Goal: Task Accomplishment & Management: Complete application form

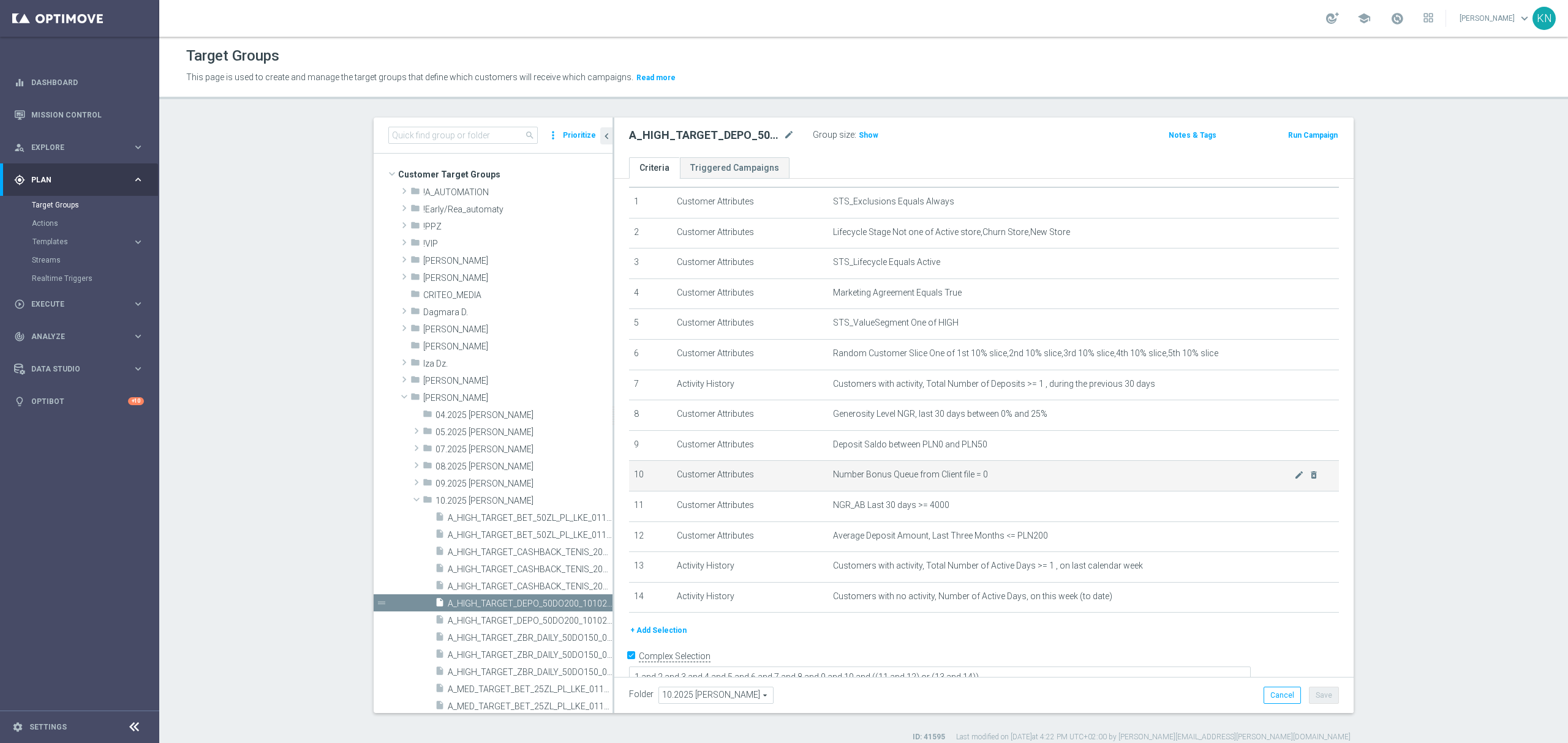
scroll to position [52, 0]
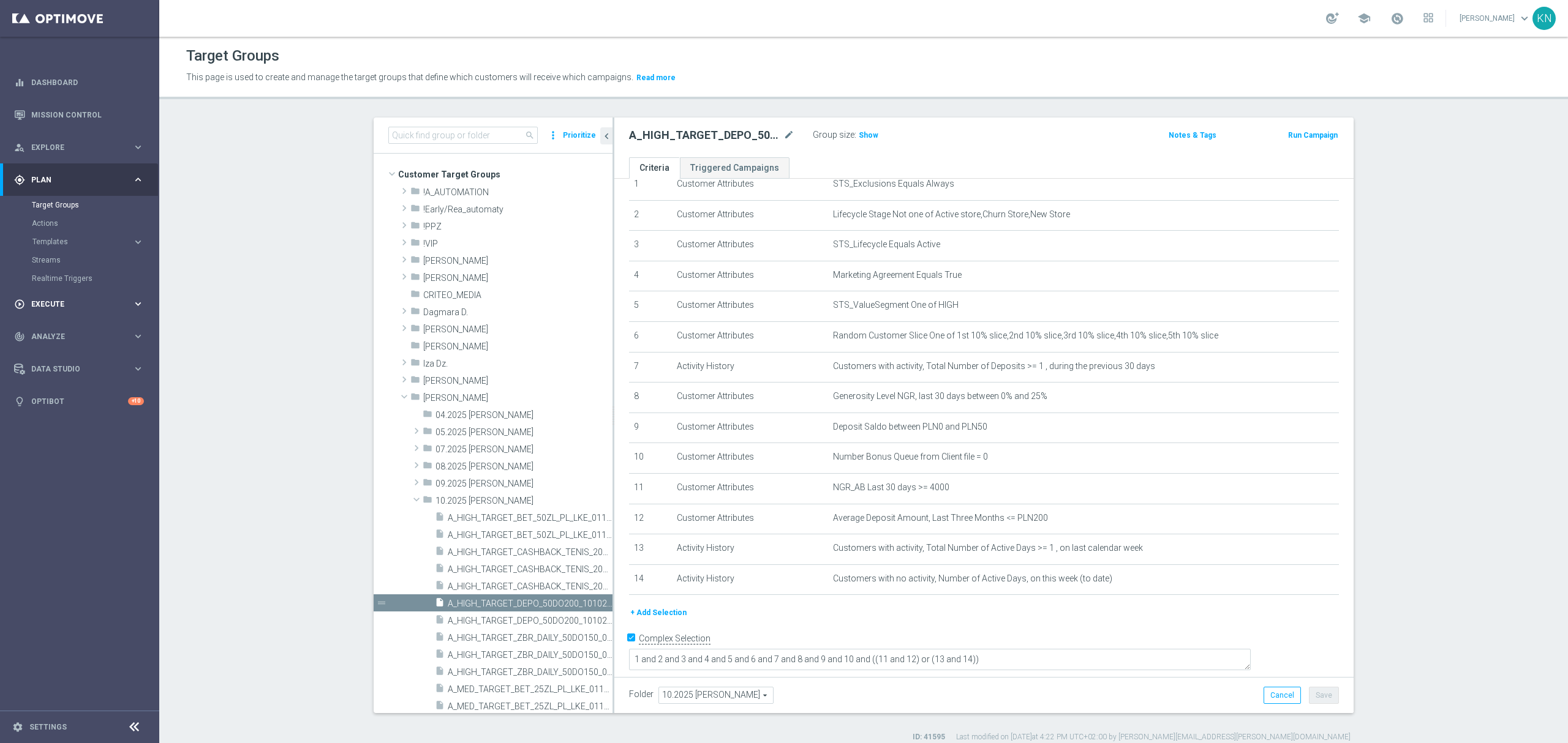
click at [50, 304] on span "Execute" at bounding box center [81, 304] width 101 height 7
click at [64, 238] on link "Campaign Builder" at bounding box center [79, 238] width 95 height 10
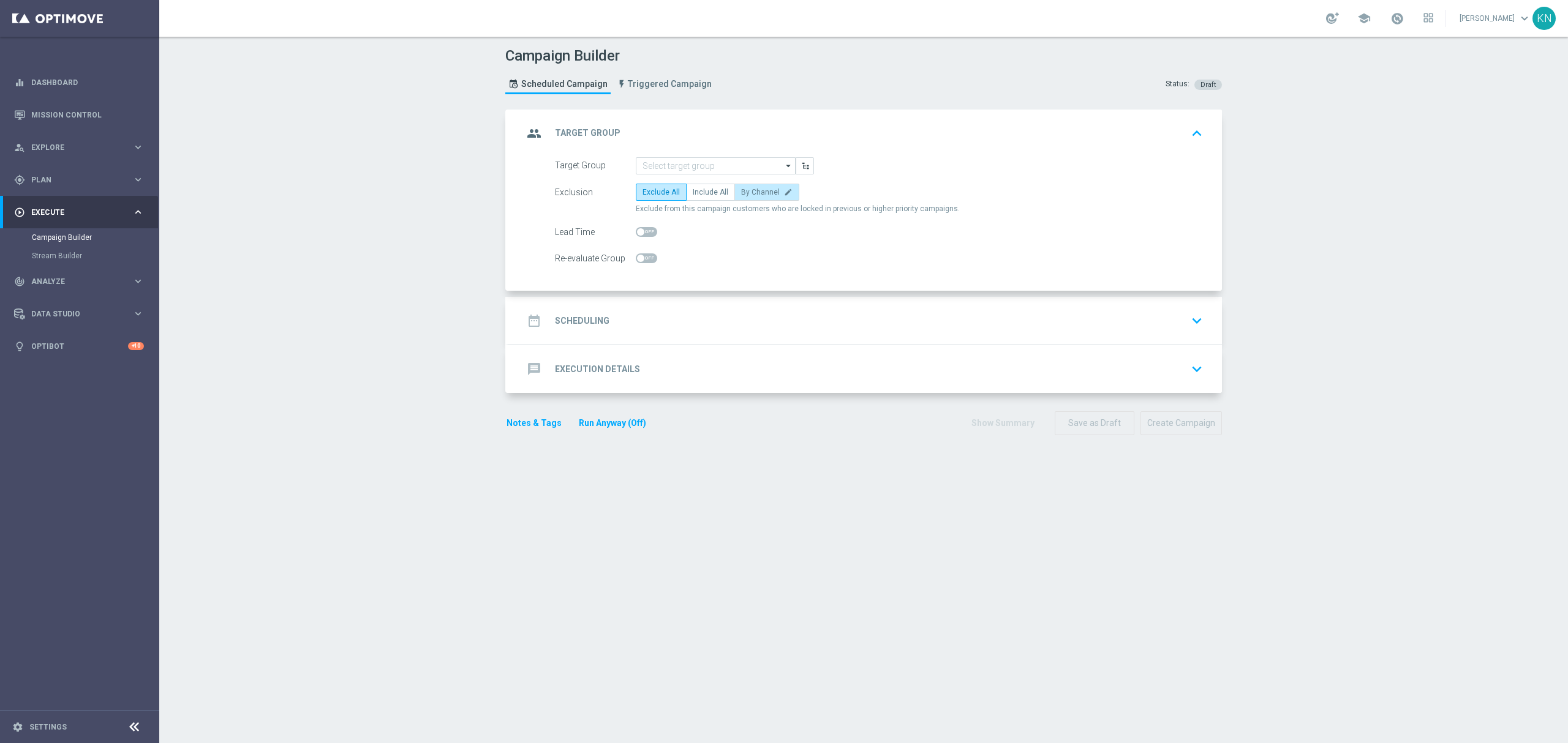
click at [743, 186] on label "By Channel edit" at bounding box center [767, 192] width 65 height 17
click at [743, 191] on input "By Channel edit" at bounding box center [745, 195] width 8 height 8
radio input "true"
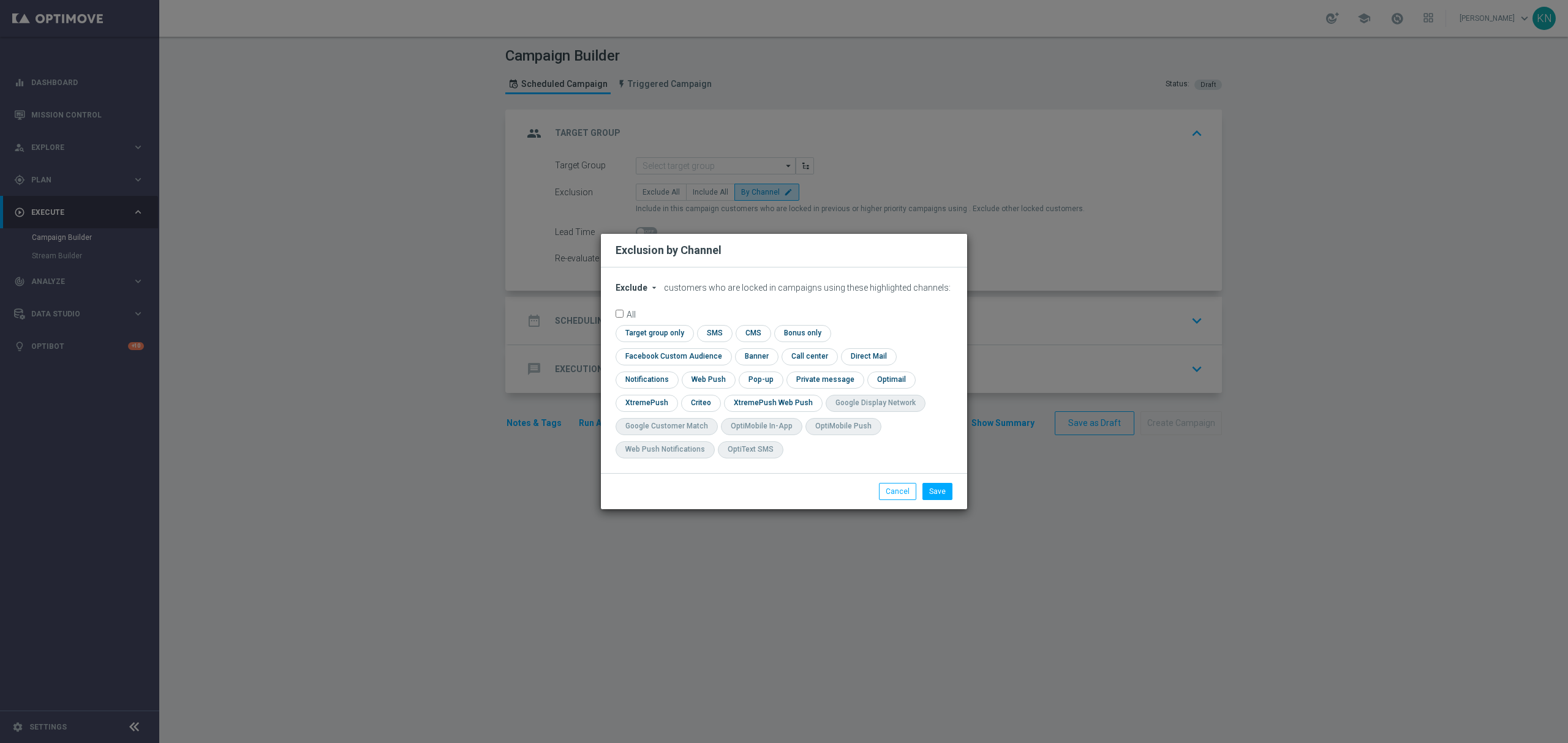
click at [649, 290] on div "Exclude arrow_drop_down × Exclude customers who are locked in campaigns using t…" at bounding box center [784, 370] width 366 height 206
click at [641, 292] on span "Exclude" at bounding box center [631, 288] width 32 height 10
click at [645, 322] on div "Include" at bounding box center [638, 315] width 45 height 14
click at [657, 340] on input "checkbox" at bounding box center [652, 333] width 75 height 17
checkbox input "true"
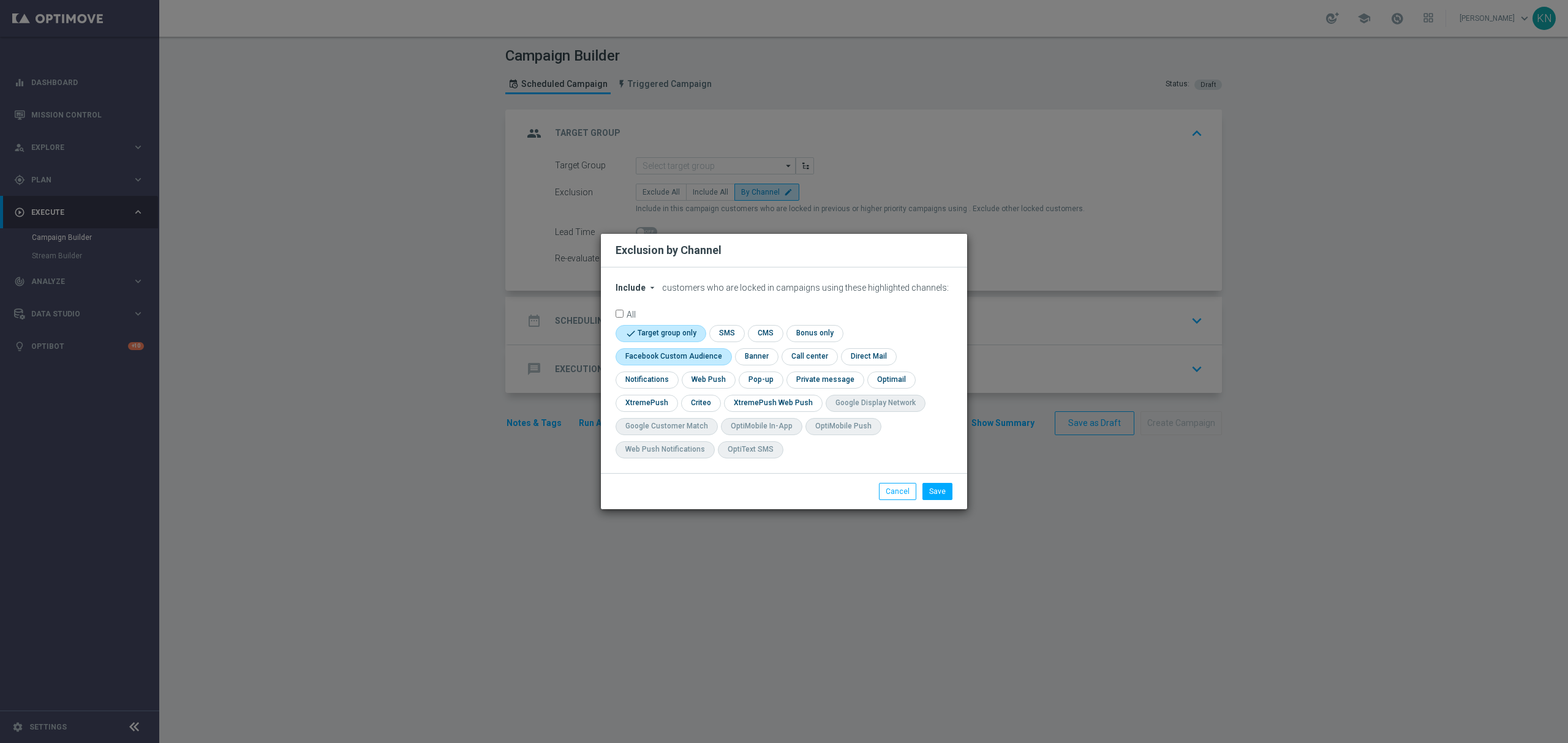
click at [647, 356] on input "checkbox" at bounding box center [670, 356] width 110 height 17
checkbox input "true"
drag, startPoint x: 684, startPoint y: 409, endPoint x: 695, endPoint y: 409, distance: 11.0
click at [684, 409] on input "checkbox" at bounding box center [700, 403] width 38 height 17
checkbox input "true"
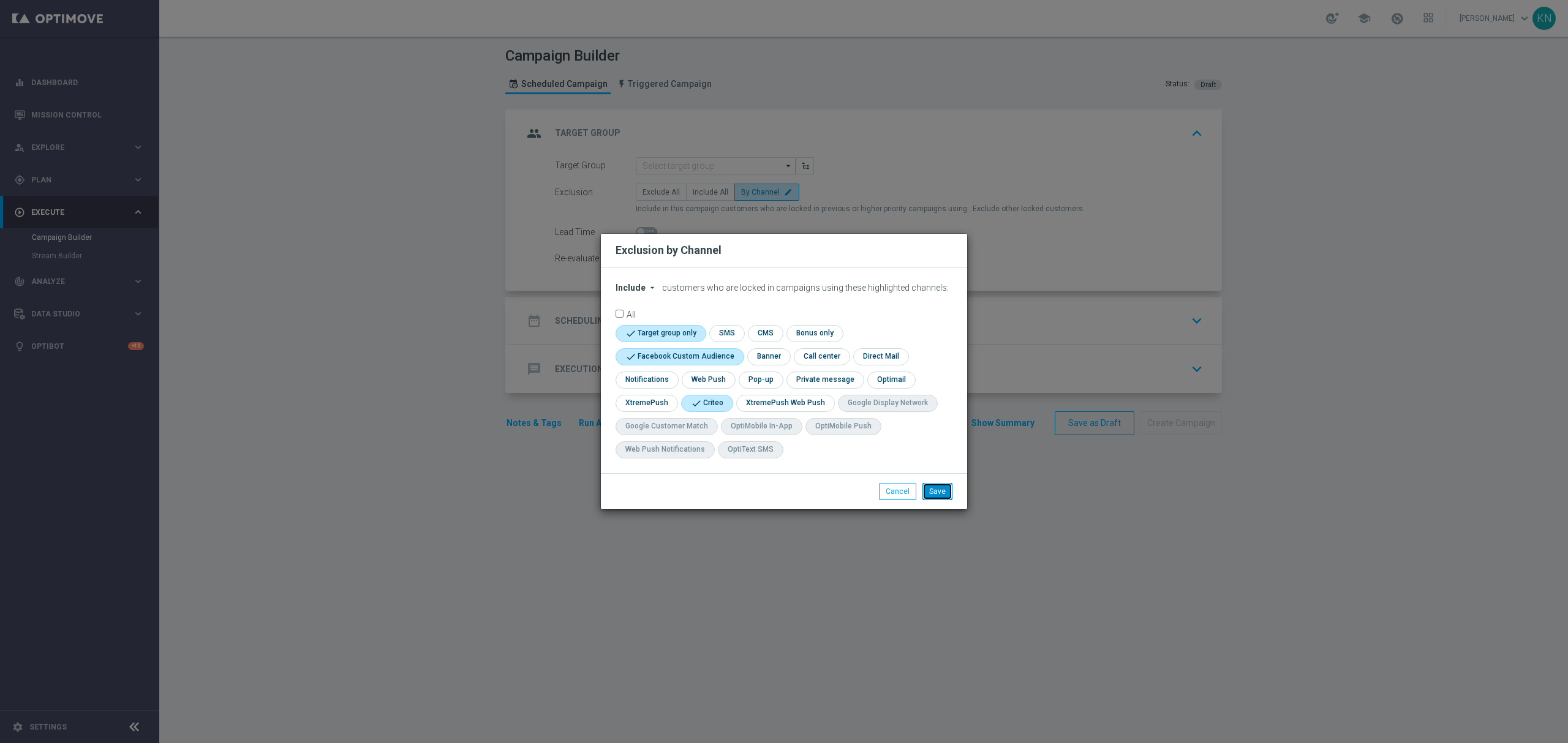
click at [941, 495] on button "Save" at bounding box center [937, 492] width 30 height 17
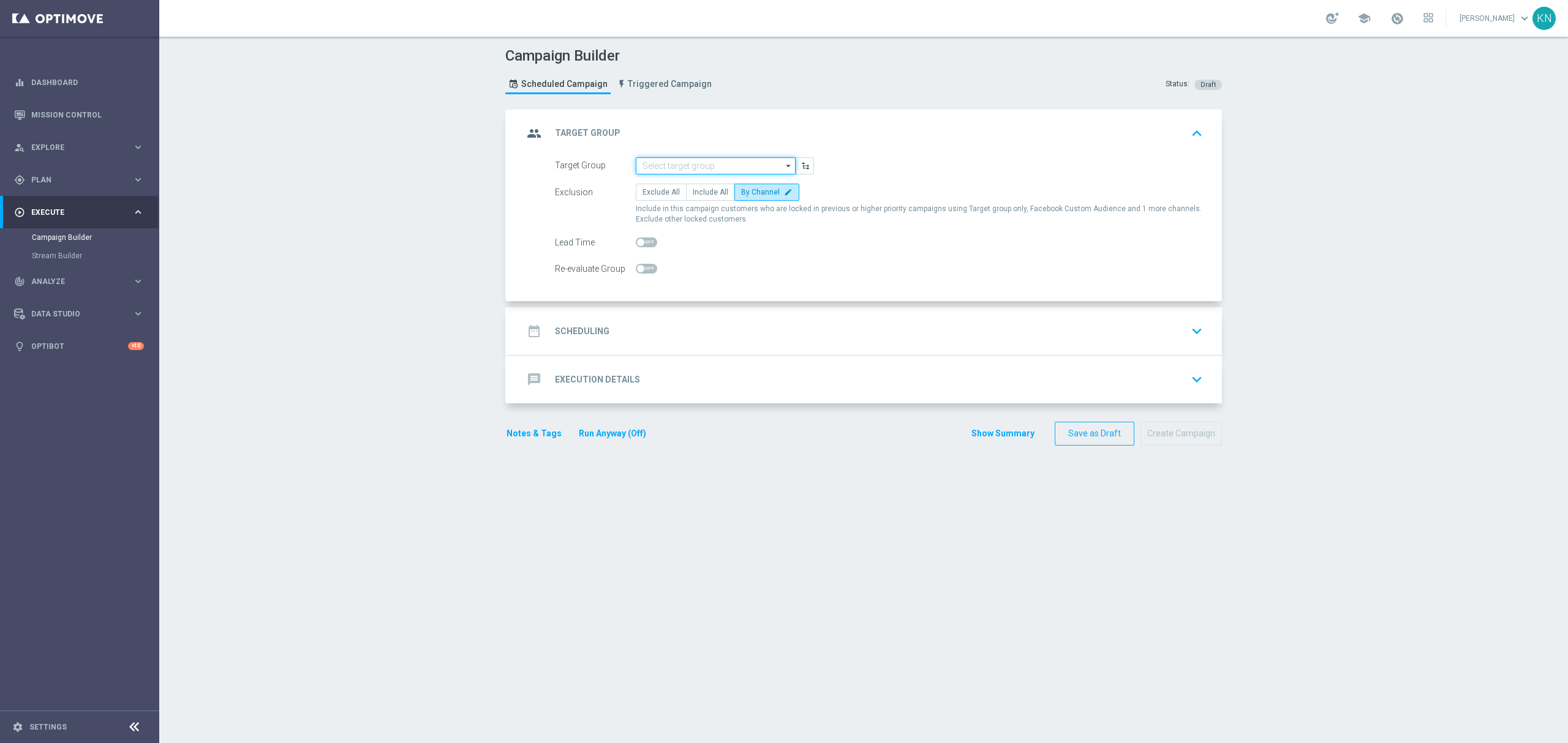
click at [664, 162] on input at bounding box center [715, 166] width 160 height 17
paste input "A_MED_TARGET_DEPO_50DO100_101025_1D"
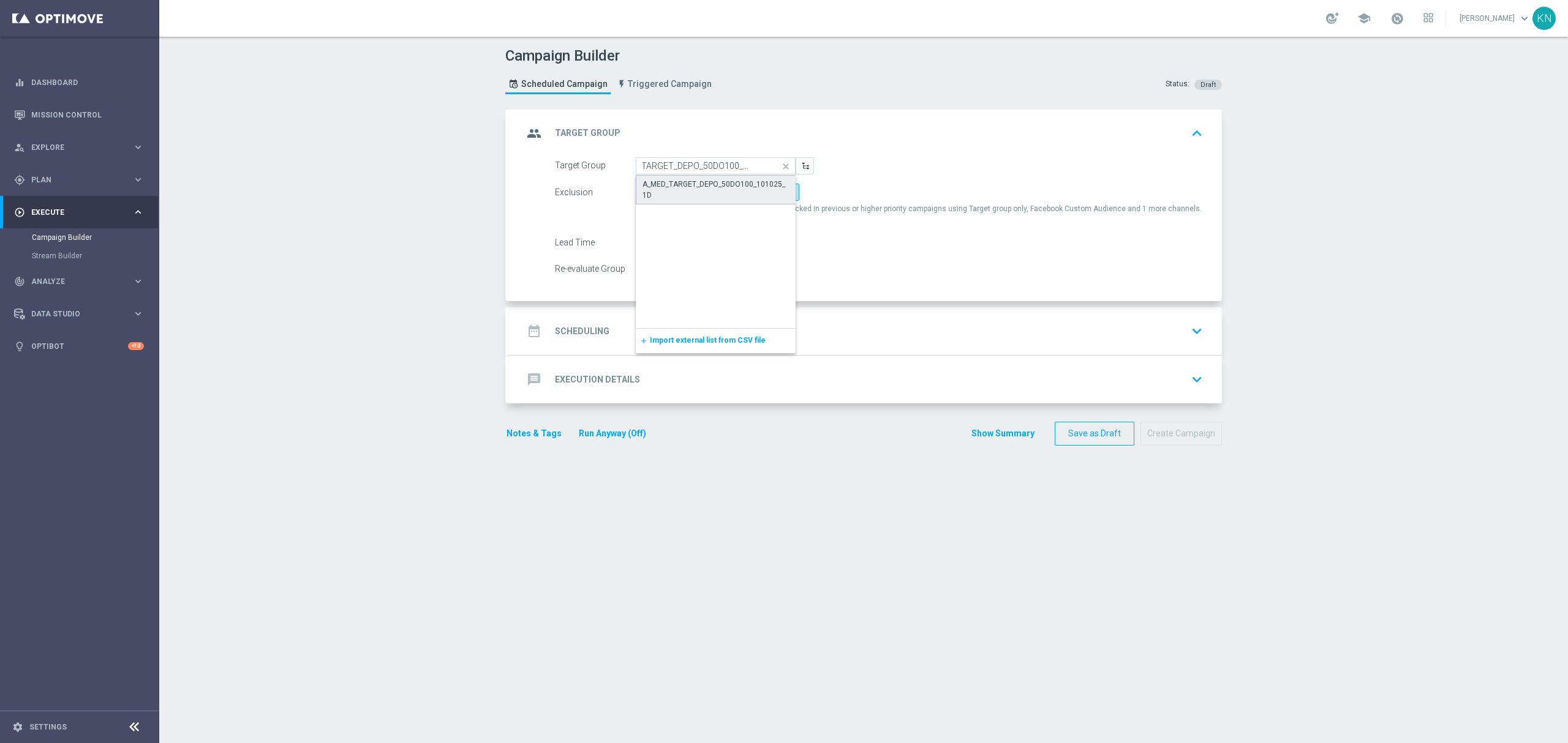
click at [681, 190] on div "A_MED_TARGET_DEPO_50DO100_101025_1D" at bounding box center [715, 190] width 147 height 22
type input "A_MED_TARGET_DEPO_50DO100_101025_1D"
click at [855, 336] on div "date_range Scheduling keyboard_arrow_down" at bounding box center [865, 331] width 684 height 23
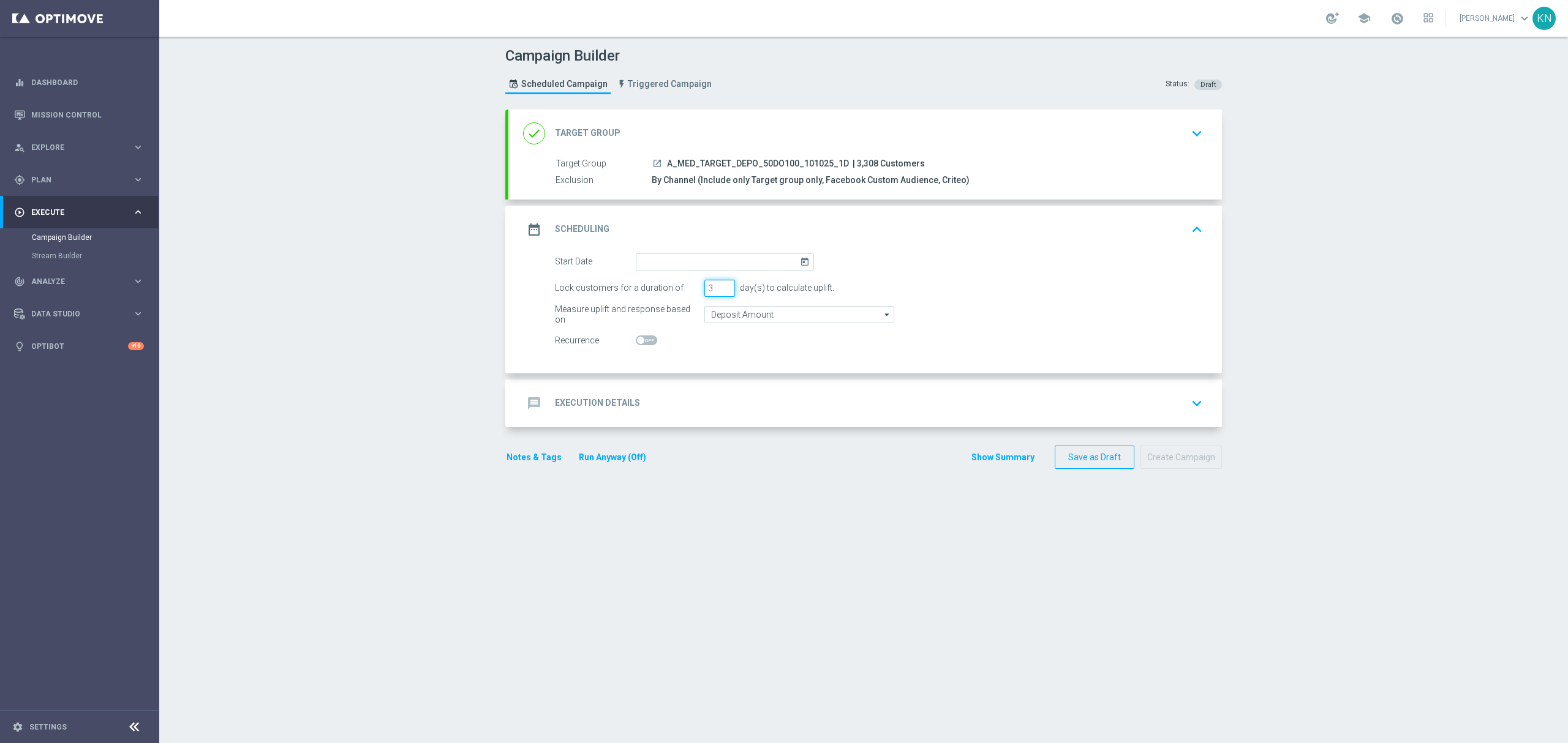
drag, startPoint x: 711, startPoint y: 282, endPoint x: 684, endPoint y: 282, distance: 27.0
click at [684, 282] on div "Lock customers for a duration of 3 day(s) to calculate uplift." at bounding box center [879, 288] width 666 height 17
type input "1"
click at [645, 265] on input at bounding box center [725, 262] width 178 height 17
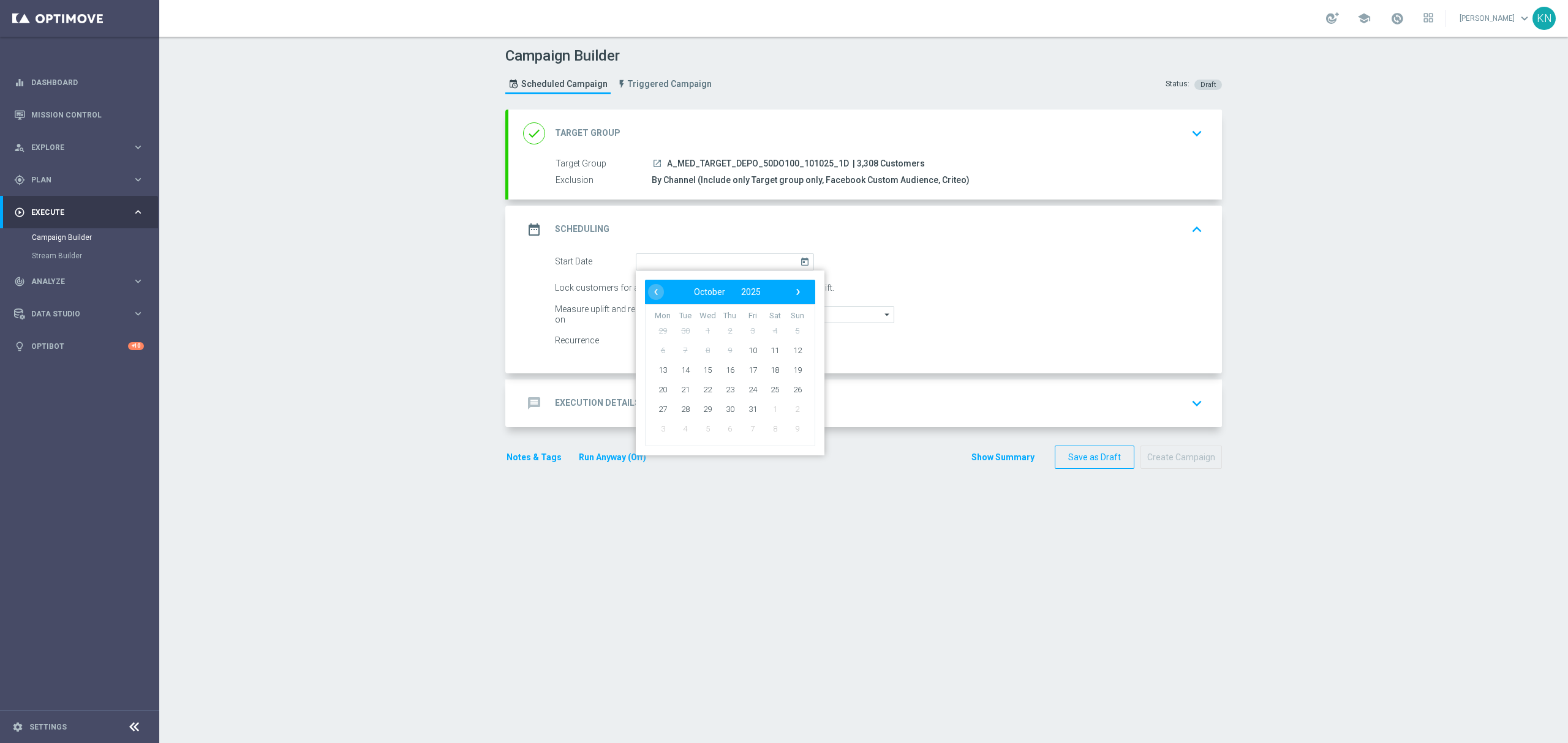
type input "10 Oct 2025"
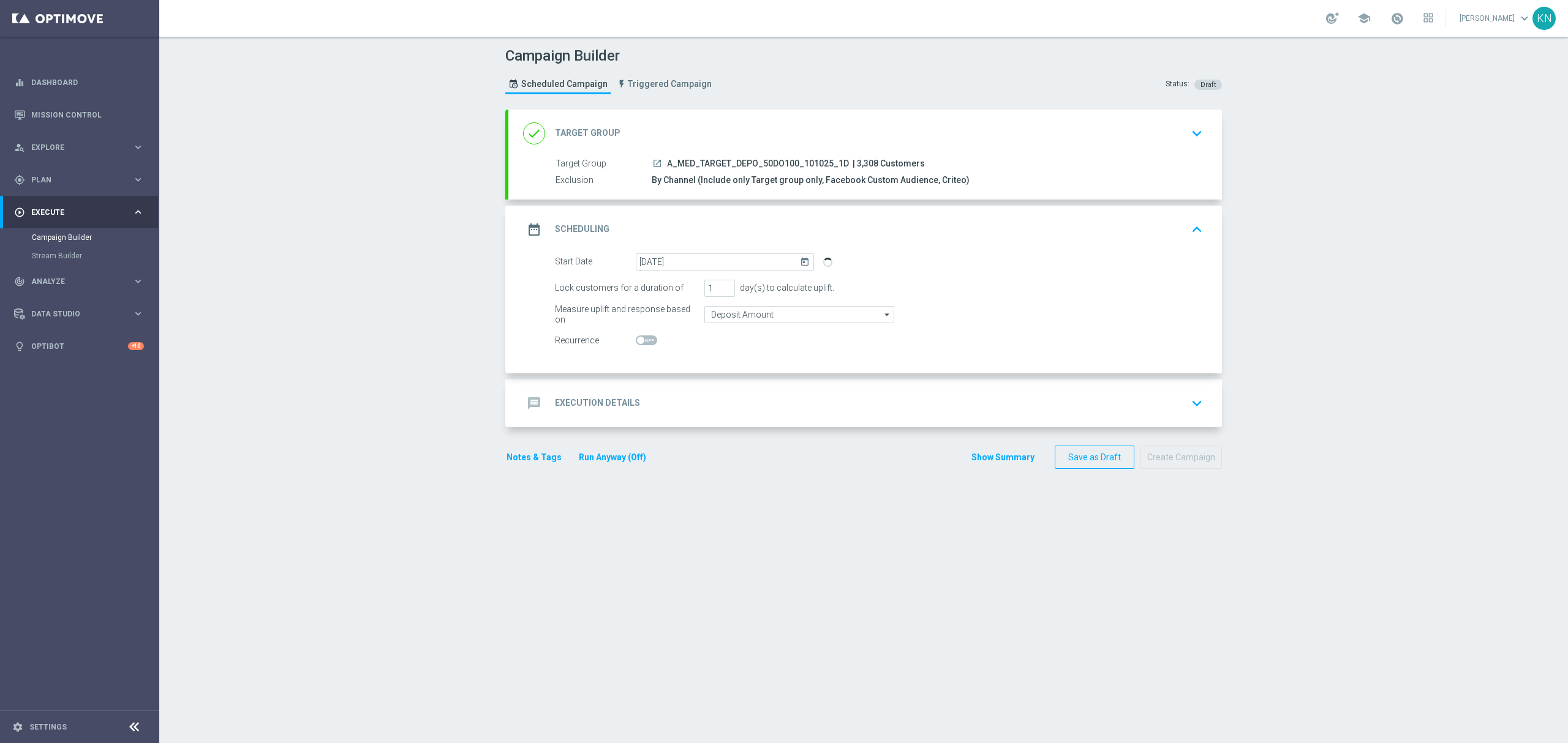
click at [1077, 407] on div "message Execution Details keyboard_arrow_down" at bounding box center [865, 403] width 684 height 23
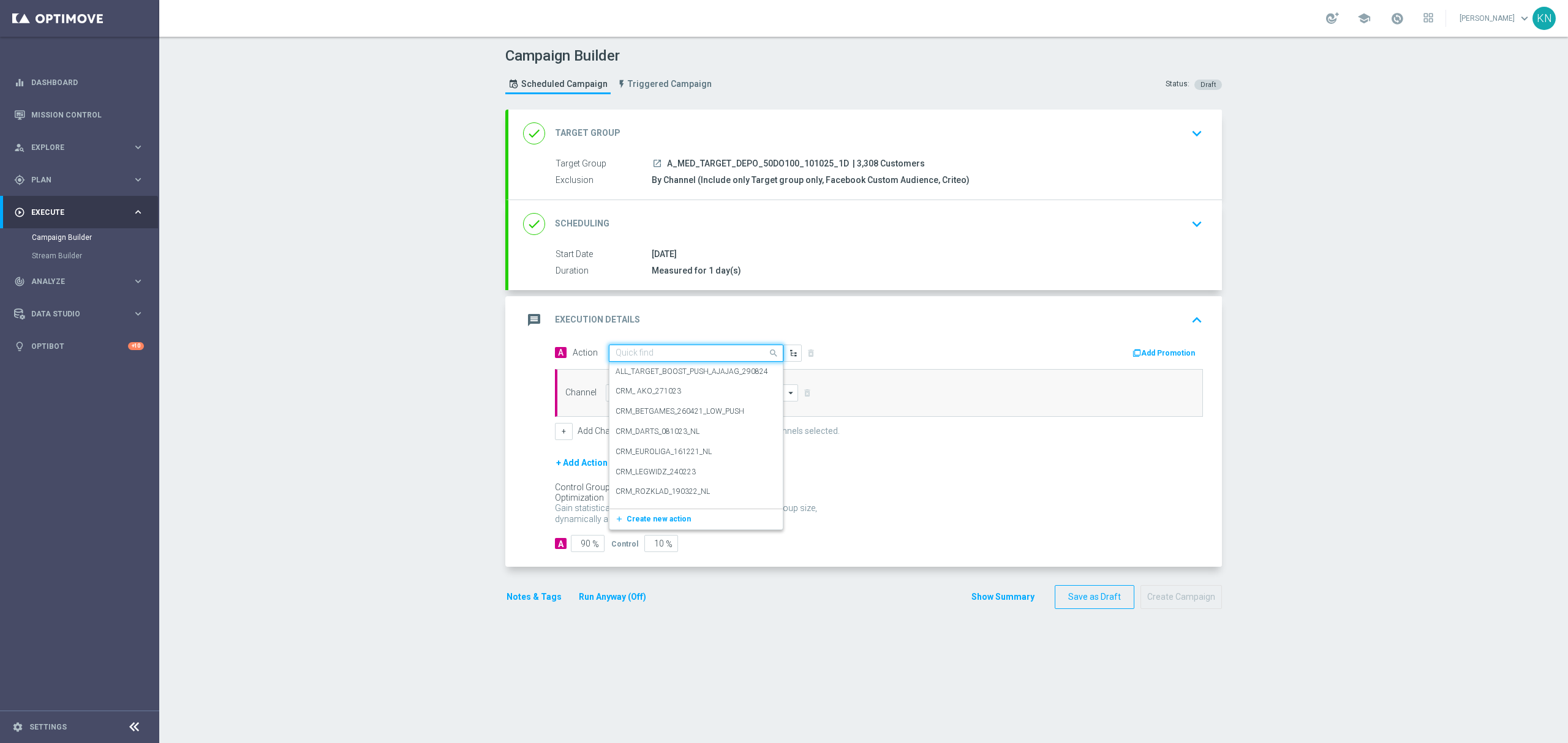
click at [618, 358] on input "text" at bounding box center [683, 353] width 137 height 10
click at [658, 519] on span "Create new action" at bounding box center [658, 519] width 64 height 9
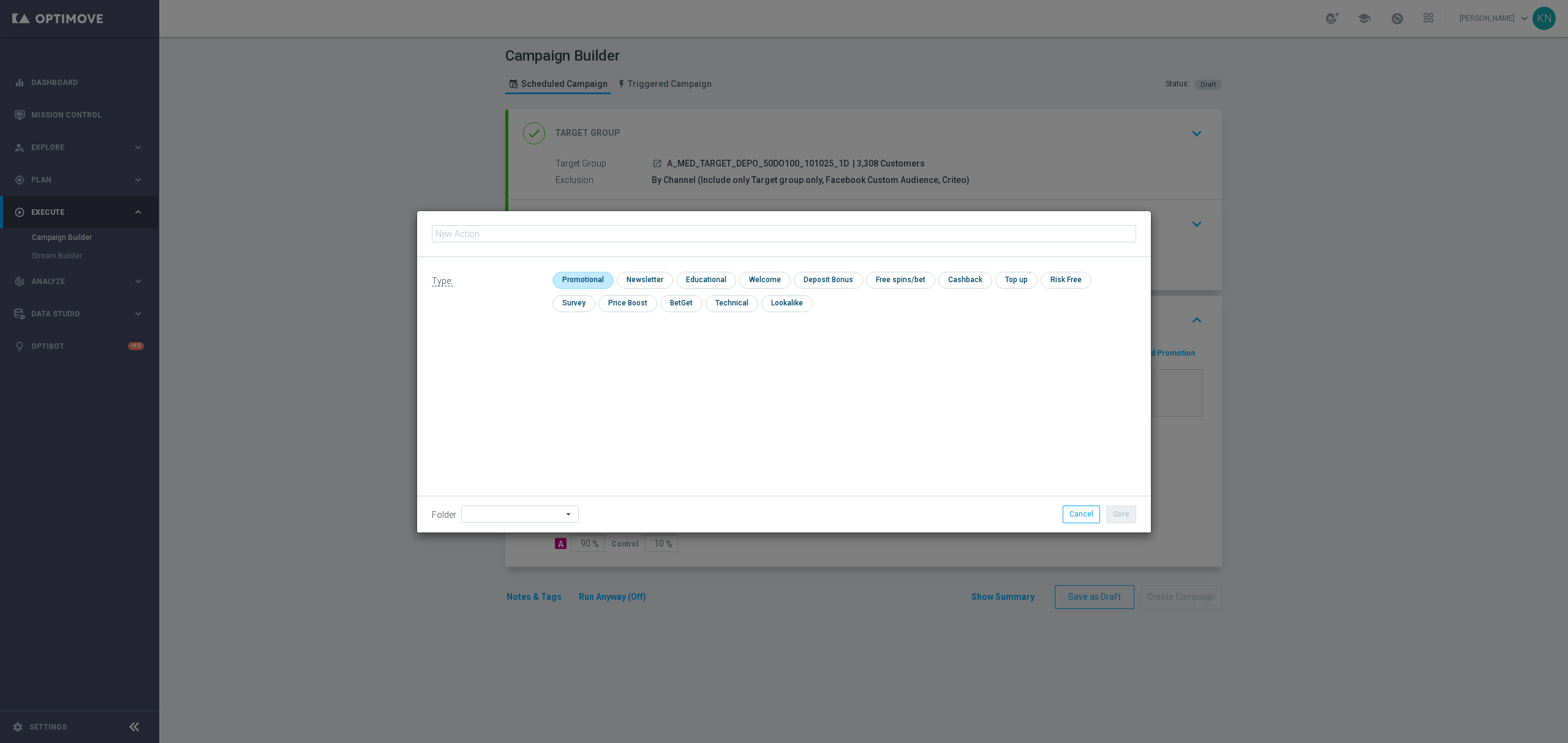
type input "A_MED_TARGET_DEPO_50DO100_101025_1D"
click at [586, 287] on input "checkbox" at bounding box center [581, 280] width 58 height 17
checkbox input "true"
click at [1122, 513] on button "Save" at bounding box center [1121, 514] width 30 height 17
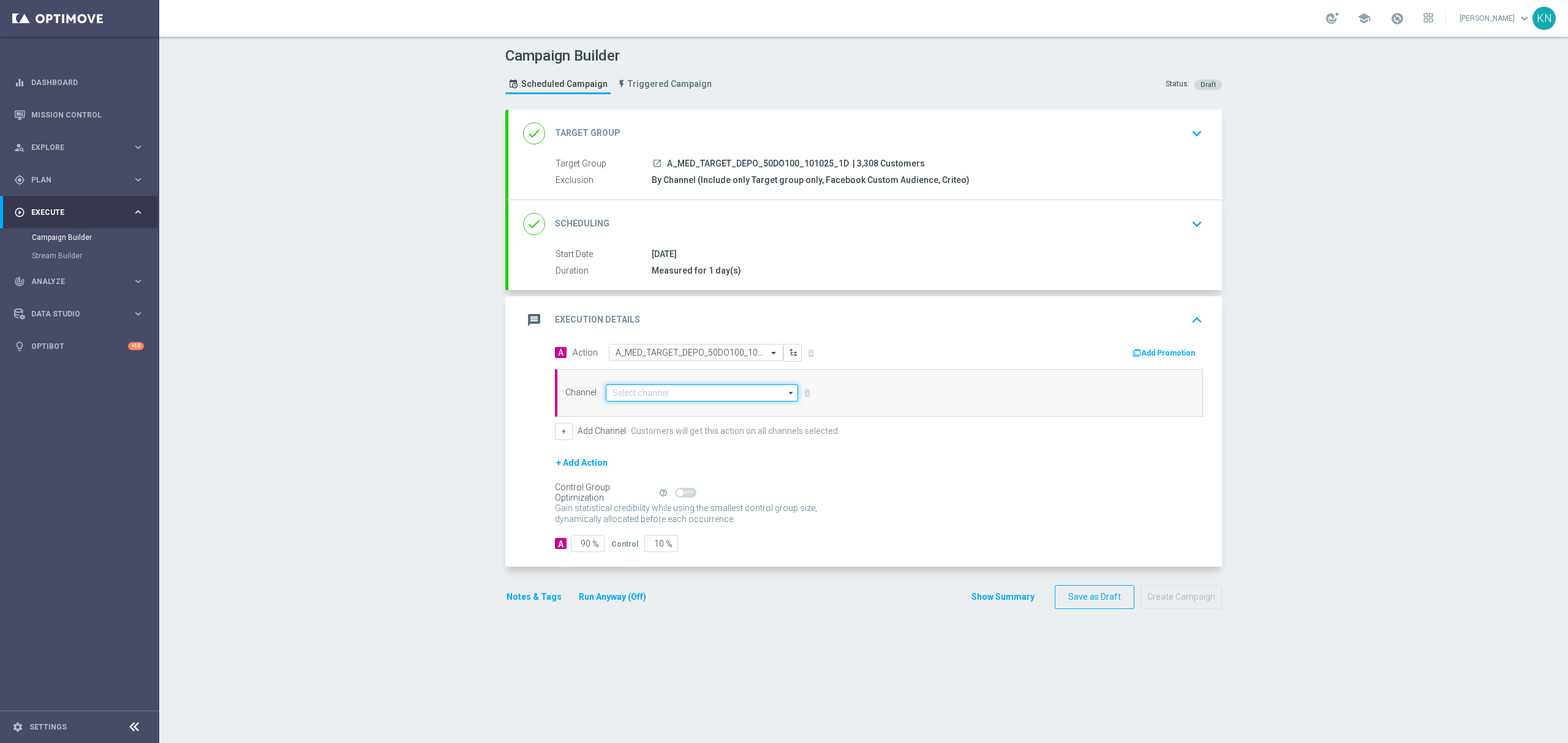
click at [657, 399] on input at bounding box center [702, 393] width 192 height 17
click at [662, 414] on div "Private message" at bounding box center [702, 411] width 192 height 17
type input "Private message"
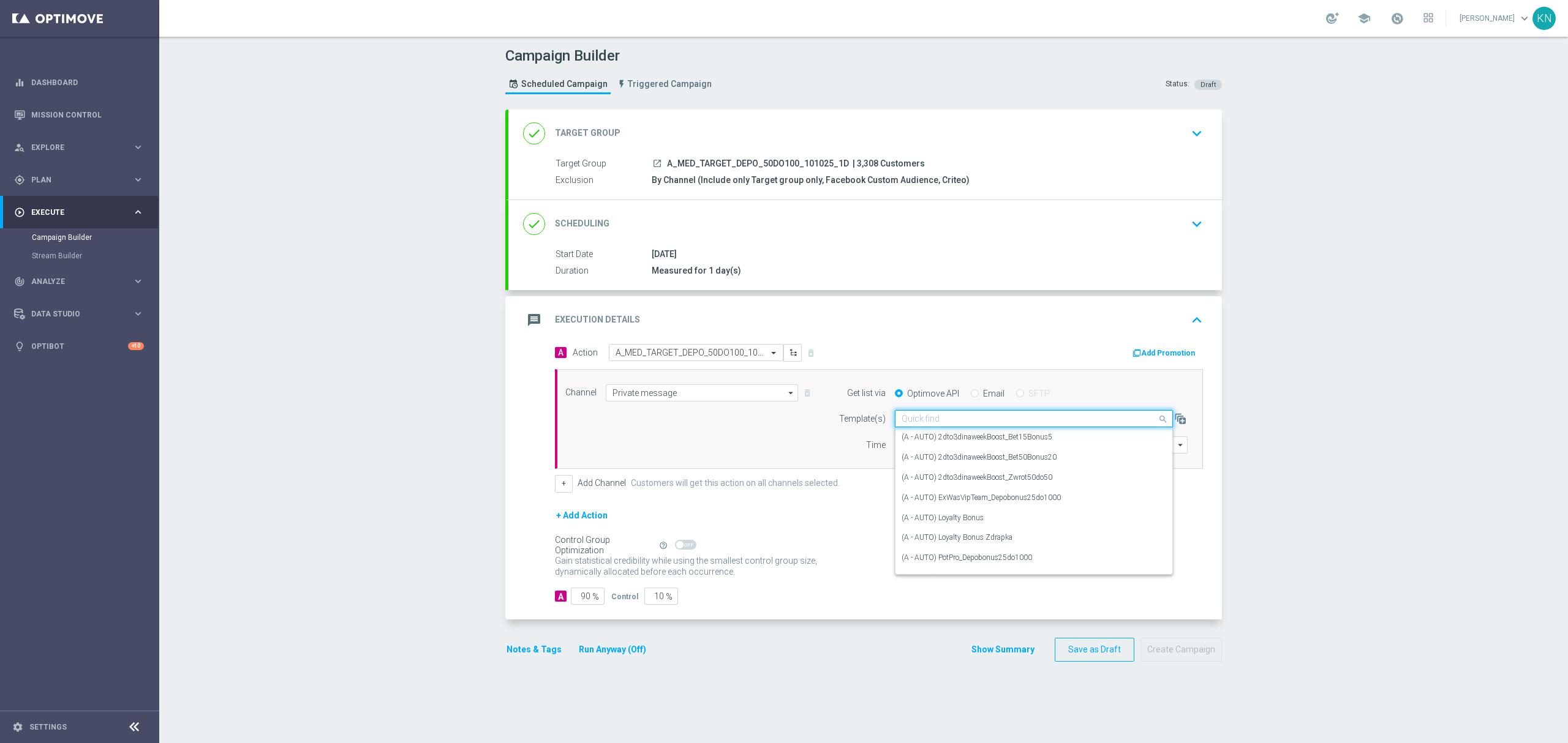
click at [949, 418] on input "text" at bounding box center [1021, 419] width 240 height 10
paste input "A_MED_TARGET_DEPO_50DO100_101025_1D"
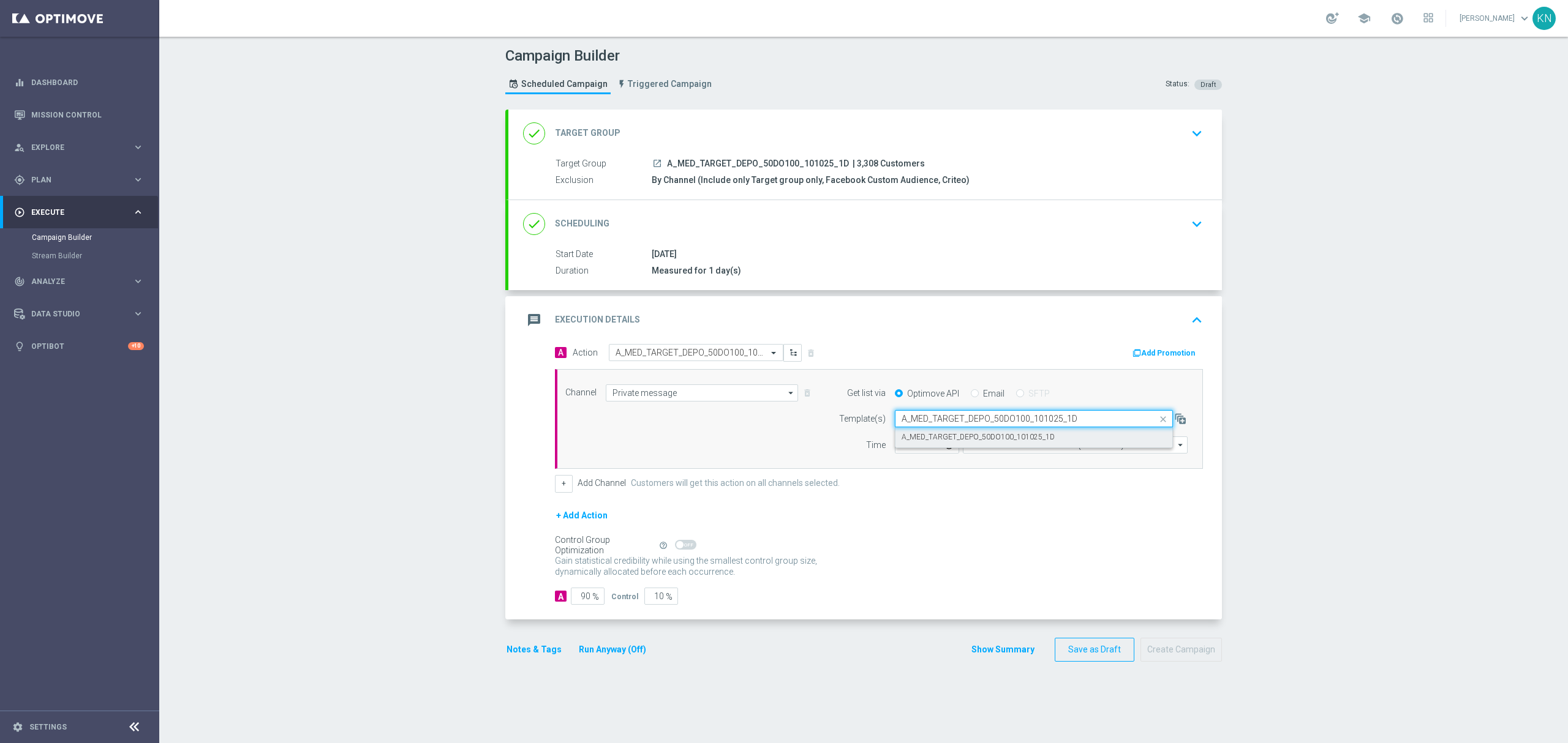
click at [922, 442] on label "A_MED_TARGET_DEPO_50DO100_101025_1D" at bounding box center [978, 437] width 153 height 10
type input "A_MED_TARGET_DEPO_50DO100_101025_1D"
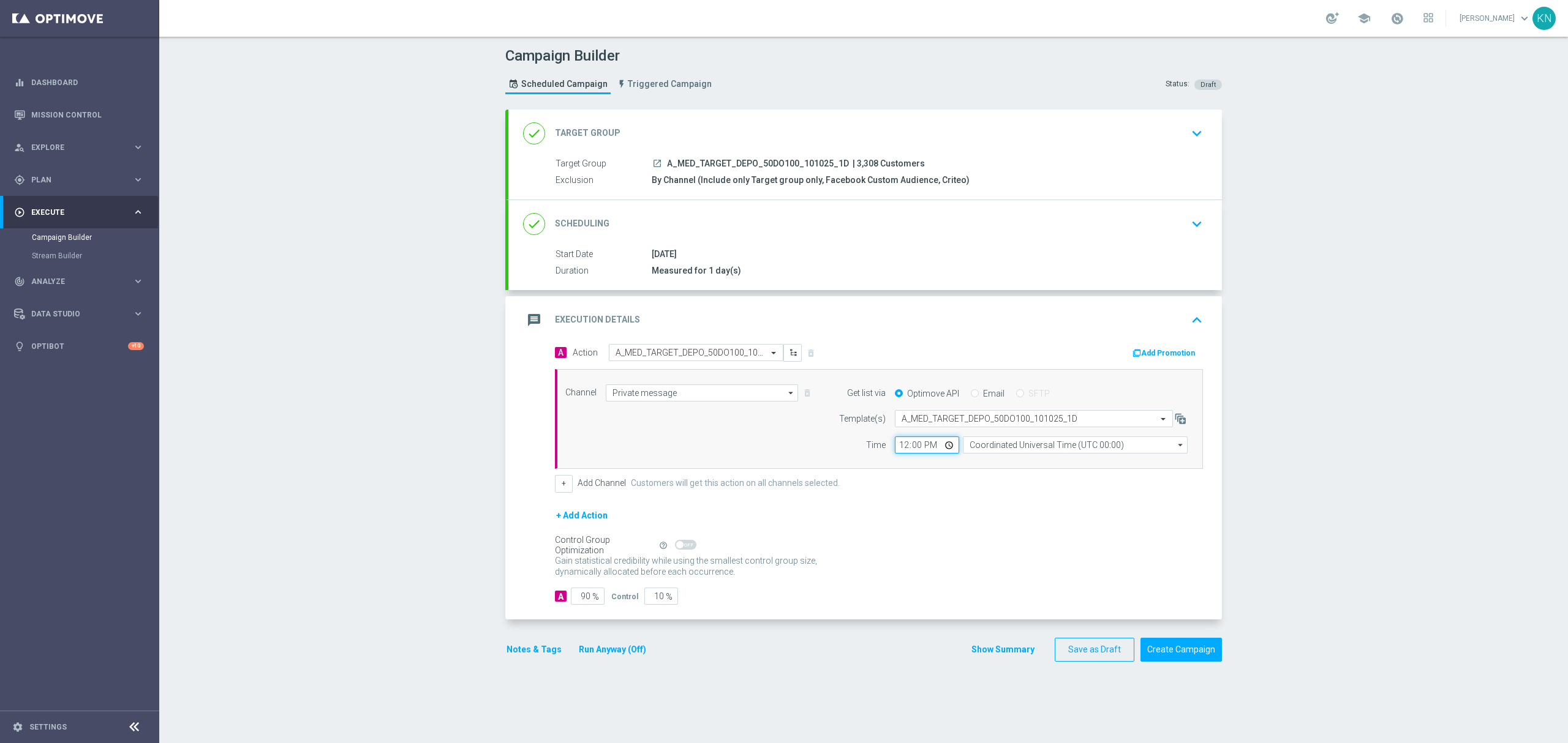
click at [895, 443] on input "12:00" at bounding box center [927, 445] width 64 height 17
type input "11:00"
click at [1043, 450] on input "Coordinated Universal Time (UTC 00:00)" at bounding box center [1074, 445] width 225 height 17
click at [1008, 468] on div "Central European Time (Warsaw) (UTC +02:00)" at bounding box center [1069, 463] width 200 height 11
type input "Central European Time (Warsaw) (UTC +02:00)"
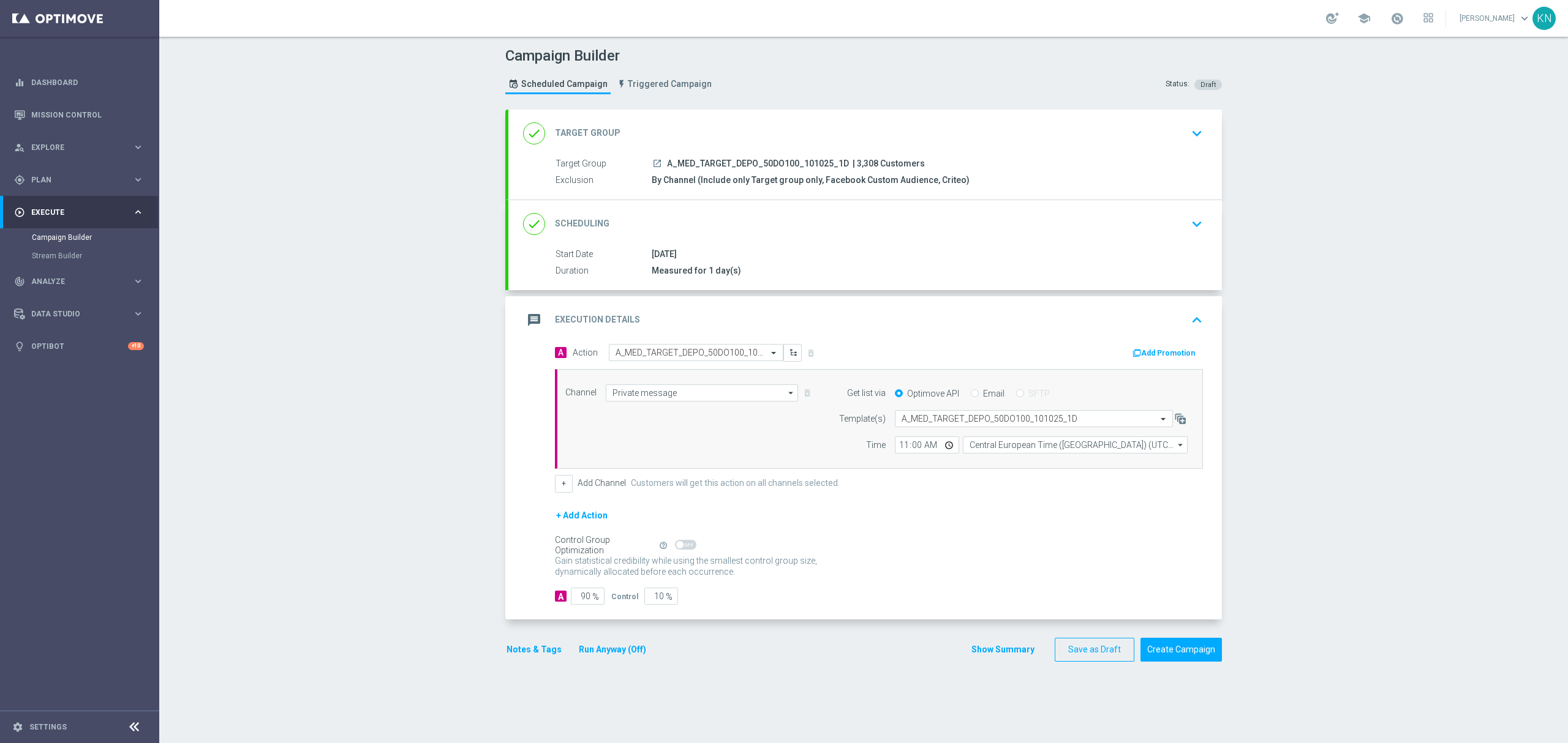
click at [525, 656] on button "Notes & Tags" at bounding box center [534, 649] width 57 height 15
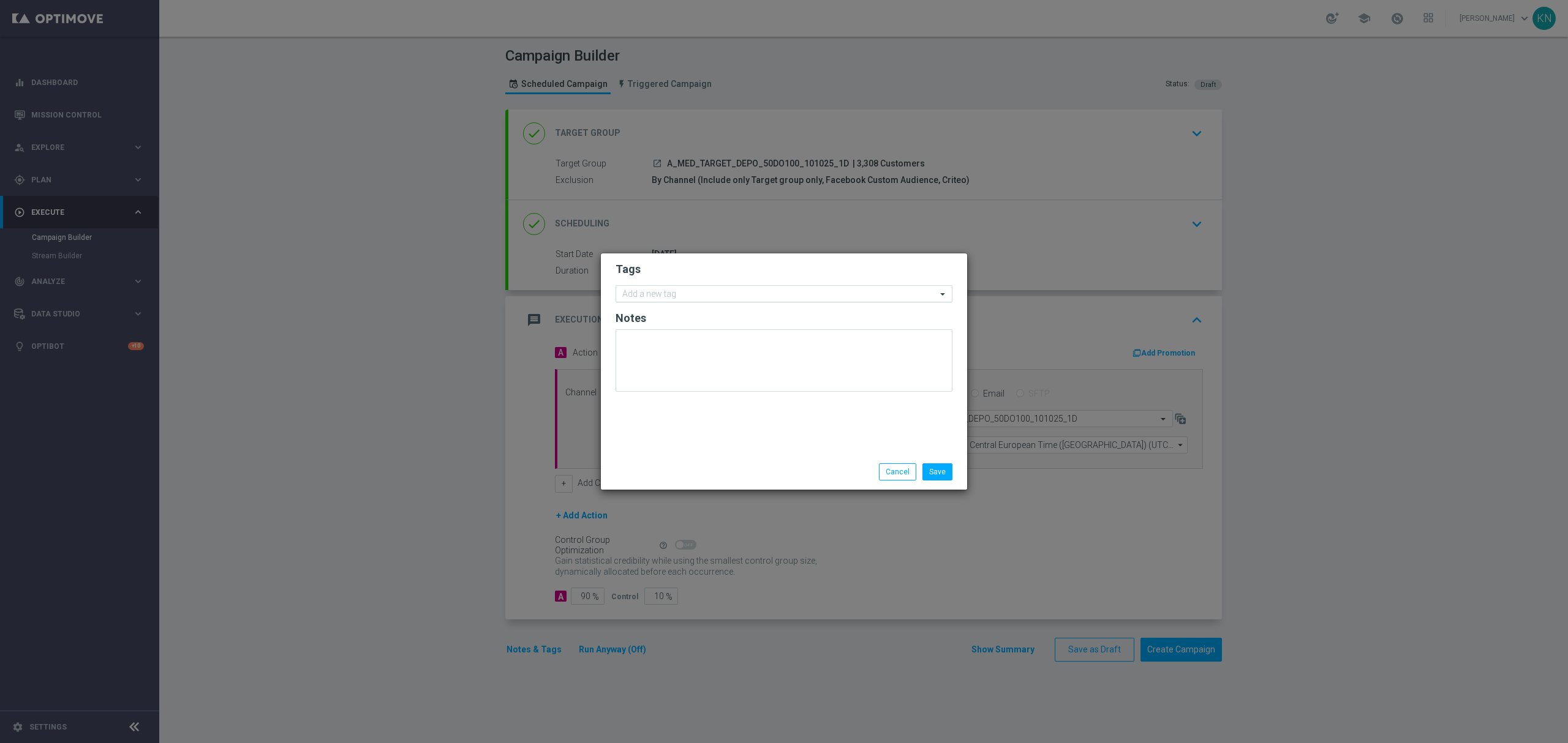
click at [672, 296] on input "text" at bounding box center [779, 294] width 314 height 10
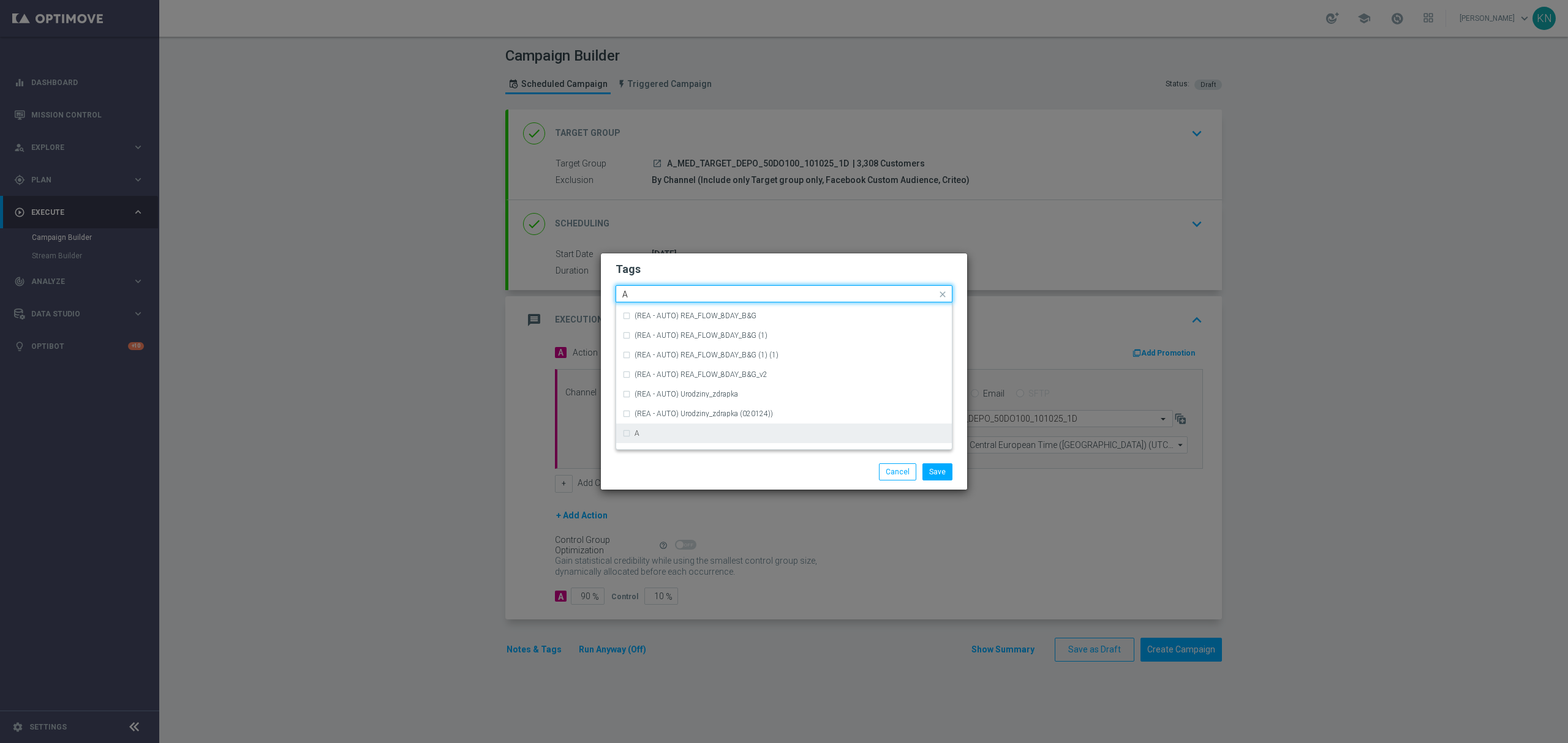
click at [652, 430] on div "A" at bounding box center [789, 433] width 311 height 7
type input "A"
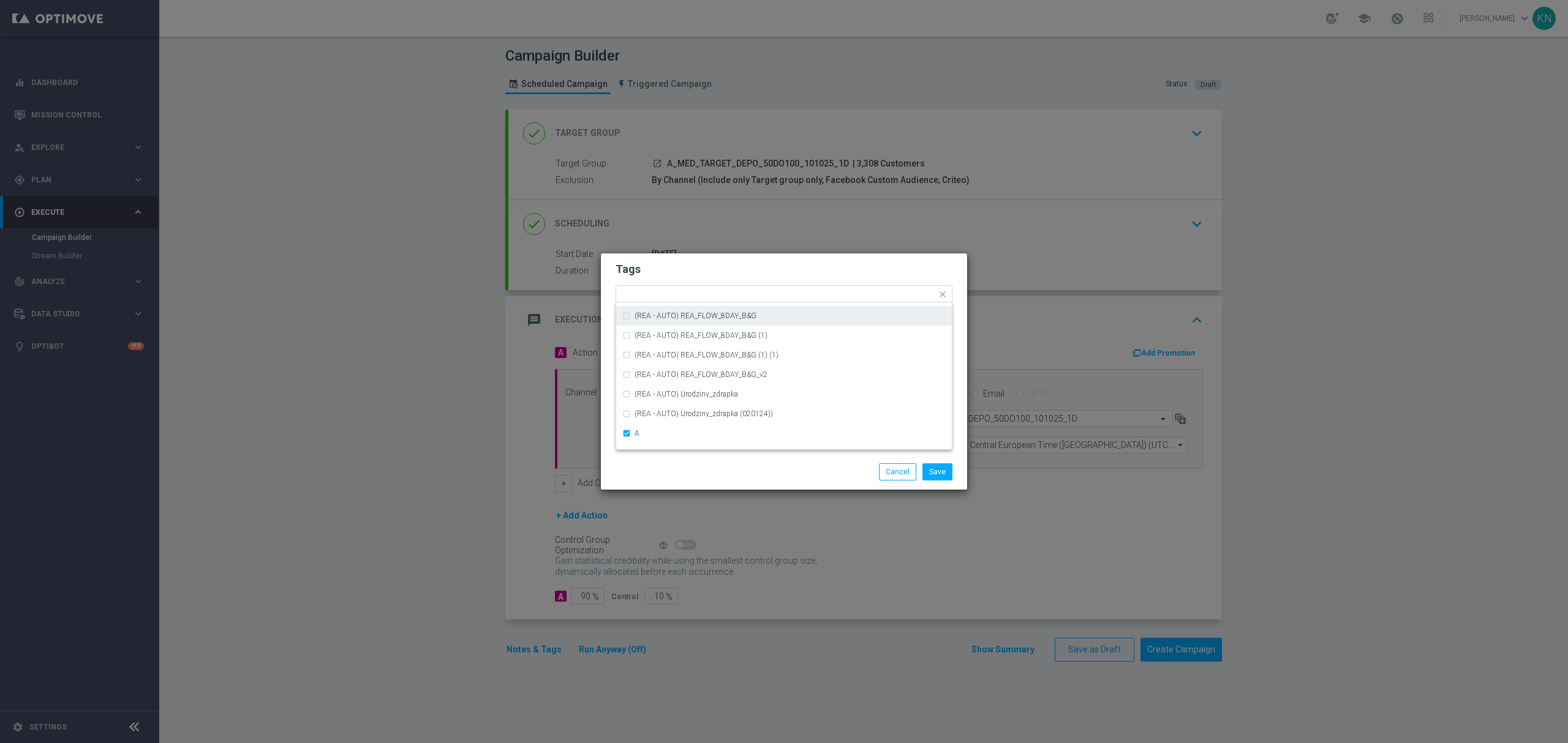
click at [740, 273] on h2 "Tags" at bounding box center [784, 269] width 337 height 14
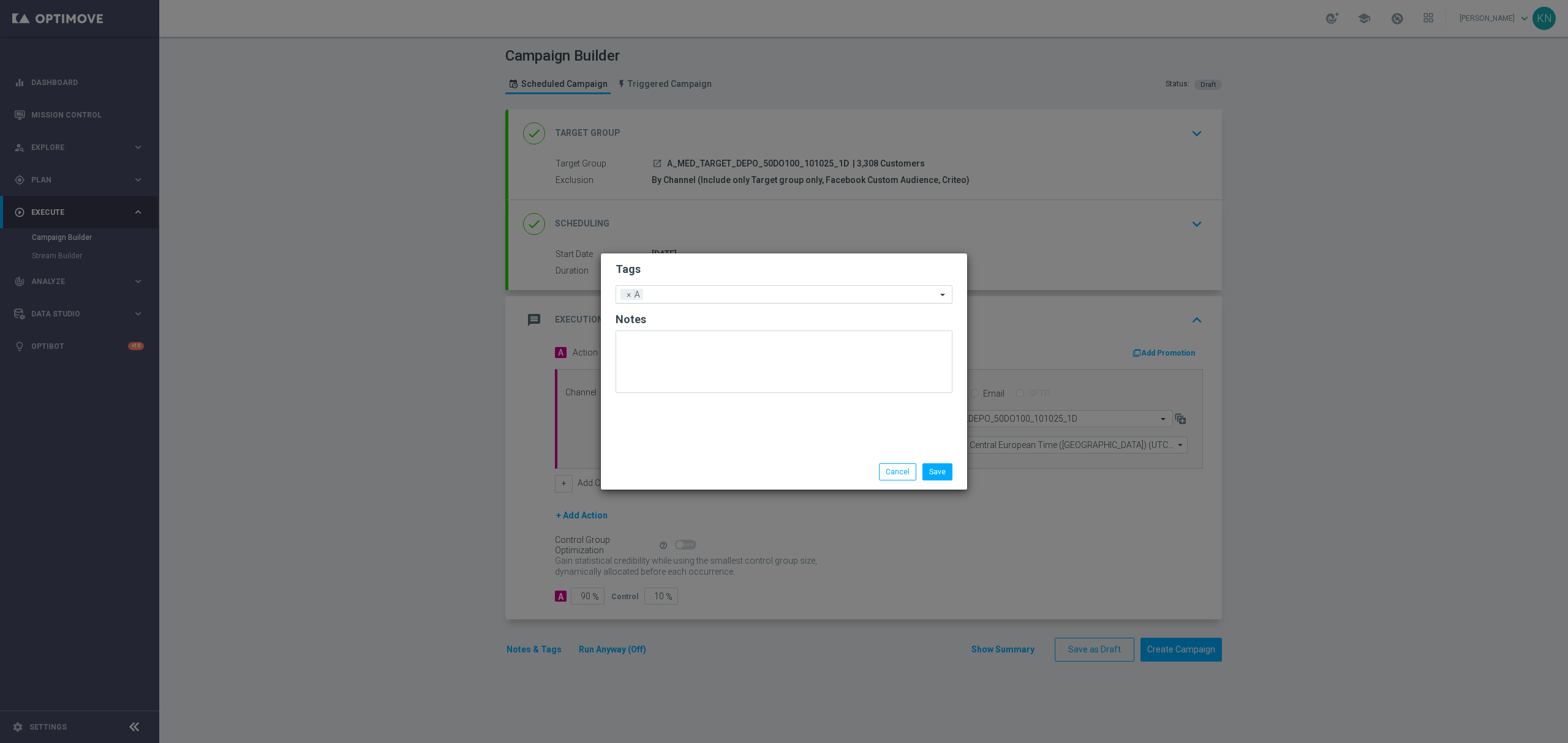
click at [752, 292] on input "text" at bounding box center [792, 295] width 288 height 10
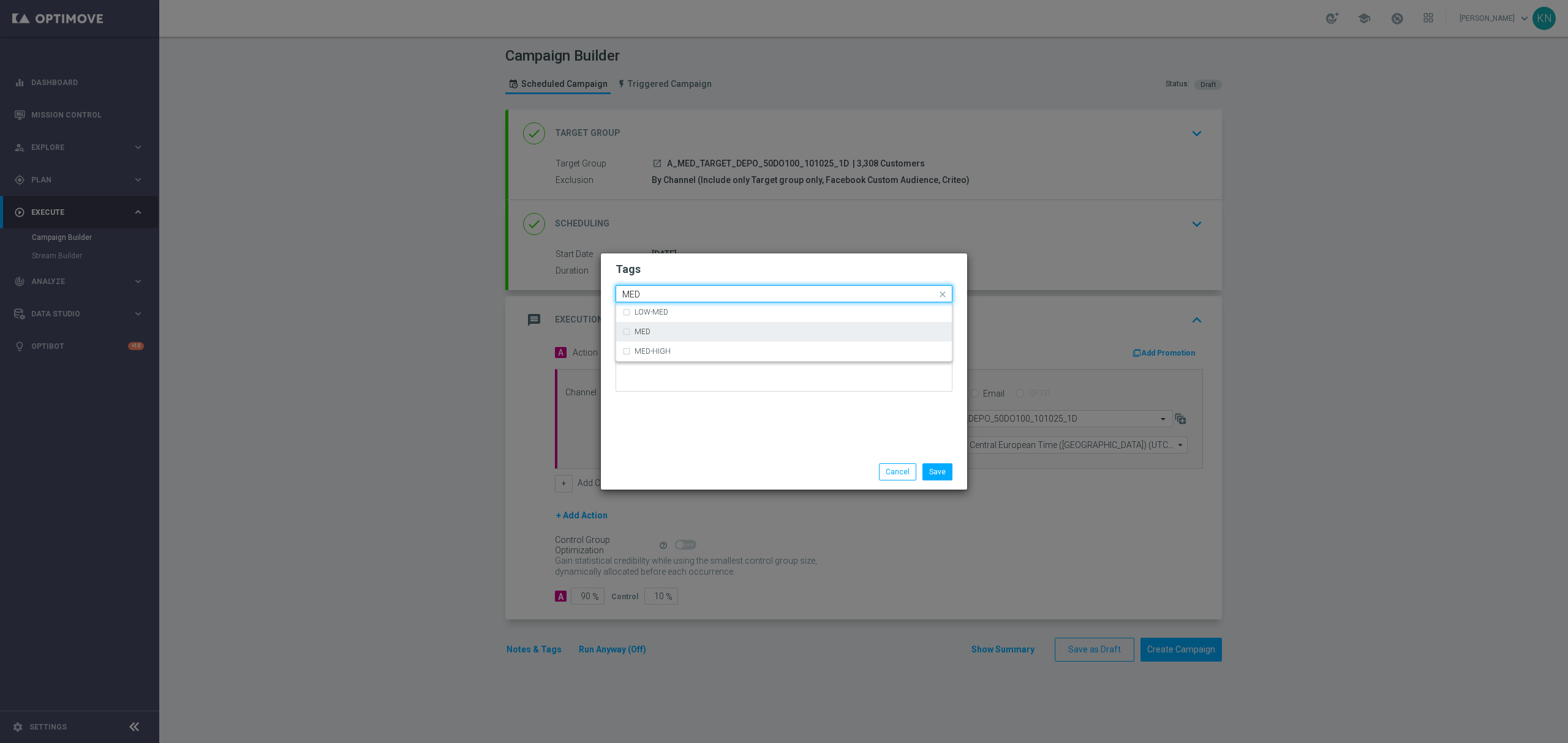
click at [669, 335] on div "MED" at bounding box center [789, 331] width 311 height 7
type input "MED"
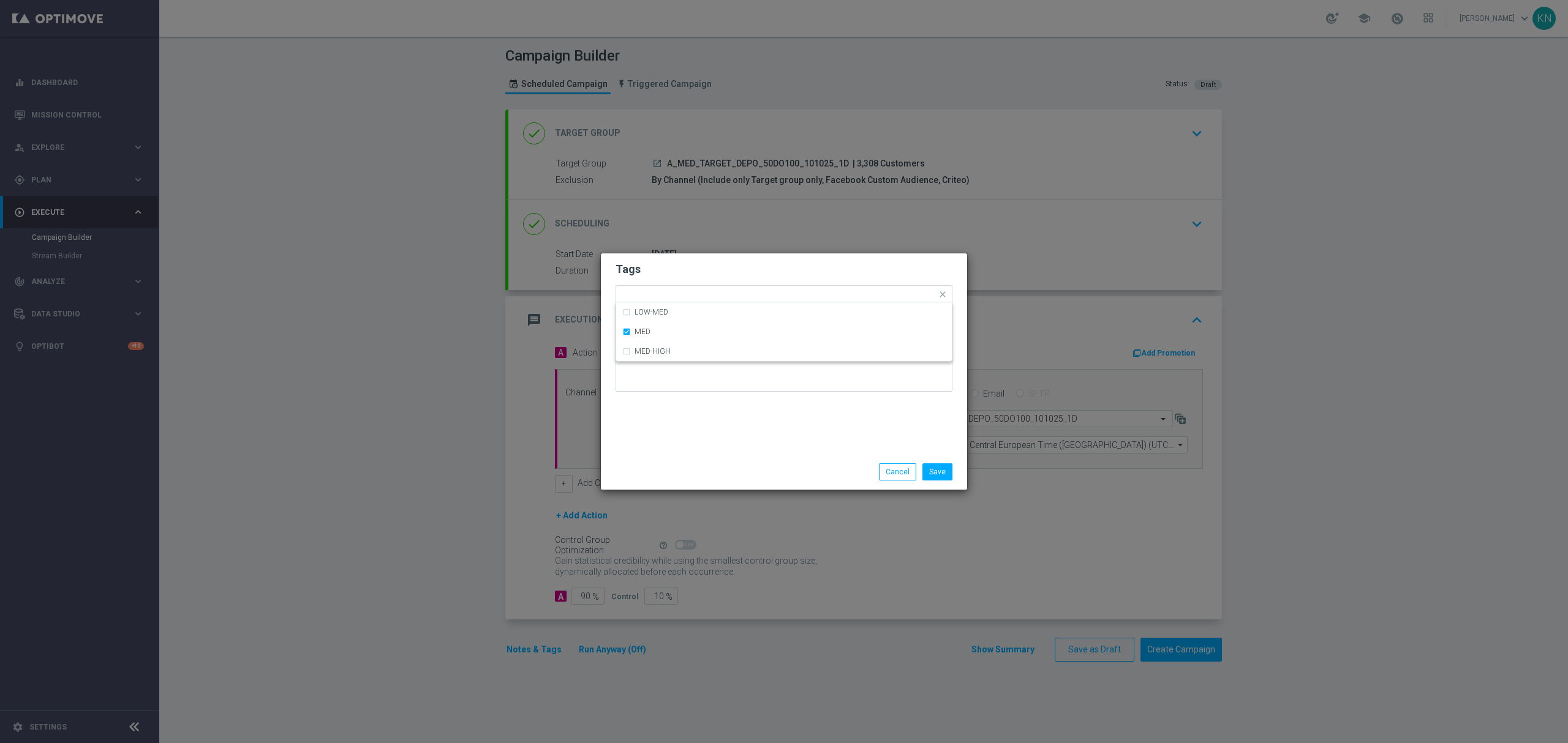
click at [710, 263] on h2 "Tags" at bounding box center [784, 269] width 337 height 14
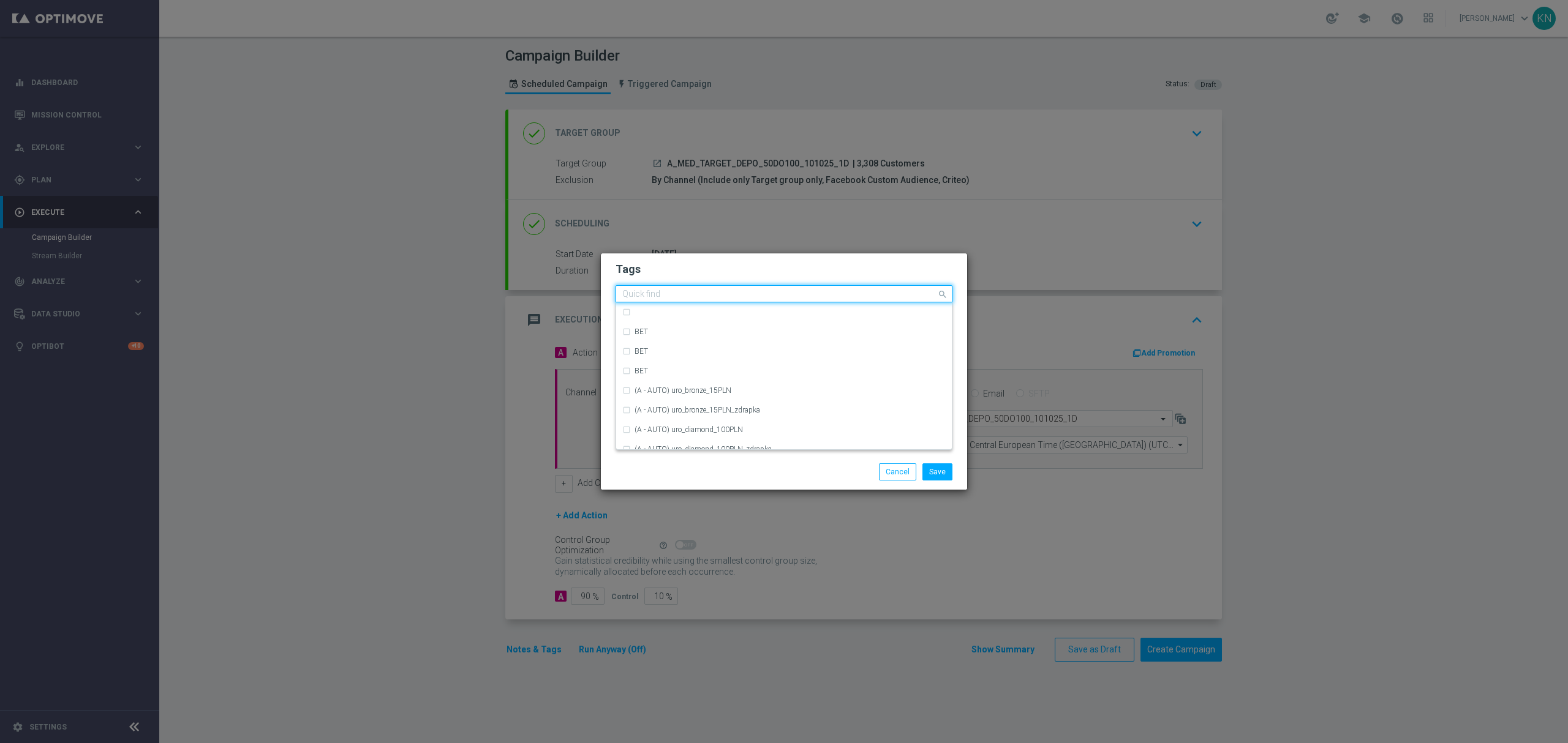
click at [742, 294] on input "text" at bounding box center [779, 294] width 314 height 10
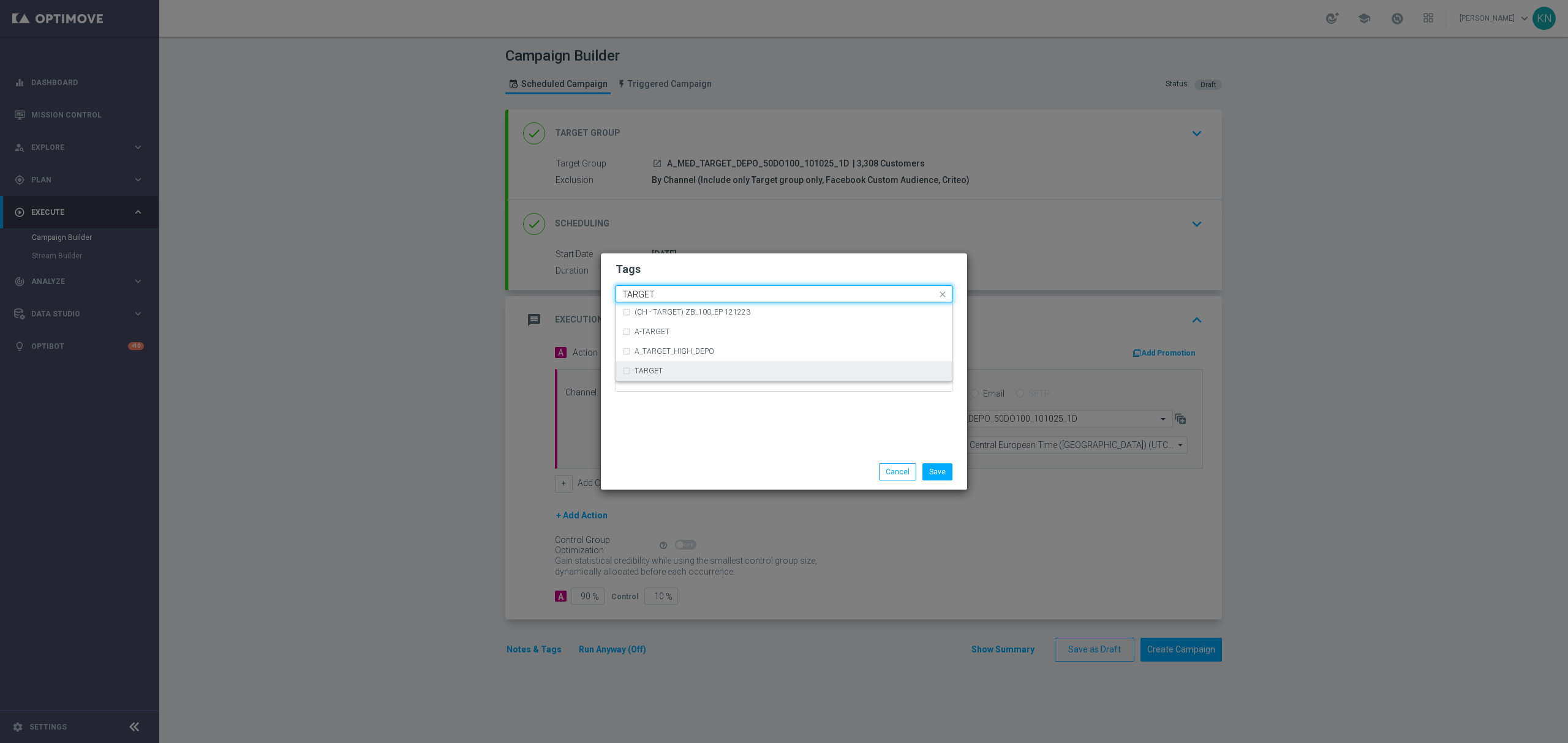
click at [665, 375] on div "TARGET" at bounding box center [789, 370] width 311 height 7
type input "TARGET"
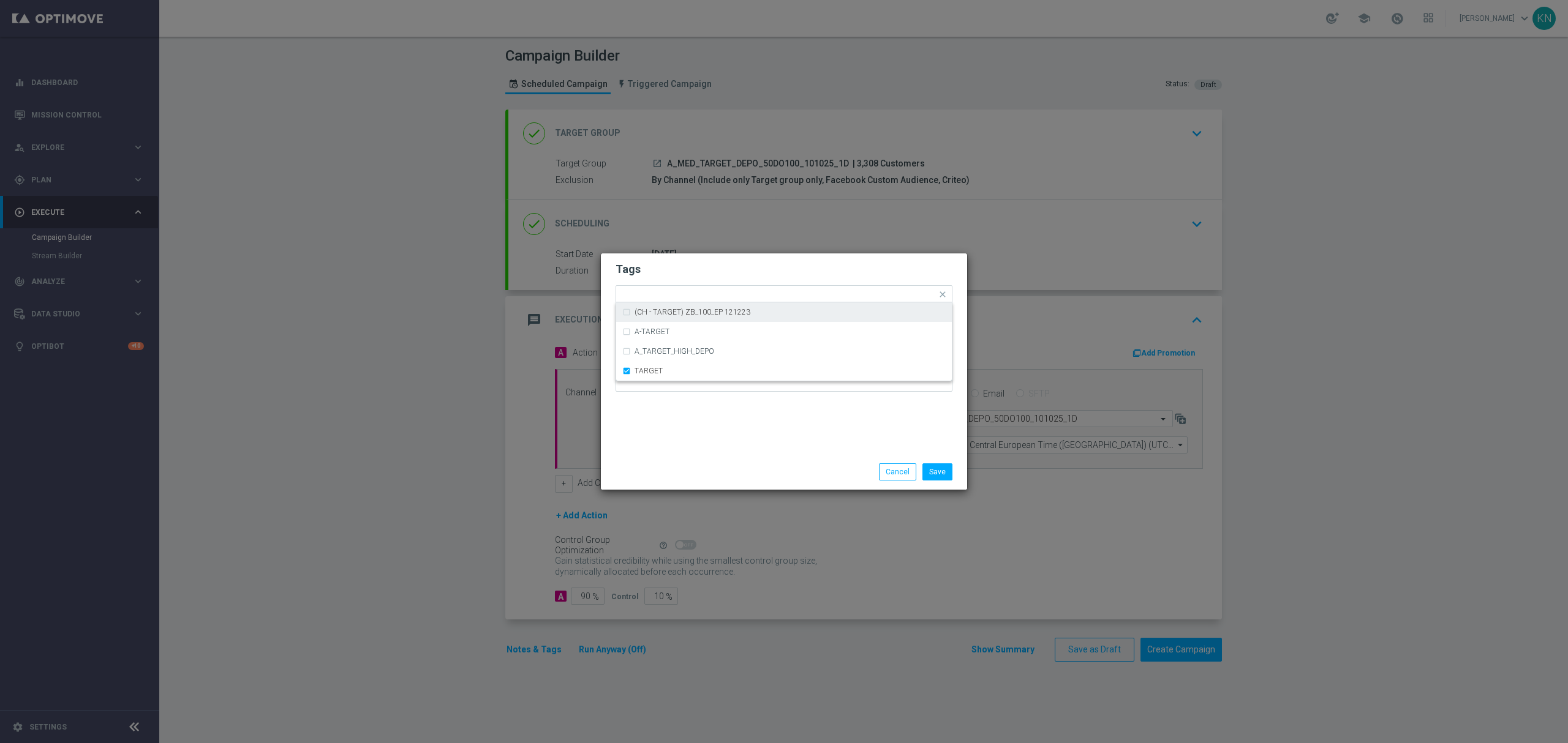
click at [714, 269] on h2 "Tags" at bounding box center [784, 269] width 337 height 14
click at [753, 296] on input "text" at bounding box center [837, 295] width 198 height 10
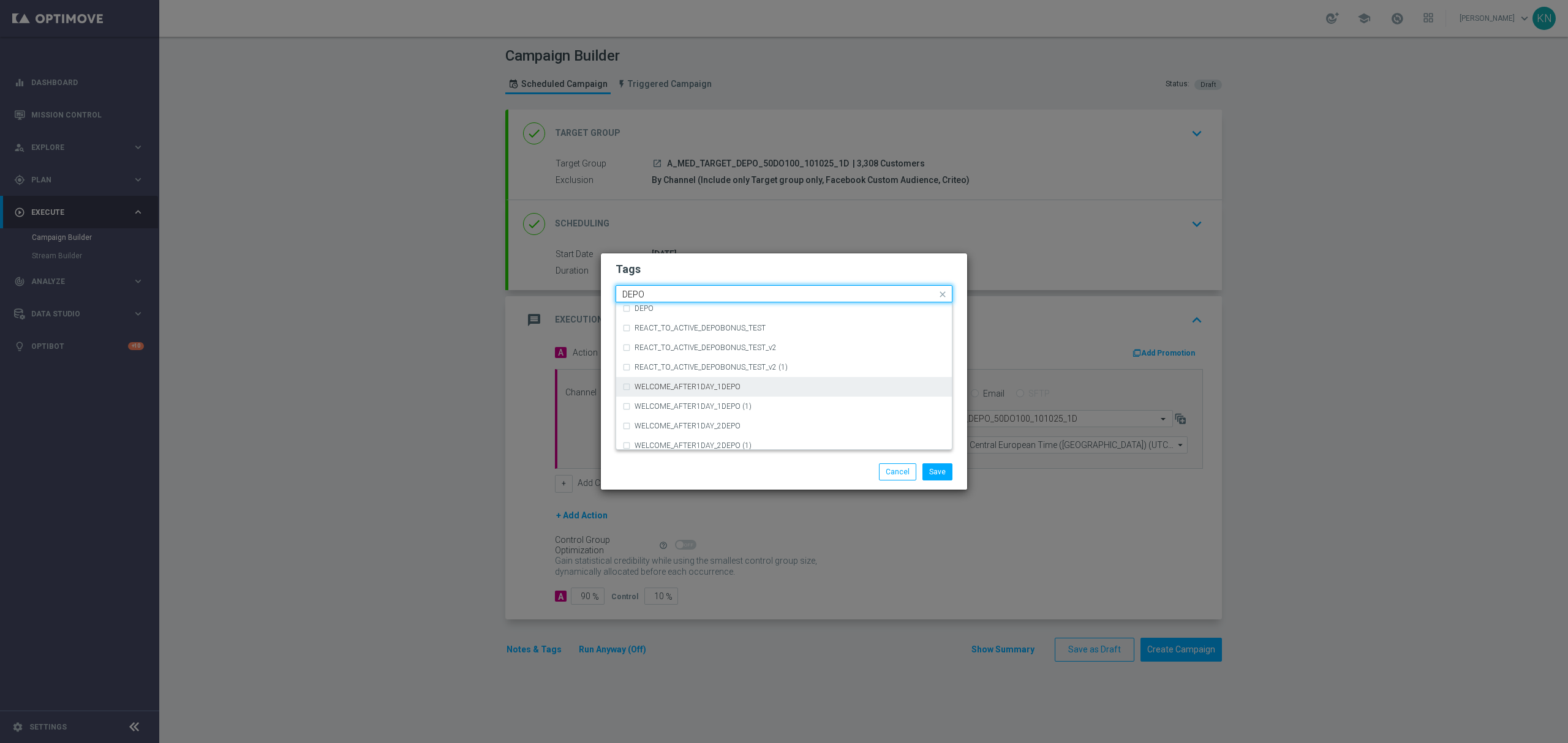
scroll to position [474, 0]
click at [681, 383] on div "DEPO" at bounding box center [784, 387] width 323 height 20
type input "DEPO"
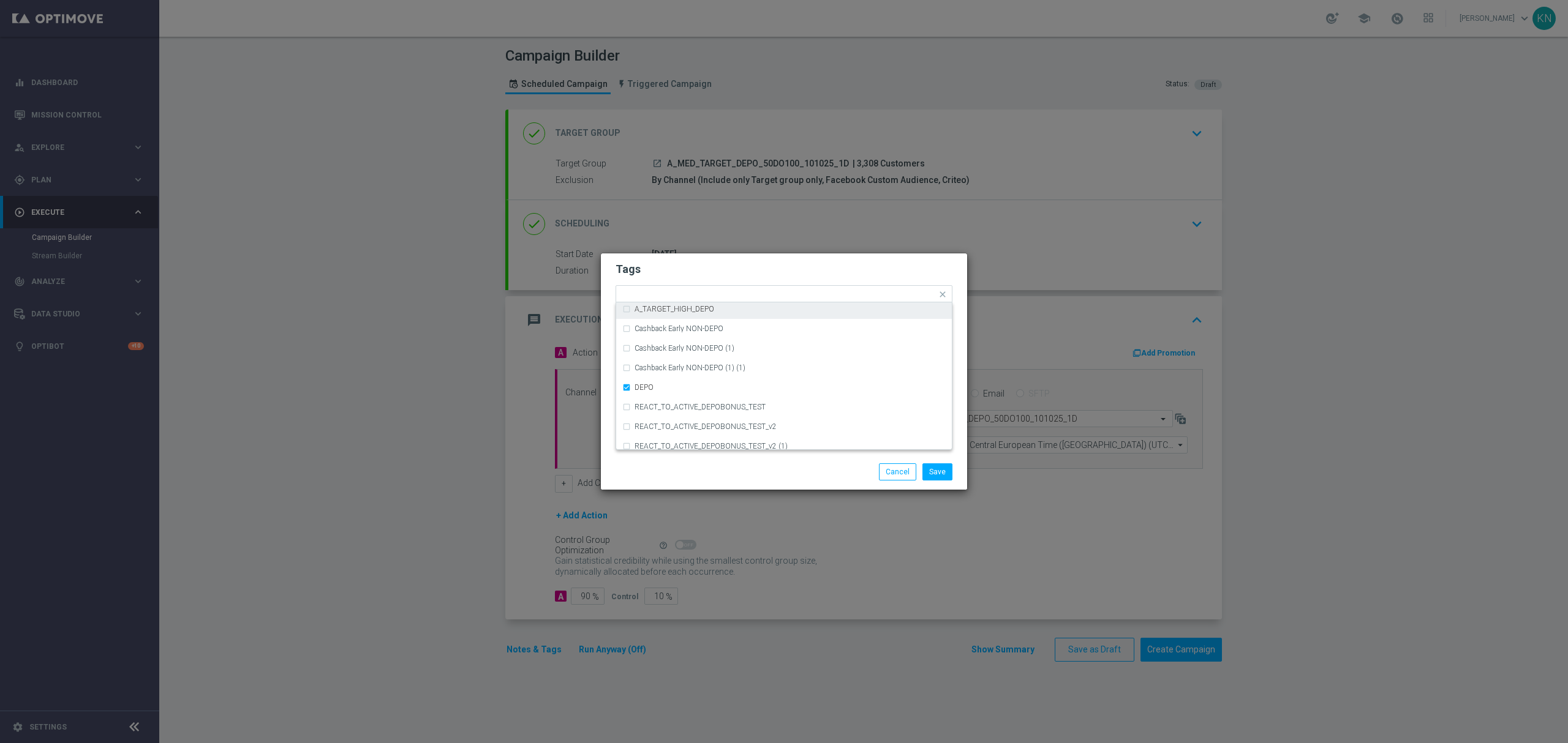
drag, startPoint x: 761, startPoint y: 260, endPoint x: 831, endPoint y: 317, distance: 90.3
click at [762, 260] on form "Tags Quick find × A × MED × TARGET × DEPO (REA - AUTO) REA_FLOW_5DAY_DEPO (REA …" at bounding box center [784, 330] width 337 height 142
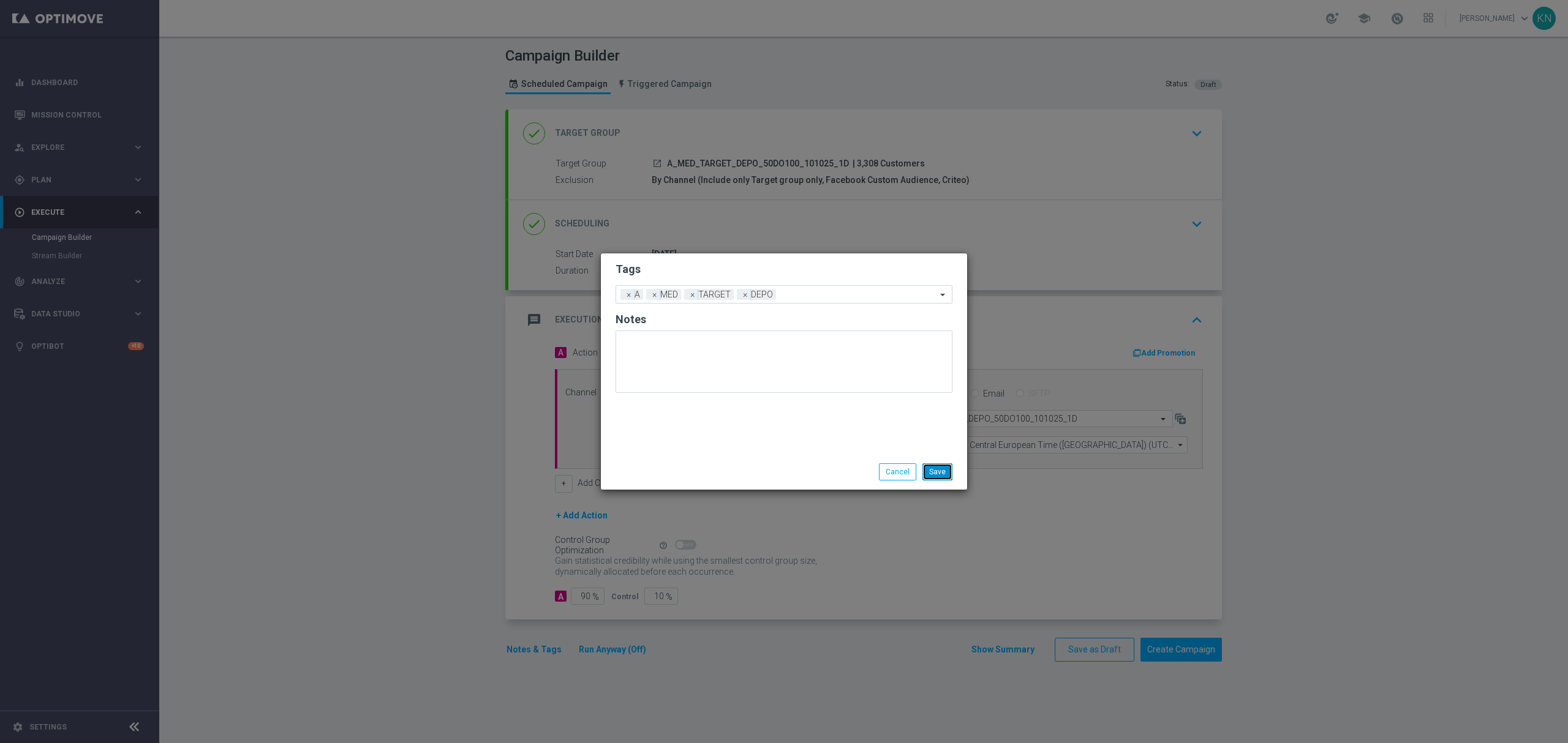
click at [947, 474] on button "Save" at bounding box center [937, 472] width 30 height 17
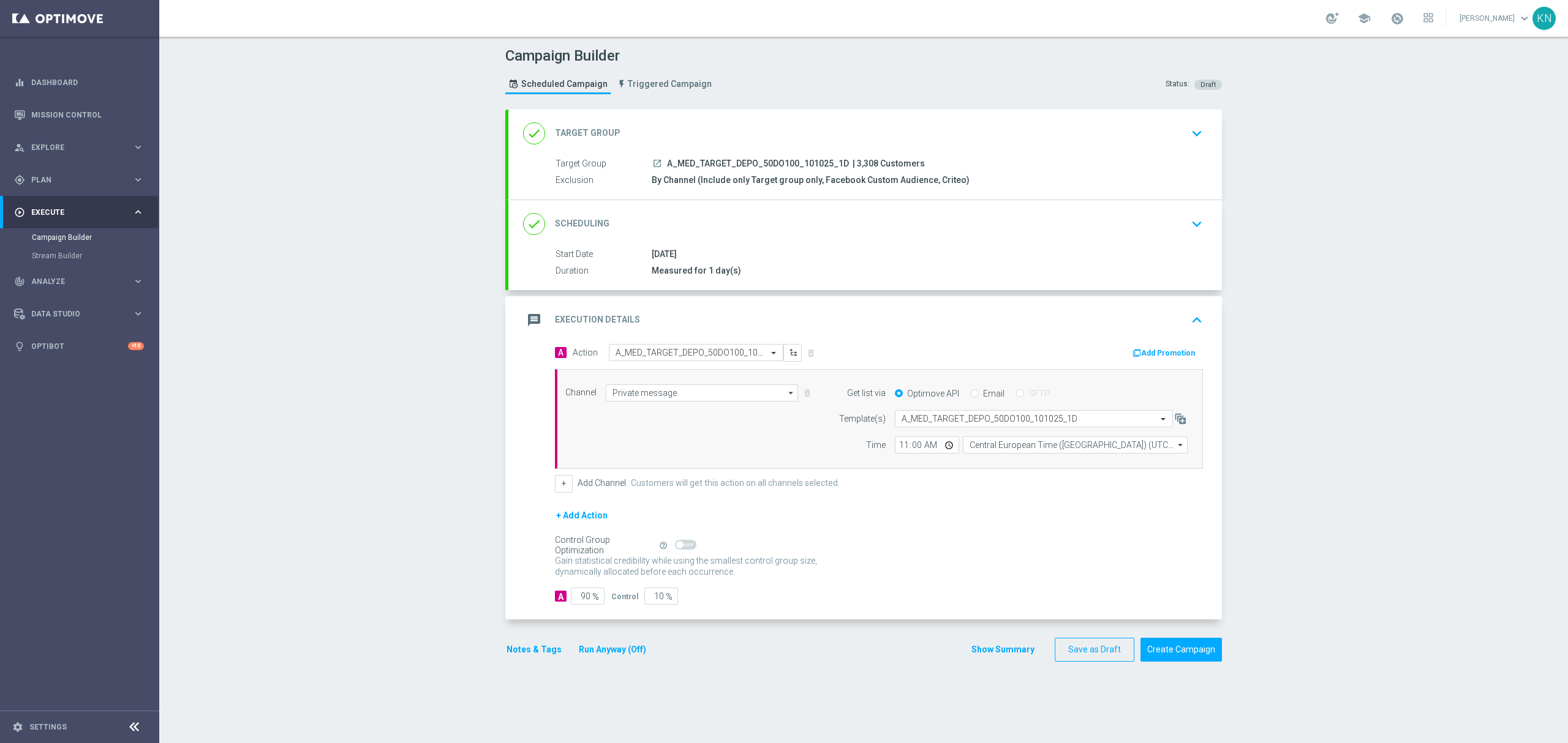
click at [1101, 234] on div "done Scheduling keyboard_arrow_down" at bounding box center [865, 223] width 684 height 23
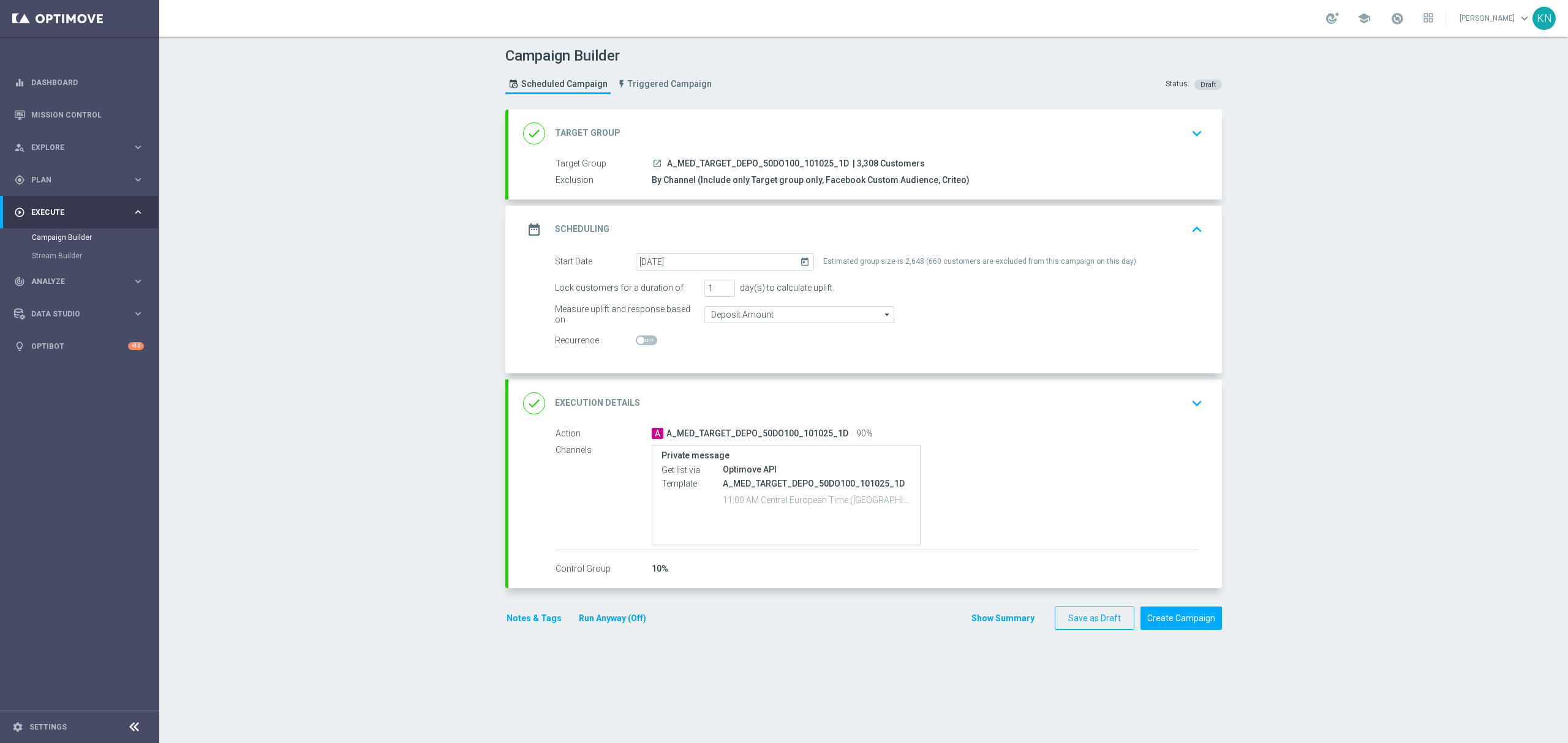
click at [1132, 431] on div "A A_MED_TARGET_DEPO_50DO100_101025_1D 90%" at bounding box center [924, 433] width 546 height 12
click at [1175, 399] on div "done Execution Details keyboard_arrow_down" at bounding box center [865, 403] width 684 height 23
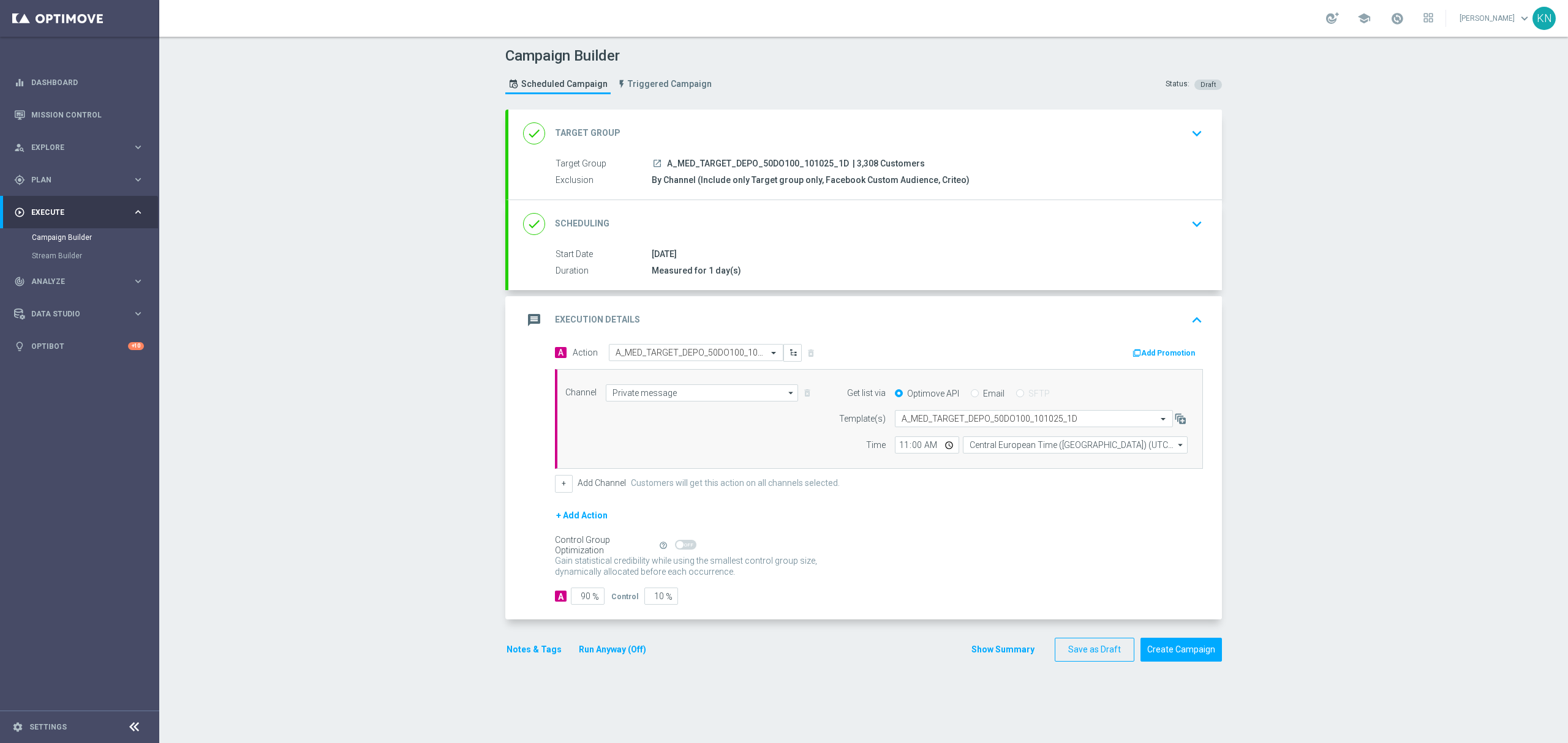
click at [1150, 351] on button "Add Promotion" at bounding box center [1165, 353] width 68 height 14
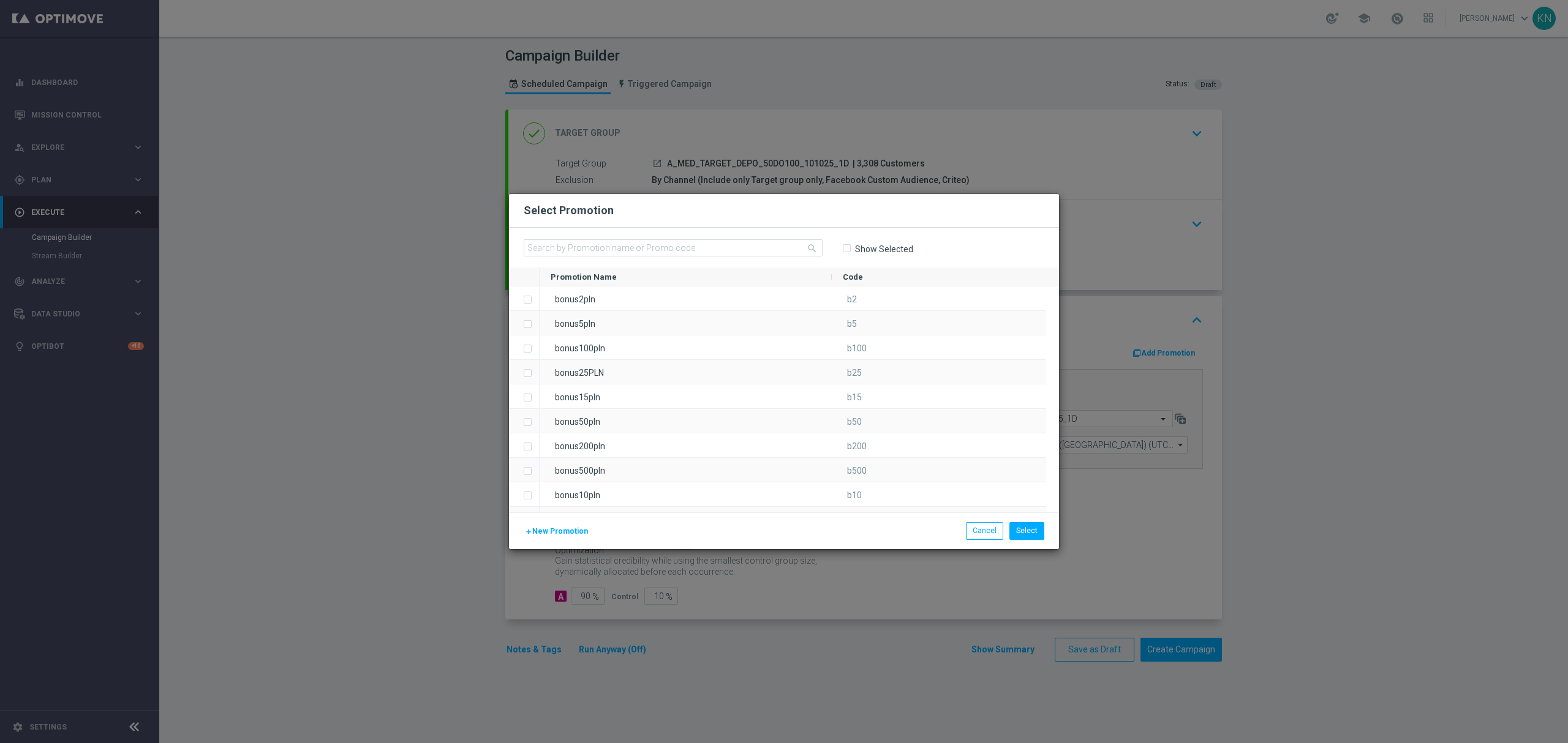
click at [550, 528] on span "New Promotion" at bounding box center [560, 531] width 56 height 9
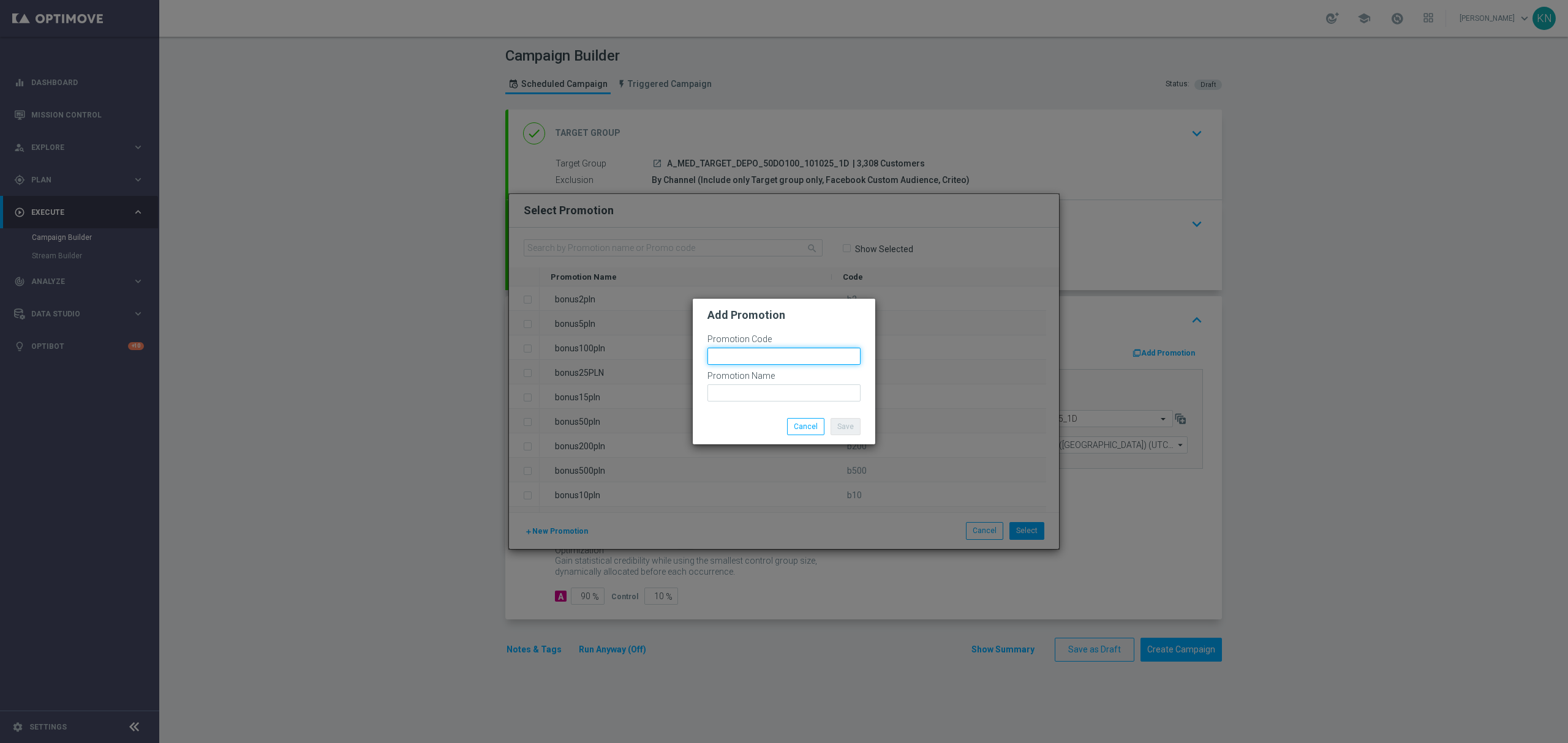
click at [758, 349] on input "text" at bounding box center [784, 357] width 153 height 17
type input "B"
paste input "188679"
drag, startPoint x: 804, startPoint y: 355, endPoint x: 567, endPoint y: 349, distance: 237.1
click at [567, 349] on modal-container "Add Promotion Promotion Code bonusapi_tg-188679 Promotion Name Save Cancel" at bounding box center [784, 371] width 1568 height 743
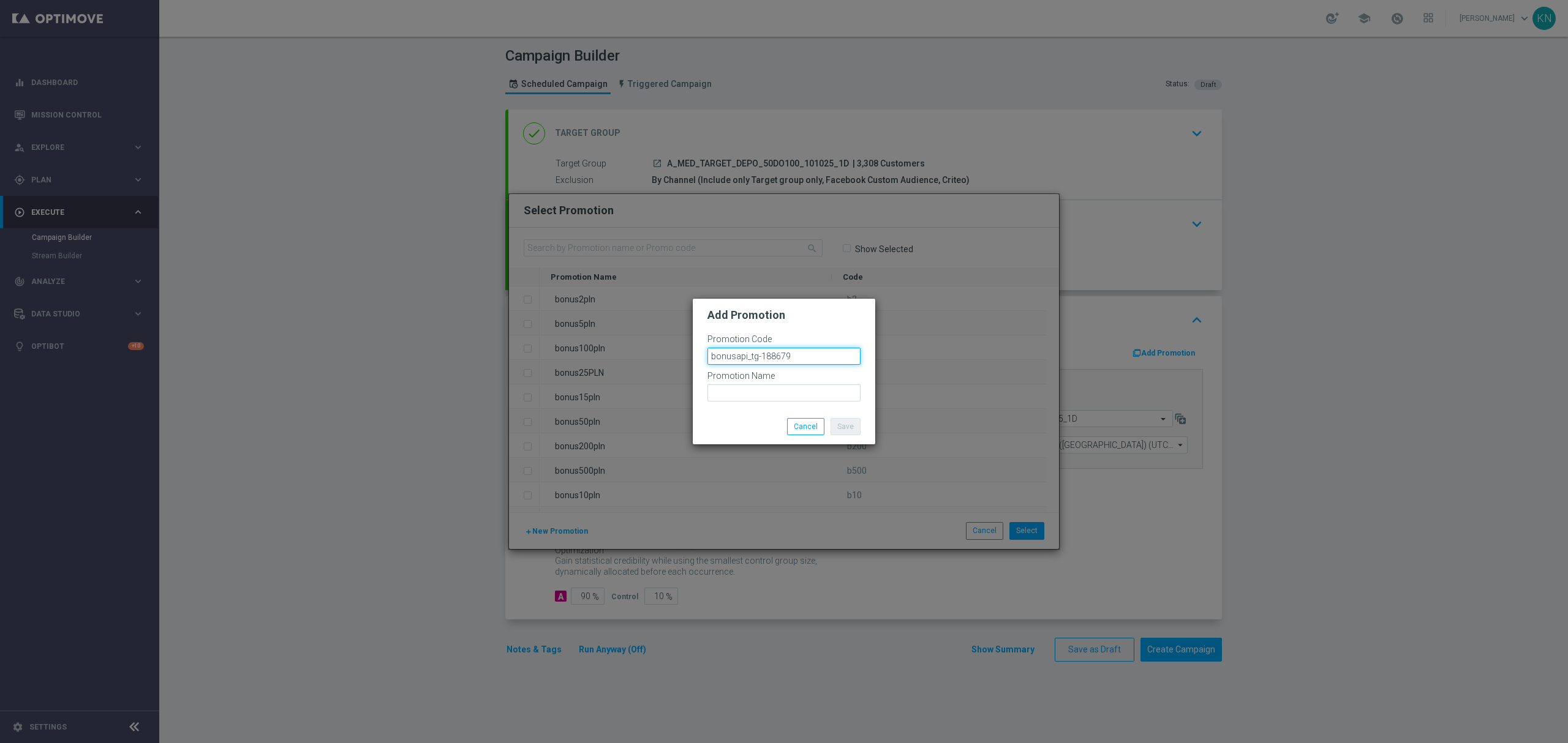
type input "bonusapi_tg-188679"
click at [747, 391] on input "text" at bounding box center [784, 393] width 153 height 17
paste input "bonusapi_tg-188679"
type input "bonusapi_tg-188679"
click at [855, 430] on button "Save" at bounding box center [846, 427] width 30 height 17
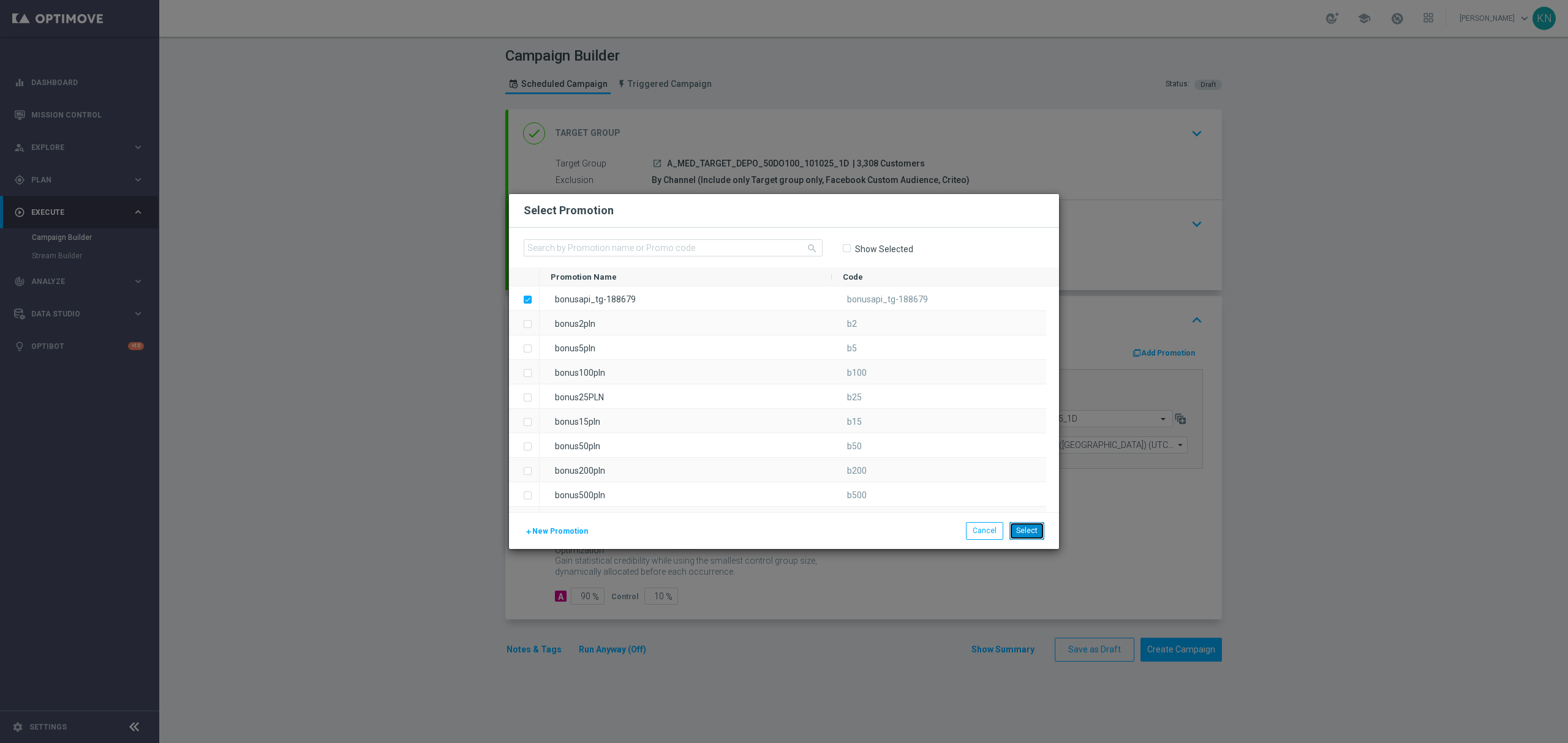
click at [1034, 534] on button "Select" at bounding box center [1027, 531] width 35 height 17
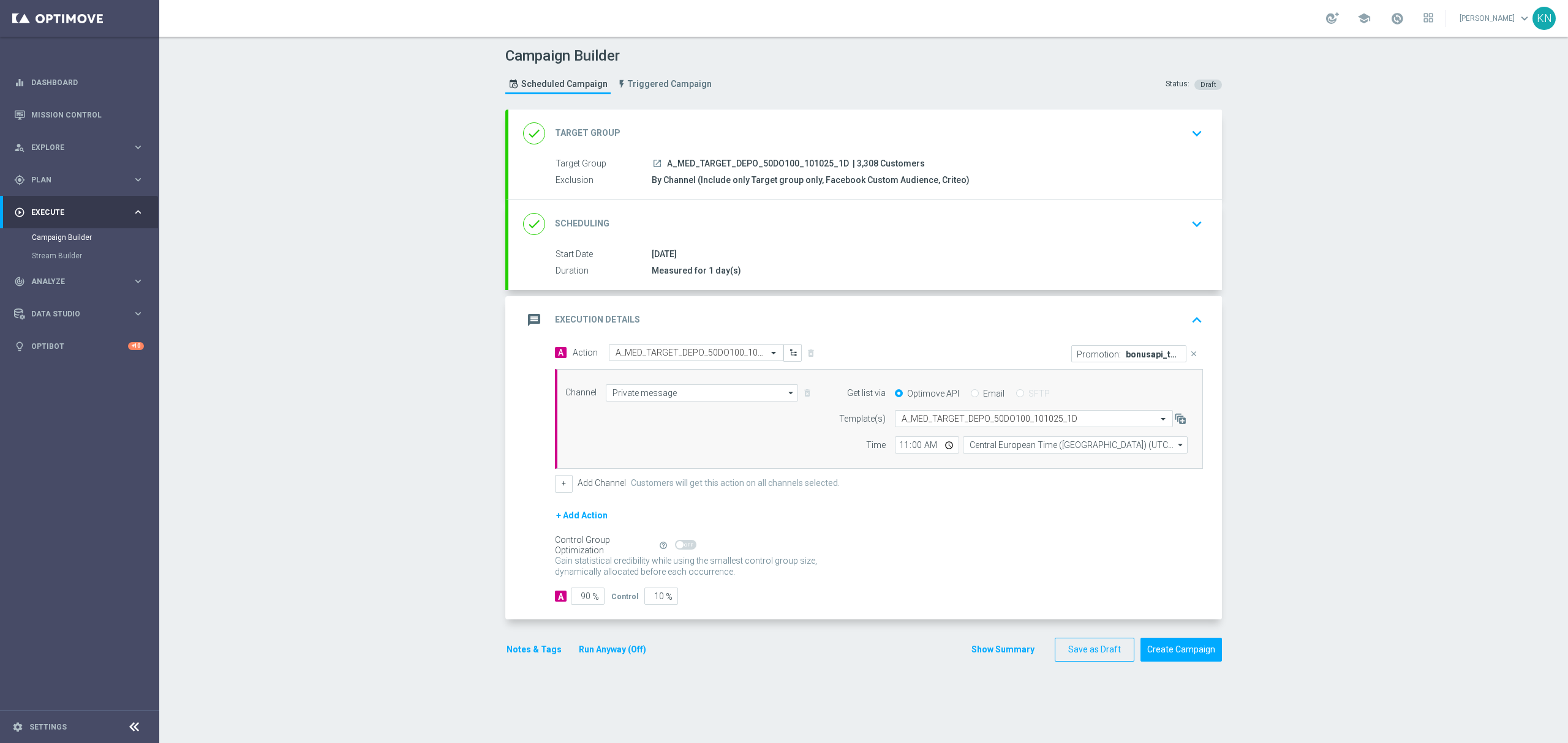
click at [1130, 209] on div "done Scheduling keyboard_arrow_down" at bounding box center [865, 224] width 714 height 48
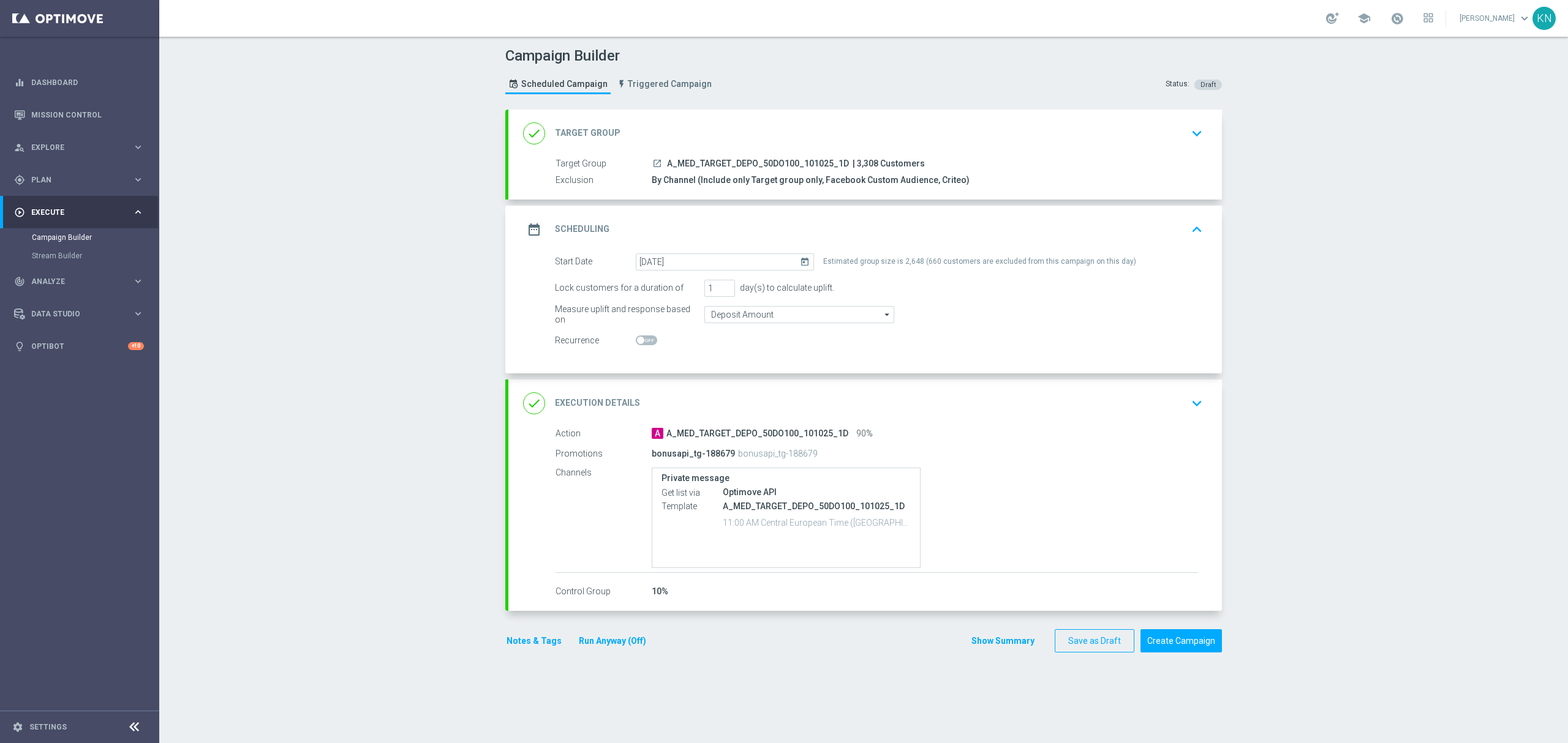
click at [652, 164] on icon "launch" at bounding box center [657, 164] width 10 height 10
click at [785, 136] on div "done Target Group keyboard_arrow_down" at bounding box center [865, 133] width 684 height 23
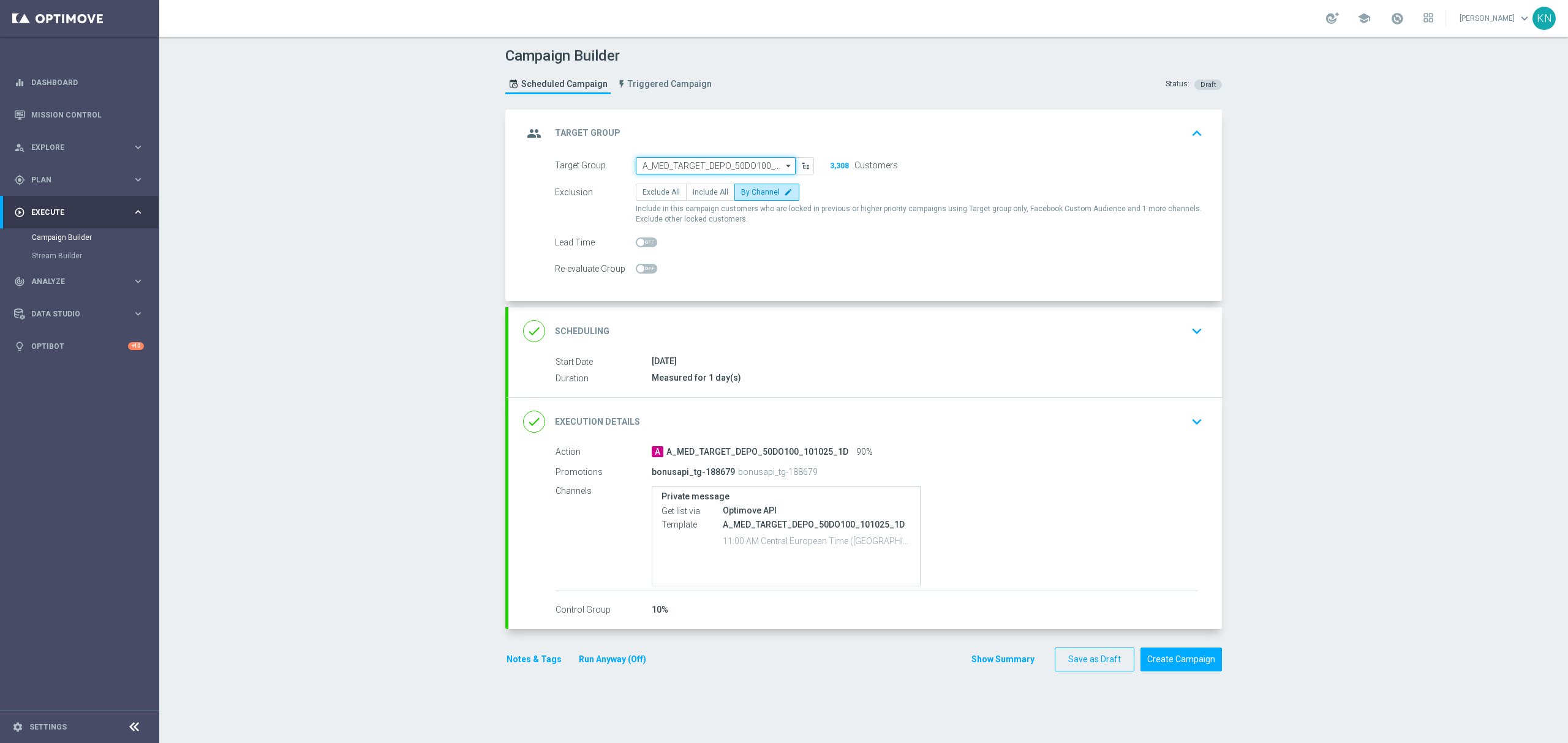
click at [733, 164] on input "A_MED_TARGET_DEPO_50DO100_101025_1D" at bounding box center [715, 166] width 160 height 17
paste input "A_HIGH_TARGET_DEPO_50DO200_101025_1D"
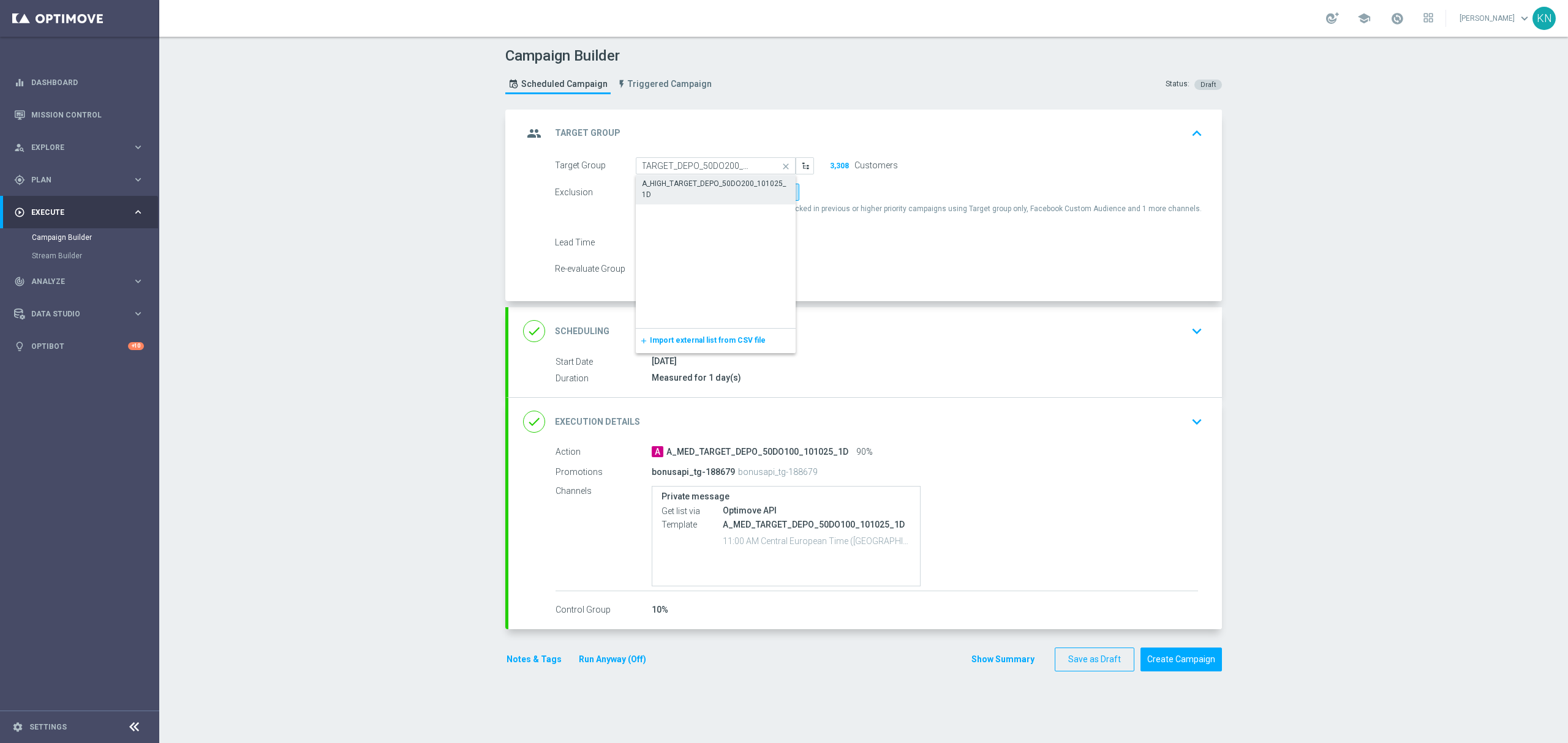
click at [714, 178] on div "A_HIGH_TARGET_DEPO_50DO200_101025_1D" at bounding box center [716, 189] width 148 height 22
type input "A_HIGH_TARGET_DEPO_50DO200_101025_1D"
click at [870, 321] on div "done Scheduling keyboard_arrow_down" at bounding box center [865, 331] width 684 height 23
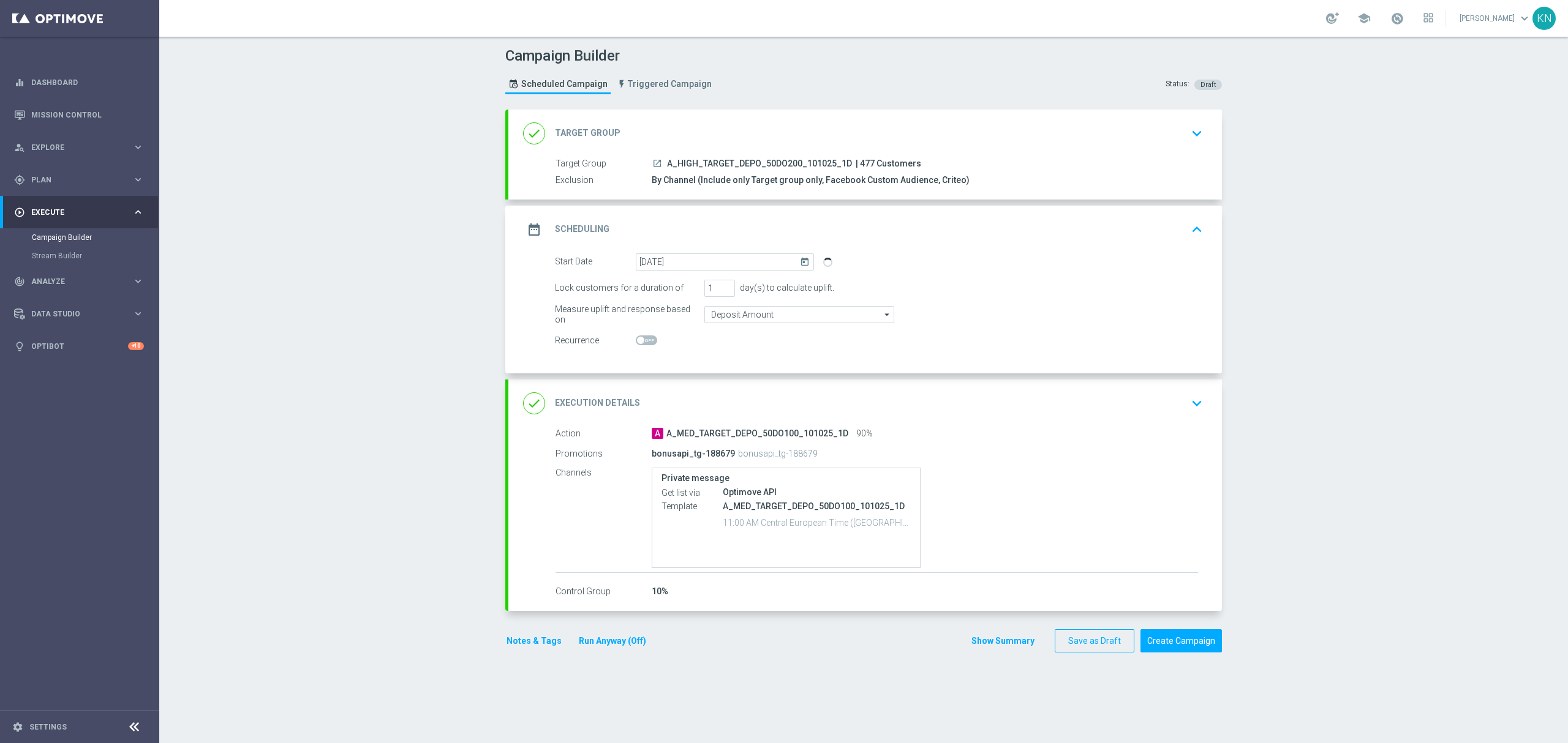
click at [964, 393] on div "done Execution Details keyboard_arrow_down" at bounding box center [865, 403] width 684 height 23
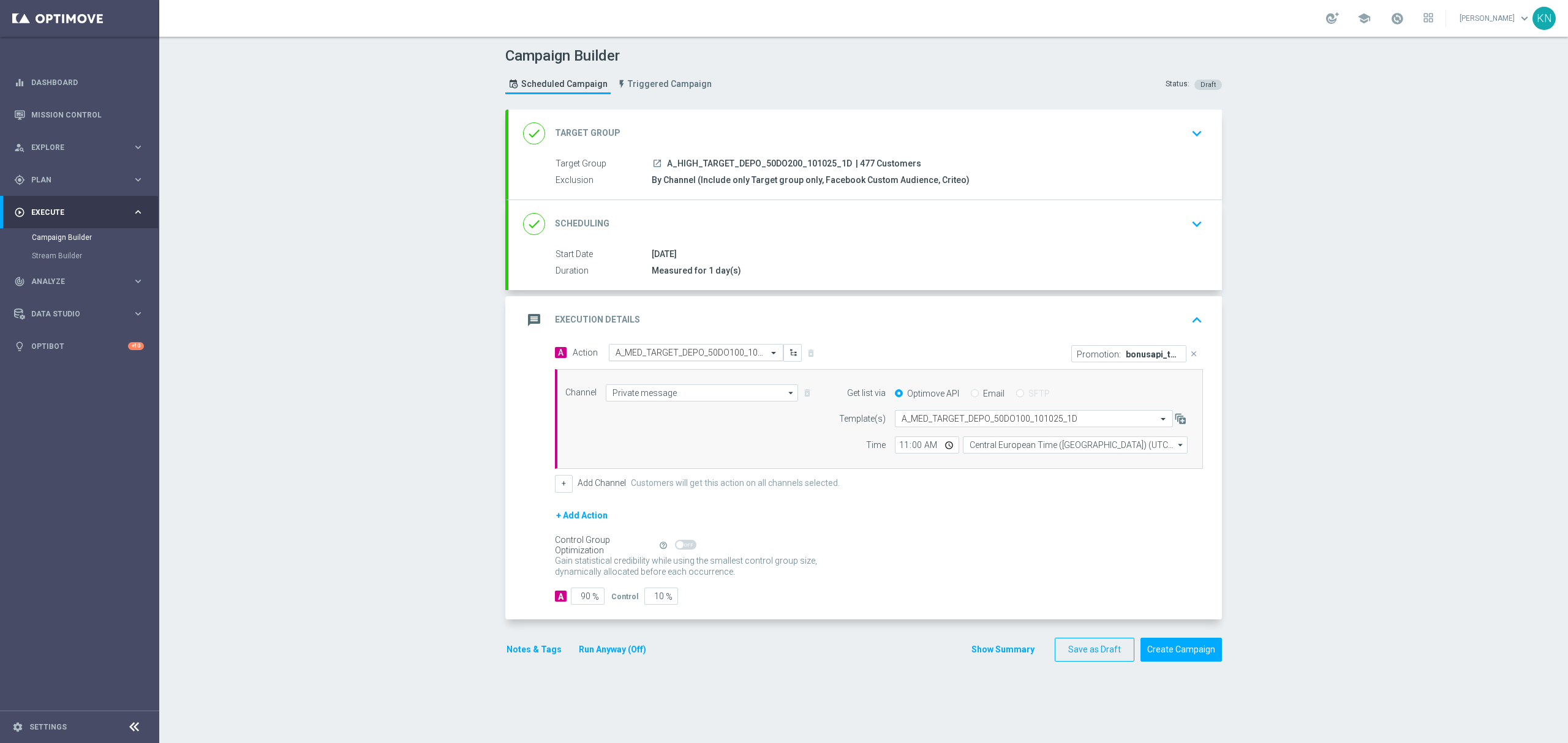
click at [674, 358] on input "text" at bounding box center [683, 353] width 137 height 10
click at [635, 524] on button "add_new Create new action" at bounding box center [694, 520] width 169 height 14
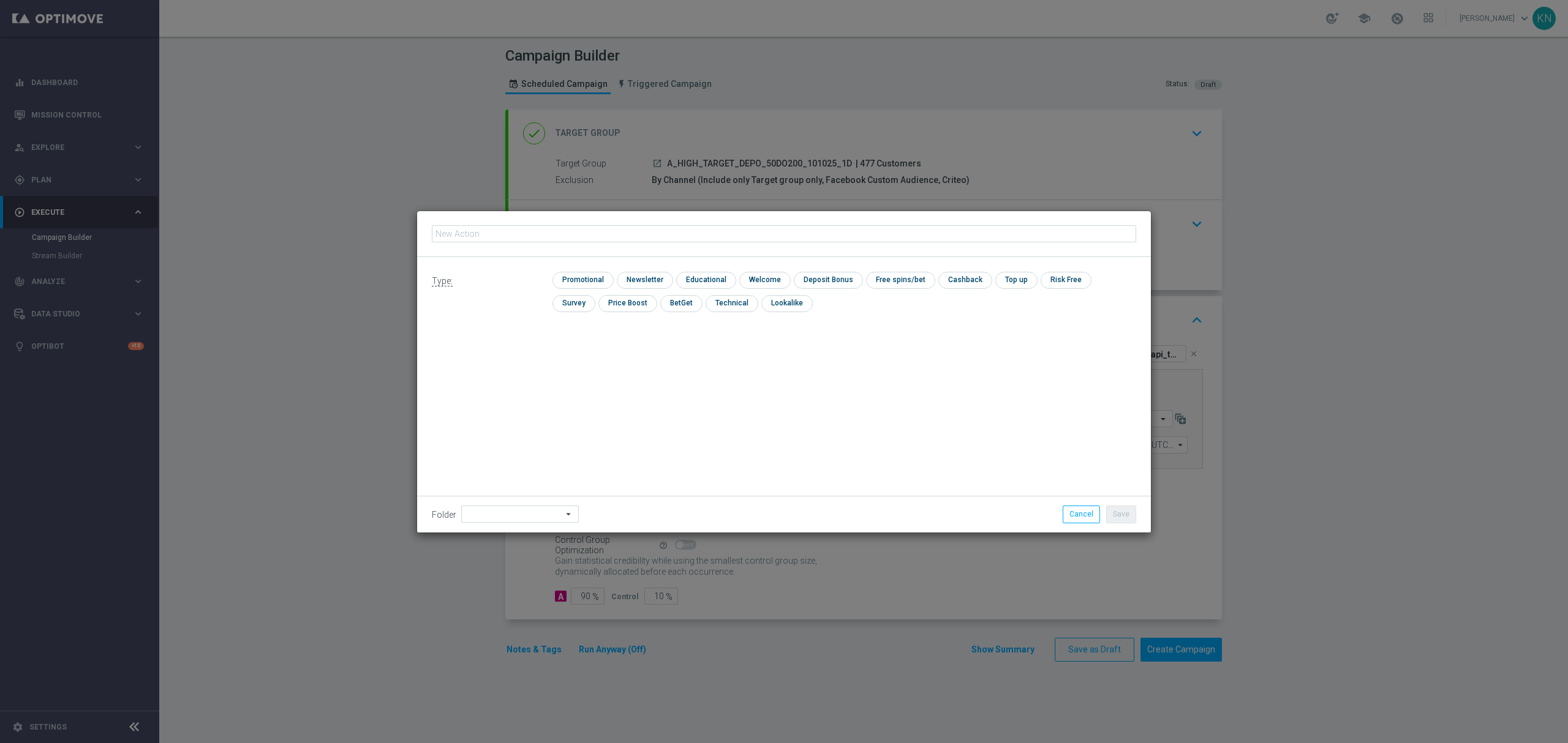
click at [559, 239] on input "text" at bounding box center [784, 234] width 704 height 17
type input "A_HIGH_TARGET_DEPO_50DO200_101025_1D"
click at [580, 280] on input "checkbox" at bounding box center [581, 280] width 58 height 17
checkbox input "true"
click at [1120, 513] on button "Save" at bounding box center [1121, 514] width 30 height 17
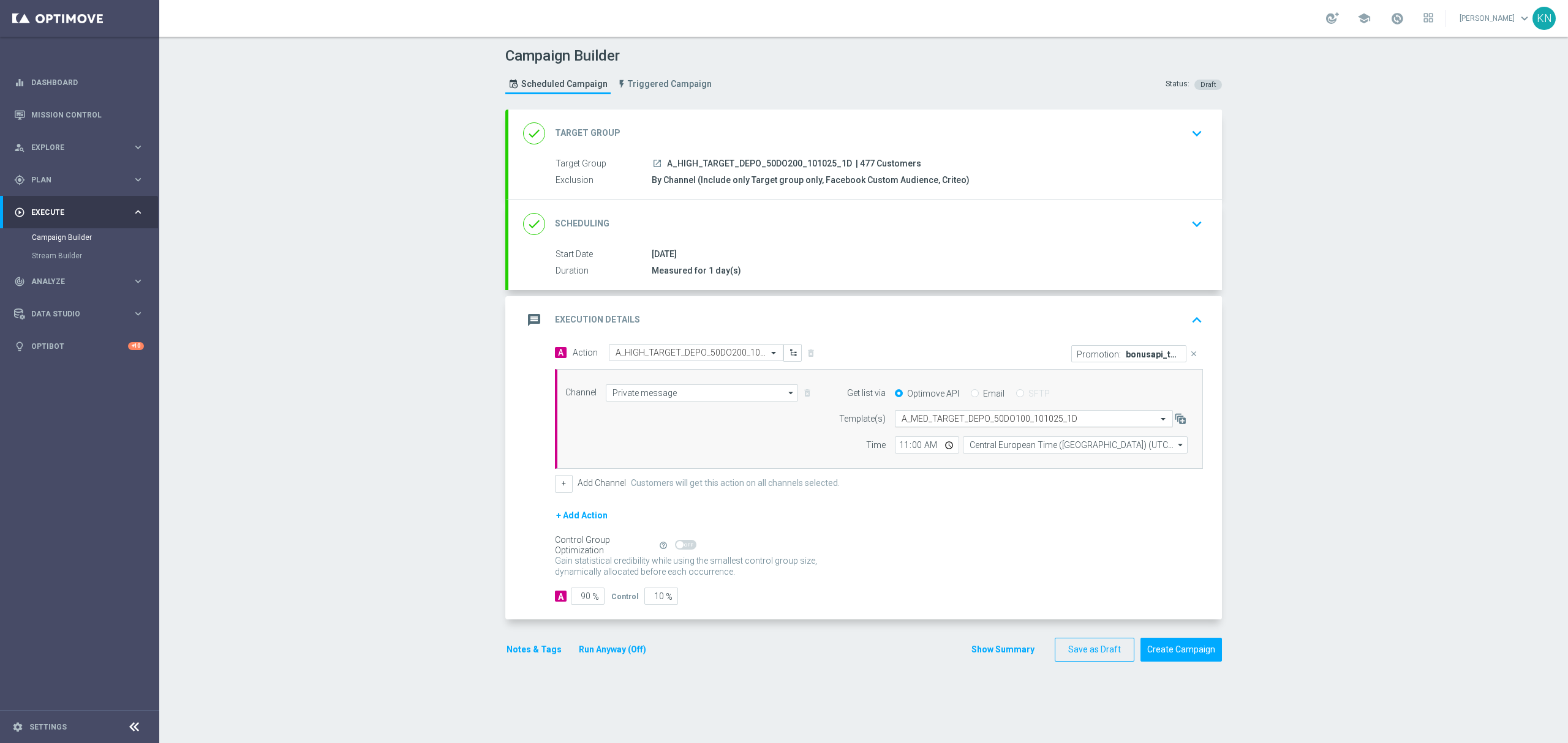
click at [964, 423] on input "text" at bounding box center [1021, 419] width 240 height 10
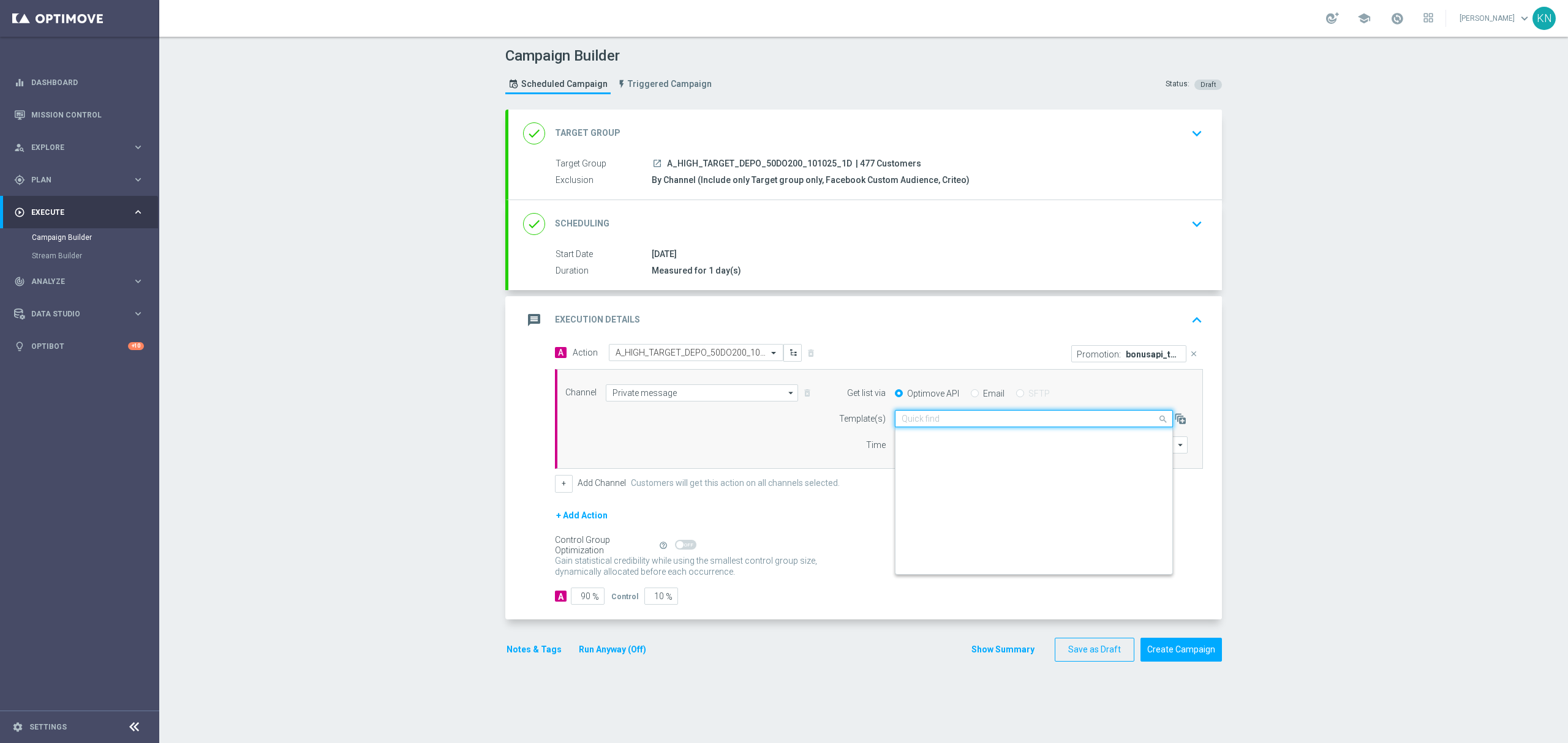
scroll to position [80544, 0]
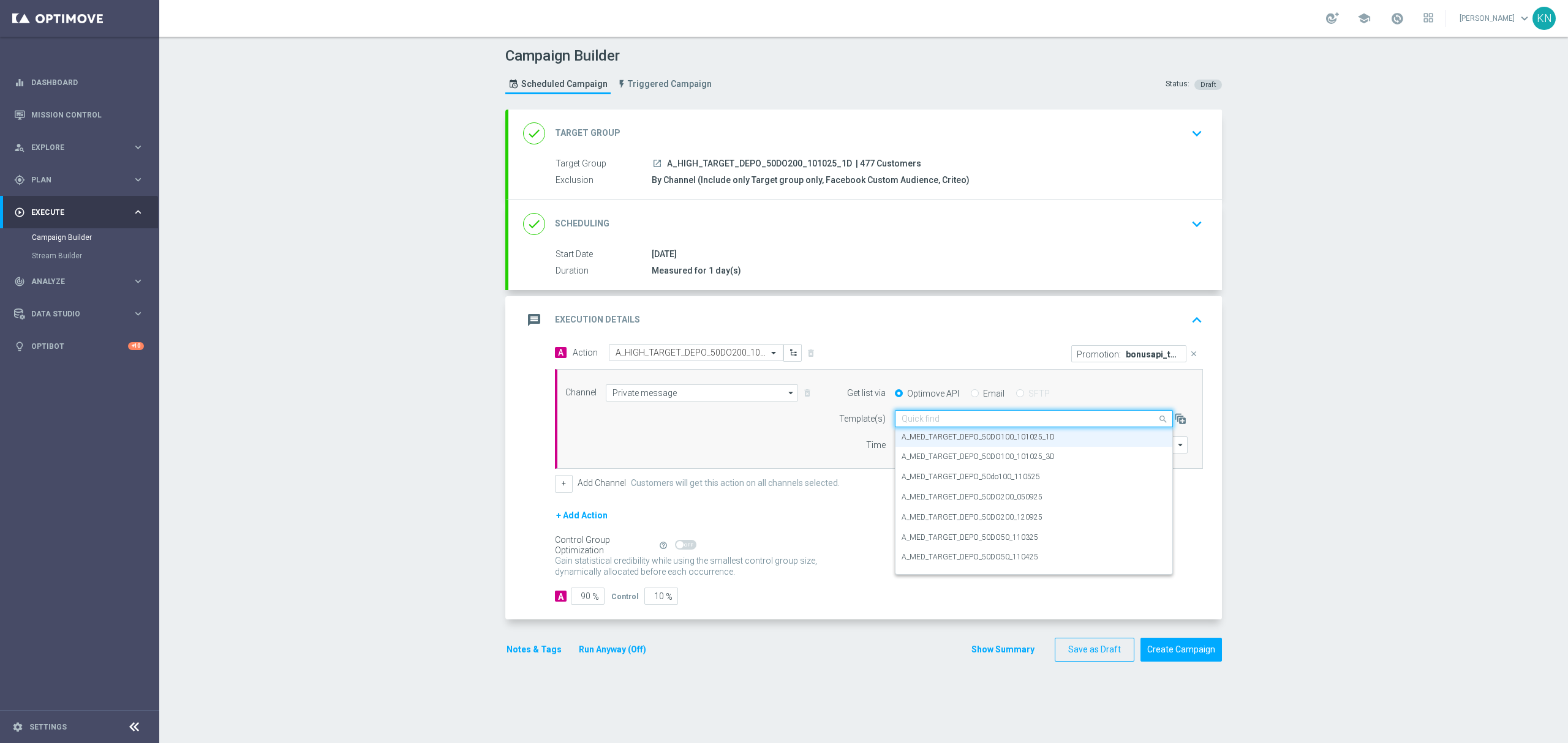
paste input "A_HIGH_TARGET_DEPO_50DO200_101025_1D"
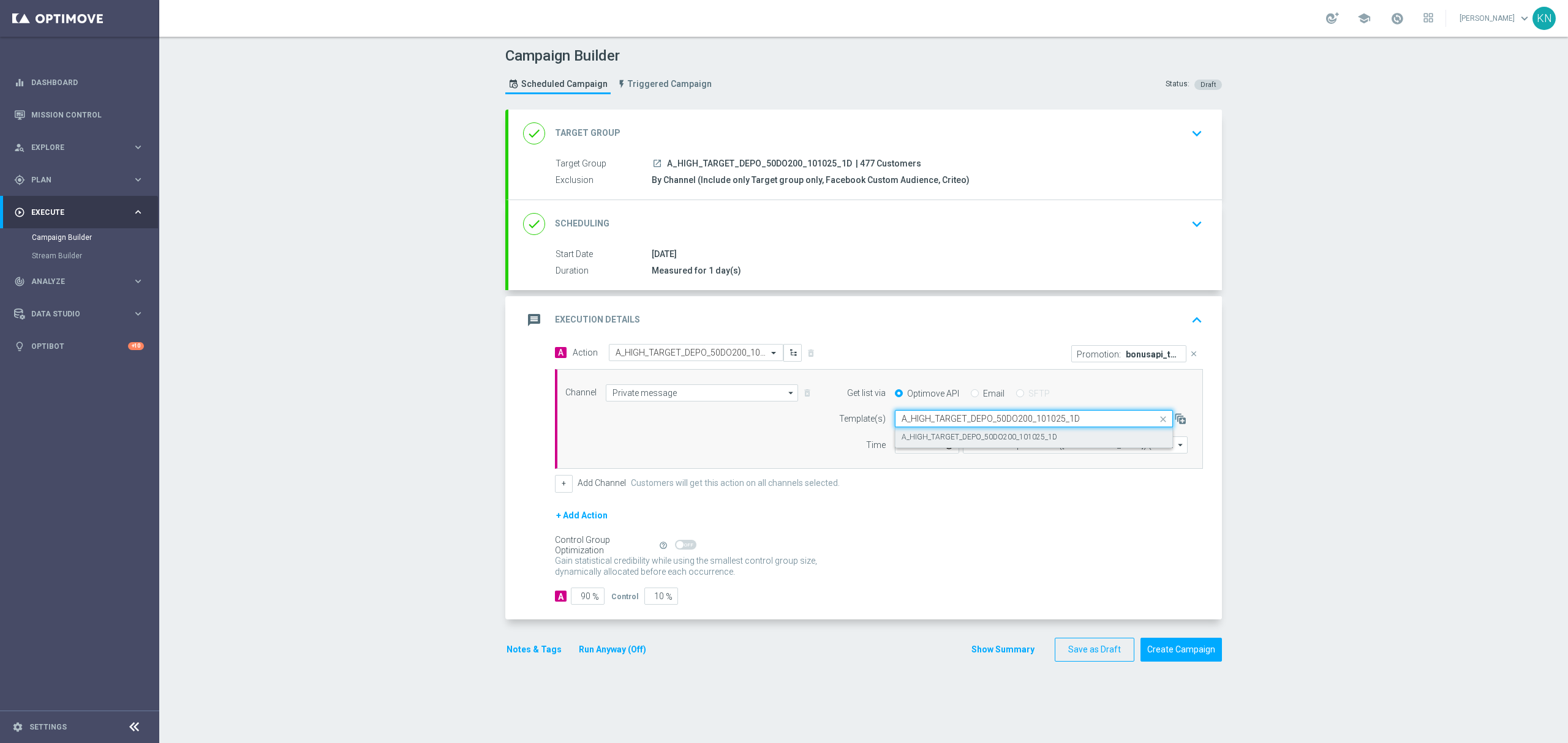
scroll to position [0, 0]
click at [960, 435] on label "A_HIGH_TARGET_DEPO_50DO200_101025_1D" at bounding box center [979, 437] width 156 height 10
type input "A_HIGH_TARGET_DEPO_50DO200_101025_1D"
click at [1130, 253] on div "10 Oct 2025" at bounding box center [924, 253] width 546 height 12
click at [1136, 236] on div "done Scheduling keyboard_arrow_down" at bounding box center [865, 224] width 714 height 48
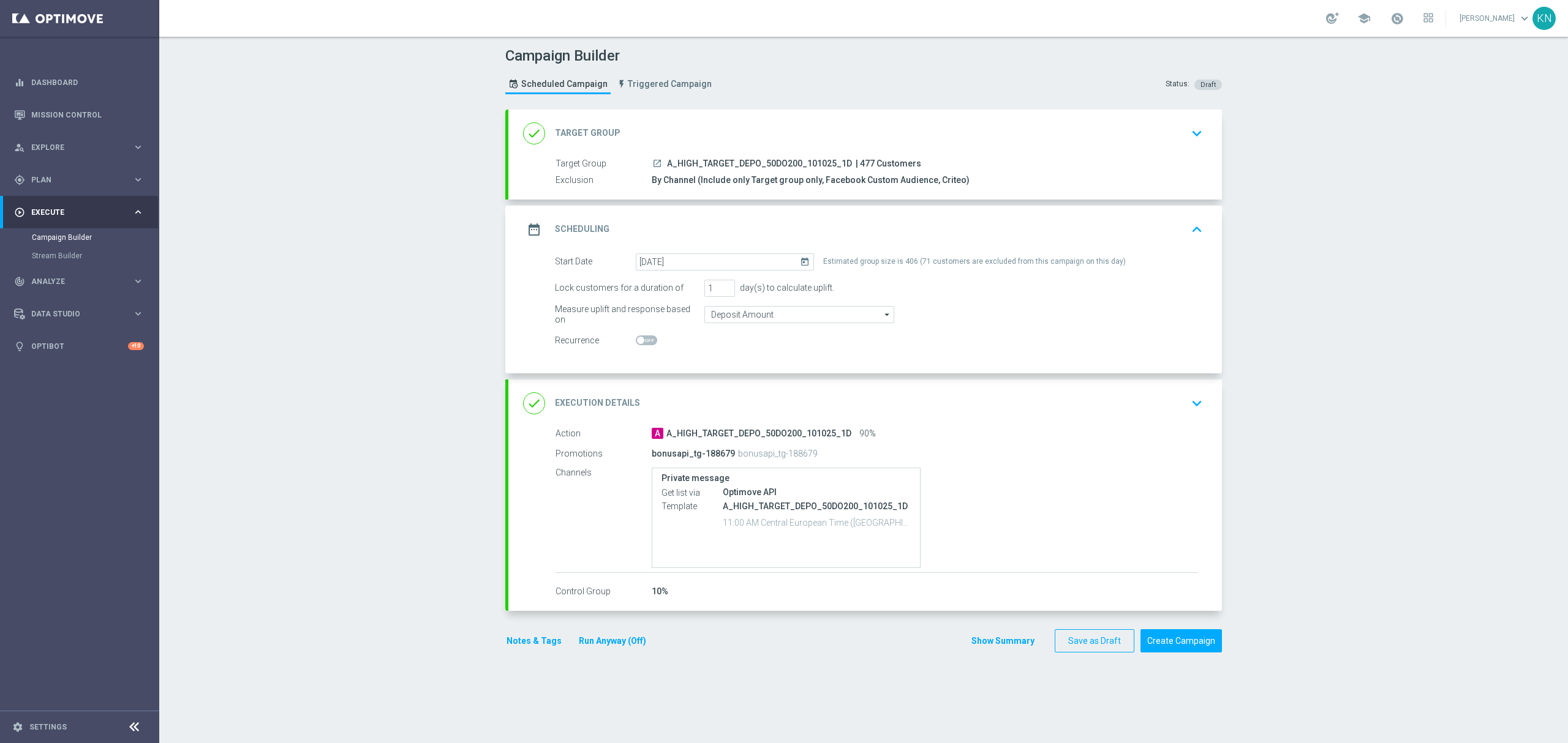
click at [79, 262] on div "Stream Builder" at bounding box center [95, 256] width 126 height 18
click at [41, 179] on span "Plan" at bounding box center [81, 180] width 101 height 7
click at [56, 201] on link "Target Groups" at bounding box center [79, 205] width 95 height 10
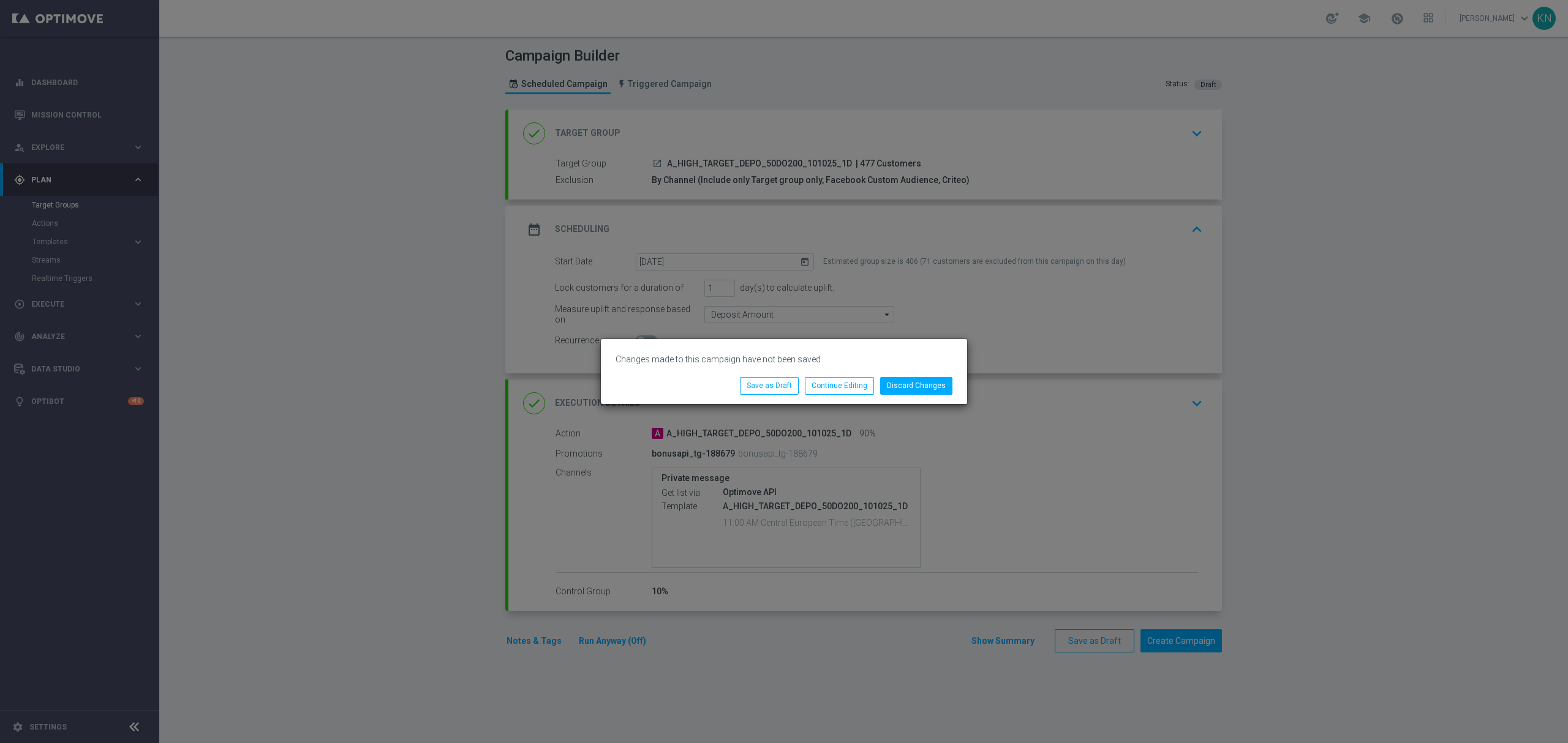
click at [914, 396] on div "Discard Changes Continue Editing Save as Draft" at bounding box center [784, 385] width 366 height 36
click at [914, 392] on button "Discard Changes" at bounding box center [916, 386] width 72 height 17
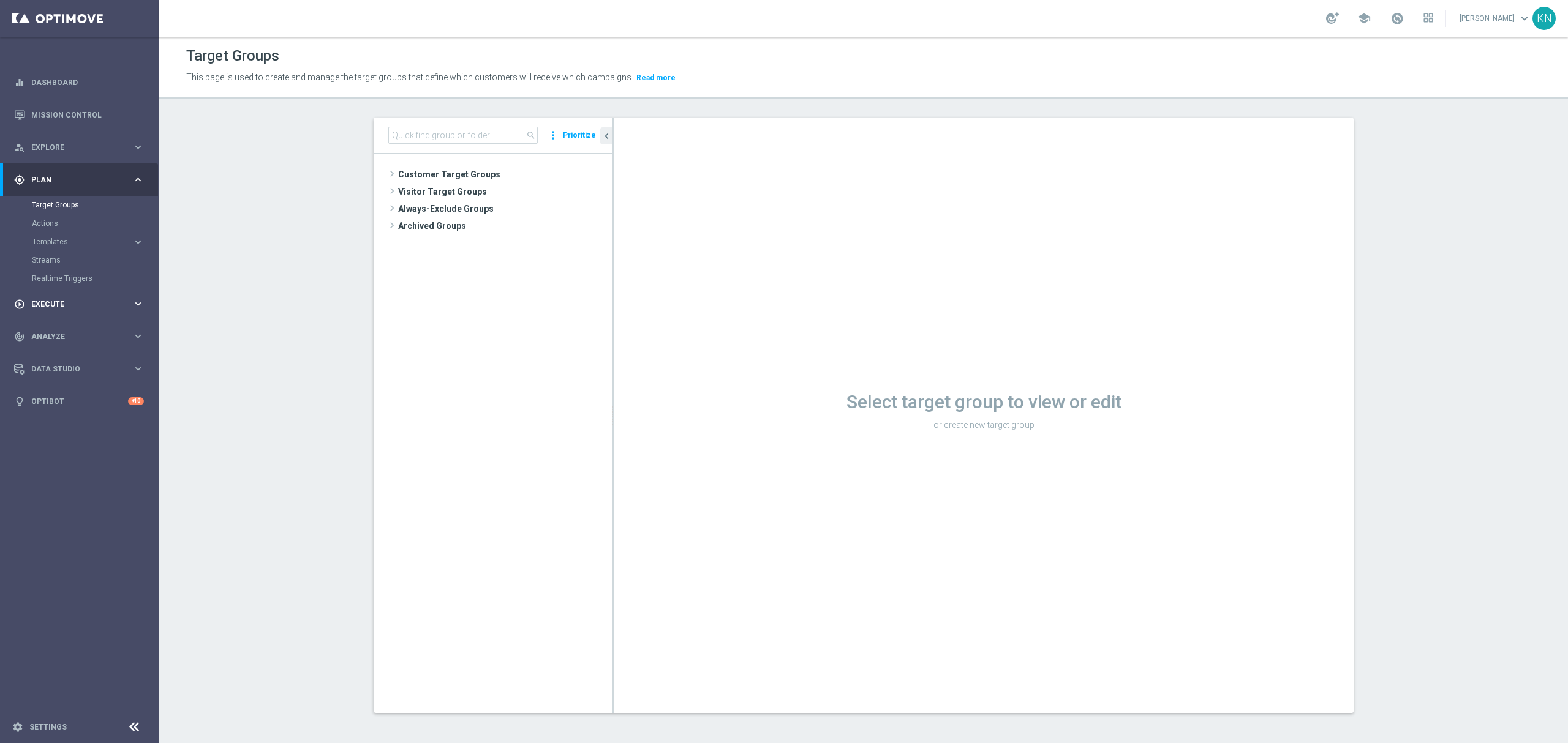
click at [57, 300] on span "Execute" at bounding box center [81, 304] width 101 height 7
click at [74, 239] on link "Campaign Builder" at bounding box center [79, 238] width 95 height 10
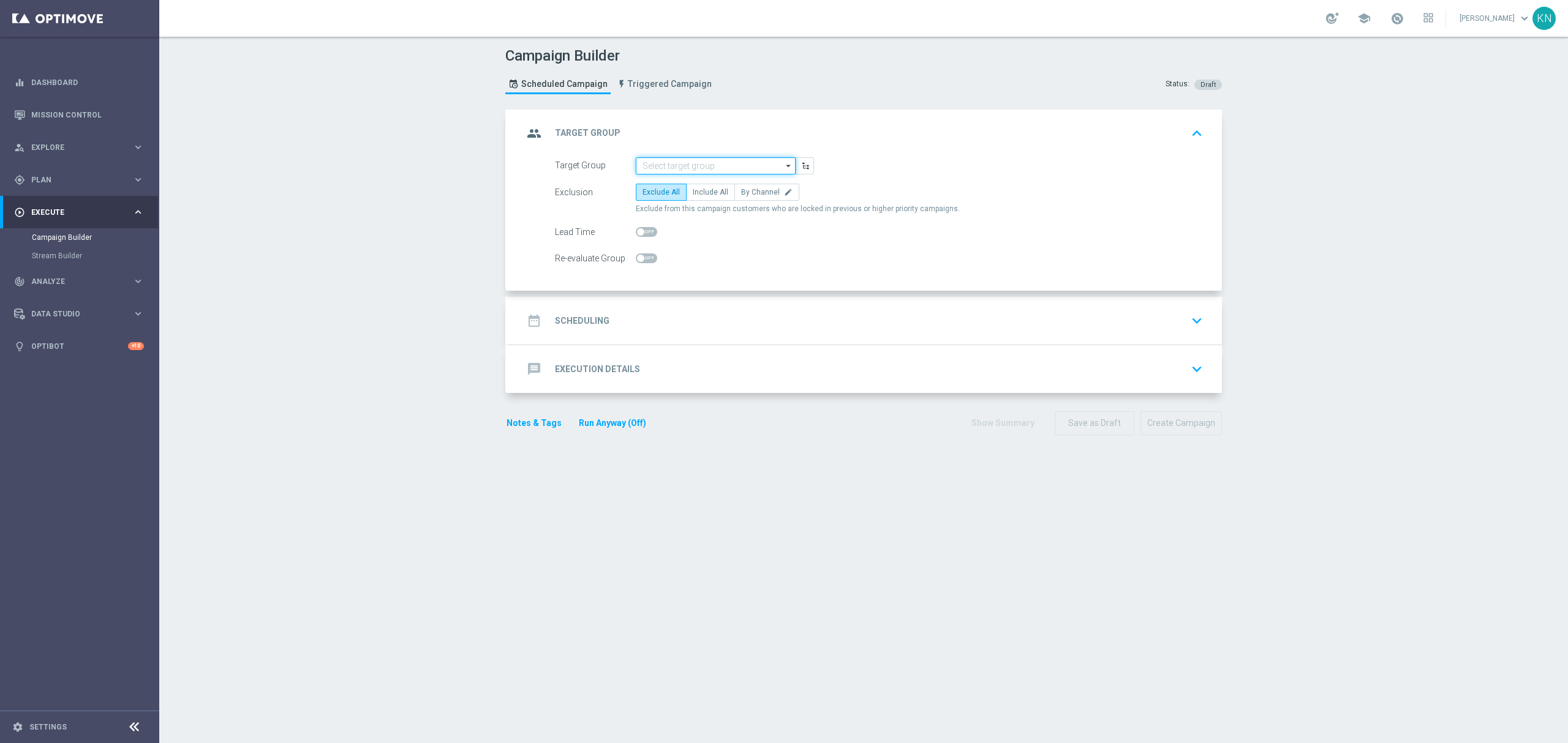
click at [666, 164] on input at bounding box center [715, 166] width 160 height 17
paste input "A_MED_TARGET_DEPO_50DO100_101025_1D"
click at [716, 186] on div "A_MED_TARGET_DEPO_50DO100_101025_1D" at bounding box center [716, 189] width 148 height 22
type input "A_MED_TARGET_DEPO_50DO100_101025_1D"
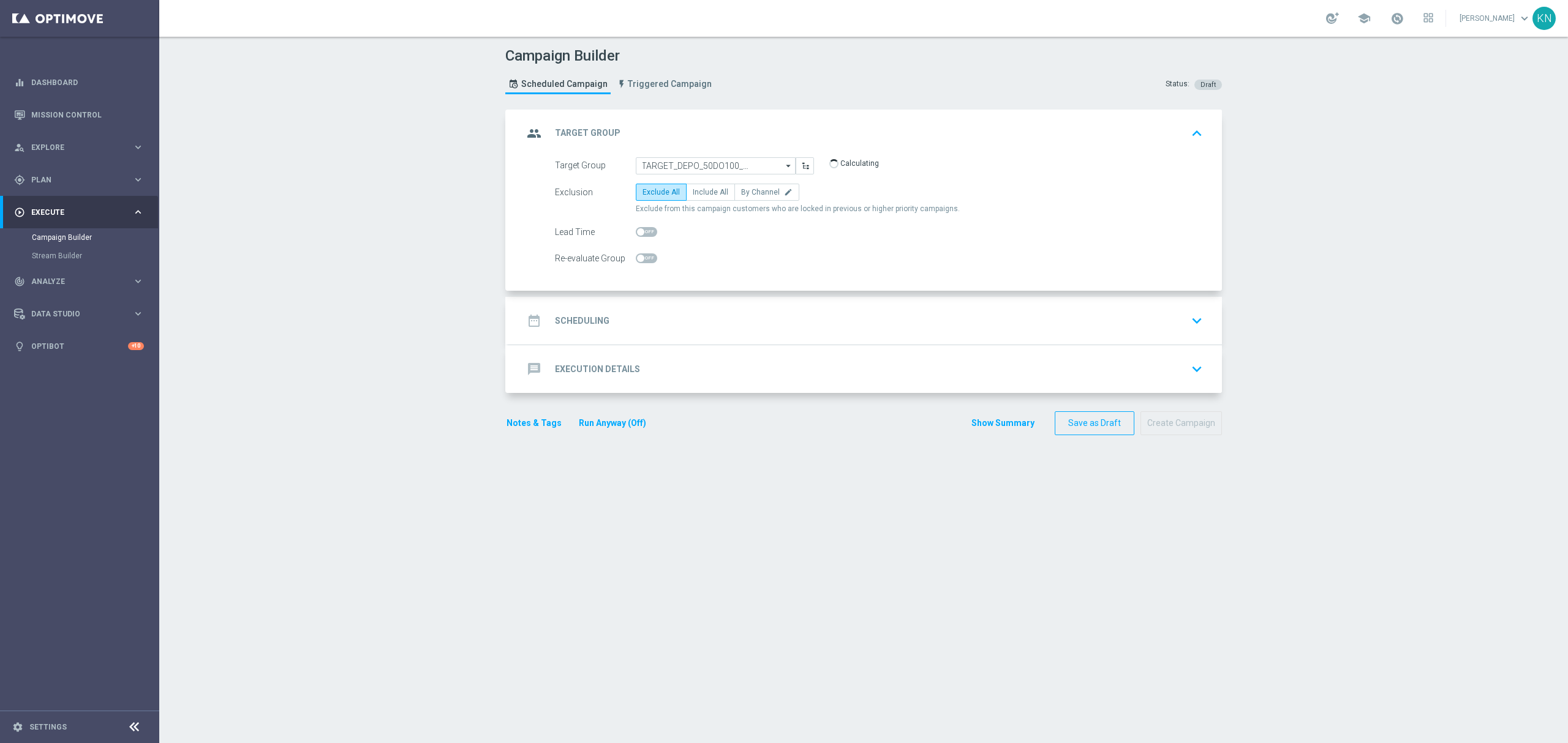
scroll to position [0, 0]
click at [751, 192] on span "By Channel" at bounding box center [760, 192] width 39 height 9
click at [749, 192] on input "By Channel edit" at bounding box center [745, 195] width 8 height 8
radio input "true"
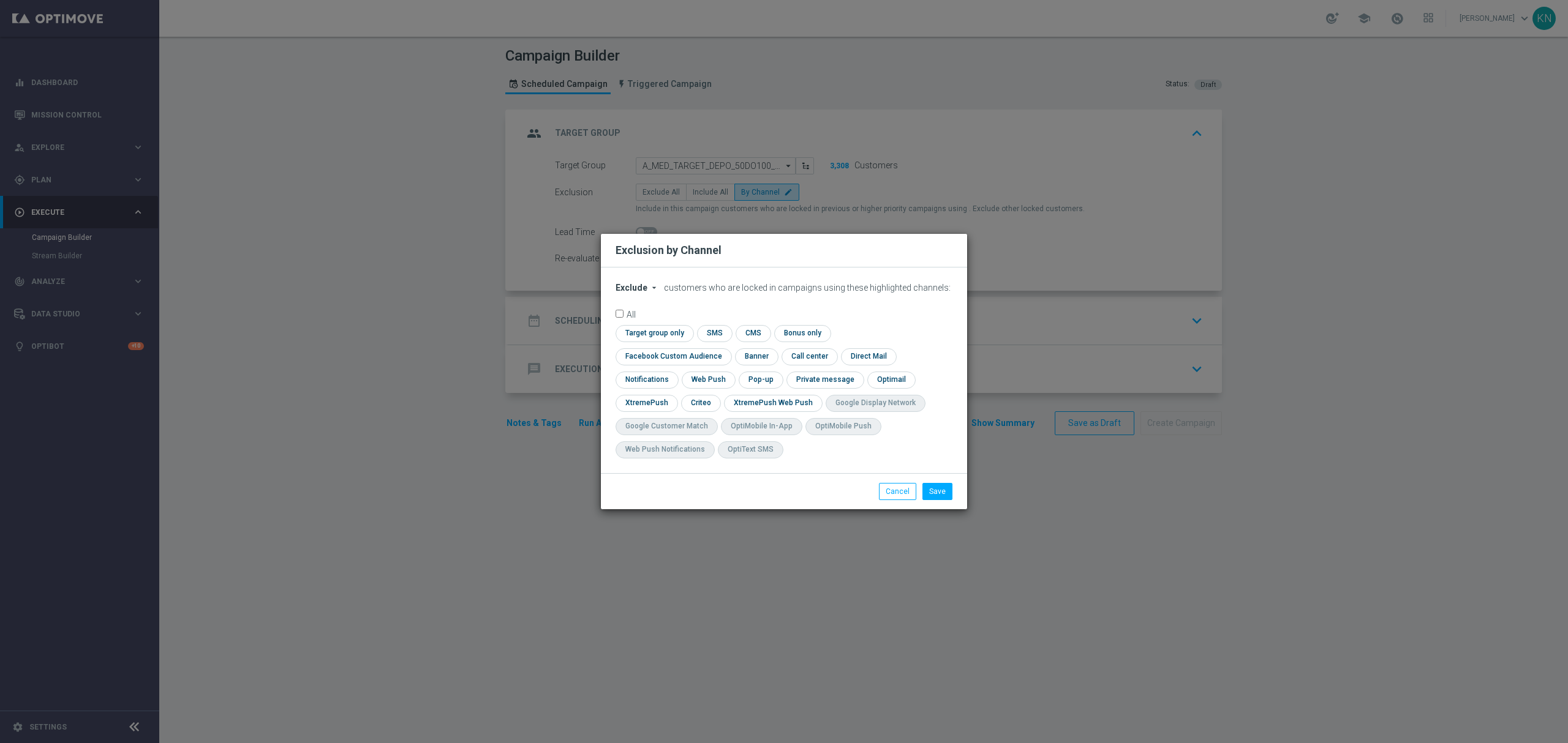
click at [635, 292] on span "Exclude" at bounding box center [631, 288] width 32 height 10
click at [0, 0] on span "Include" at bounding box center [0, 0] width 0 height 0
click at [656, 342] on input "checkbox" at bounding box center [652, 333] width 75 height 17
checkbox input "true"
click at [638, 361] on input "checkbox" at bounding box center [670, 356] width 110 height 17
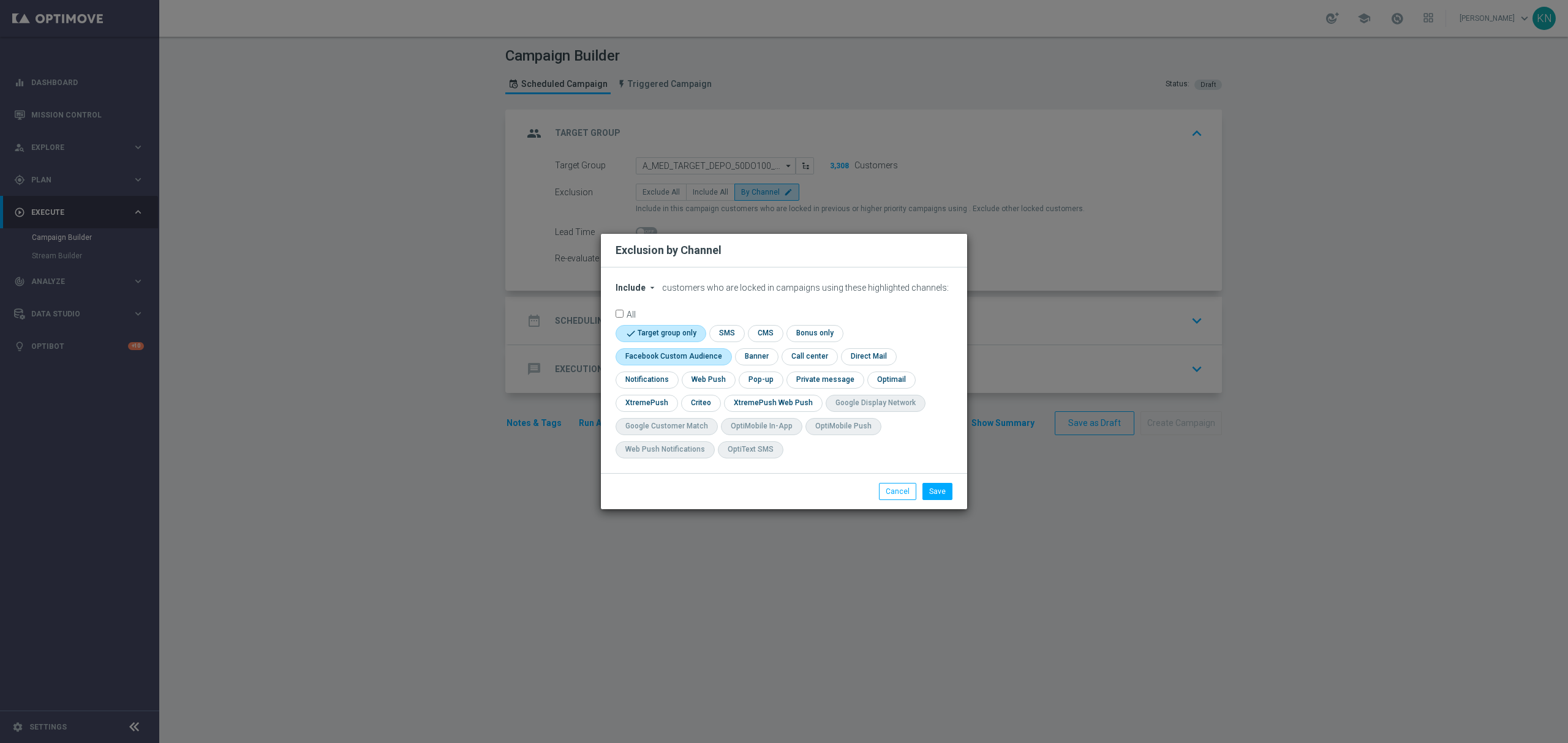
checkbox input "true"
click at [701, 409] on input "checkbox" at bounding box center [700, 403] width 38 height 17
checkbox input "true"
click at [947, 496] on button "Save" at bounding box center [937, 492] width 30 height 17
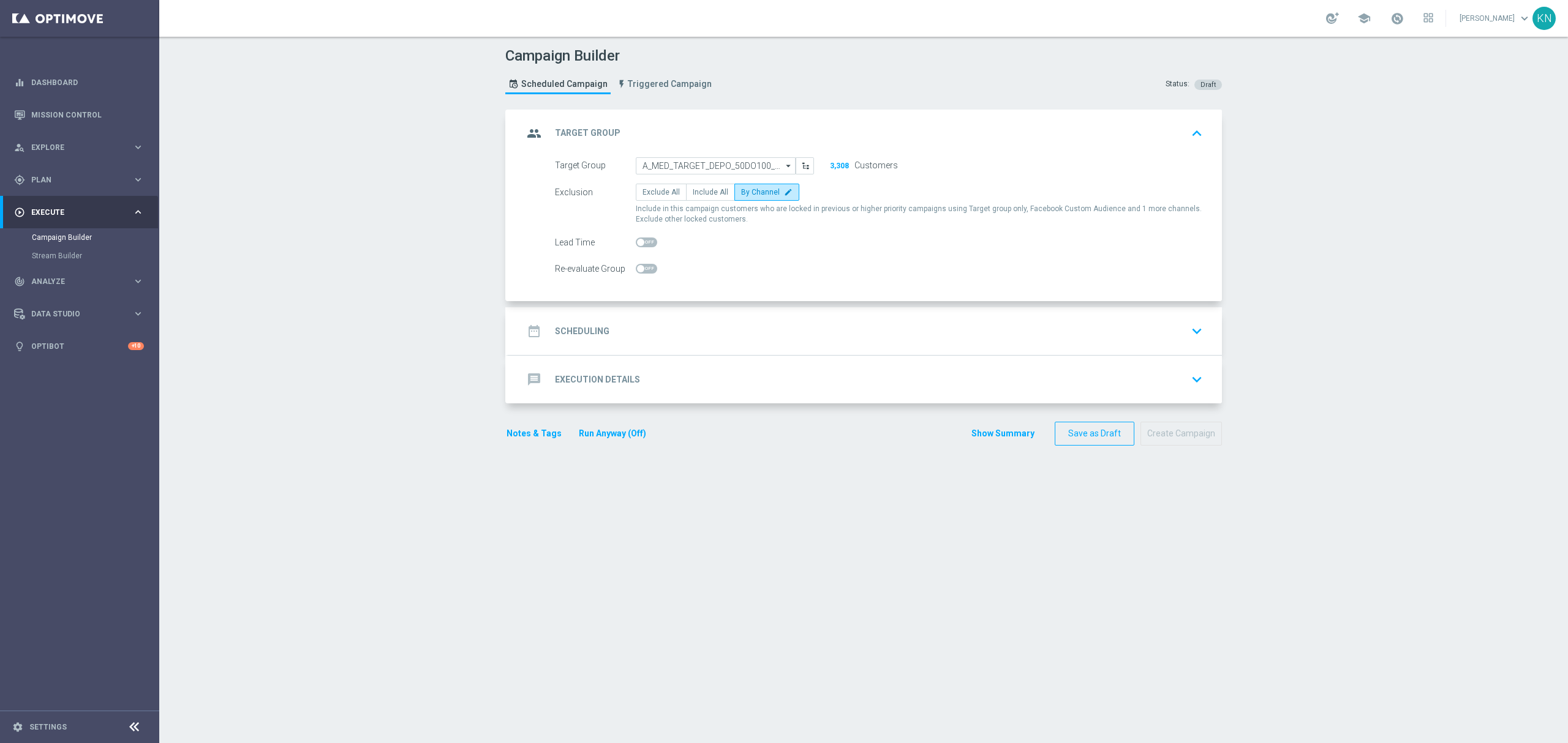
click at [698, 329] on div "date_range Scheduling keyboard_arrow_down" at bounding box center [865, 331] width 684 height 23
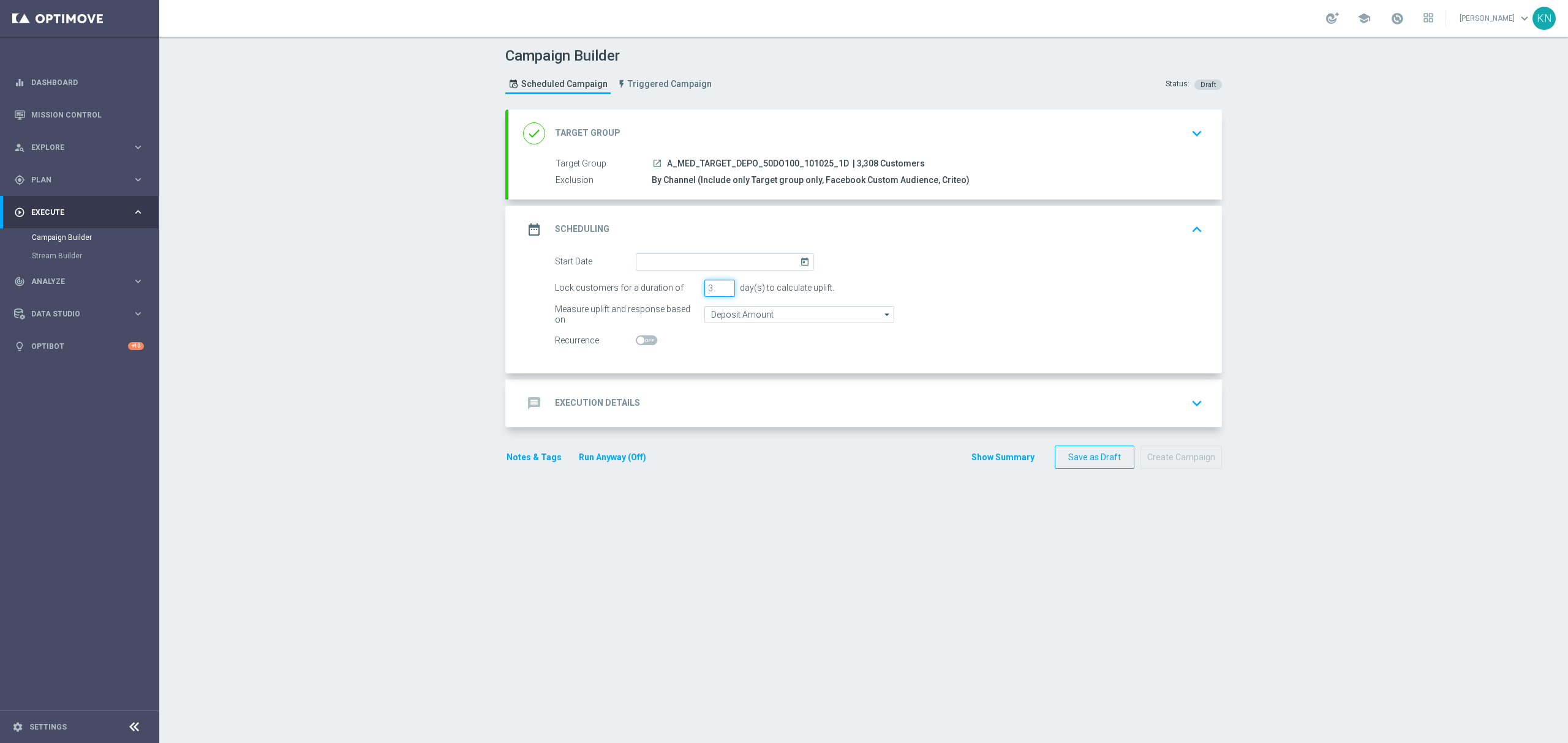
drag, startPoint x: 710, startPoint y: 288, endPoint x: 672, endPoint y: 281, distance: 38.6
click at [674, 281] on div "Lock customers for a duration of 3 day(s) to calculate uplift." at bounding box center [879, 288] width 666 height 17
type input "1"
click at [855, 204] on accordion "done Target Group keyboard_arrow_down Target Group launch A_MED_TARGET_DEPO_50D…" at bounding box center [864, 269] width 717 height 318
click at [992, 407] on div "message Execution Details keyboard_arrow_down" at bounding box center [865, 403] width 684 height 23
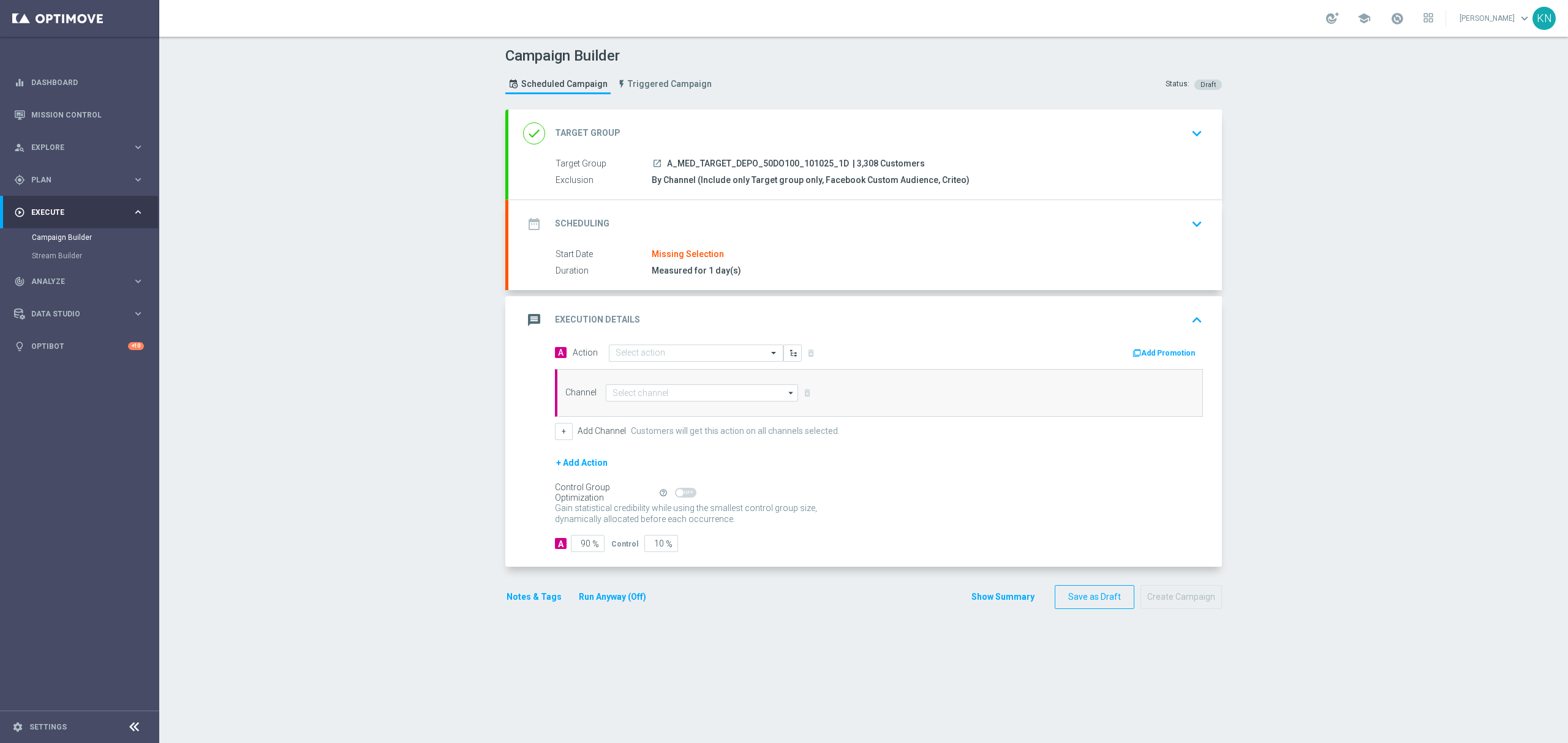
click at [728, 236] on div "date_range Scheduling keyboard_arrow_down" at bounding box center [865, 224] width 714 height 48
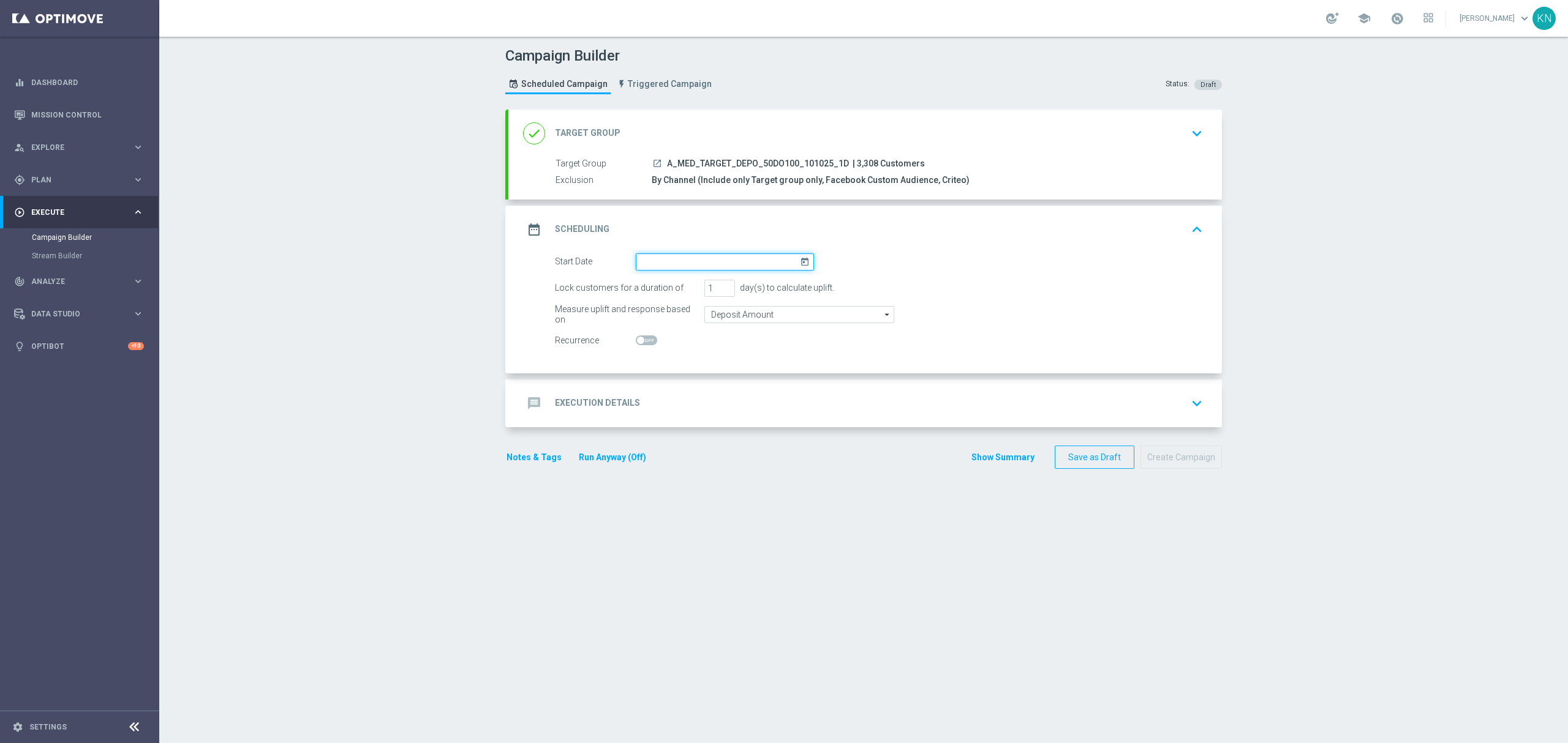
click at [642, 262] on input at bounding box center [725, 262] width 178 height 17
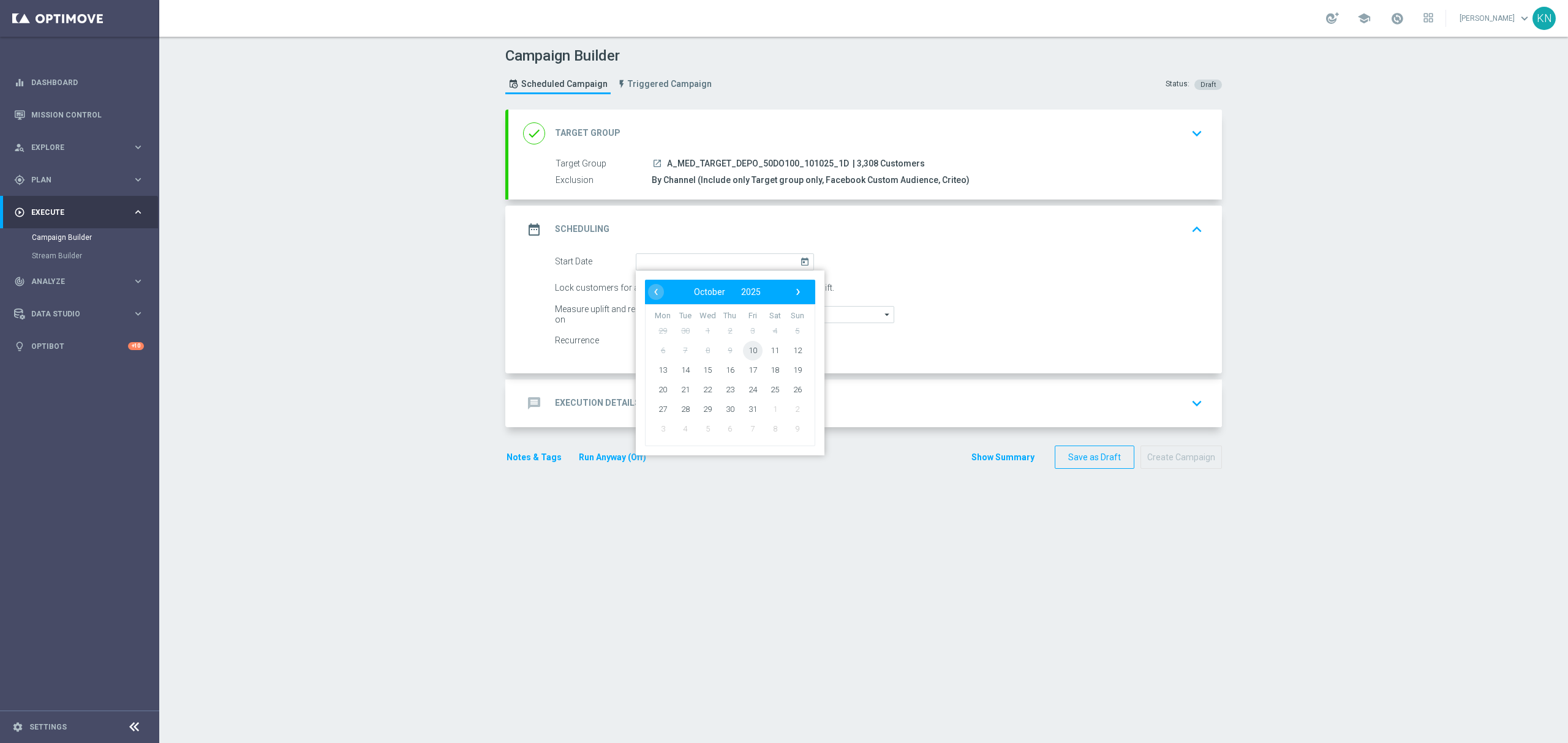
click at [745, 343] on span "10" at bounding box center [753, 350] width 20 height 20
type input "10 Oct 2025"
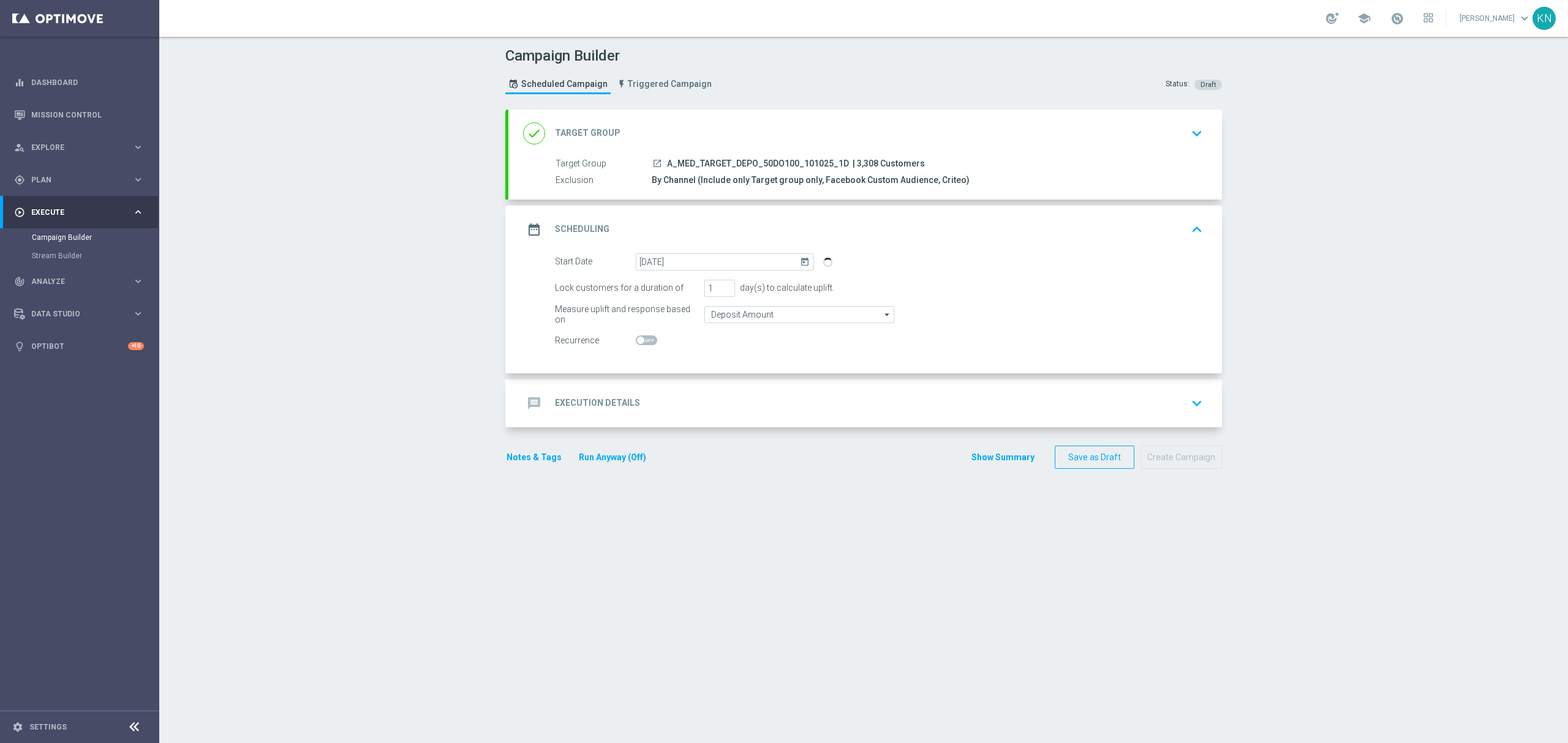
click at [1051, 400] on div "message Execution Details keyboard_arrow_down" at bounding box center [865, 403] width 684 height 23
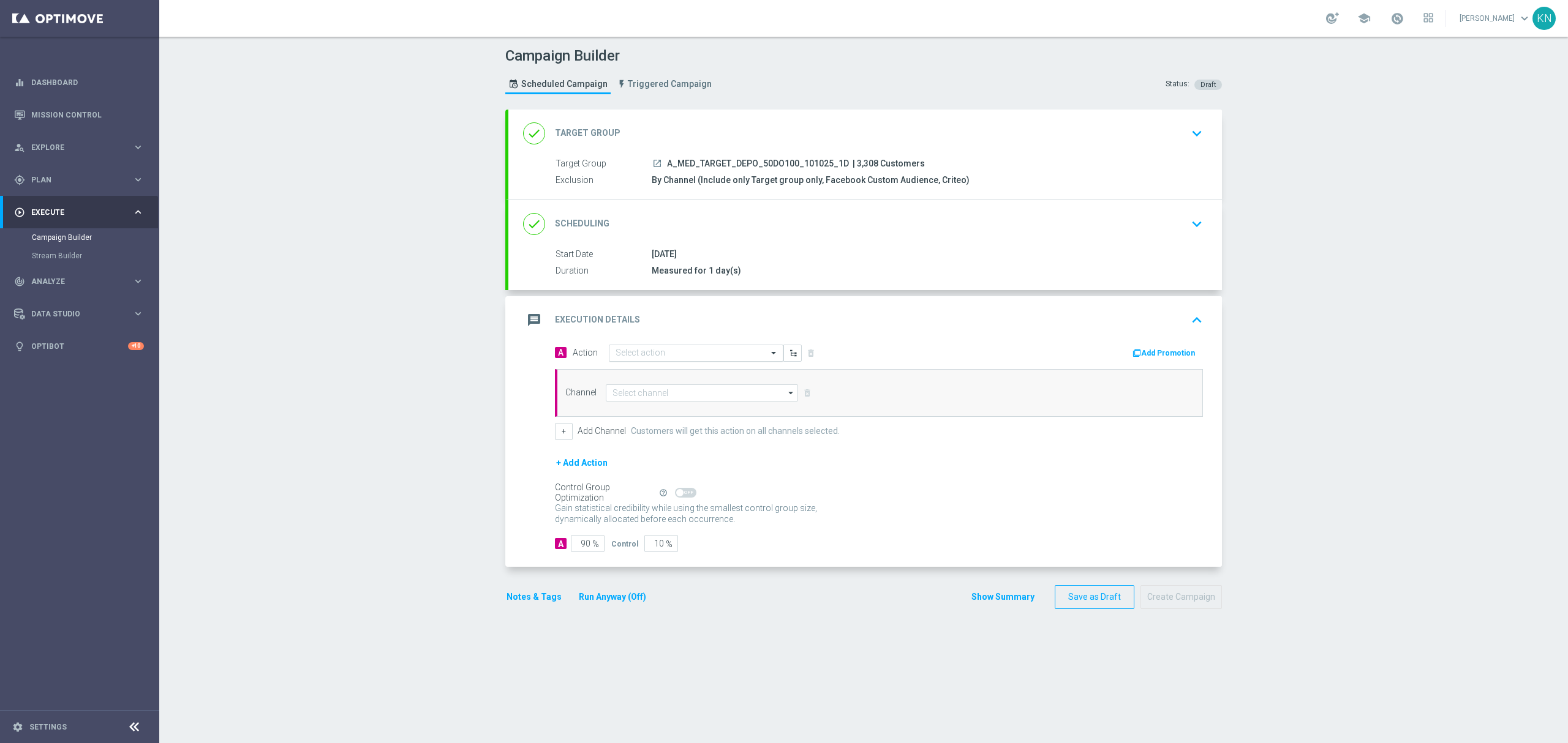
click at [649, 350] on input "text" at bounding box center [683, 353] width 137 height 10
paste input "A_MED_TARGET_DEPO_50DO100_101025_1D"
type input "A_MED_TARGET_DEPO_50DO100_101025_1D"
click at [669, 375] on label "A_MED_TARGET_DEPO_50DO100_101025_1D" at bounding box center [691, 374] width 153 height 10
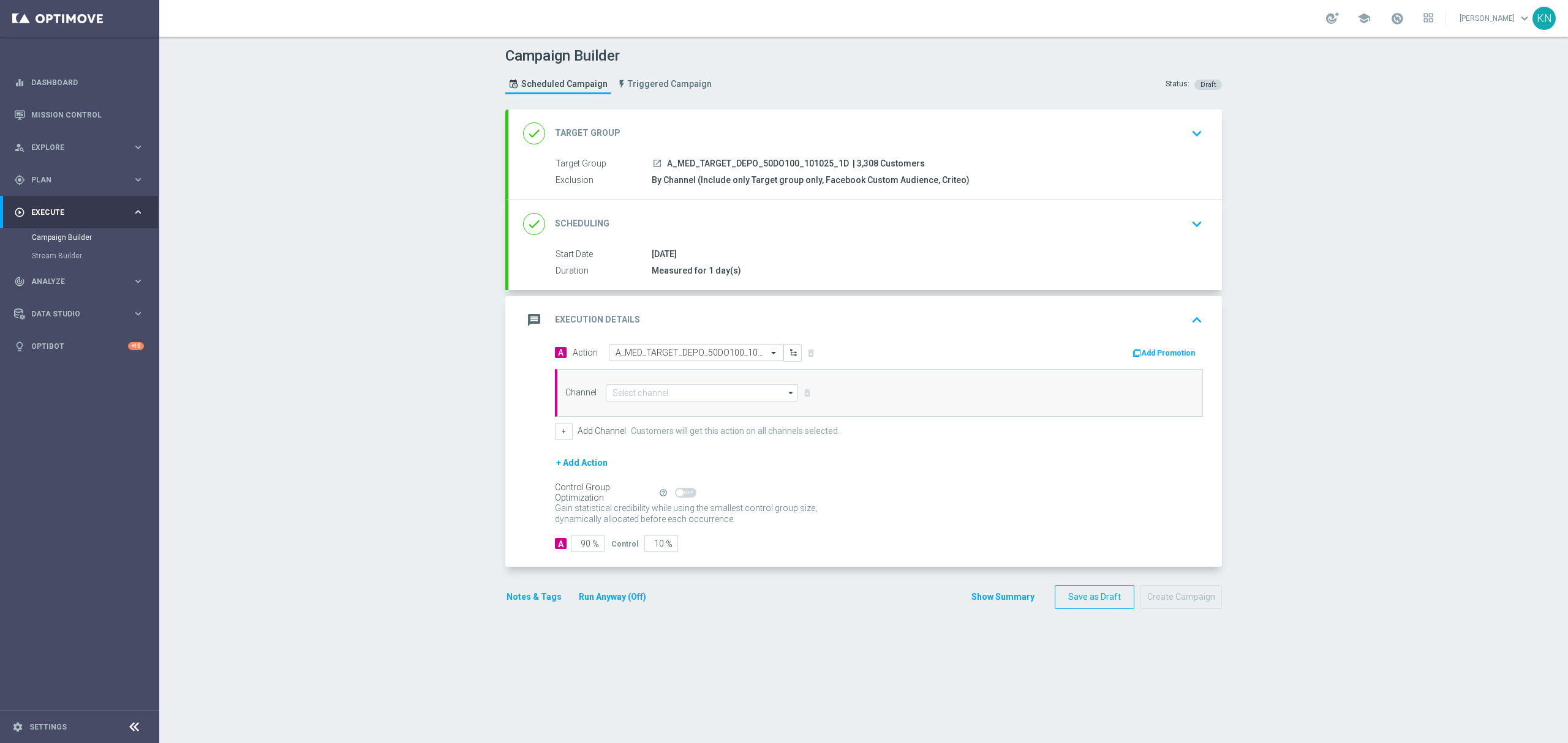
scroll to position [0, 0]
click at [689, 397] on input at bounding box center [702, 393] width 192 height 17
click at [672, 410] on div "Private message" at bounding box center [702, 411] width 192 height 17
type input "Private message"
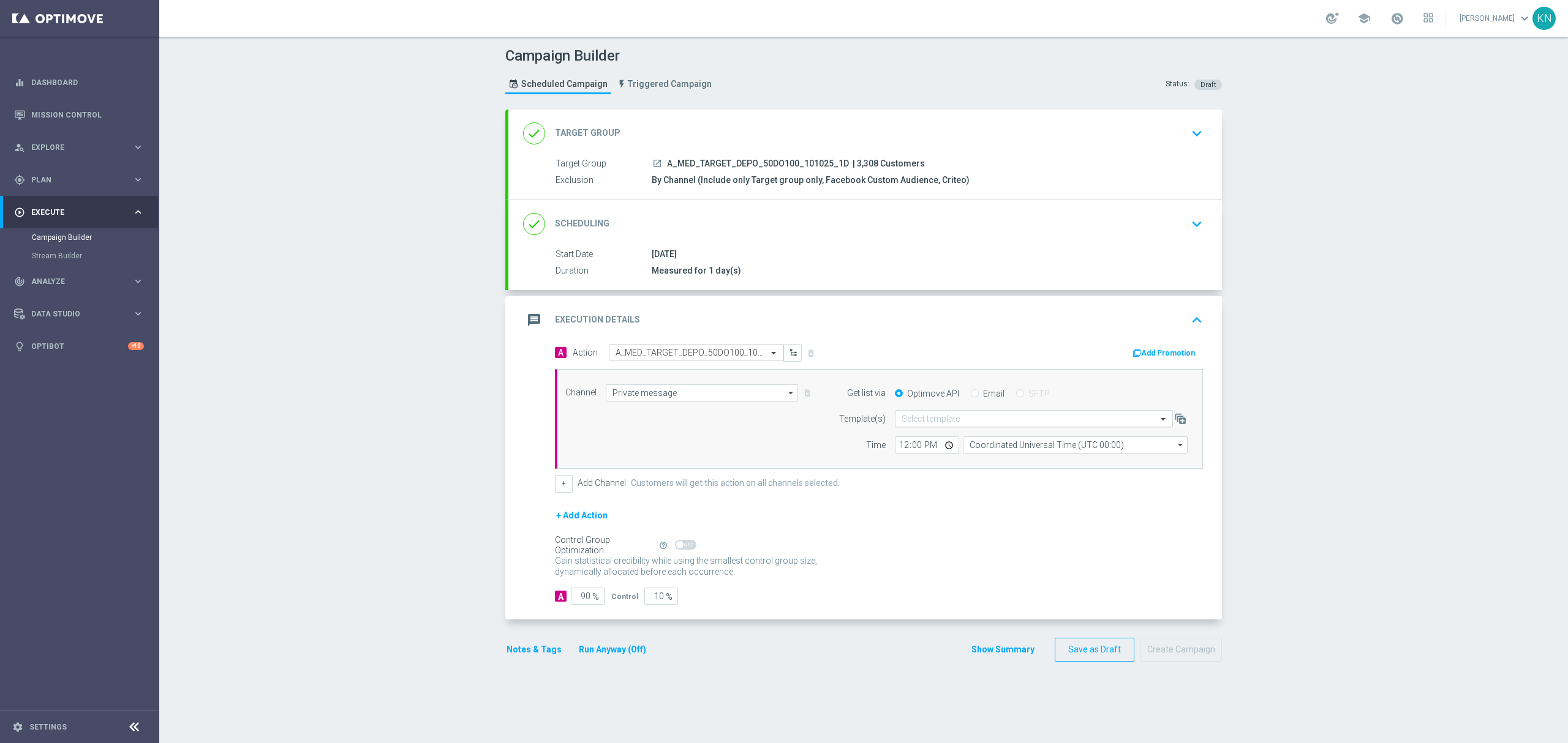
click at [931, 426] on div "Select template" at bounding box center [1034, 419] width 278 height 17
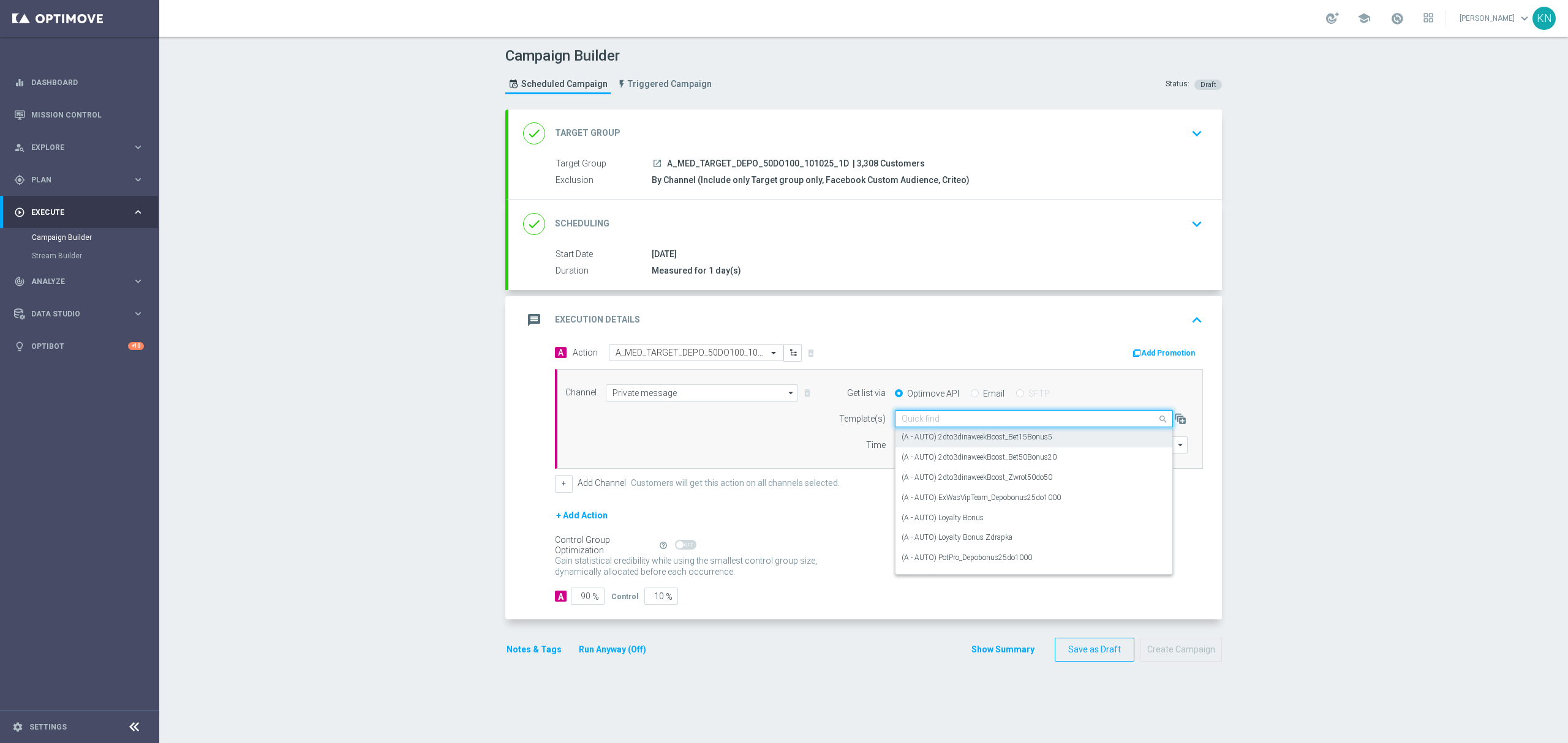
paste input "A_MED_TARGET_DEPO_50DO100_101025_1D"
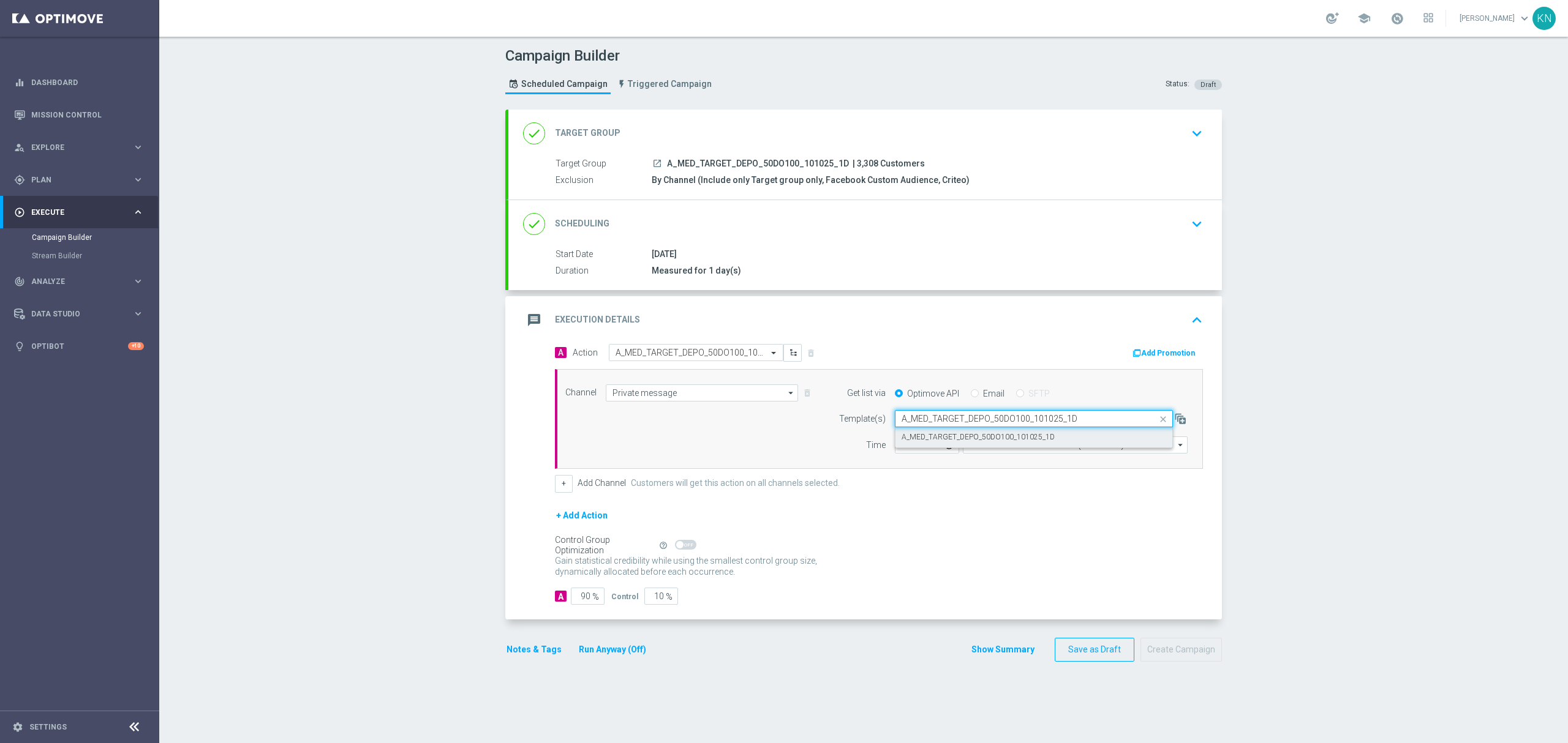
click at [931, 441] on label "A_MED_TARGET_DEPO_50DO100_101025_1D" at bounding box center [978, 437] width 153 height 10
type input "A_MED_TARGET_DEPO_50DO100_101025_1D"
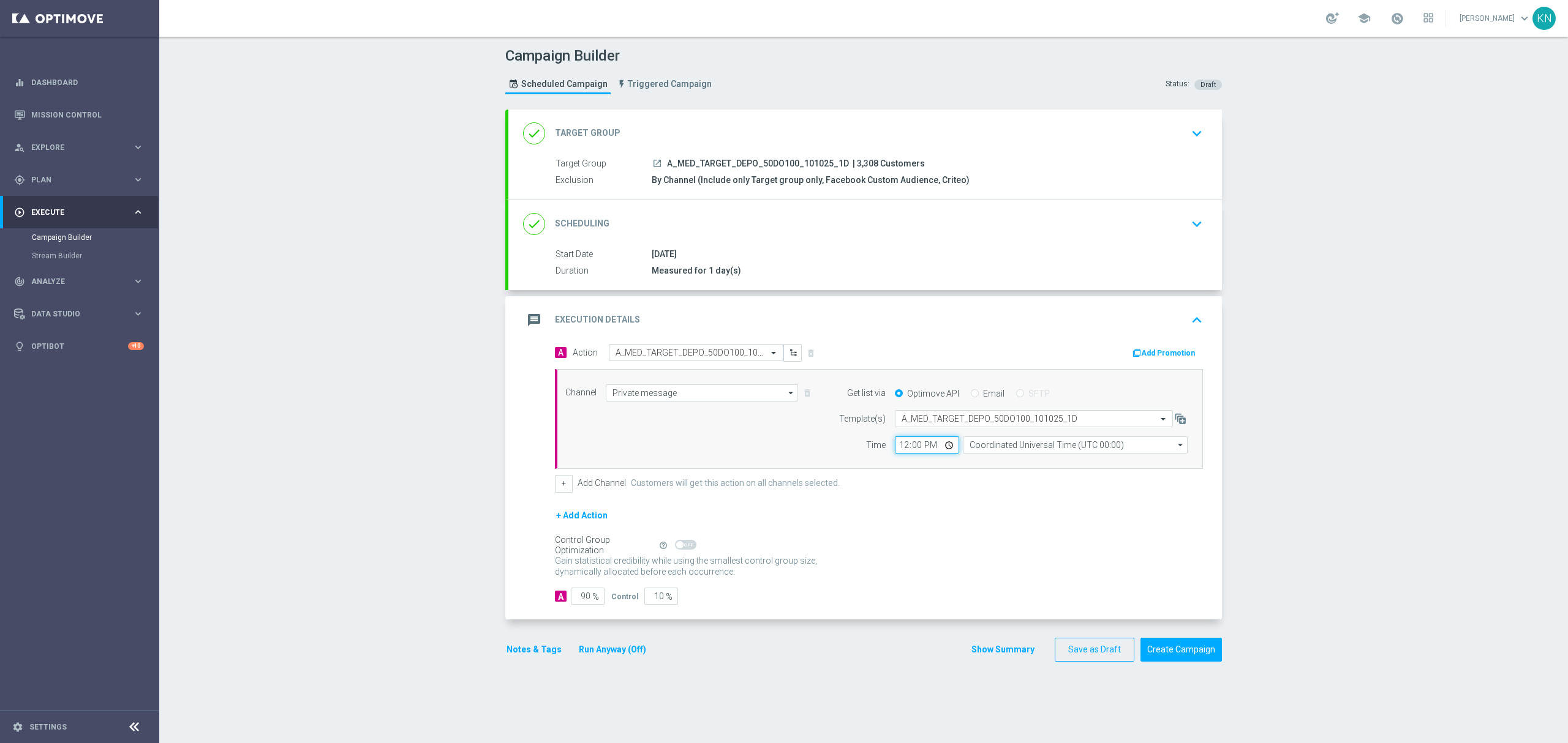
click at [896, 444] on input "12:00" at bounding box center [927, 445] width 64 height 17
type input "11:00"
click at [1021, 443] on input "Coordinated Universal Time (UTC 00:00)" at bounding box center [1074, 445] width 225 height 17
click at [1009, 460] on div "Central European Time (Warsaw) (UTC +02:00)" at bounding box center [1069, 463] width 200 height 11
type input "Central European Time (Warsaw) (UTC +02:00)"
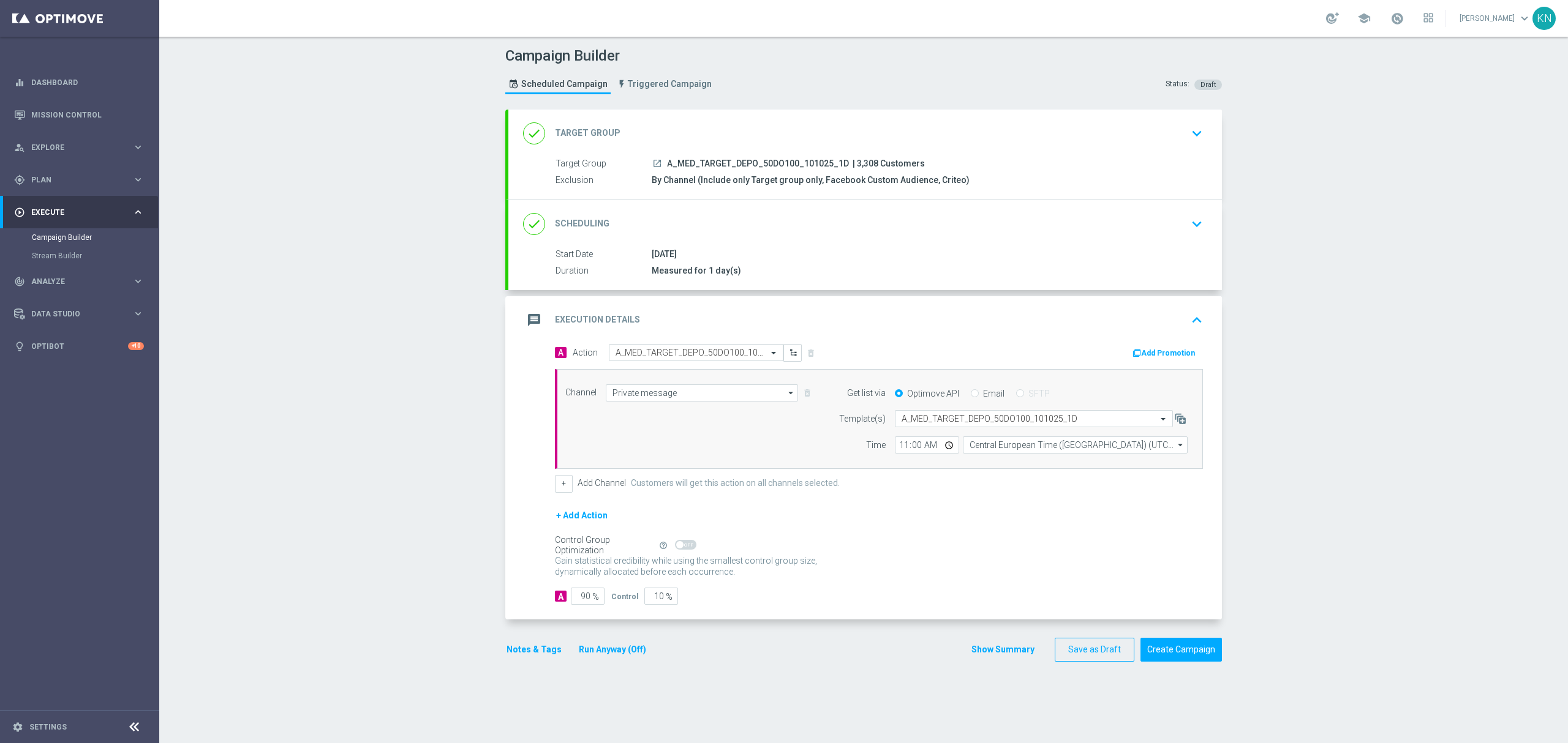
click at [518, 658] on button "Notes & Tags" at bounding box center [534, 649] width 57 height 15
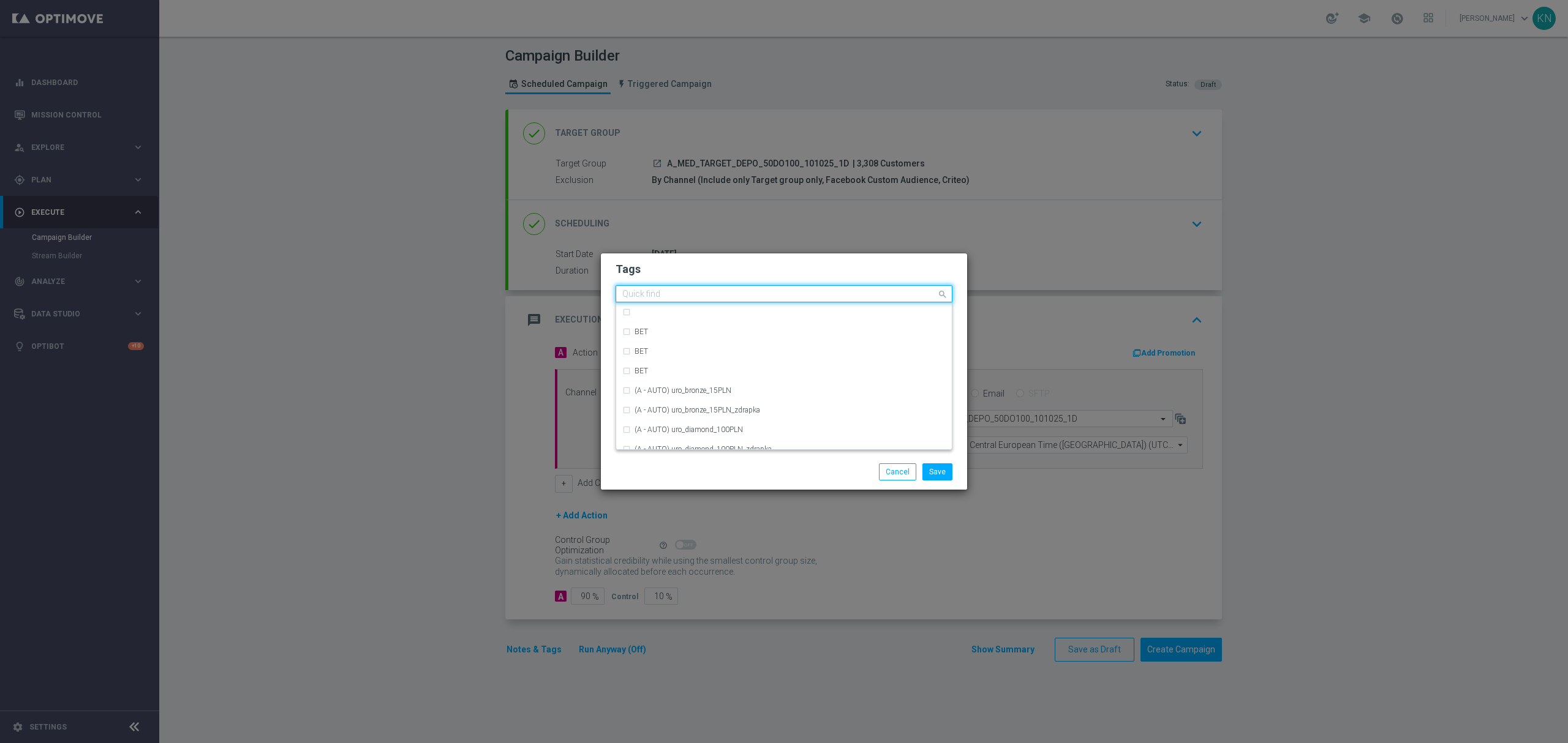
click at [735, 295] on input "text" at bounding box center [779, 294] width 314 height 10
type input "a"
click at [676, 351] on div "A" at bounding box center [789, 351] width 311 height 7
type input "A"
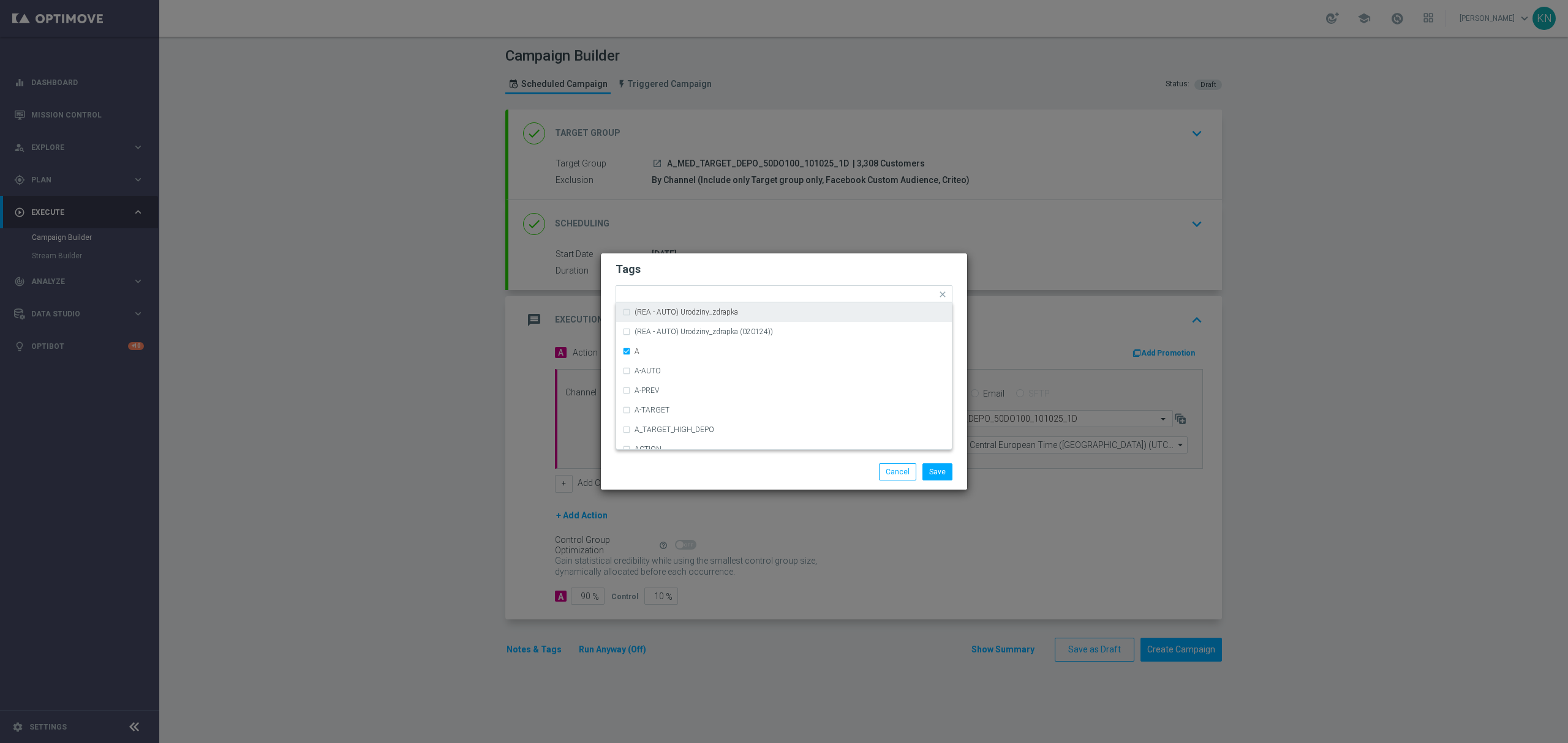
click at [719, 270] on h2 "Tags" at bounding box center [784, 269] width 337 height 14
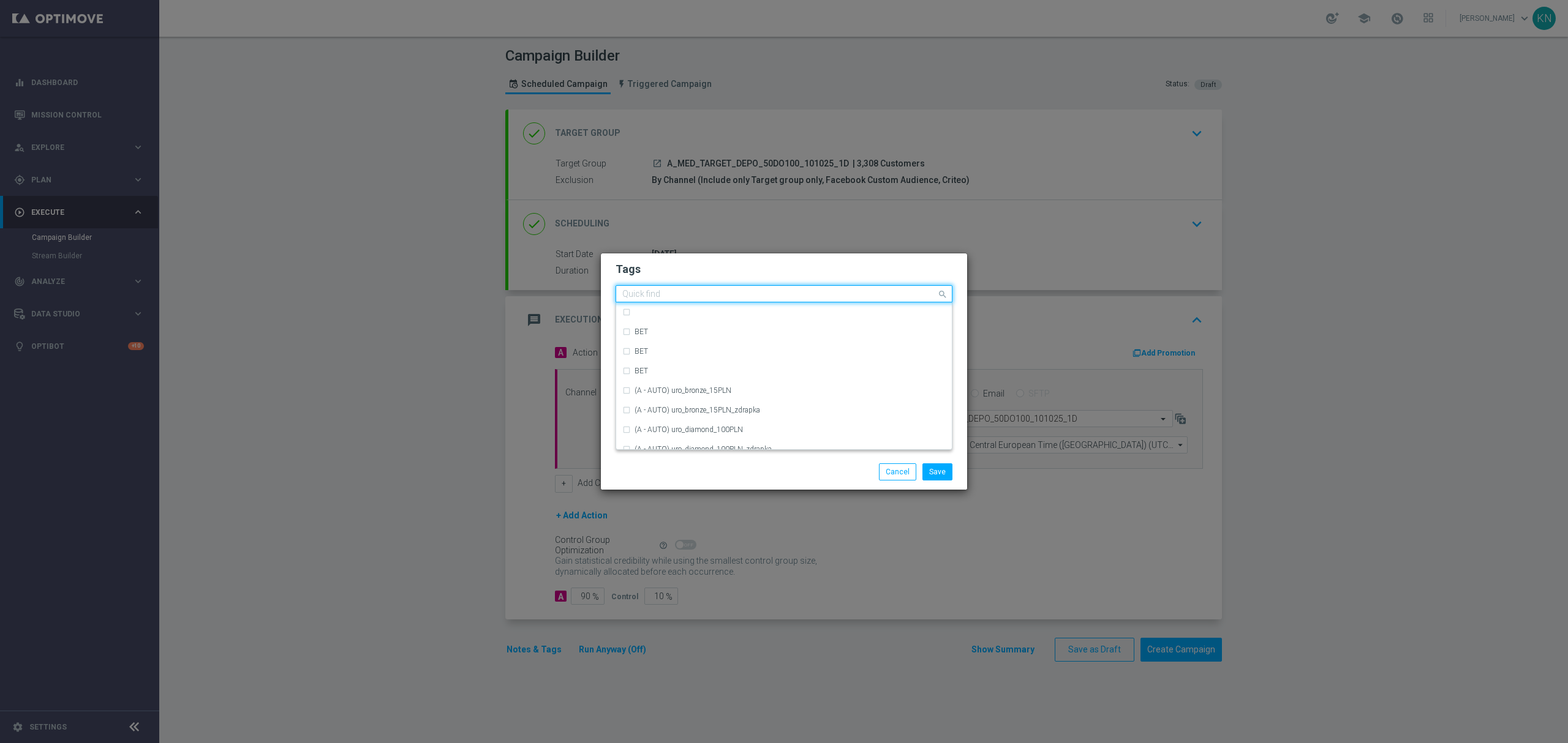
click at [720, 299] on input "text" at bounding box center [779, 294] width 314 height 10
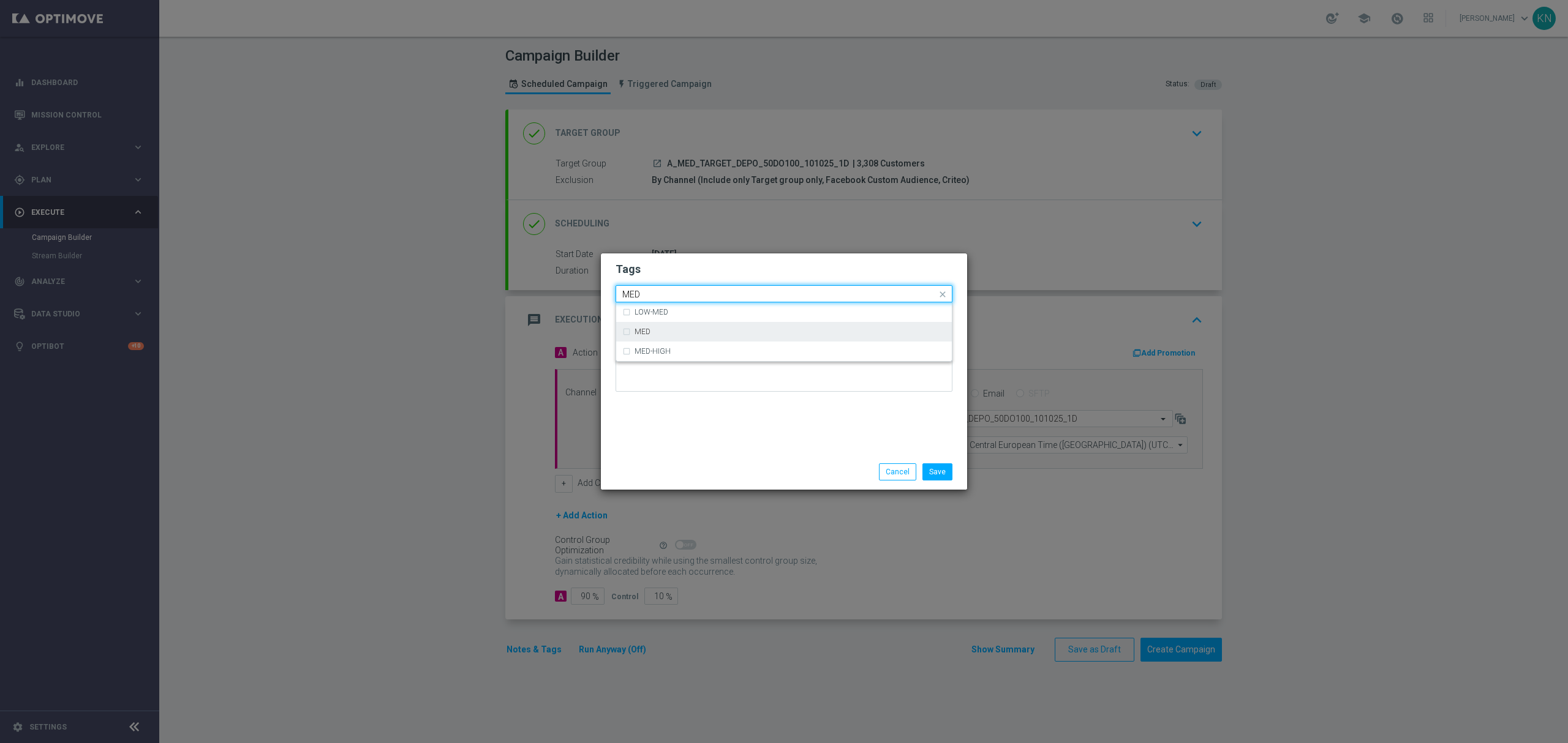
click at [689, 326] on div "MED" at bounding box center [784, 331] width 323 height 20
type input "MED"
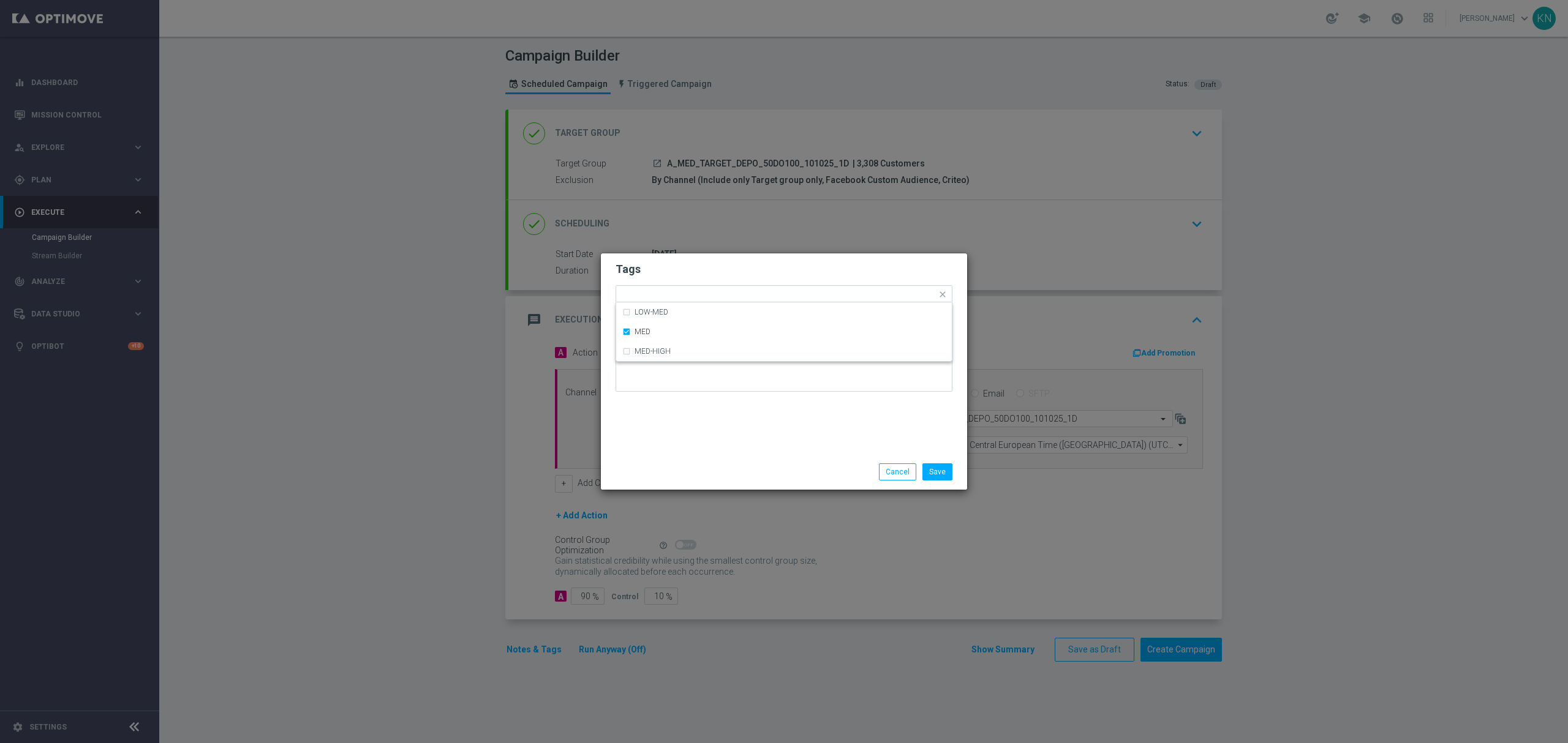
click at [719, 282] on form "Tags Quick find × A × MED LOW-MED MED MED-HIGH Notes" at bounding box center [784, 330] width 337 height 142
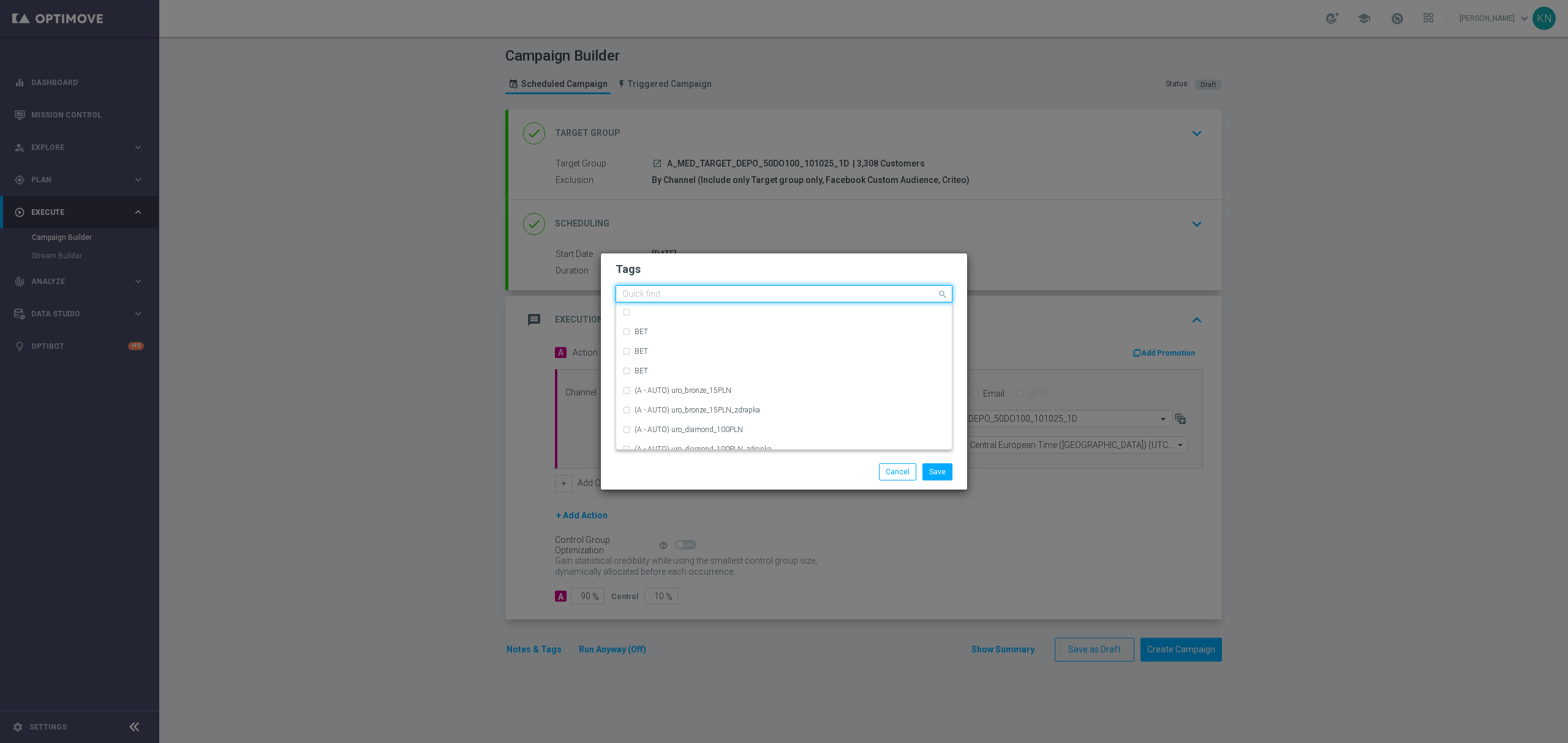
click at [730, 302] on div "Quick find × A × MED" at bounding box center [784, 294] width 337 height 17
click at [666, 389] on div "TARGET" at bounding box center [784, 395] width 323 height 20
type input "TARG"
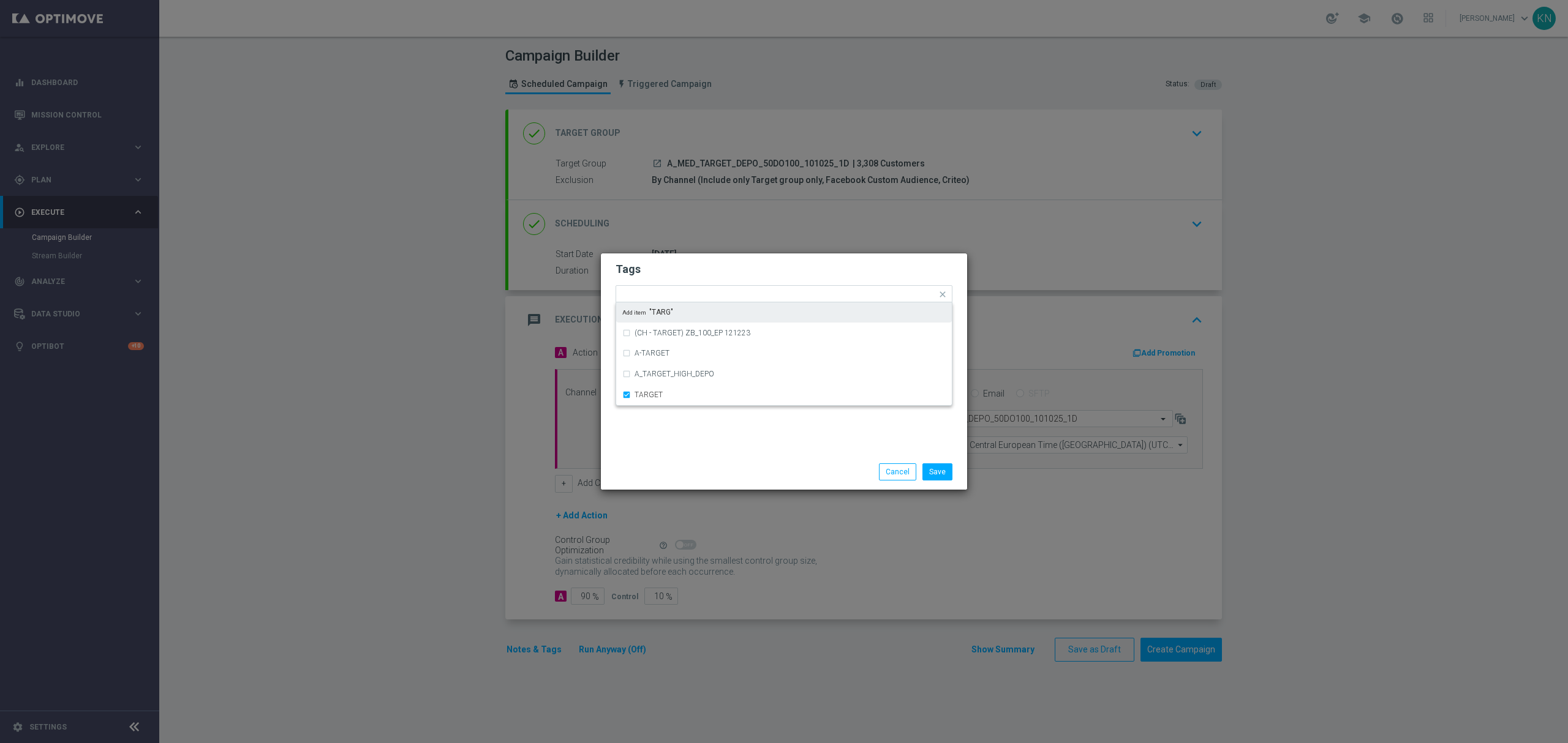
click at [728, 269] on h2 "Tags" at bounding box center [784, 269] width 337 height 14
click at [765, 292] on input "text" at bounding box center [837, 295] width 198 height 10
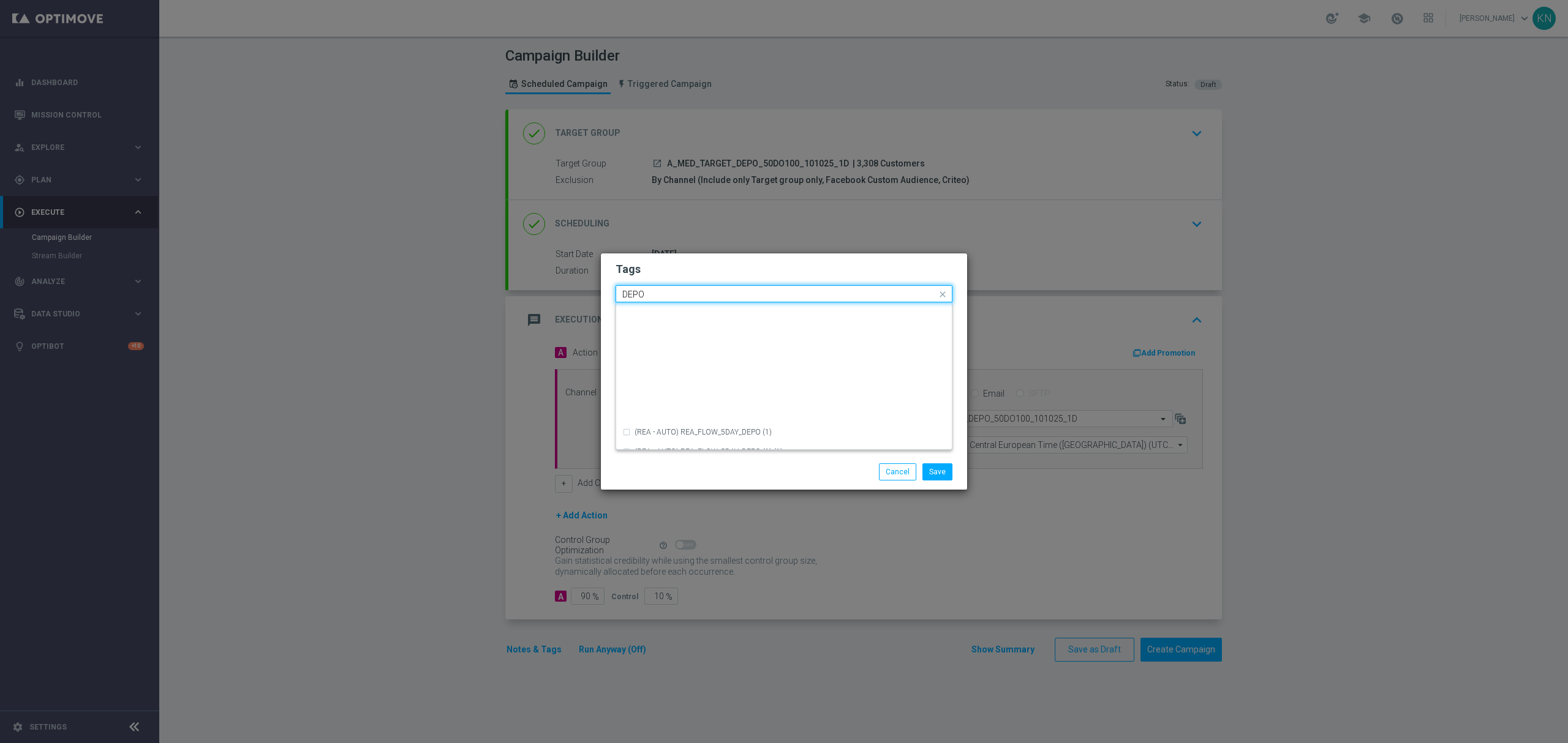
scroll to position [490, 0]
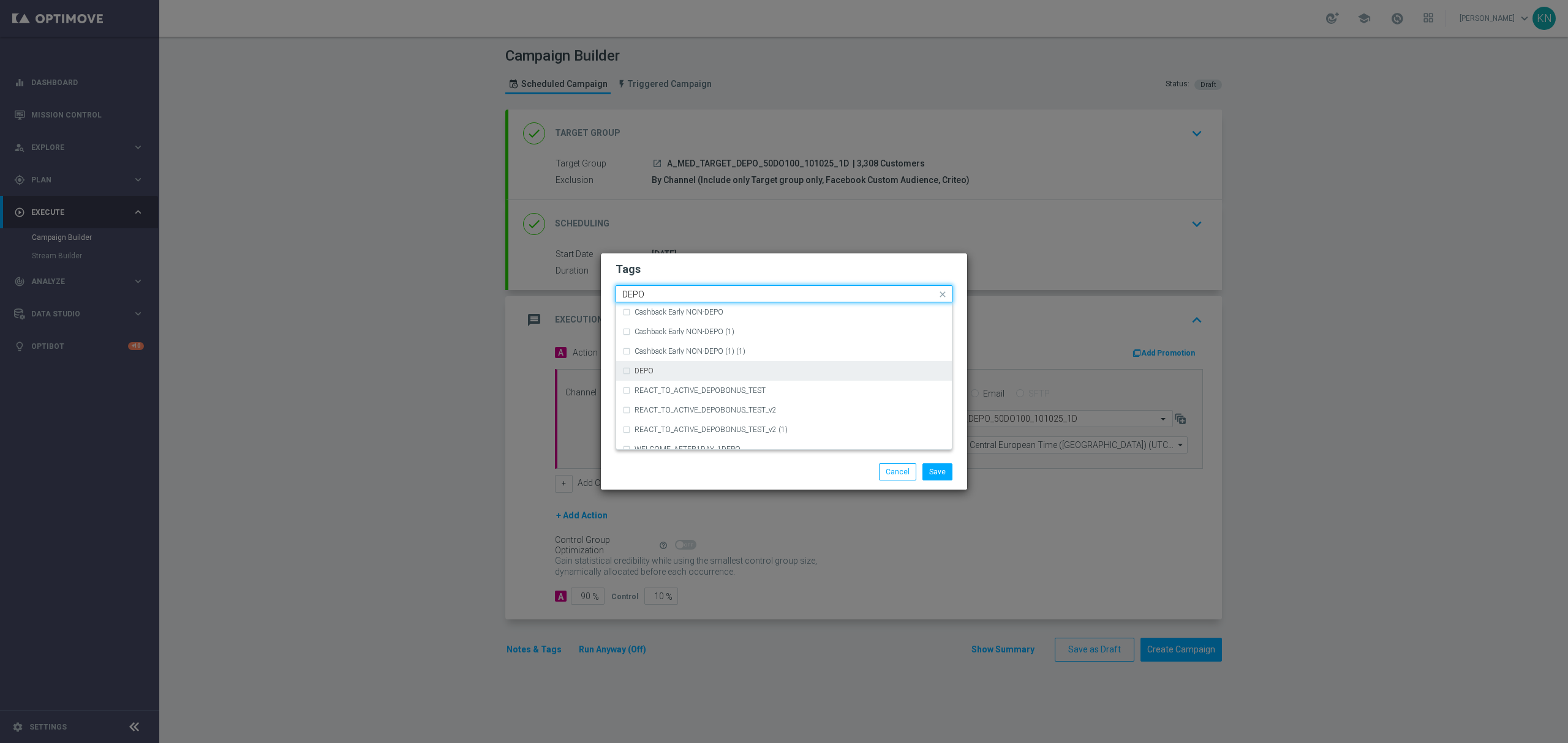
click at [675, 367] on div "DEPO" at bounding box center [789, 370] width 311 height 7
type input "DEPO"
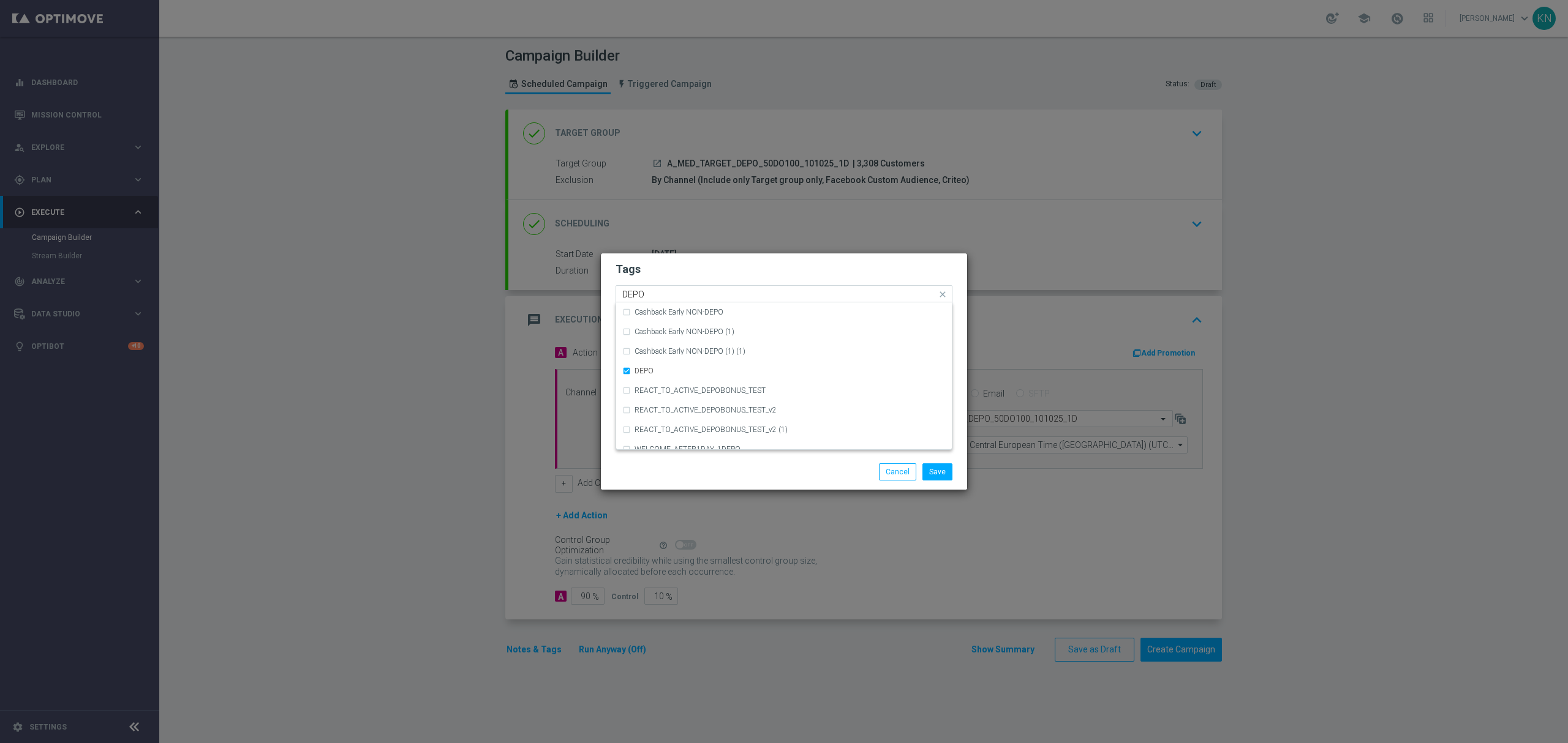
click at [741, 287] on div "Quick find × A × MED × TARGET × DEPO DEPO" at bounding box center [776, 294] width 320 height 15
click at [750, 277] on form "Tags Quick find × A × MED × TARGET × DEPO (REA - AUTO) REA_FLOW_5DAY_DEPO (1) (…" at bounding box center [784, 330] width 337 height 142
click at [947, 476] on button "Save" at bounding box center [937, 472] width 30 height 17
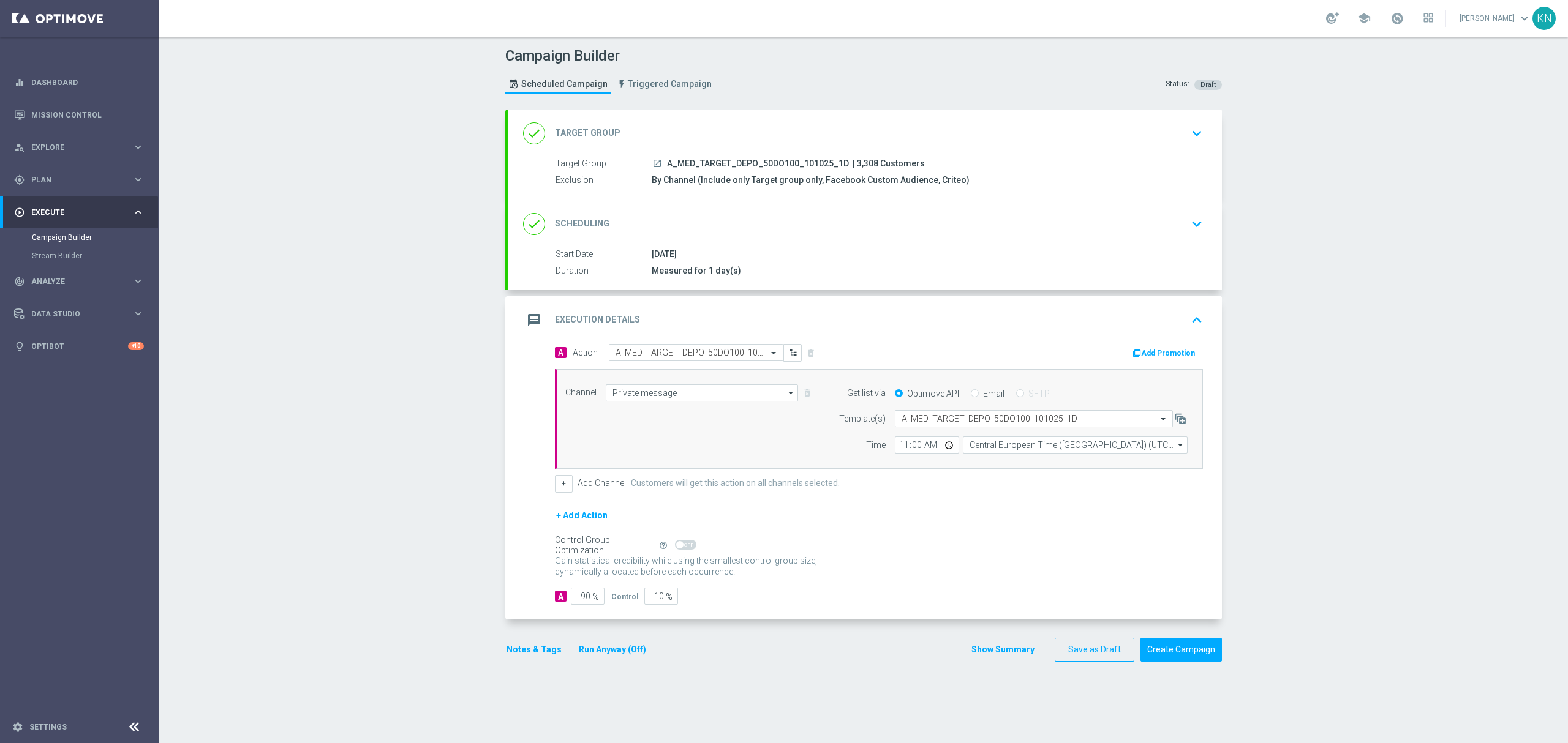
click at [1140, 348] on button "Add Promotion" at bounding box center [1165, 353] width 68 height 14
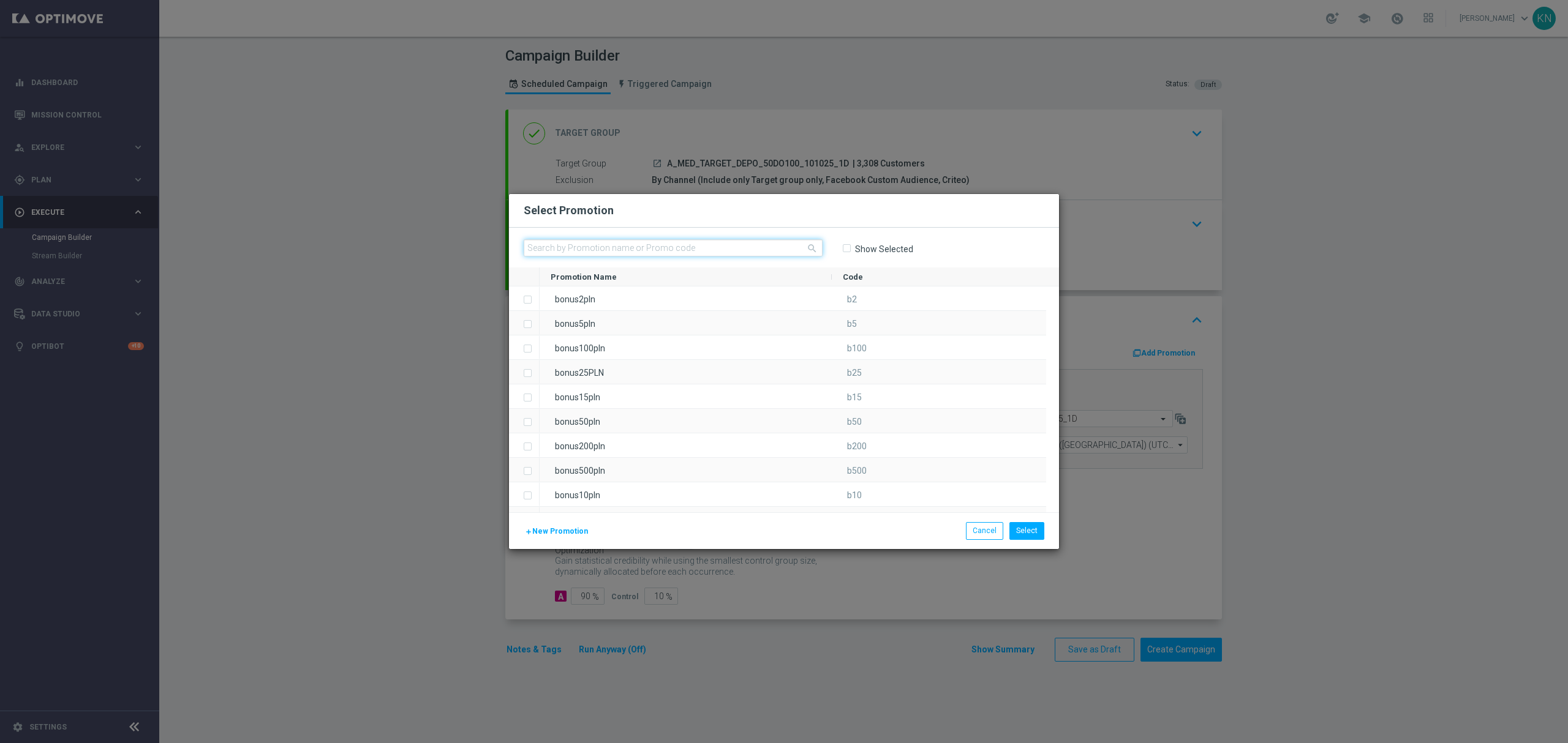
click at [597, 249] on input "text" at bounding box center [673, 248] width 299 height 17
paste input "188679"
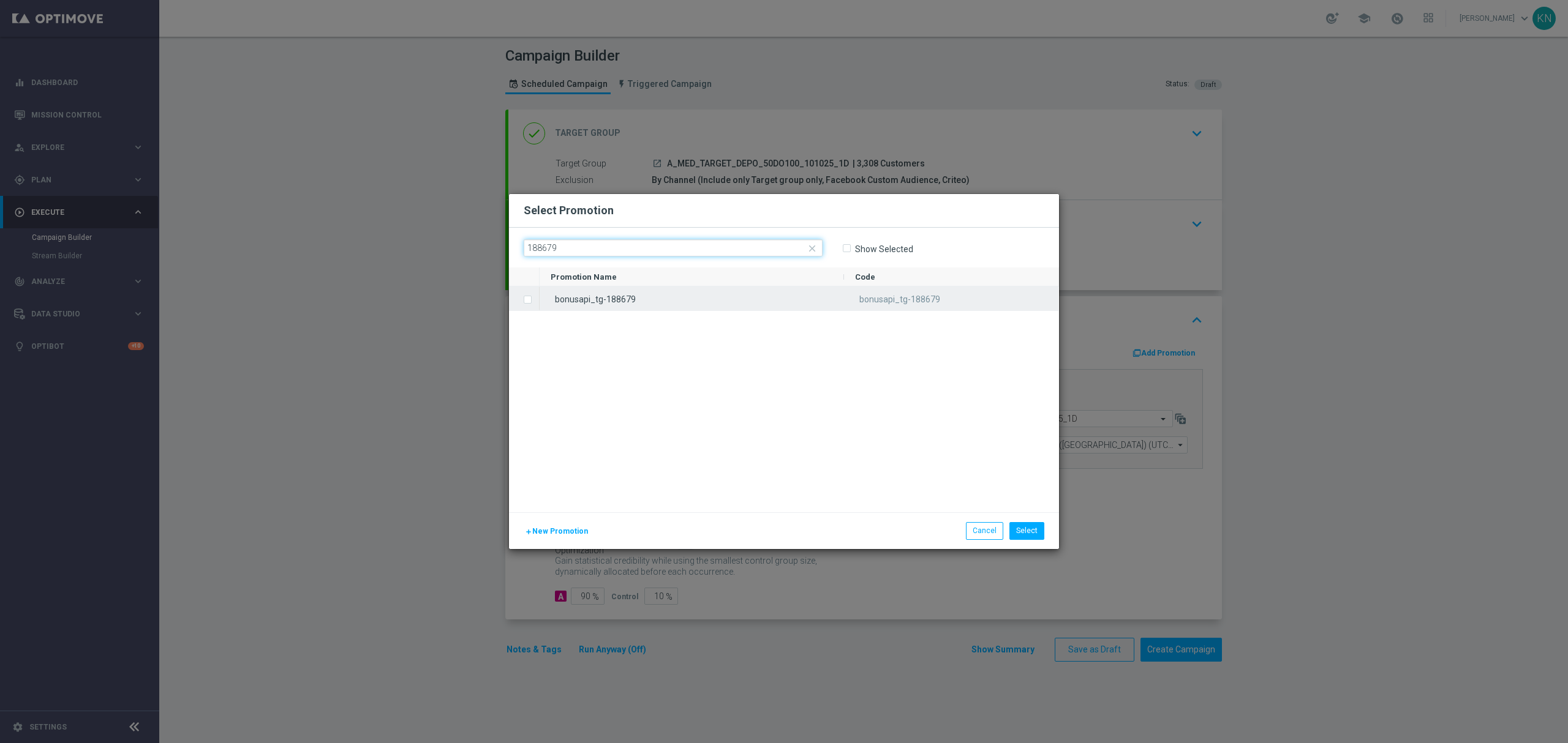
type input "188679"
click at [535, 300] on label "Press SPACE to select this row." at bounding box center [536, 300] width 4 height 11
click at [652, 392] on div "bonusapi_tg-188679 bonusapi_tg-188679" at bounding box center [799, 400] width 519 height 226
click at [1032, 530] on button "Select" at bounding box center [1027, 531] width 35 height 17
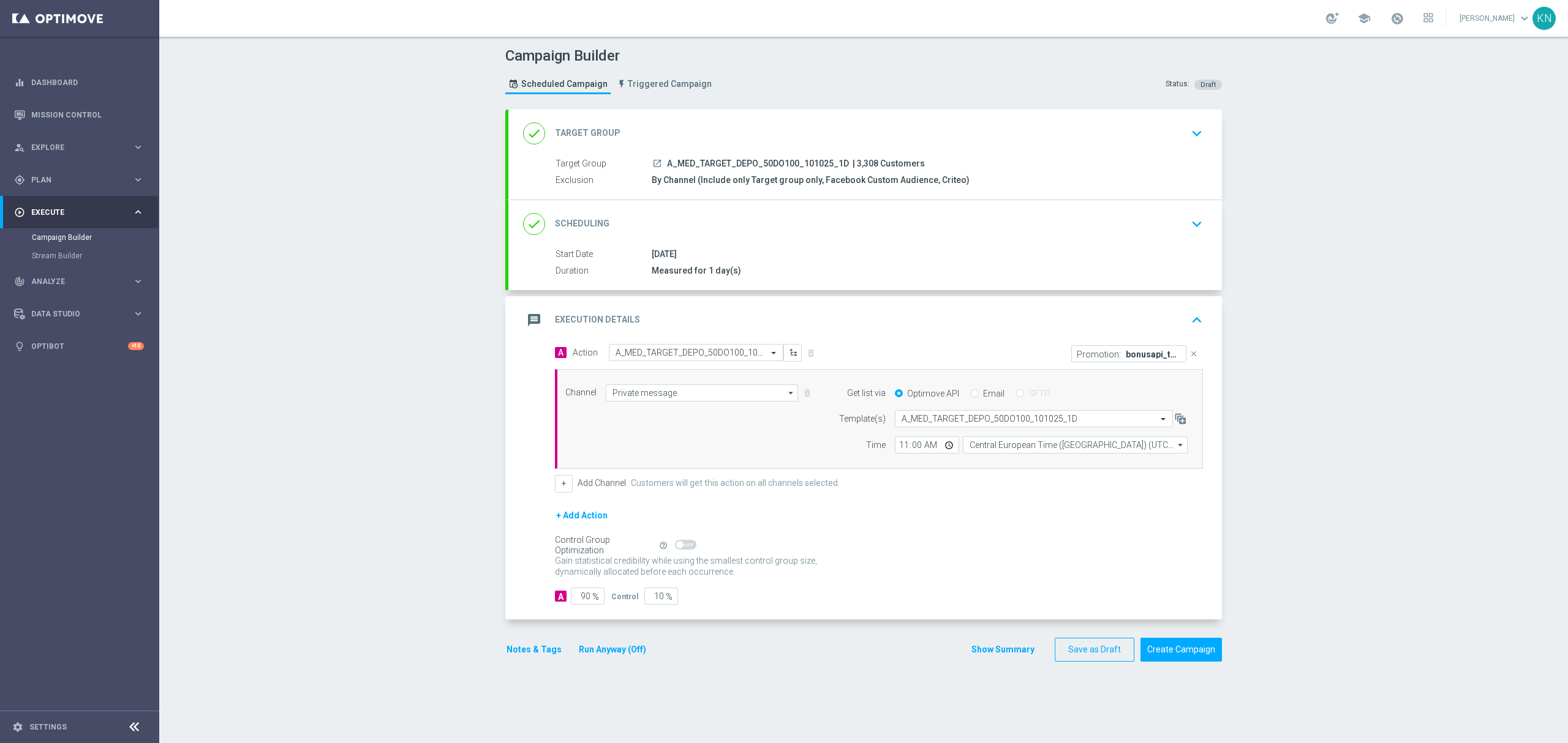
click at [1096, 215] on div "done Scheduling keyboard_arrow_down" at bounding box center [865, 223] width 684 height 23
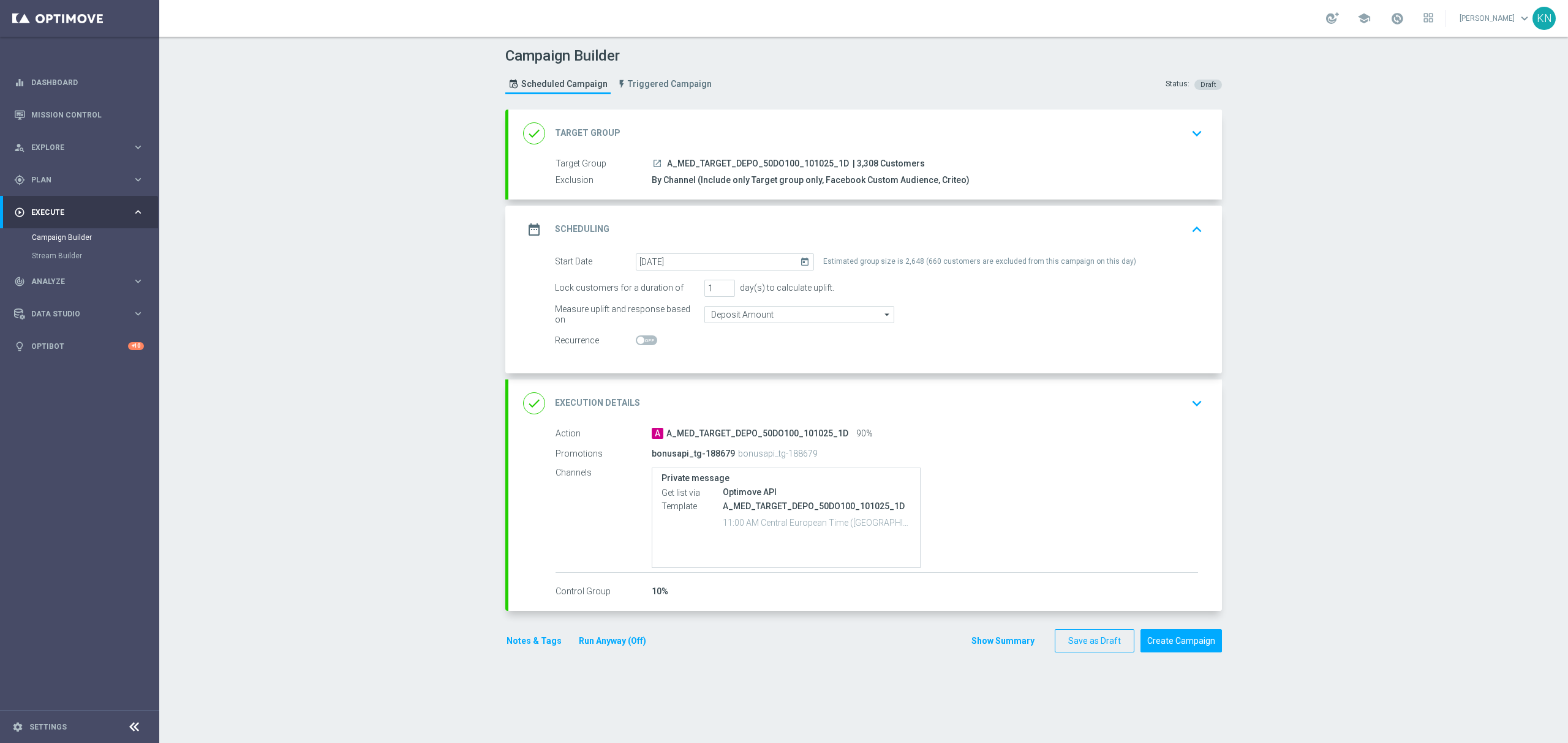
drag, startPoint x: 821, startPoint y: 456, endPoint x: 630, endPoint y: 447, distance: 191.2
click at [630, 450] on div "Promotions bonusapi_tg-188679 bonusapi_tg-188679" at bounding box center [877, 454] width 642 height 20
click at [527, 649] on button "Notes & Tags" at bounding box center [534, 641] width 57 height 15
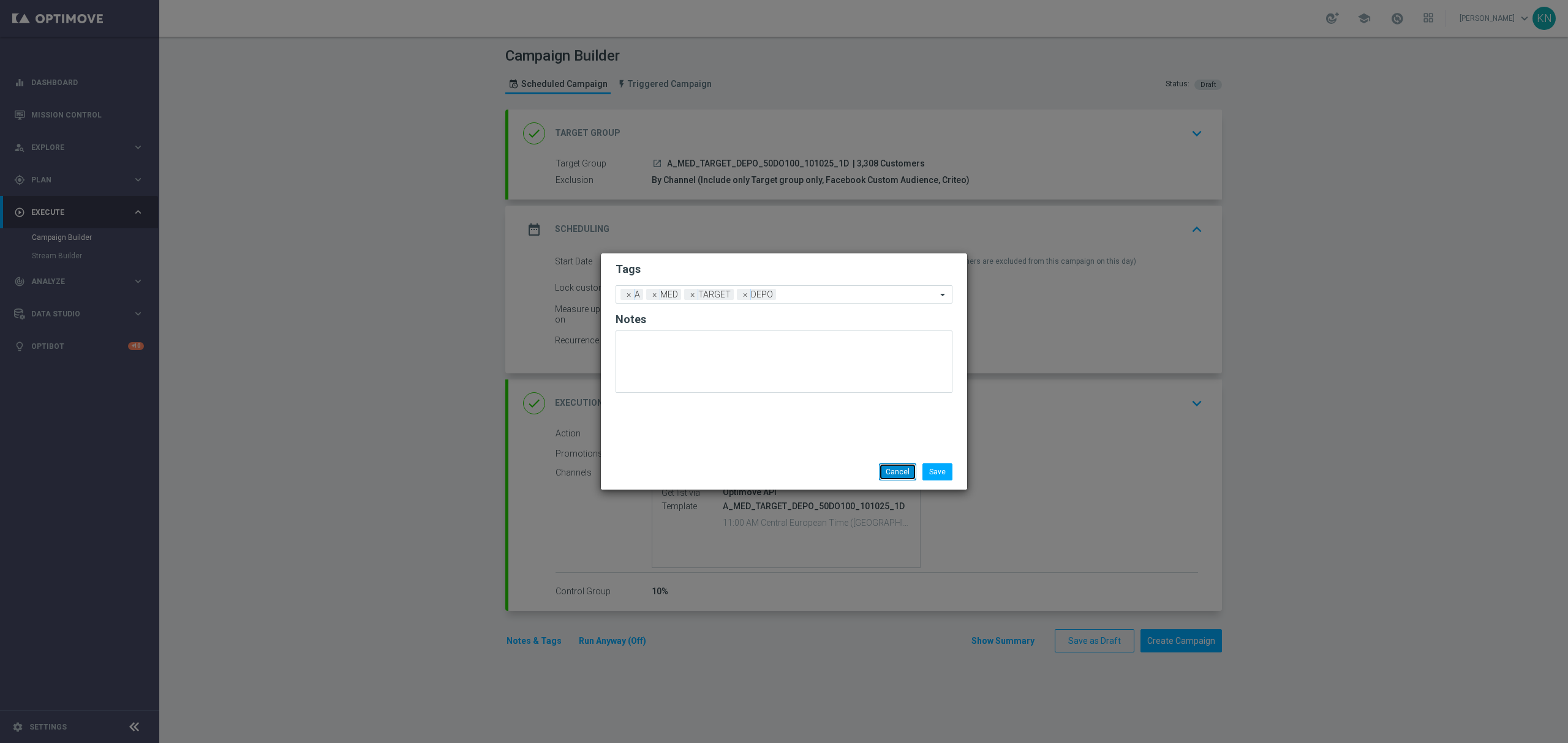
click at [892, 470] on button "Cancel" at bounding box center [897, 472] width 37 height 17
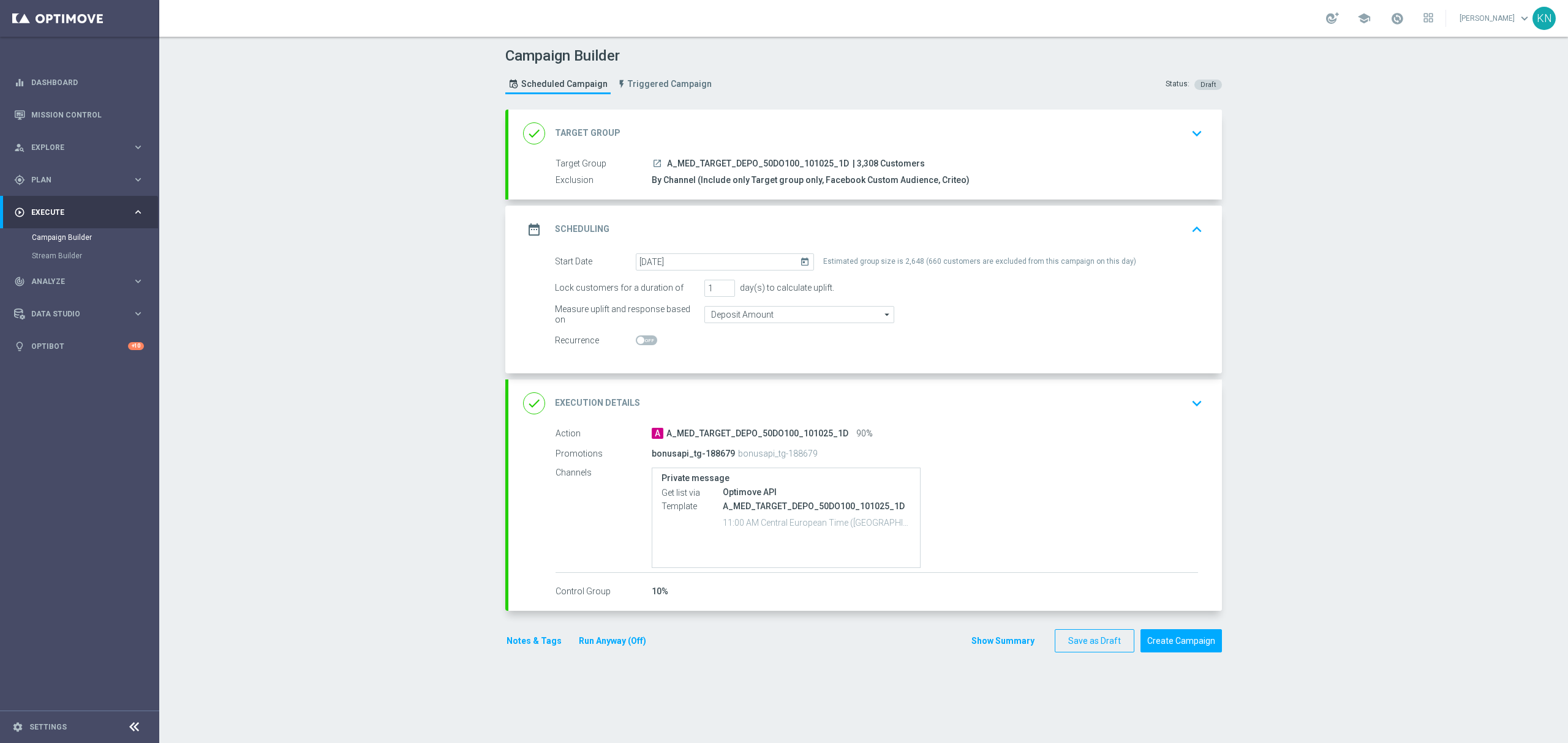
click at [955, 378] on accordion "done Target Group keyboard_arrow_down Target Group launch A_MED_TARGET_DEPO_50D…" at bounding box center [864, 360] width 717 height 501
drag, startPoint x: 813, startPoint y: 459, endPoint x: 640, endPoint y: 453, distance: 173.1
click at [640, 453] on div "Promotions bonusapi_tg-188679 bonusapi_tg-188679" at bounding box center [877, 454] width 642 height 20
click at [1170, 637] on button "Create Campaign" at bounding box center [1181, 641] width 81 height 24
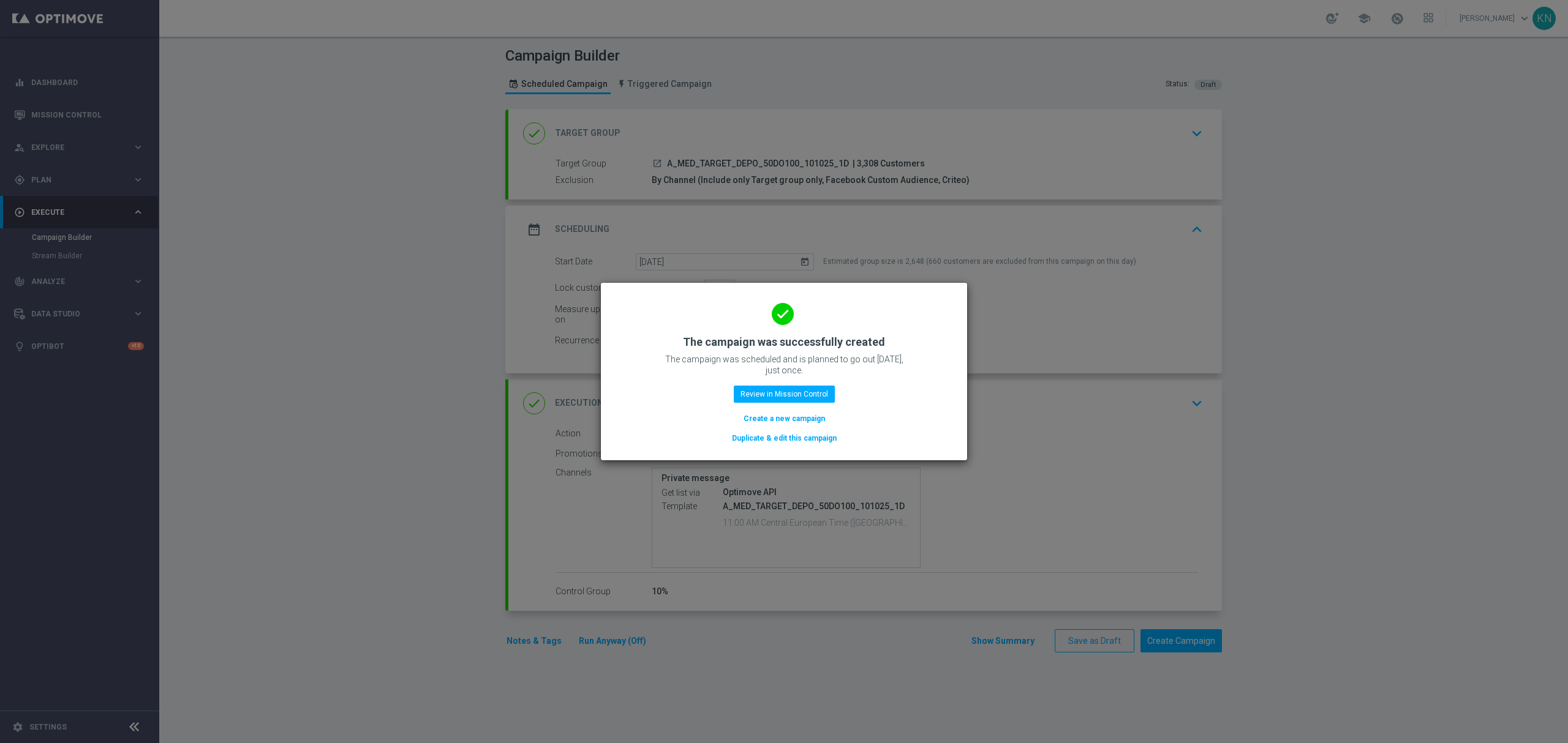
click at [776, 442] on button "Duplicate & edit this campaign" at bounding box center [784, 438] width 107 height 14
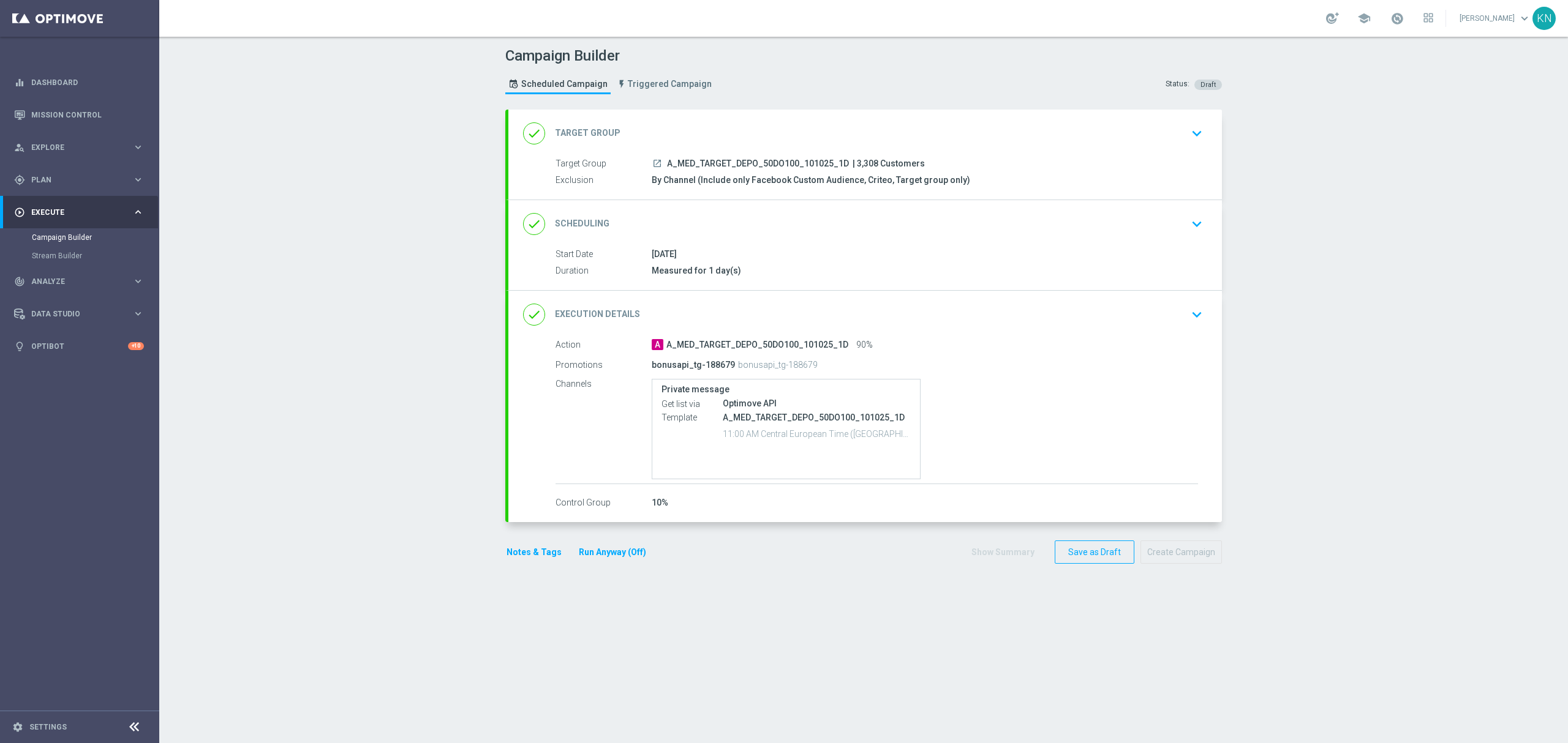
click at [1141, 169] on div "launch A_MED_TARGET_DEPO_50DO100_101025_1D | 3,308 Customers" at bounding box center [924, 163] width 546 height 12
click at [1159, 138] on div "done Target Group keyboard_arrow_down" at bounding box center [865, 133] width 684 height 23
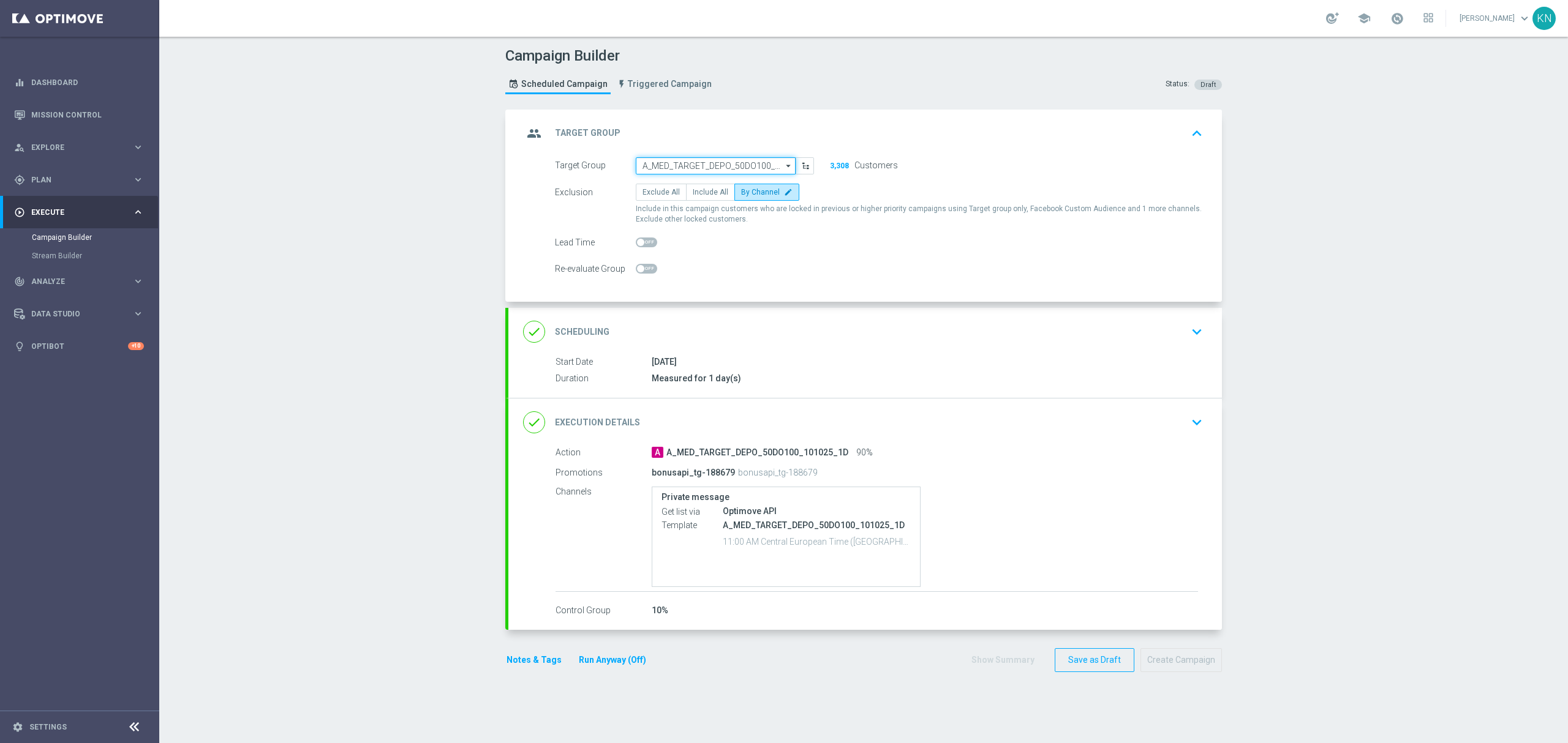
click at [709, 160] on input "A_MED_TARGET_DEPO_50DO100_101025_1D" at bounding box center [715, 166] width 160 height 17
paste input "A_HIGH_TARGET_DEPO_50DO200_101025_1D"
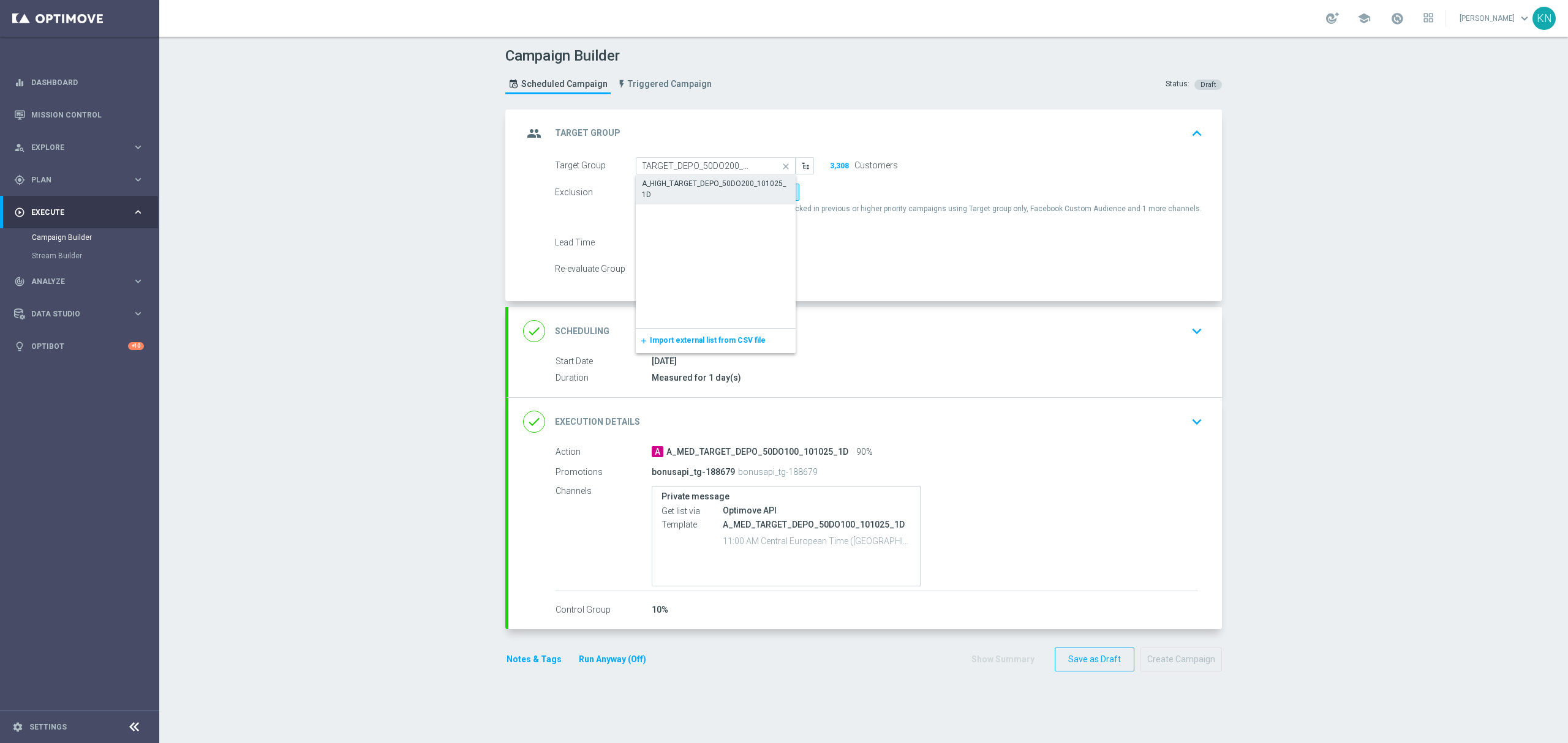
click at [699, 188] on div "A_HIGH_TARGET_DEPO_50DO200_101025_1D" at bounding box center [716, 189] width 148 height 22
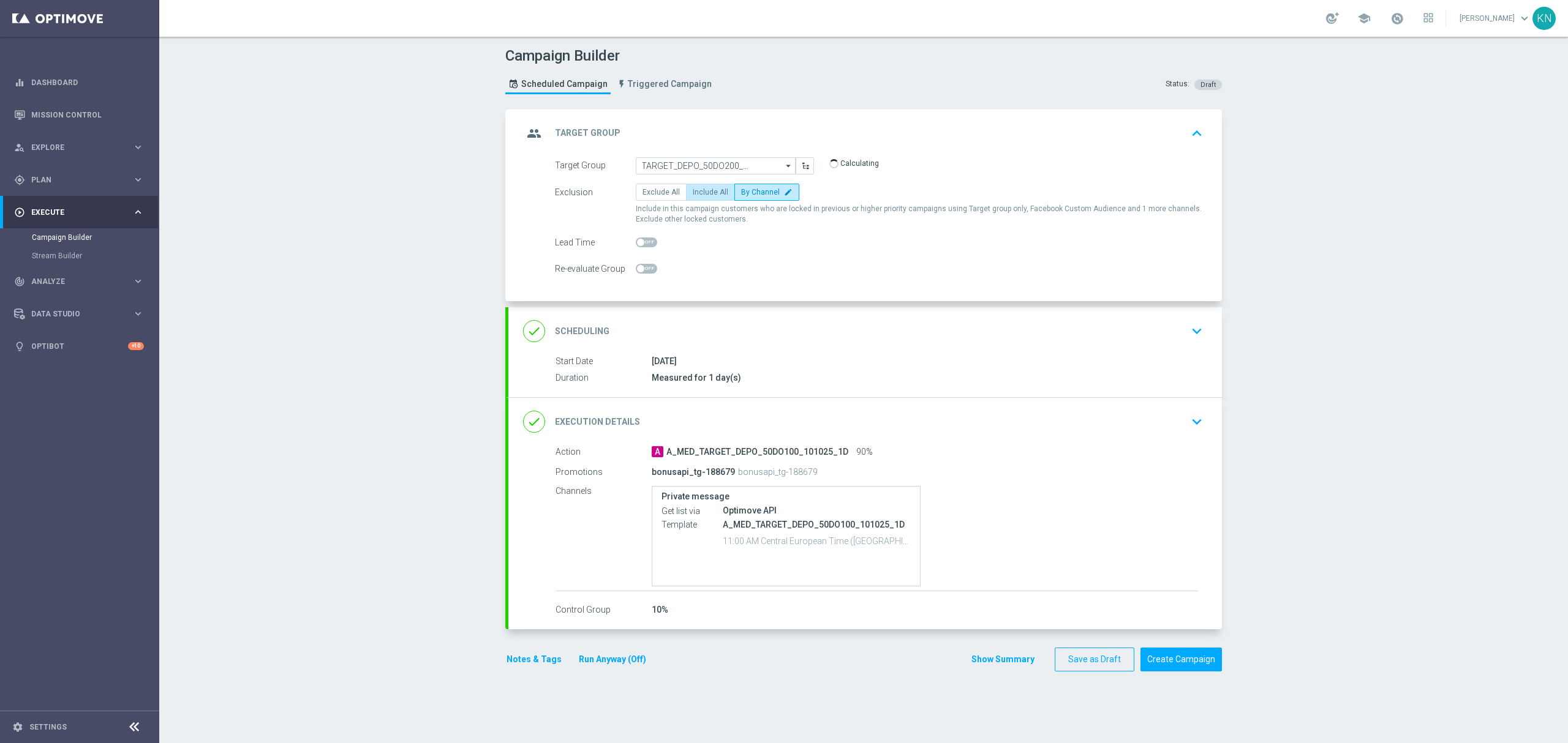
type input "A_HIGH_TARGET_DEPO_50DO200_101025_1D"
click at [1008, 354] on div "done Scheduling keyboard_arrow_down" at bounding box center [865, 331] width 714 height 48
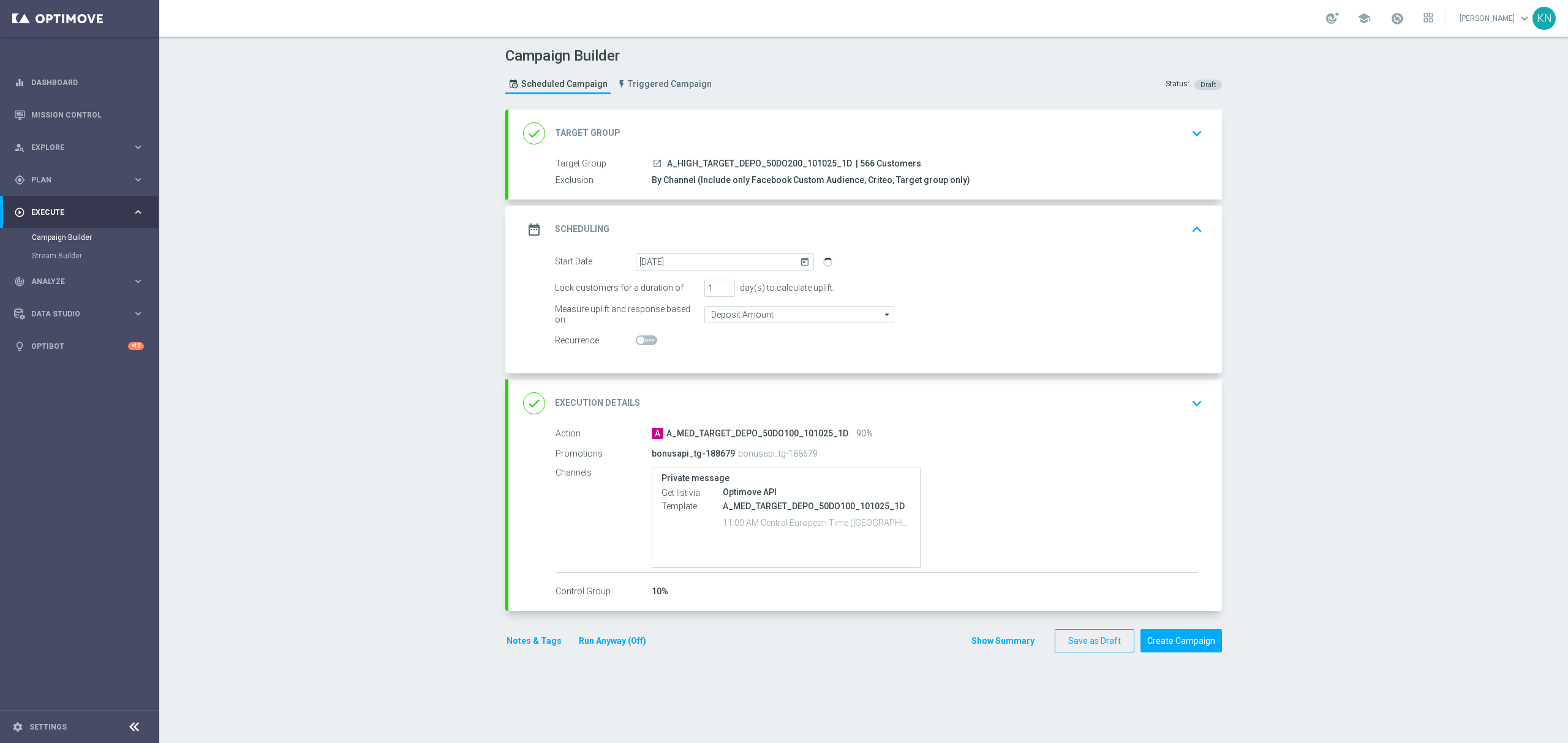
click at [1090, 412] on div "done Execution Details keyboard_arrow_down" at bounding box center [865, 403] width 684 height 23
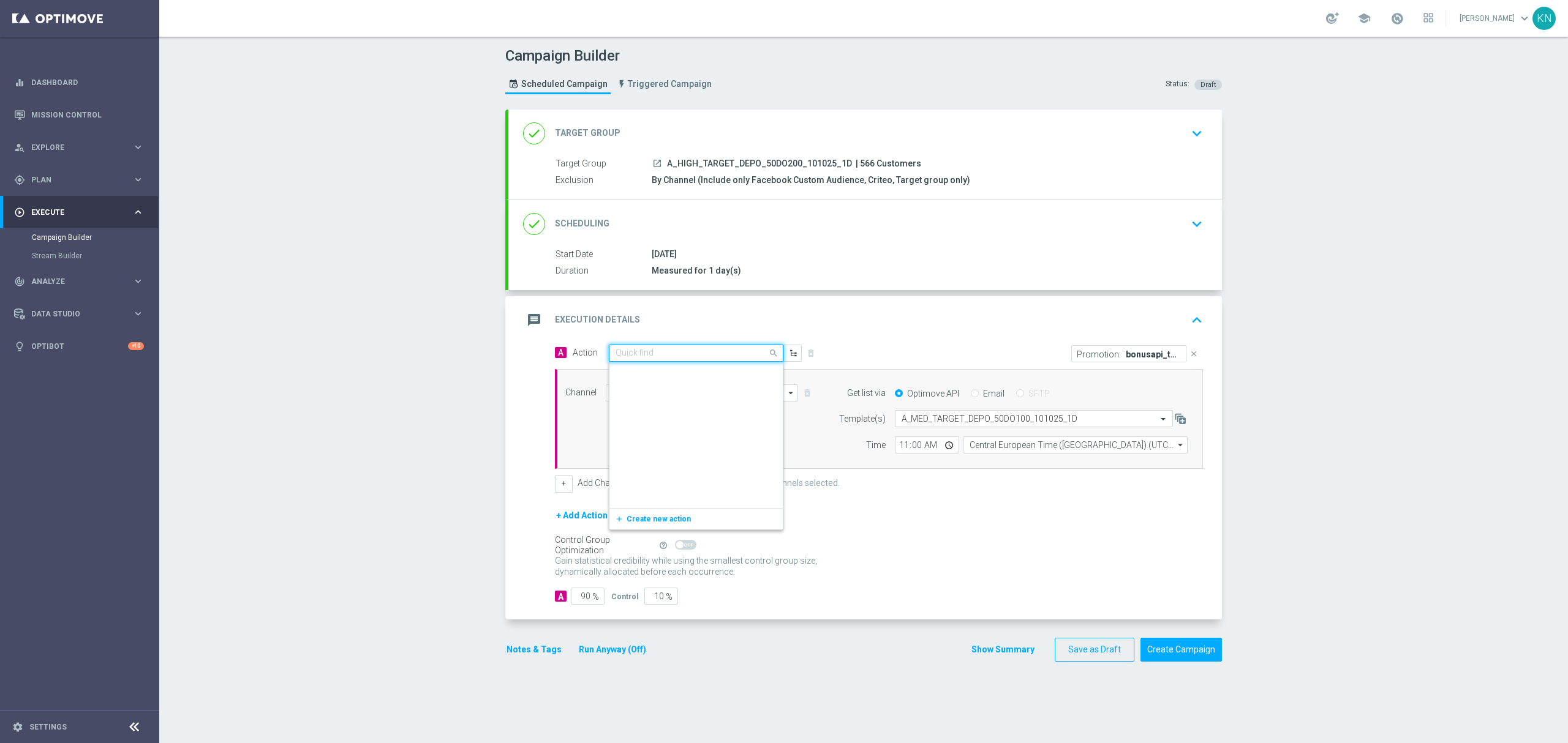
click at [654, 351] on input "text" at bounding box center [683, 353] width 137 height 10
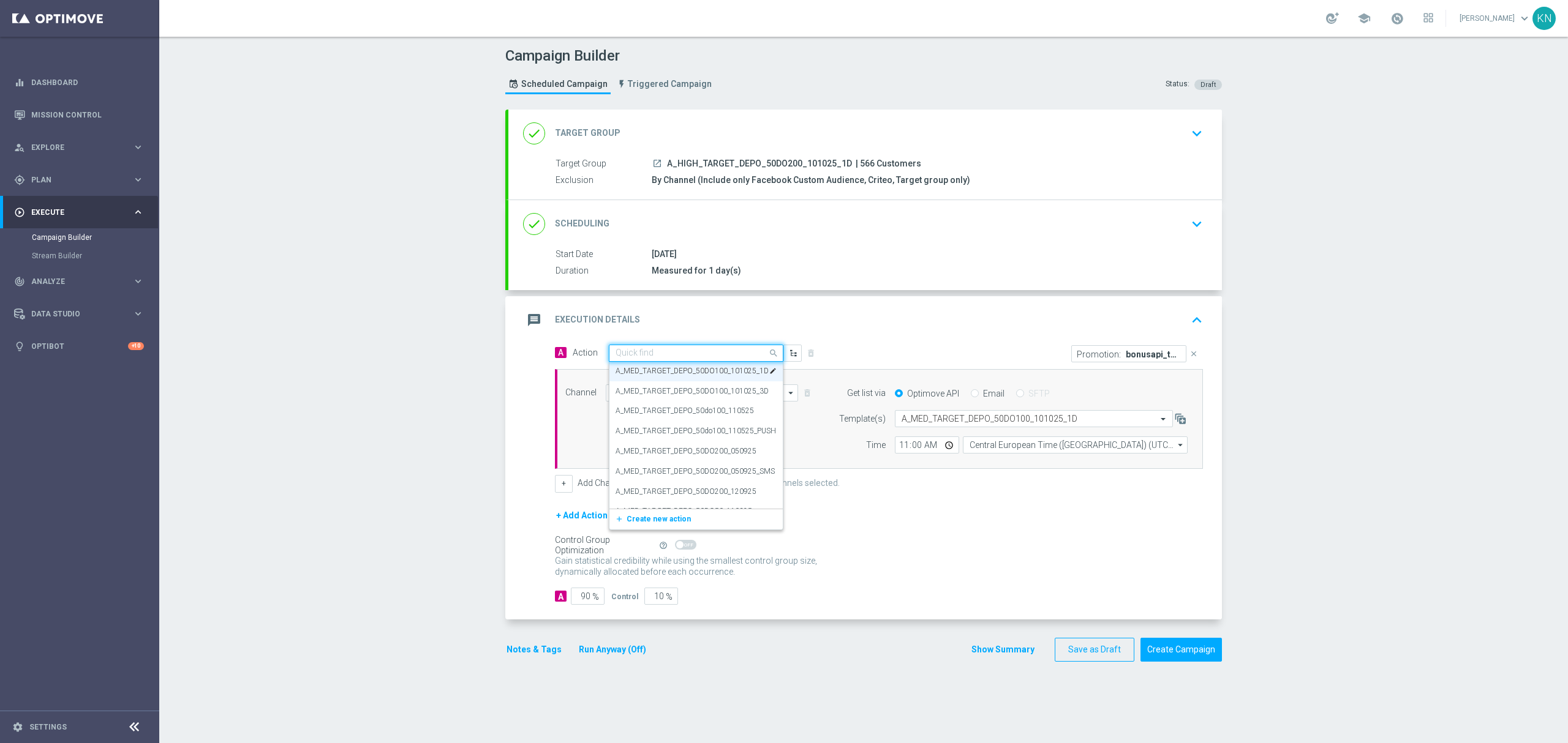
paste input "A_HIGH_TARGET_DEPO_50DO200_101025_1D"
type input "A_HIGH_TARGET_DEPO_50DO200_101025_1D"
click at [674, 373] on label "A_HIGH_TARGET_DEPO_50DO200_101025_1D" at bounding box center [693, 374] width 156 height 10
click at [933, 423] on input "text" at bounding box center [1021, 419] width 240 height 10
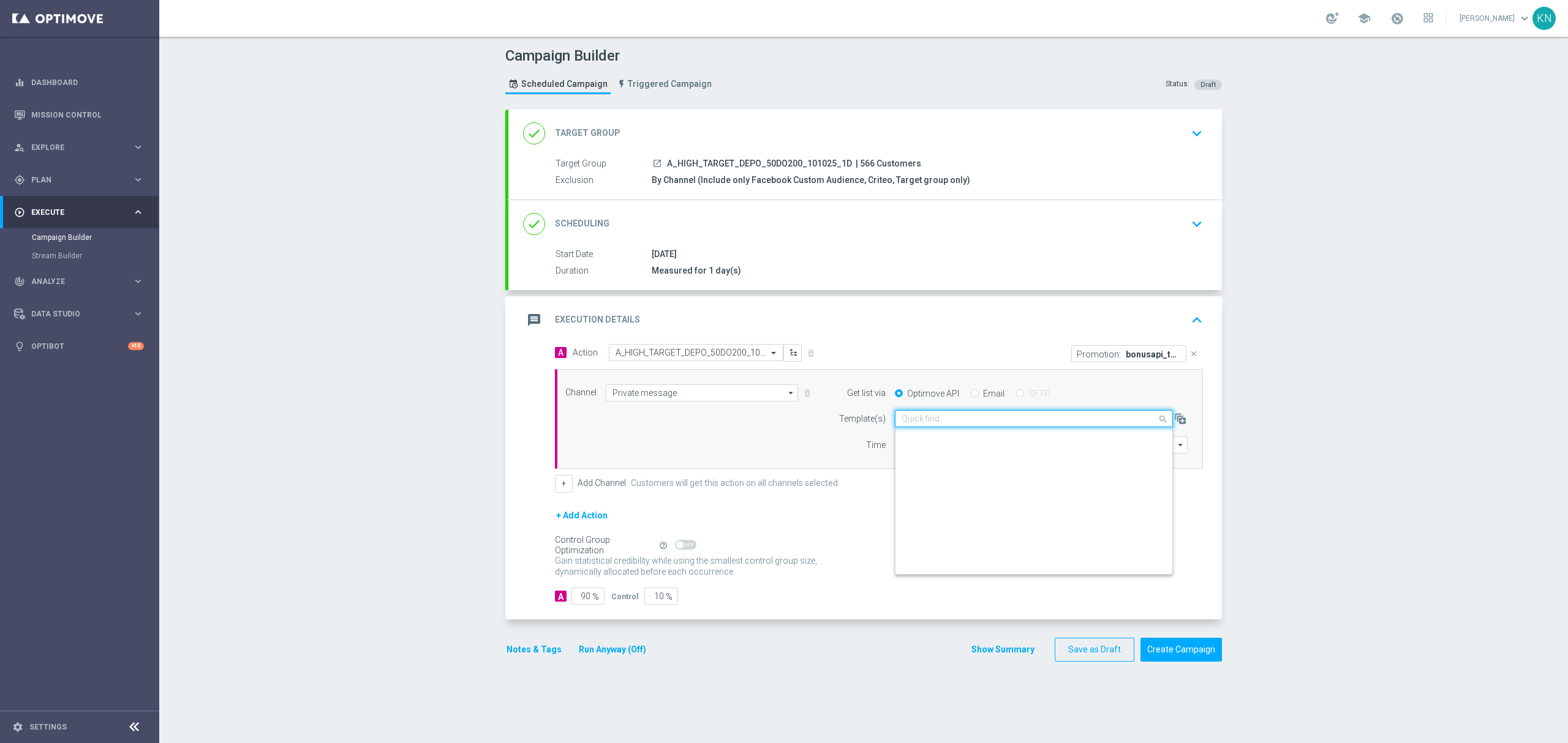
scroll to position [80544, 0]
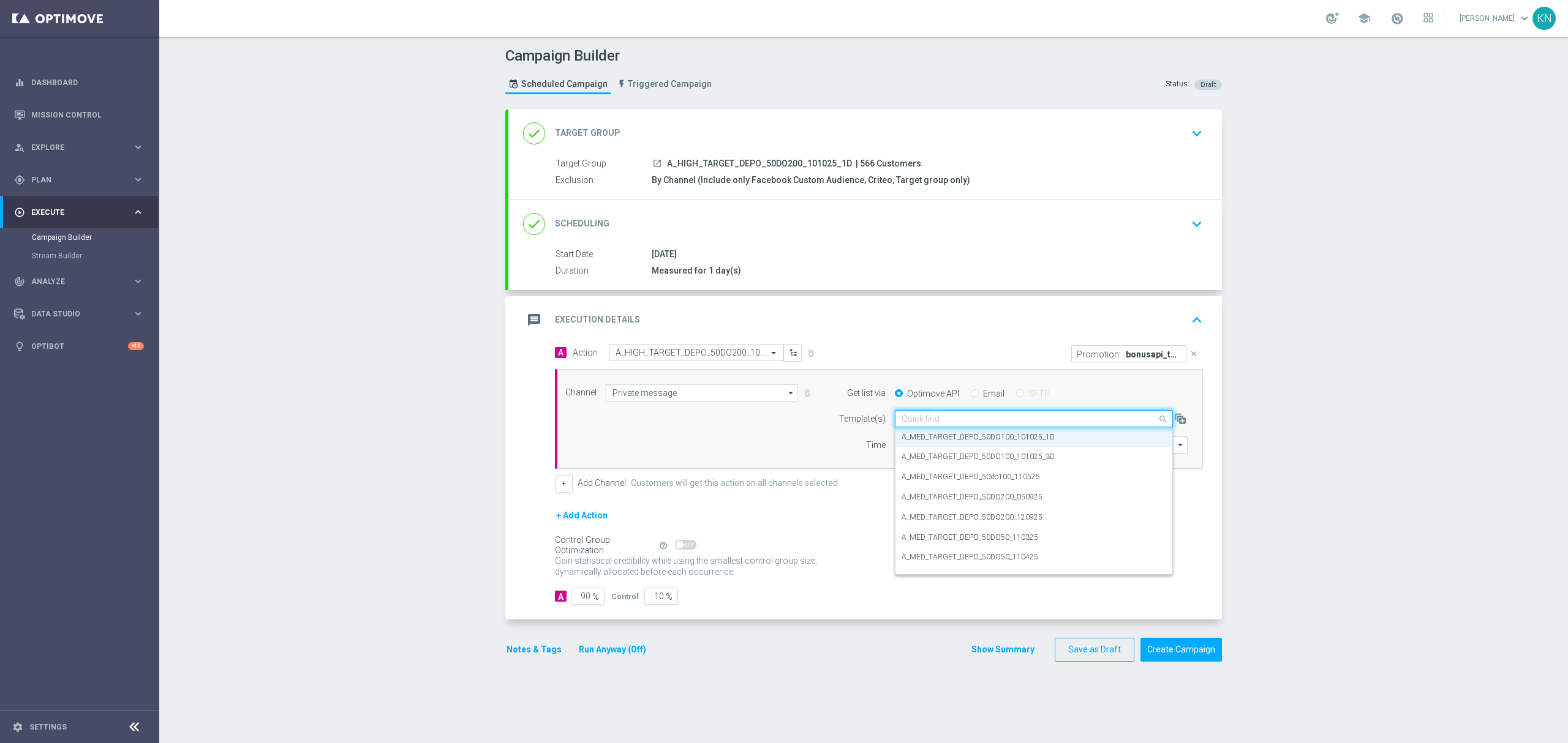
paste input "A_HIGH_TARGET_DEPO_50DO200_101025_1D"
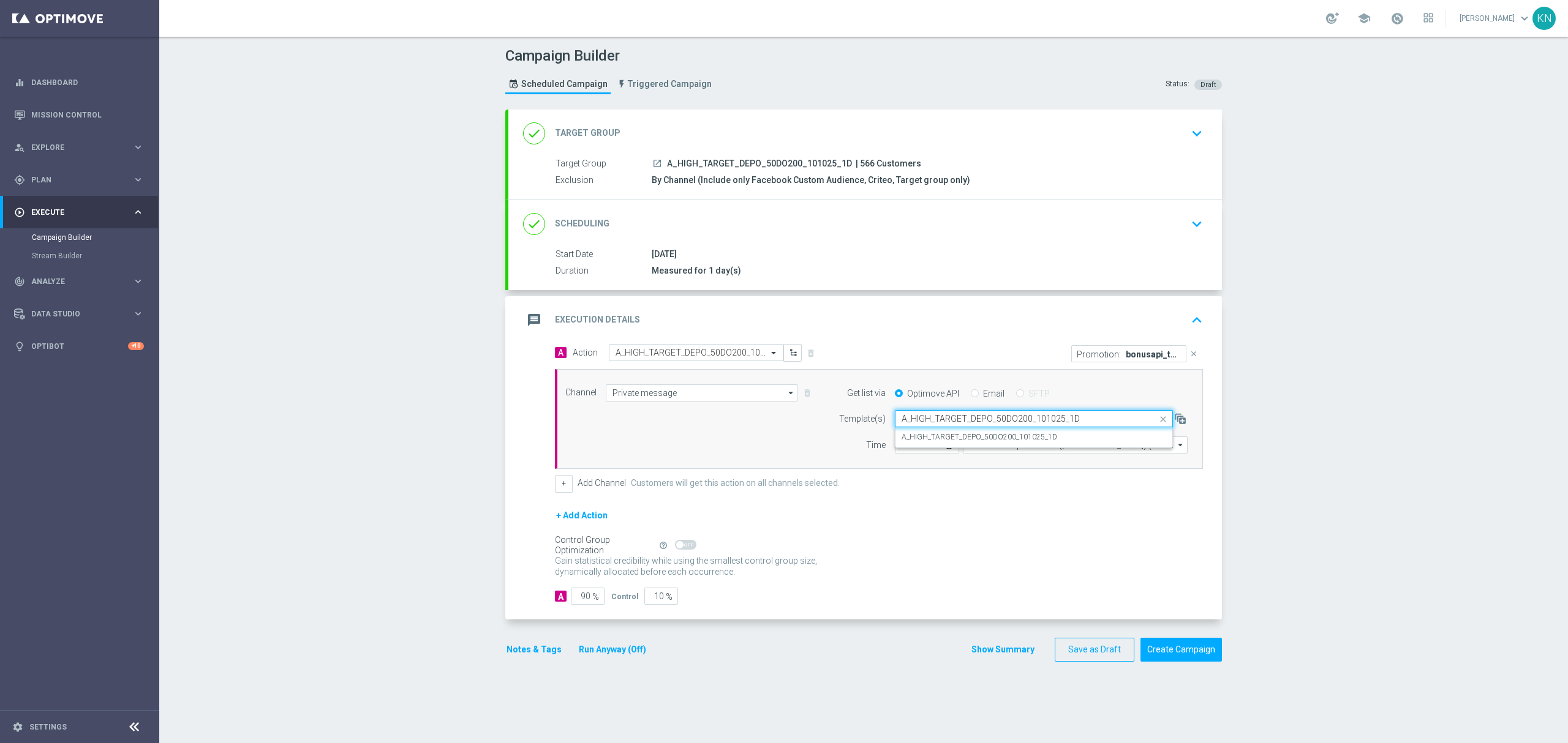
scroll to position [0, 0]
click at [946, 437] on label "A_HIGH_TARGET_DEPO_50DO200_101025_1D" at bounding box center [979, 437] width 156 height 10
type input "A_HIGH_TARGET_DEPO_50DO200_101025_1D"
click at [525, 658] on button "Notes & Tags" at bounding box center [534, 649] width 57 height 15
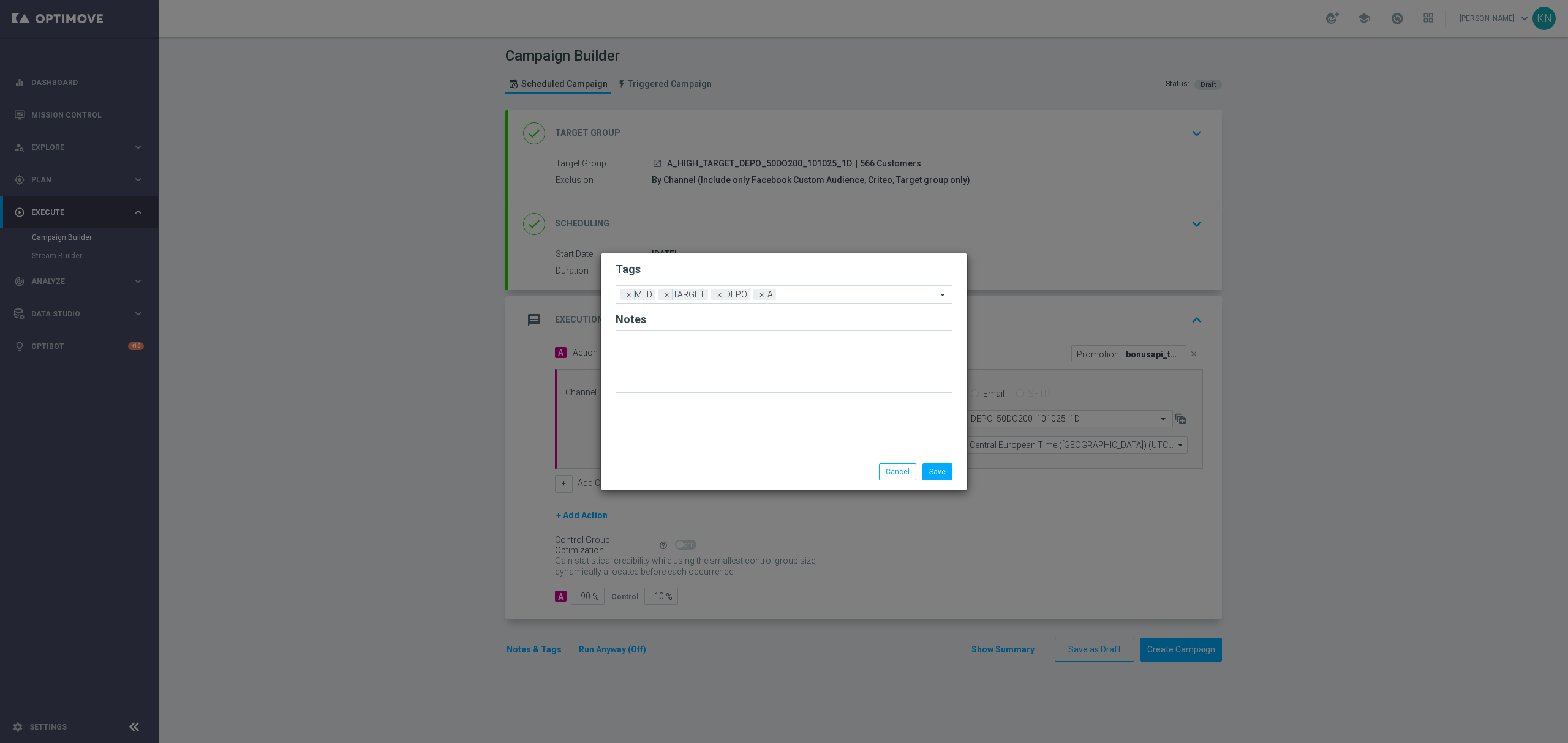
click at [622, 296] on div "Add a new tag × MED × TARGET × DEPO × A" at bounding box center [776, 295] width 320 height 17
type input "h"
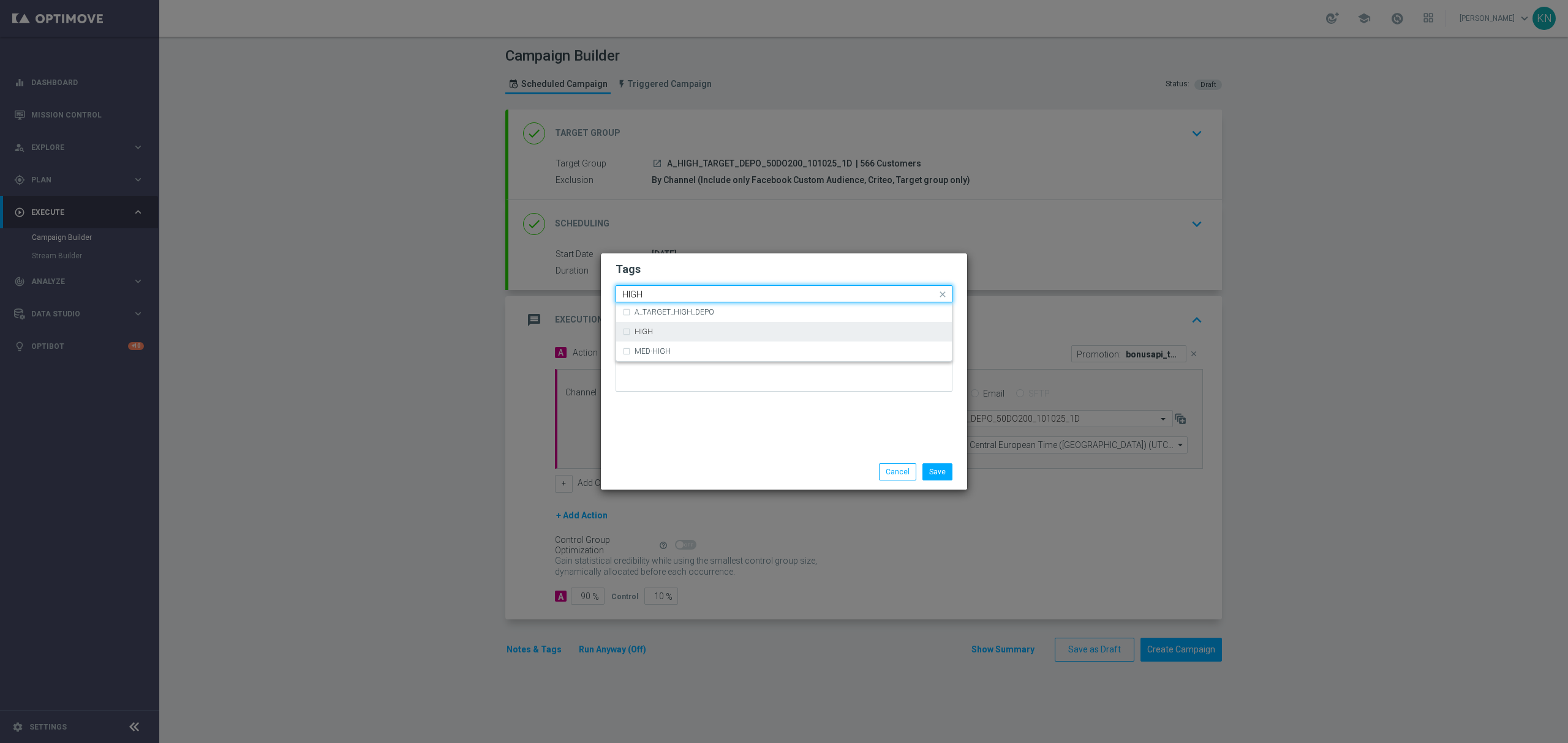
click at [659, 337] on div "HIGH" at bounding box center [784, 331] width 323 height 20
type input "HIGH"
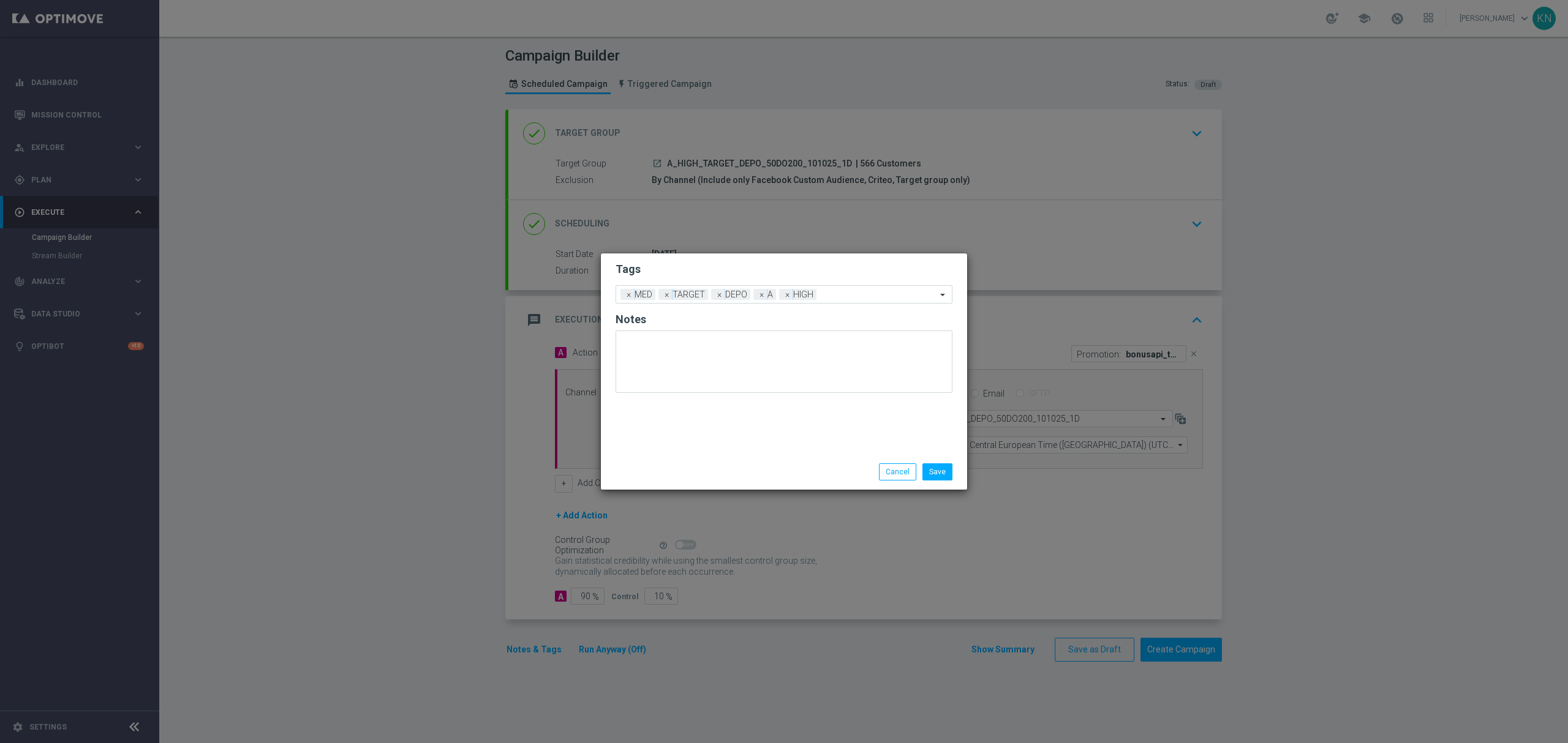
click at [701, 279] on form "Tags Add a new tag × MED × TARGET × DEPO × A × HIGH Notes" at bounding box center [784, 331] width 337 height 143
click at [623, 294] on span "×" at bounding box center [629, 295] width 11 height 11
click at [939, 471] on button "Save" at bounding box center [937, 472] width 30 height 17
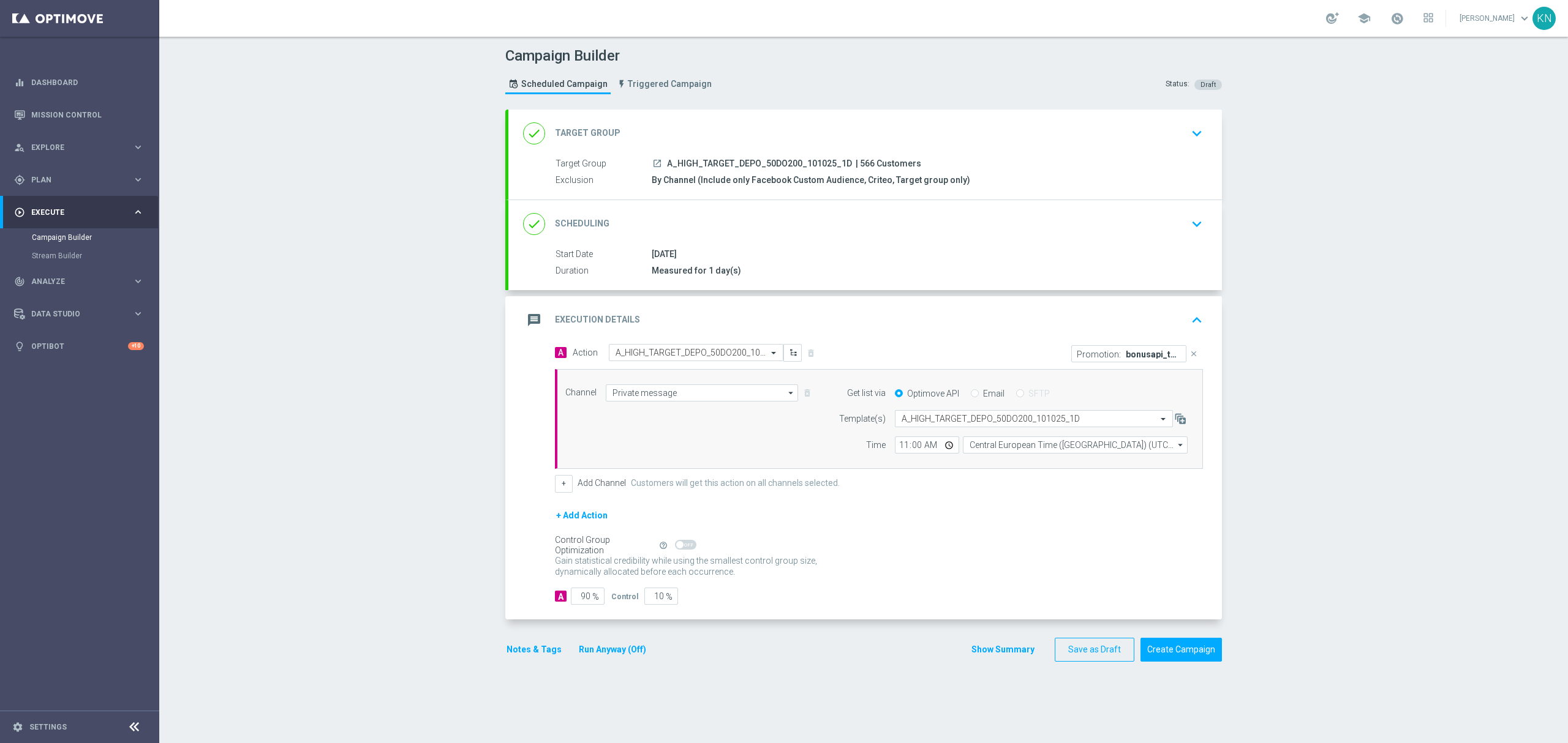
click at [1148, 356] on p "bonusapi_tg-188679" at bounding box center [1152, 354] width 55 height 10
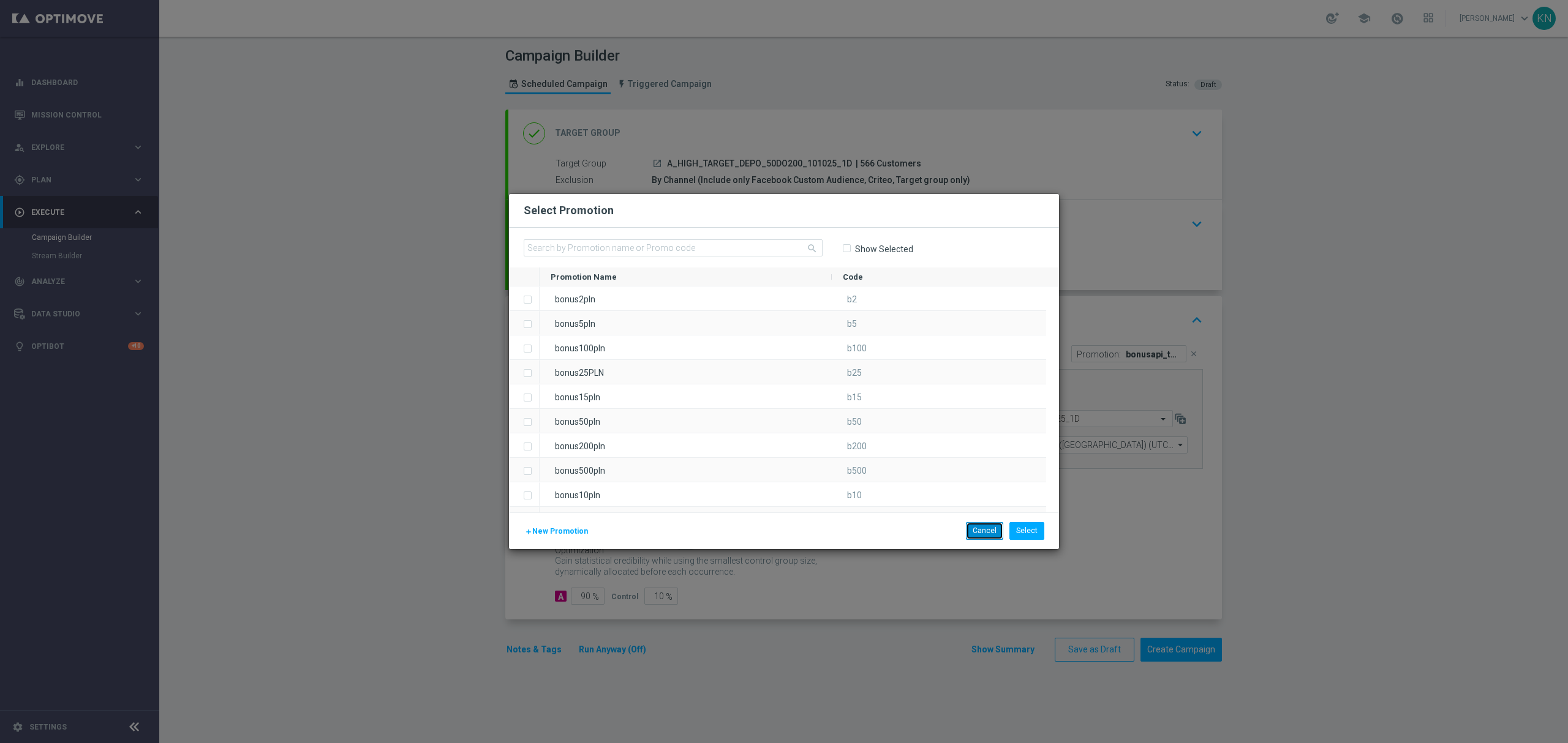
click at [976, 532] on button "Cancel" at bounding box center [984, 531] width 37 height 17
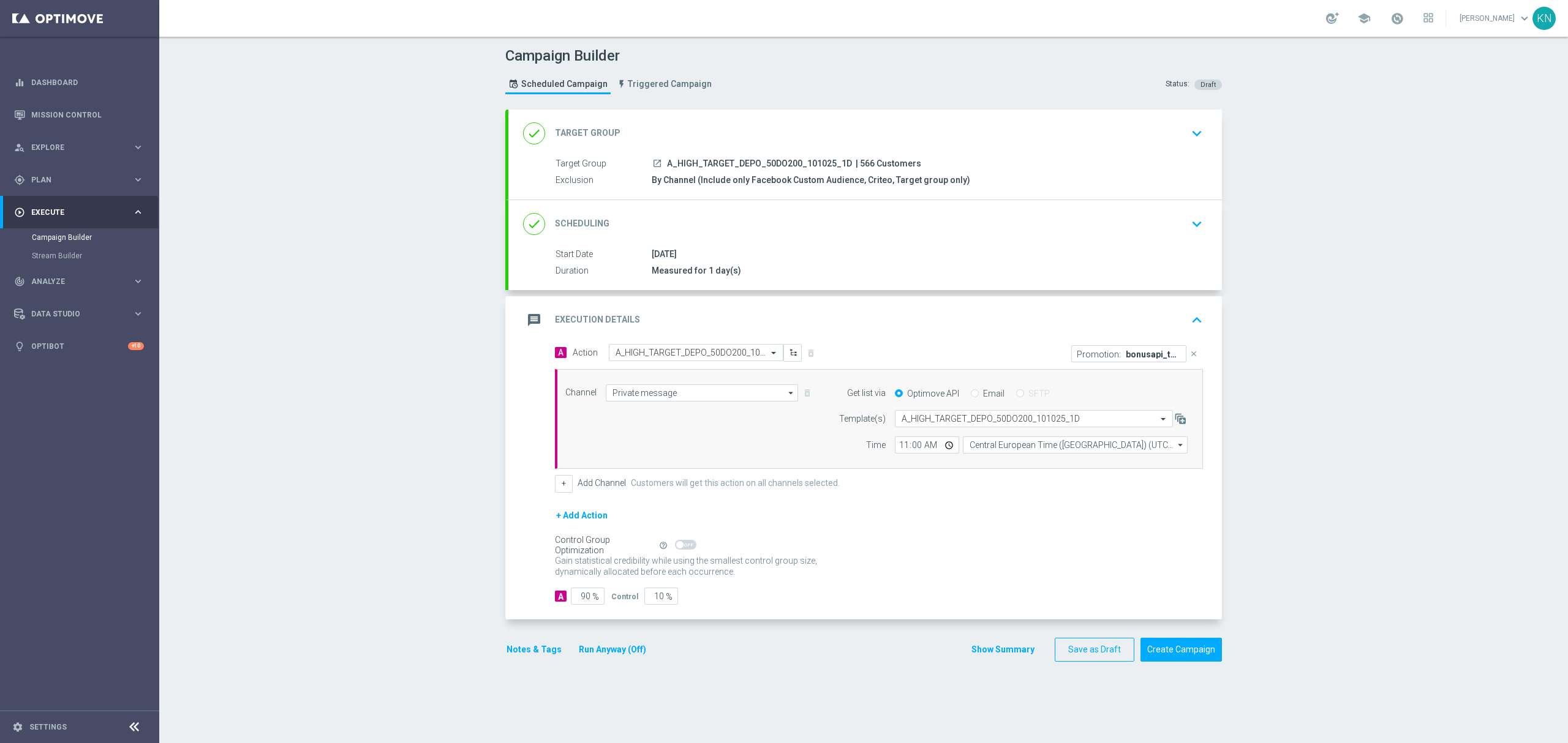
click at [1191, 356] on button "close" at bounding box center [1193, 354] width 13 height 17
click at [1163, 351] on button "Add Promotion" at bounding box center [1165, 353] width 68 height 14
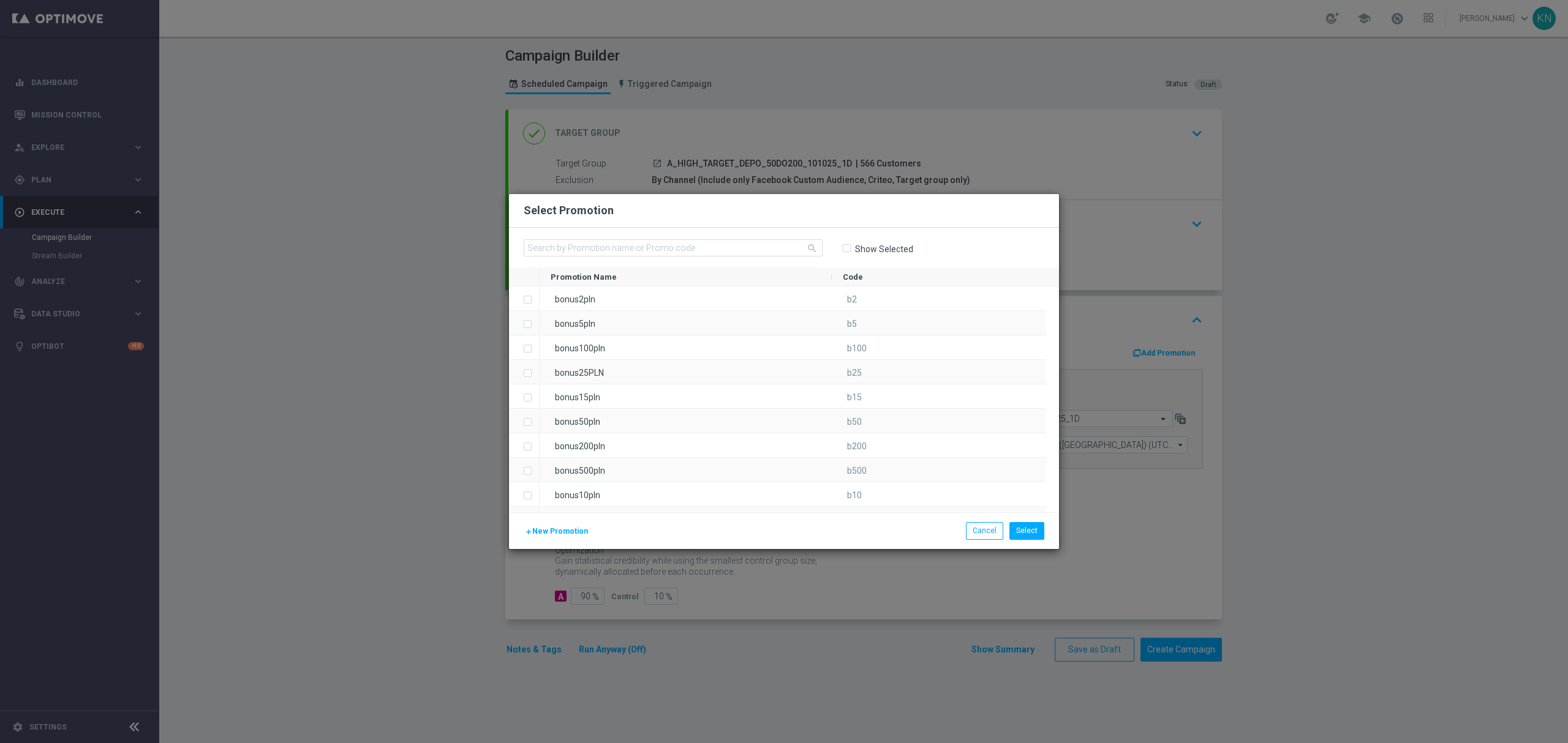
click at [546, 520] on div "add New Promotion Select Cancel" at bounding box center [784, 530] width 550 height 36
click at [552, 532] on span "New Promotion" at bounding box center [560, 531] width 56 height 9
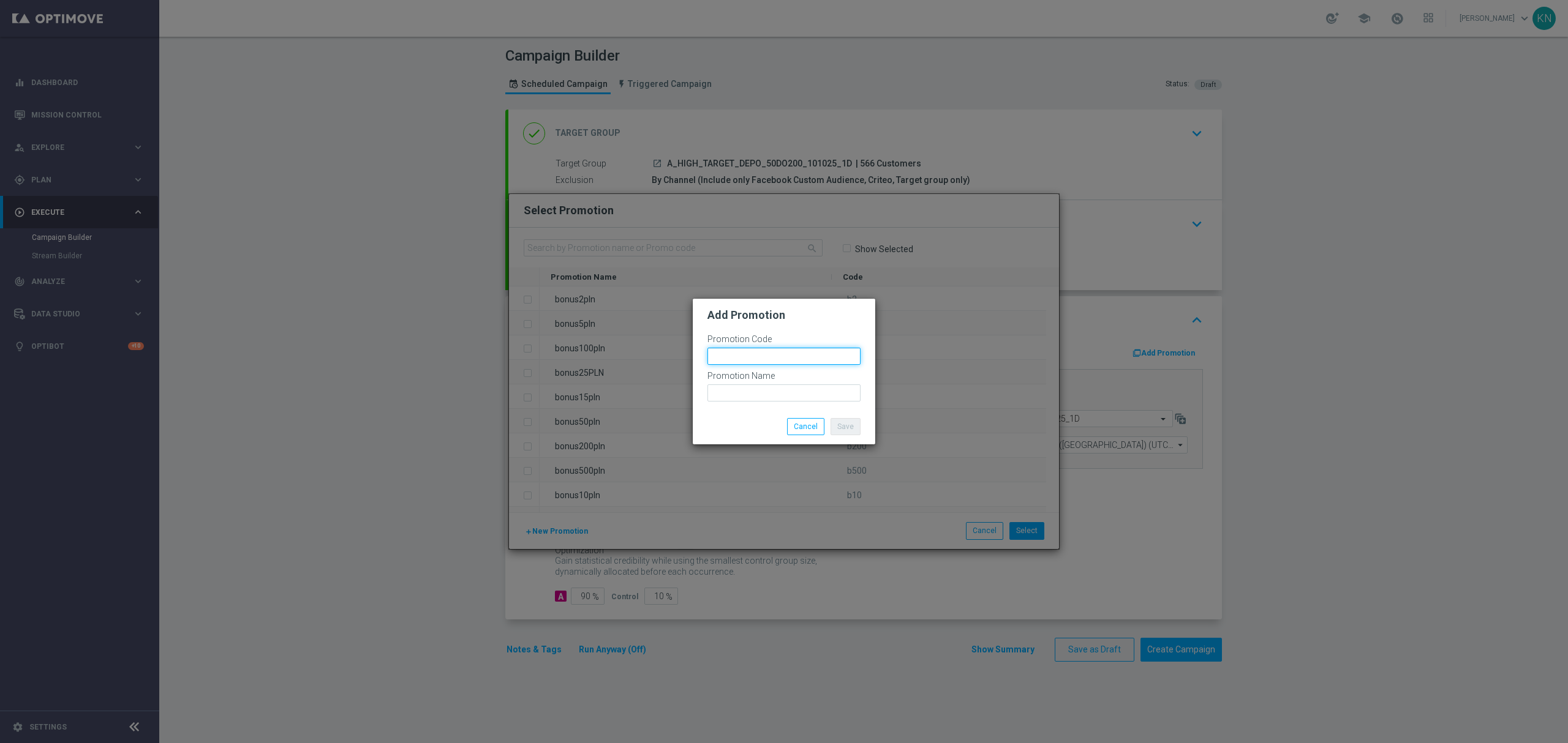
click at [743, 351] on input "text" at bounding box center [784, 357] width 153 height 17
paste input "188681"
drag, startPoint x: 803, startPoint y: 358, endPoint x: 486, endPoint y: 351, distance: 317.1
click at [486, 351] on modal-container "Add Promotion Promotion Code bonusapi_tg-188681 Promotion Name Save Cancel" at bounding box center [784, 371] width 1568 height 743
type input "bonusapi_tg-188681"
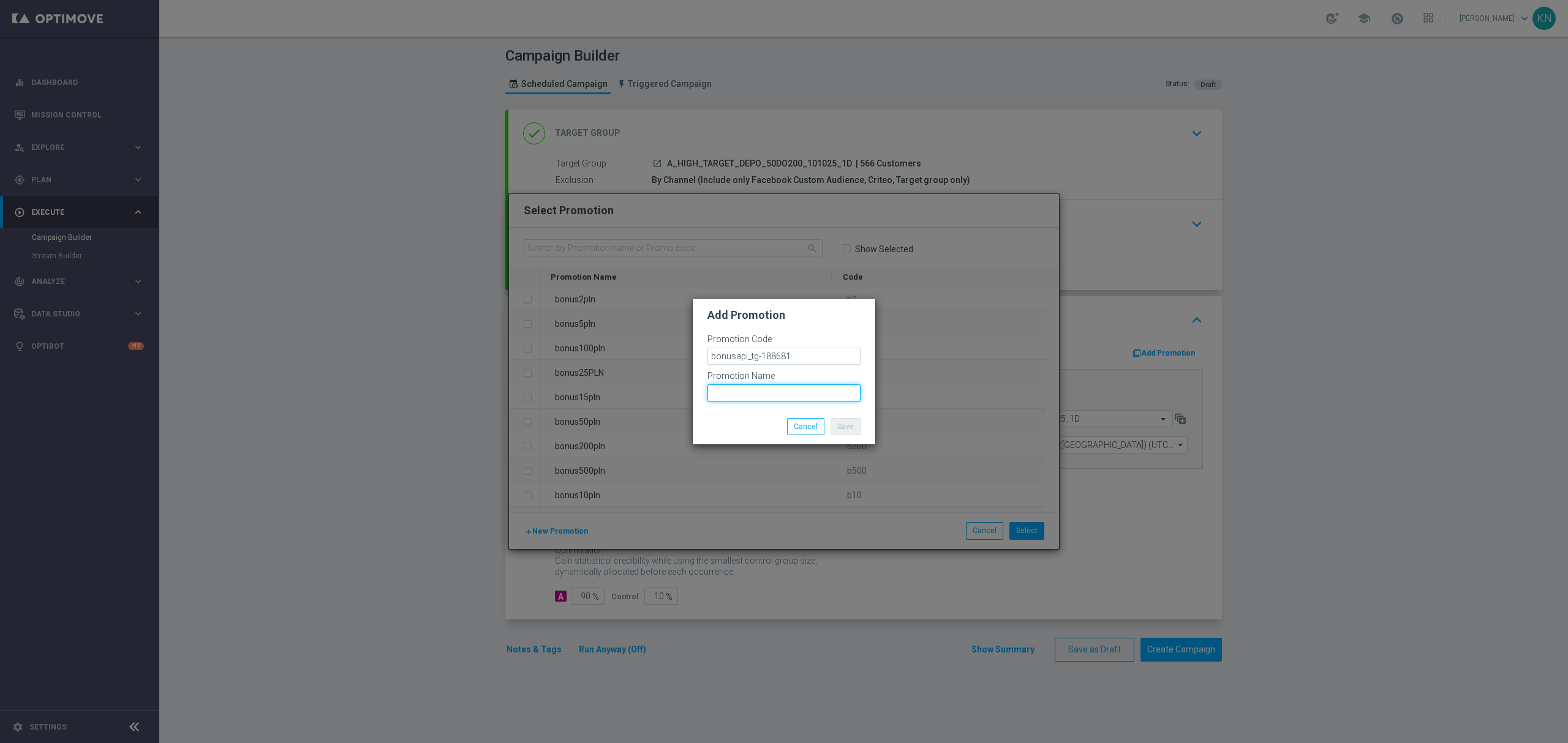
click at [776, 385] on input "text" at bounding box center [784, 393] width 153 height 17
paste input "bonusapi_tg-188681"
type input "bonusapi_tg-188681"
click at [761, 425] on div "Save Cancel" at bounding box center [812, 427] width 114 height 17
click at [851, 430] on button "Save" at bounding box center [846, 427] width 30 height 17
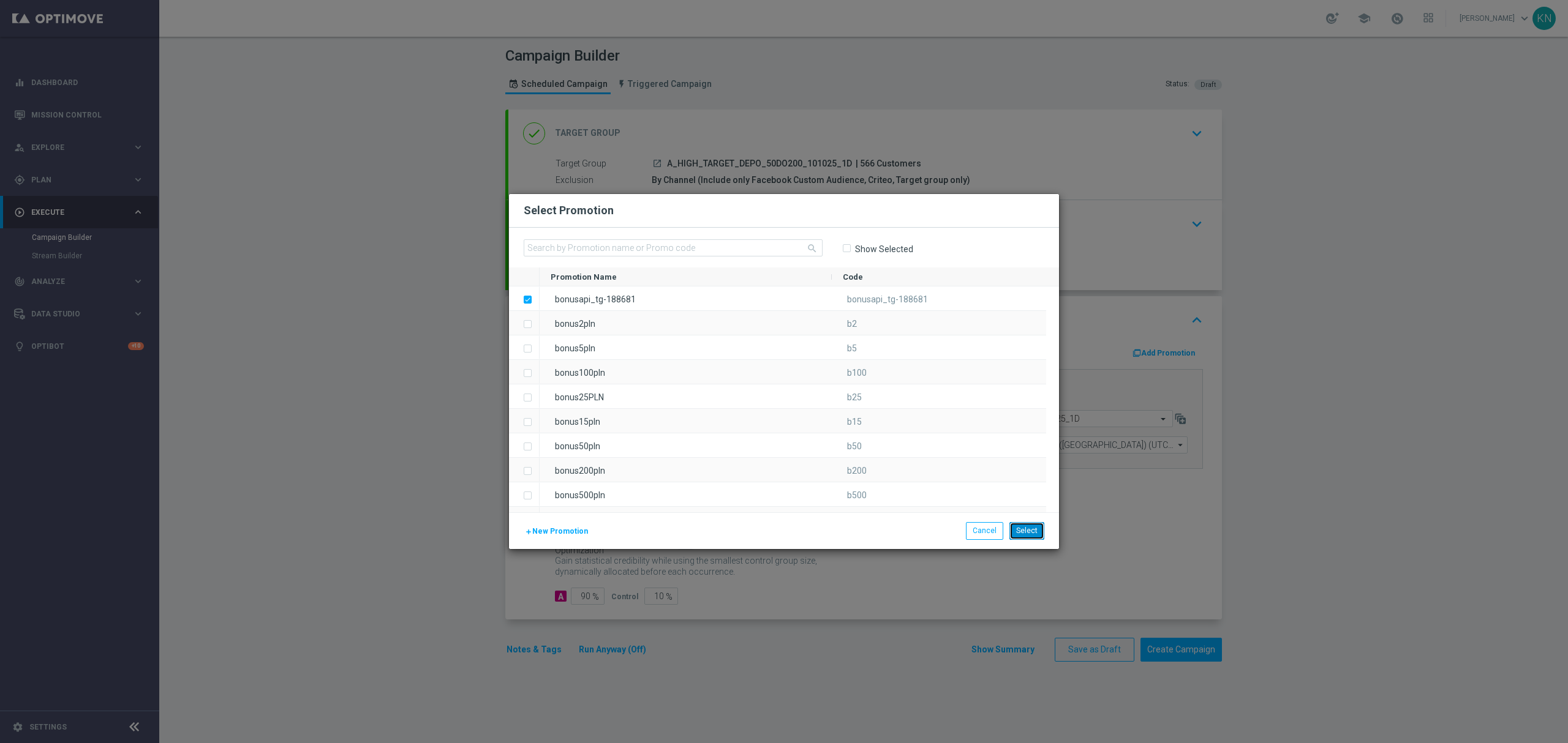
click at [1024, 532] on button "Select" at bounding box center [1027, 531] width 35 height 17
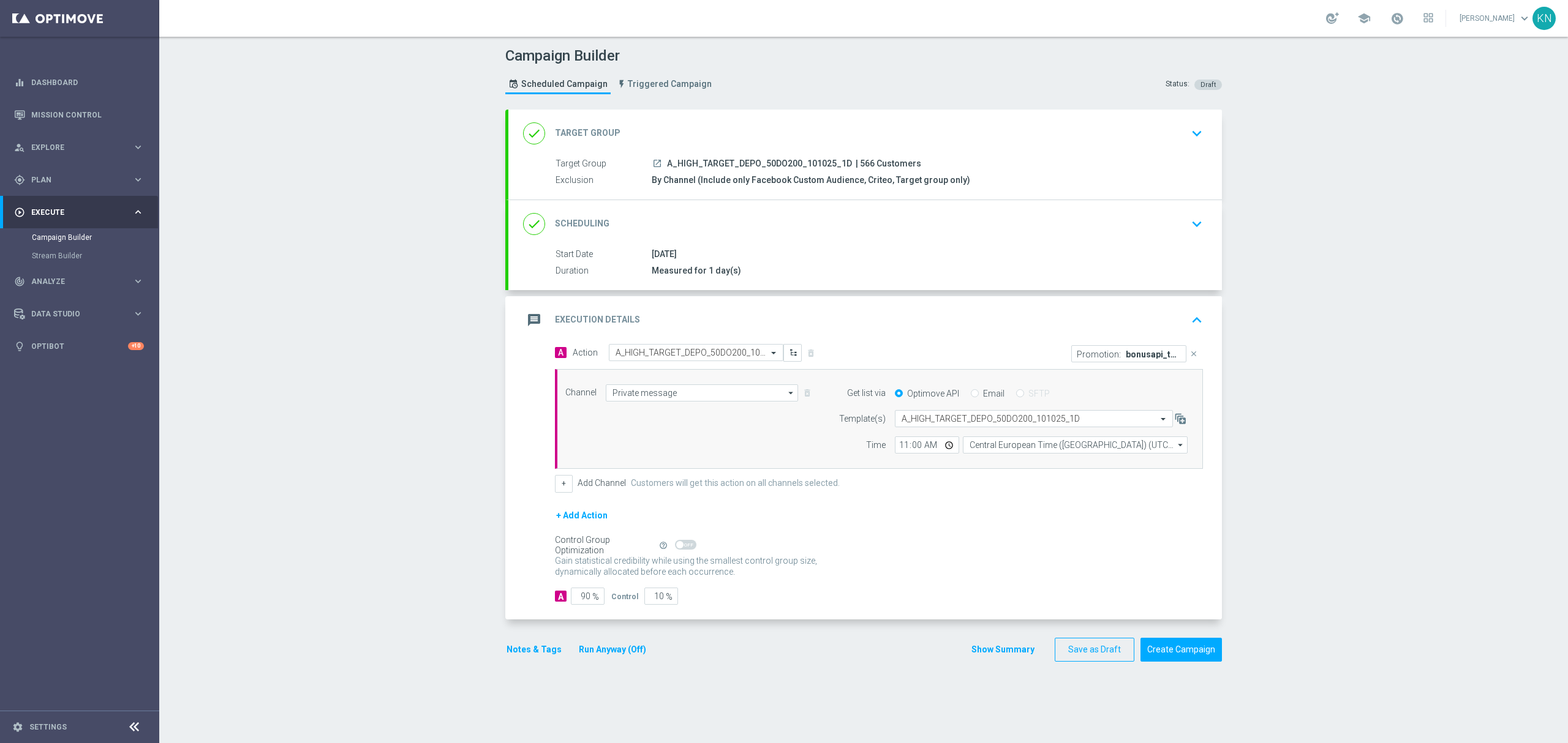
click at [1152, 132] on div "done Target Group keyboard_arrow_down" at bounding box center [865, 133] width 684 height 23
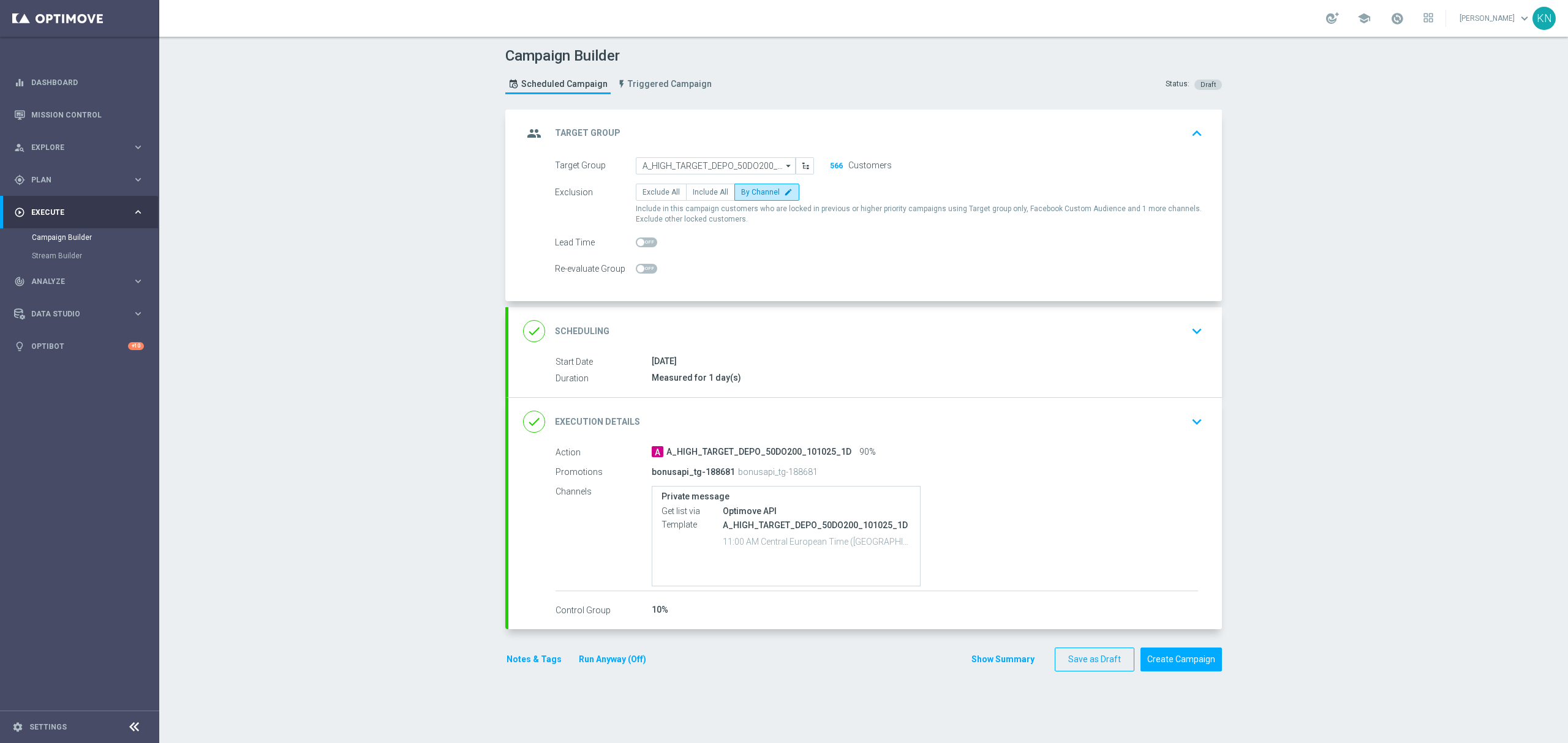
click at [808, 339] on div "done Scheduling keyboard_arrow_down" at bounding box center [865, 331] width 684 height 23
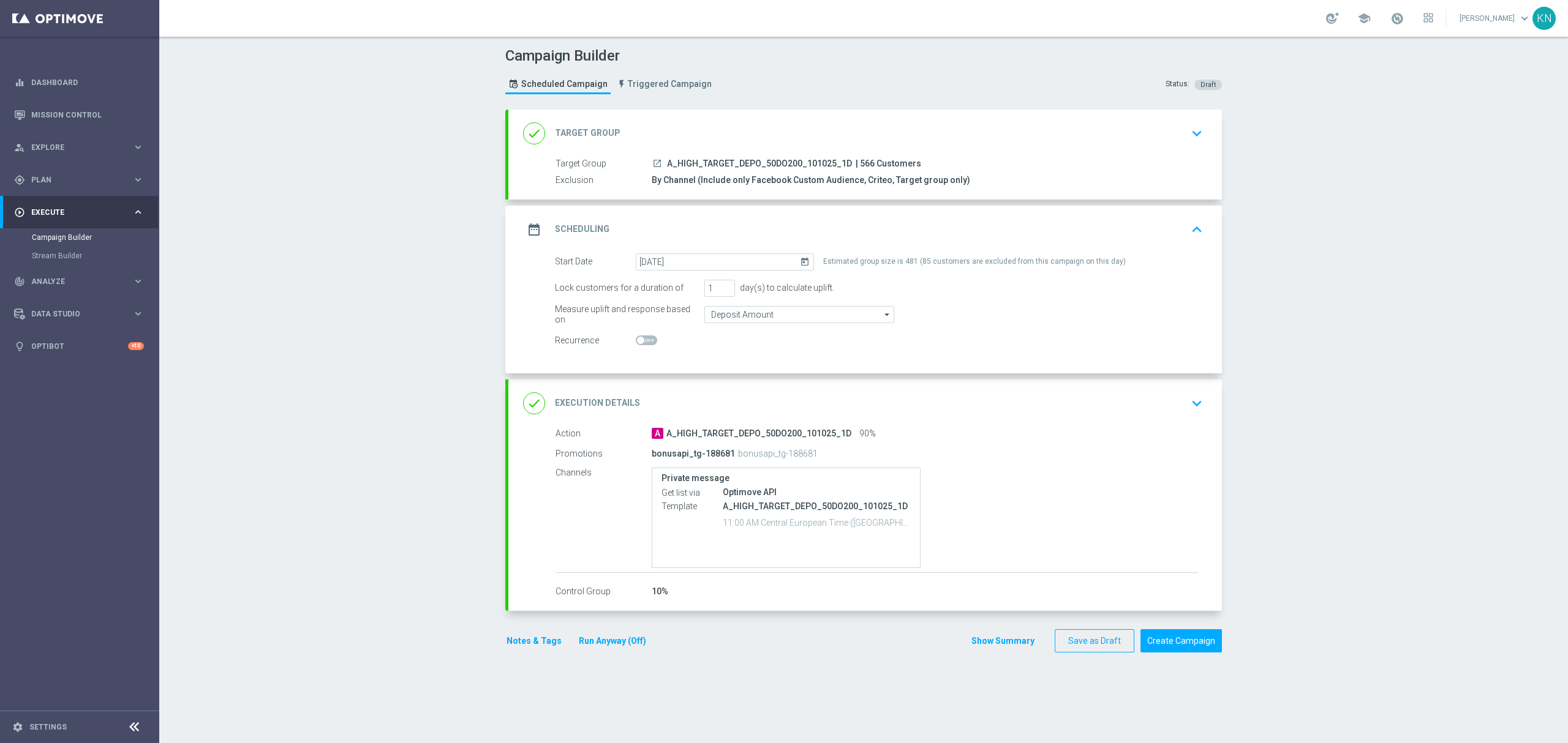
drag, startPoint x: 811, startPoint y: 452, endPoint x: 640, endPoint y: 455, distance: 171.0
click at [640, 455] on div "Promotions bonusapi_tg-188681 bonusapi_tg-188681" at bounding box center [877, 454] width 642 height 20
click at [525, 648] on button "Notes & Tags" at bounding box center [534, 641] width 57 height 15
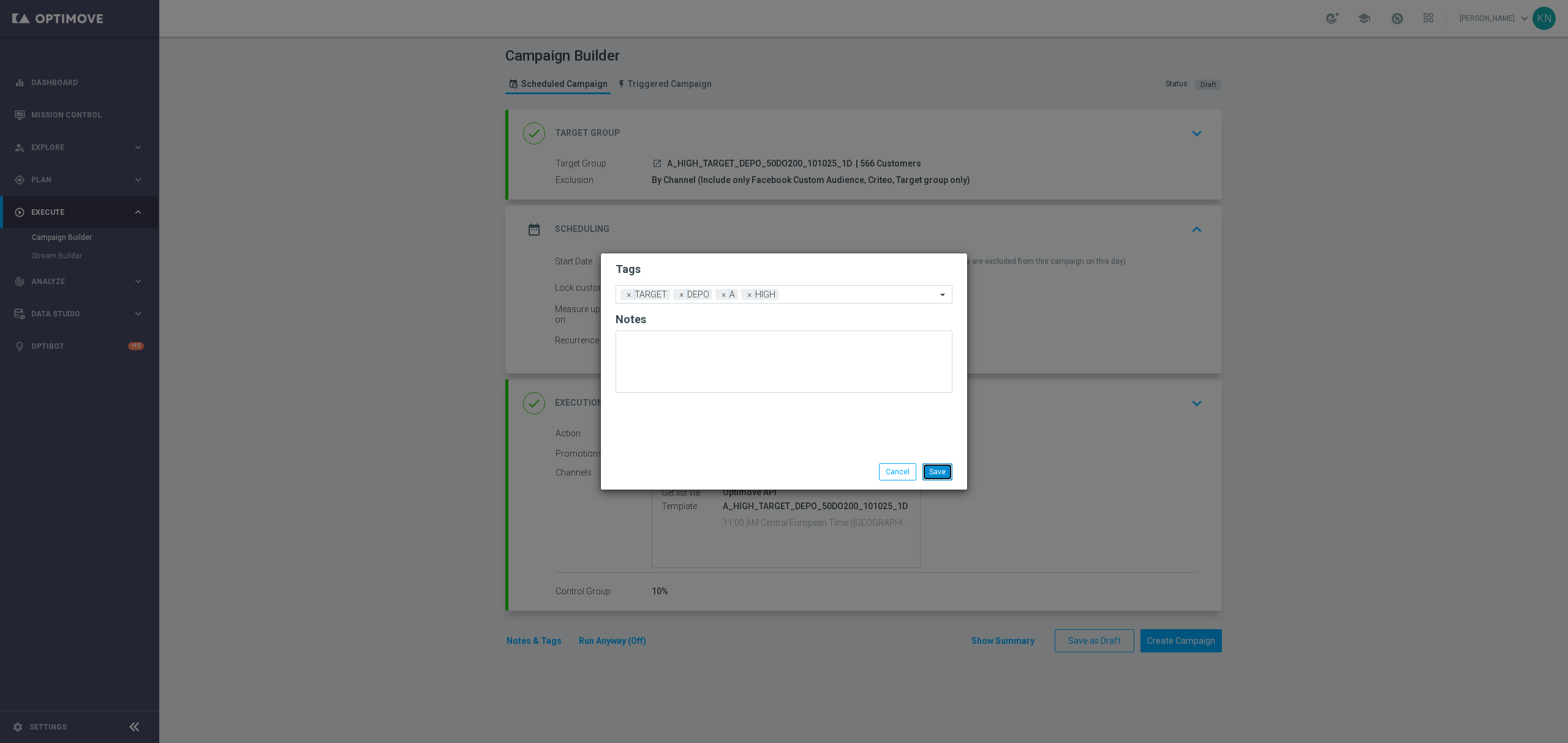
click at [939, 478] on button "Save" at bounding box center [937, 472] width 30 height 17
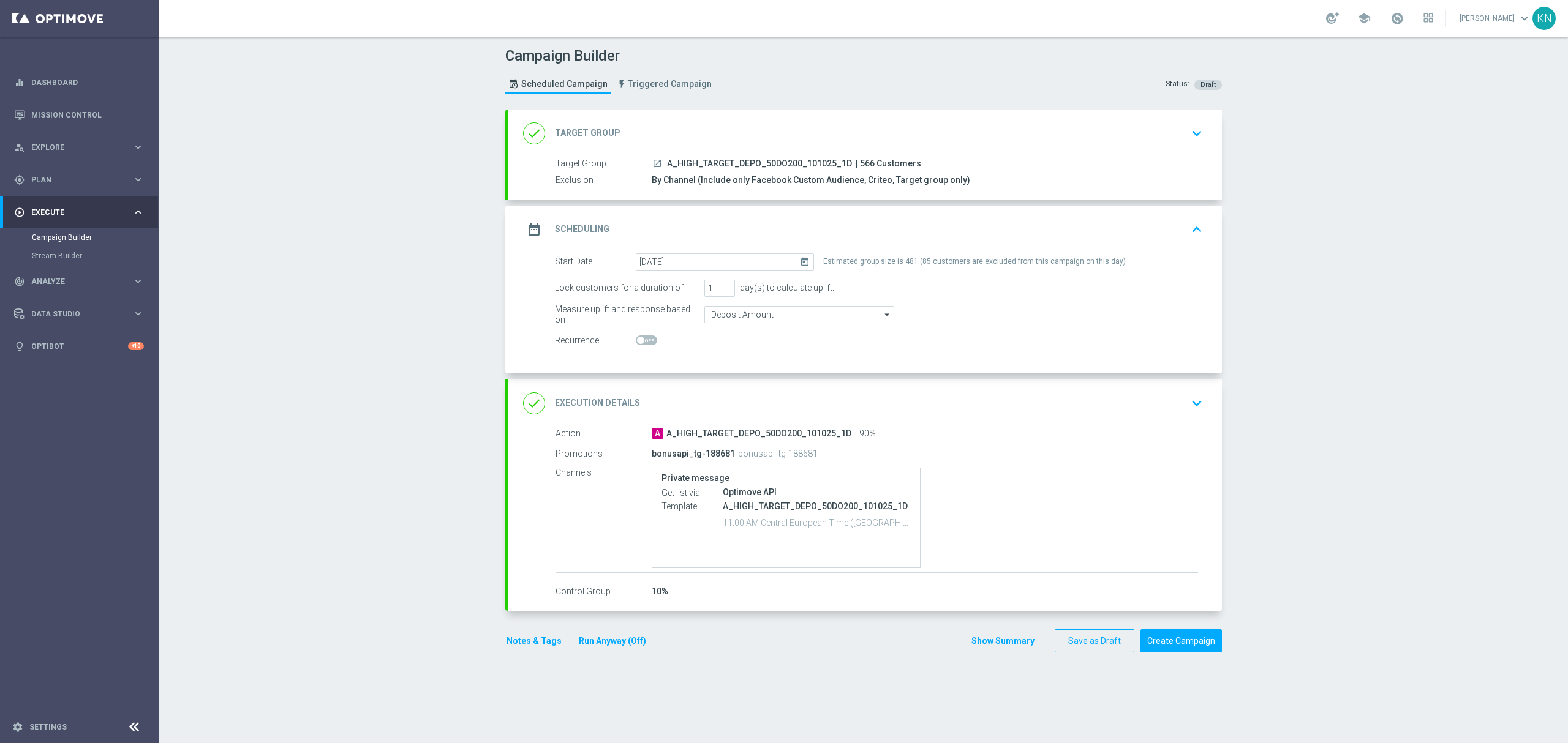
click at [1109, 140] on div "done Target Group keyboard_arrow_down" at bounding box center [865, 133] width 684 height 23
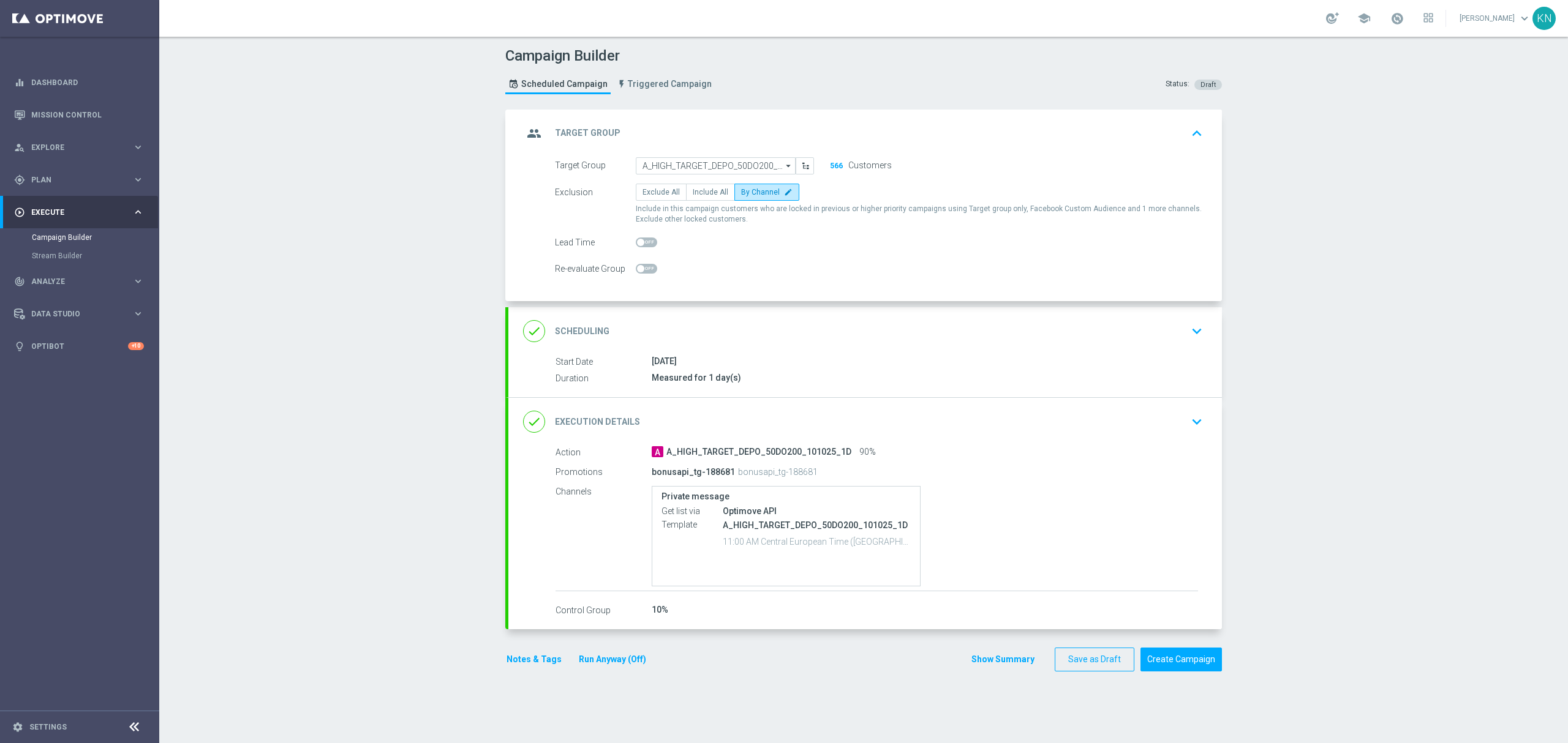
click at [1147, 339] on div "done Scheduling keyboard_arrow_down" at bounding box center [865, 331] width 684 height 23
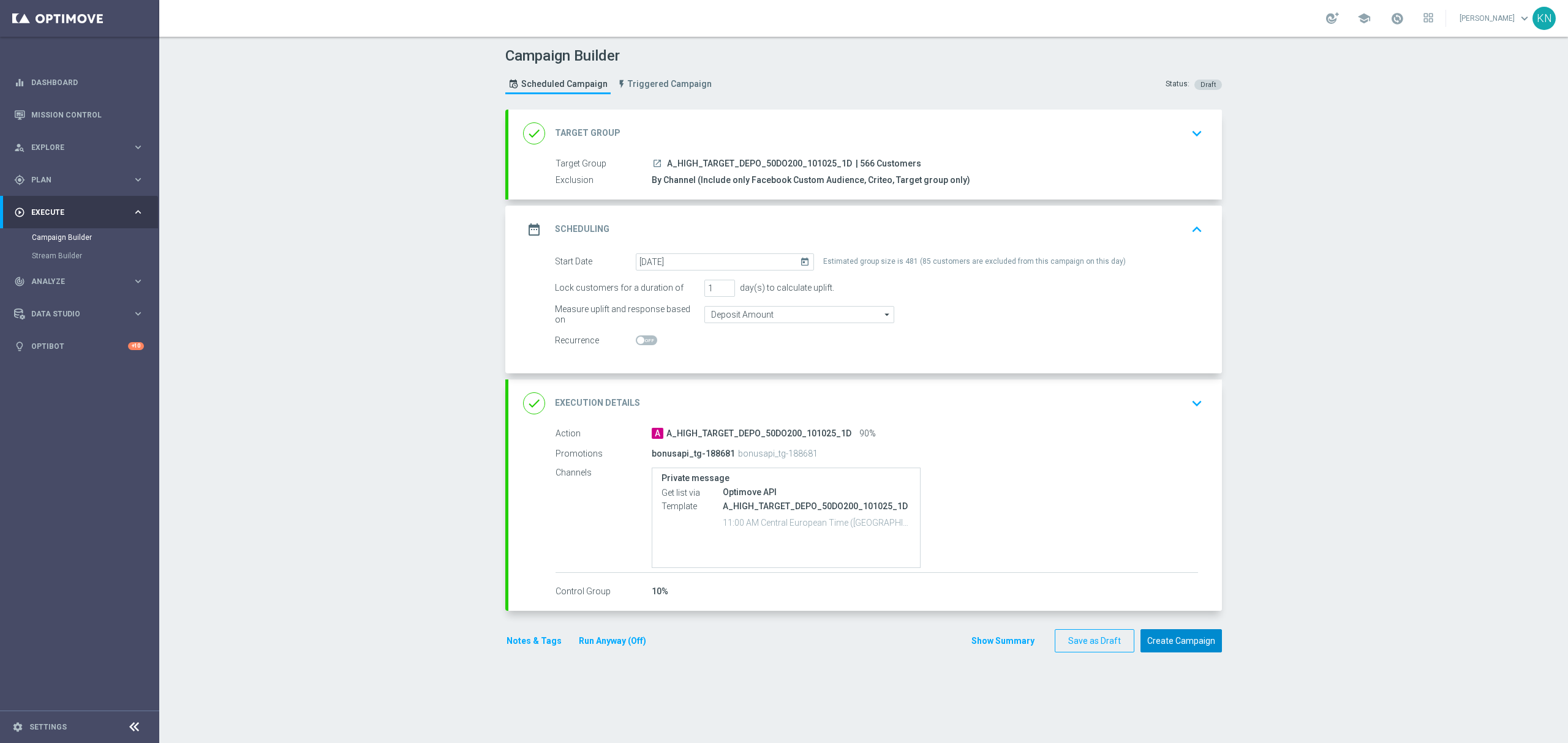
click at [1179, 643] on button "Create Campaign" at bounding box center [1181, 641] width 81 height 24
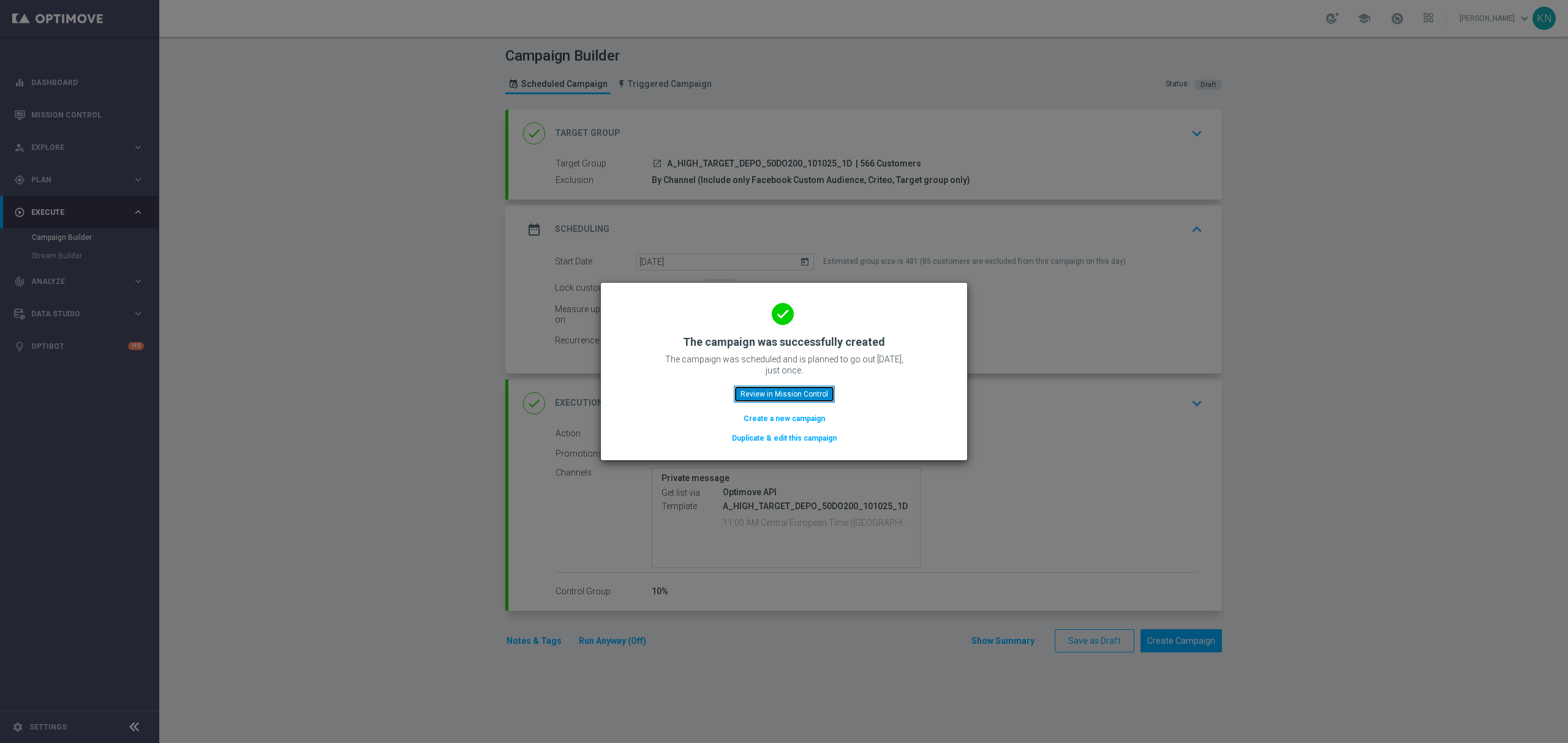
click at [772, 392] on button "Review in Mission Control" at bounding box center [784, 394] width 101 height 17
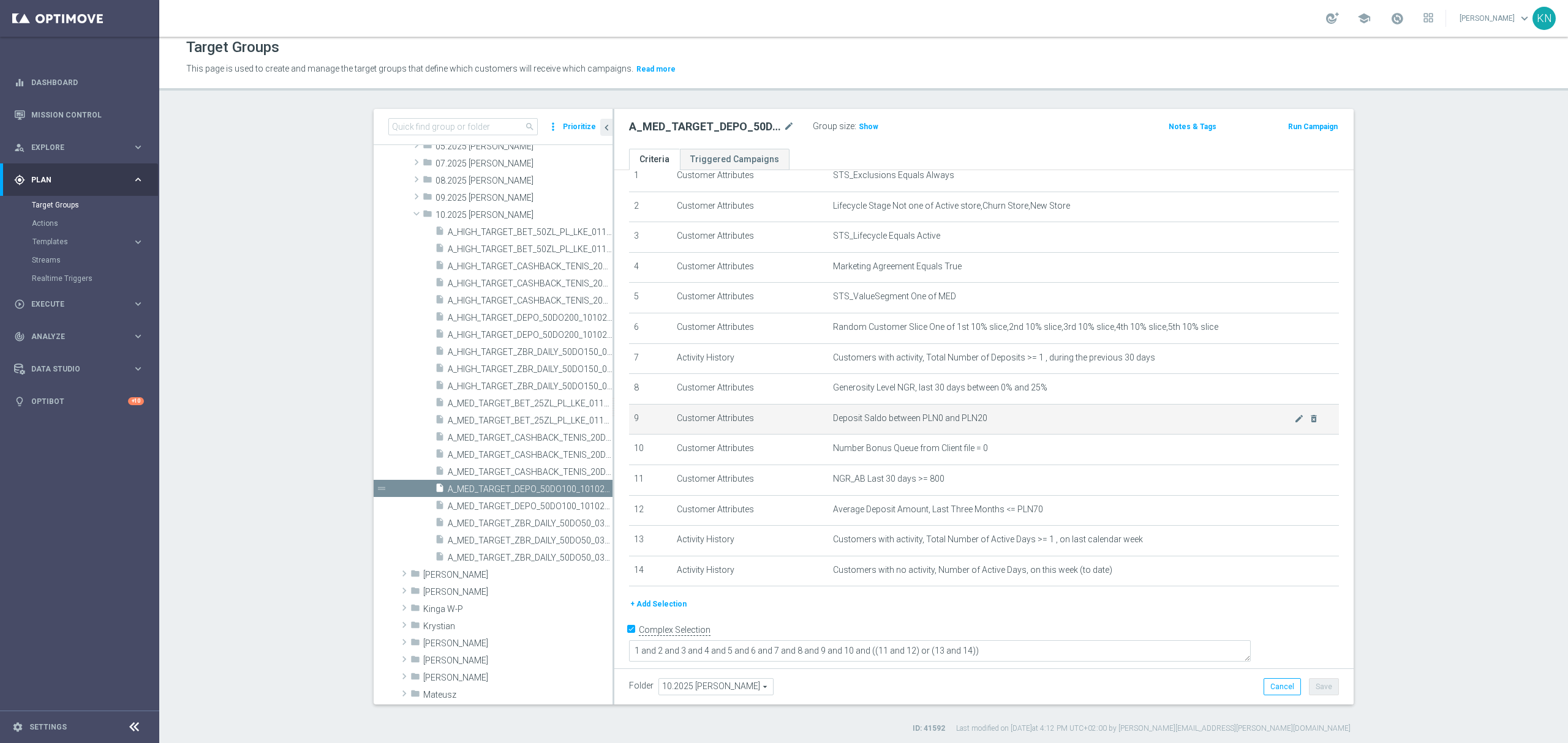
scroll to position [11, 0]
drag, startPoint x: 863, startPoint y: 122, endPoint x: 863, endPoint y: 137, distance: 15.0
click at [863, 122] on span "Show" at bounding box center [868, 124] width 20 height 9
click at [484, 505] on span "A_MED_TARGET_DEPO_50DO100_101025_3D" at bounding box center [516, 504] width 137 height 10
click at [863, 125] on span "Show" at bounding box center [868, 124] width 20 height 9
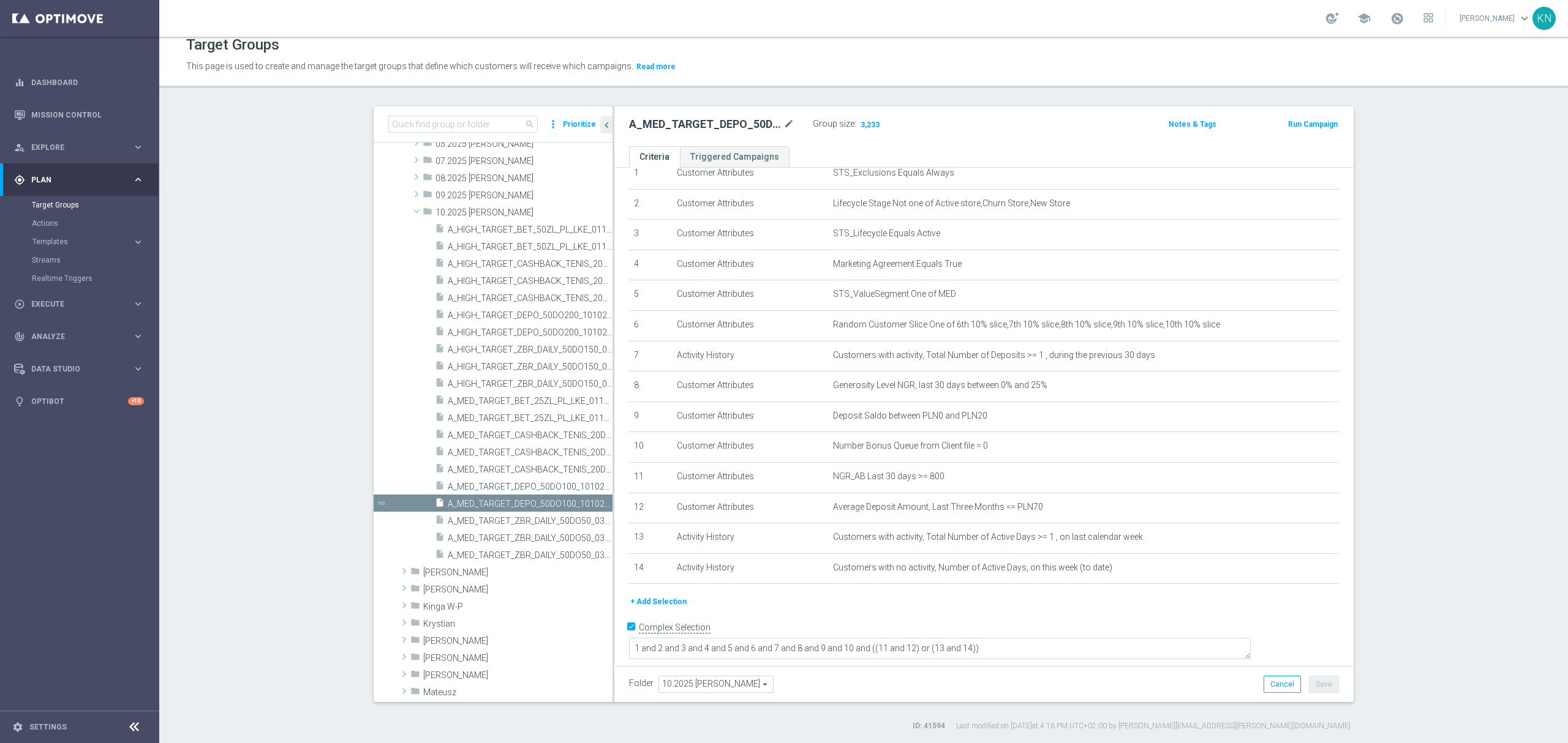
click at [920, 150] on ul "Criteria Triggered Campaigns" at bounding box center [984, 157] width 739 height 21
click at [528, 316] on span "A_HIGH_TARGET_DEPO_50DO200_101025_1D" at bounding box center [516, 315] width 137 height 10
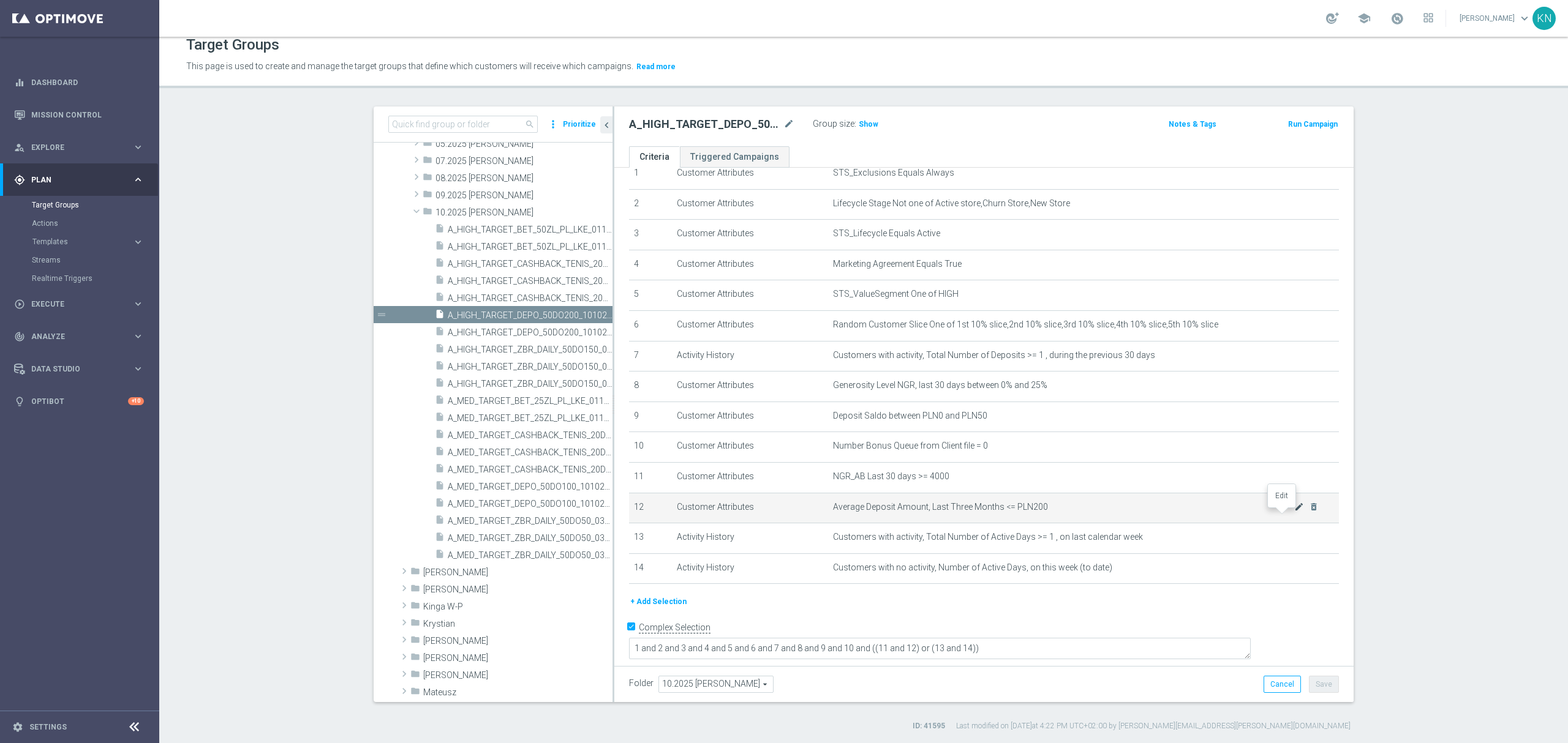
click at [1294, 512] on icon "mode_edit" at bounding box center [1299, 507] width 10 height 10
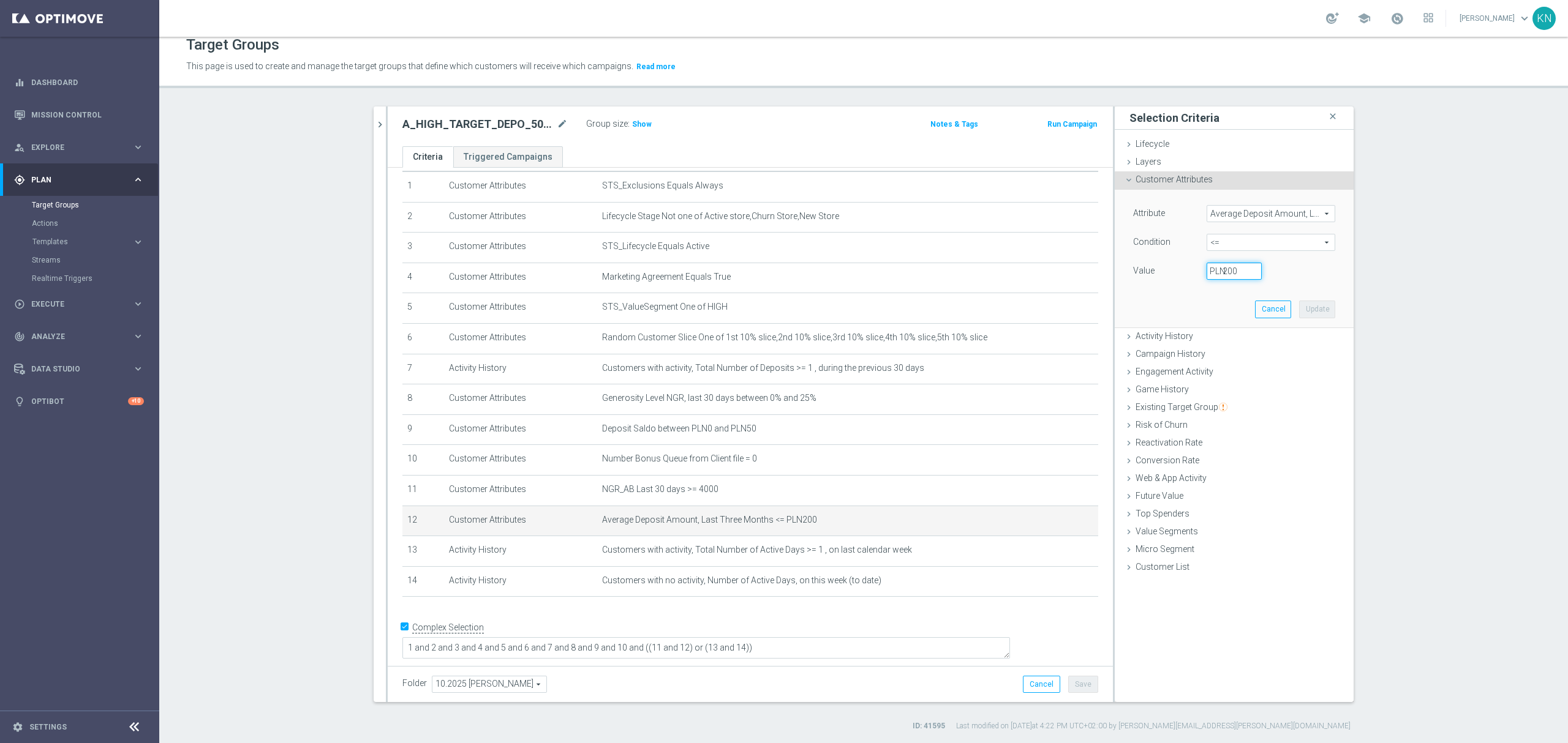
drag, startPoint x: 1233, startPoint y: 276, endPoint x: 1147, endPoint y: 280, distance: 86.1
click at [1147, 280] on div "Value 200 PLN" at bounding box center [1233, 273] width 220 height 20
type input "300"
click at [1316, 308] on button "Update" at bounding box center [1316, 309] width 36 height 17
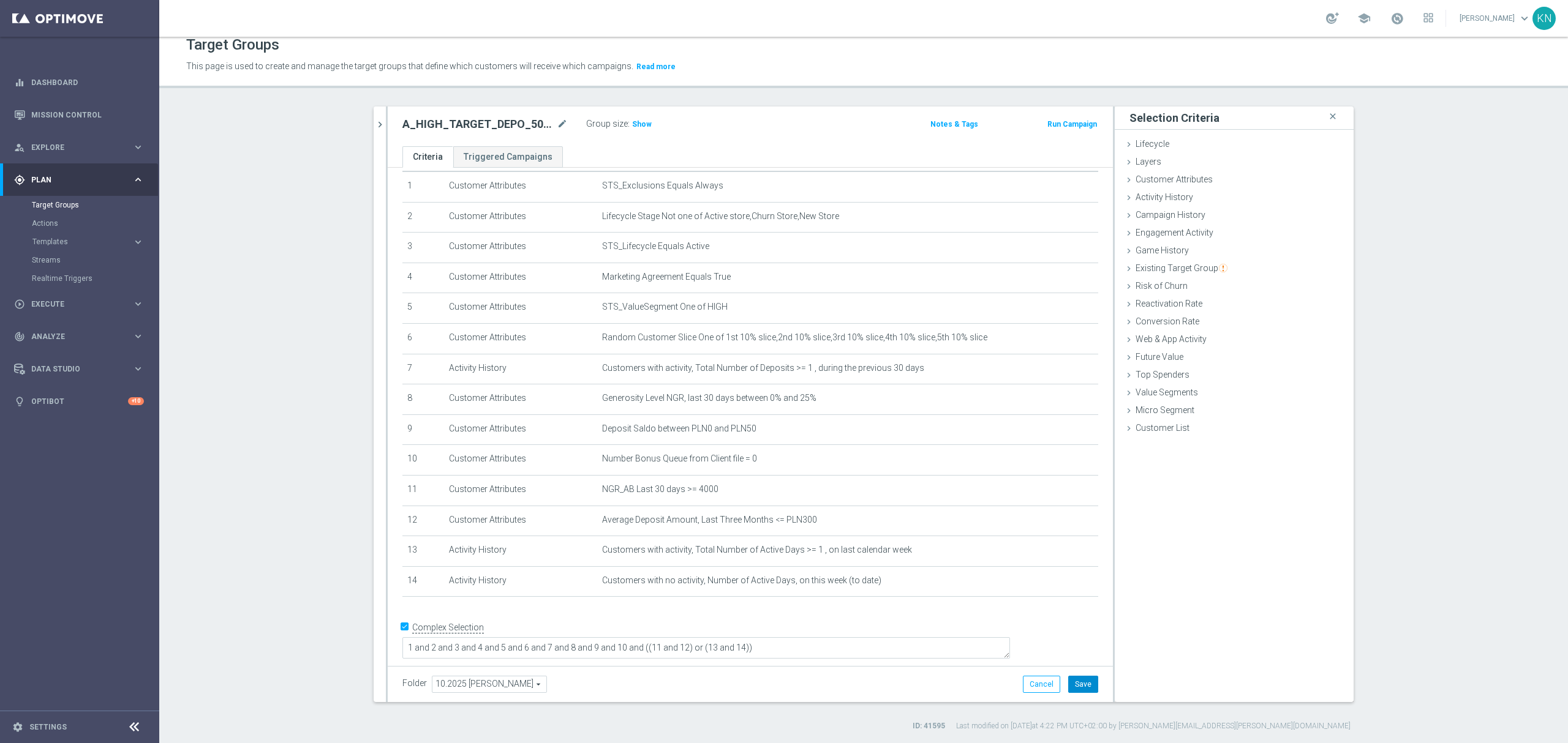
click at [1074, 684] on button "Save" at bounding box center [1083, 685] width 30 height 17
click at [640, 124] on span "Show" at bounding box center [641, 124] width 20 height 9
click at [374, 122] on icon "chevron_right" at bounding box center [380, 124] width 12 height 12
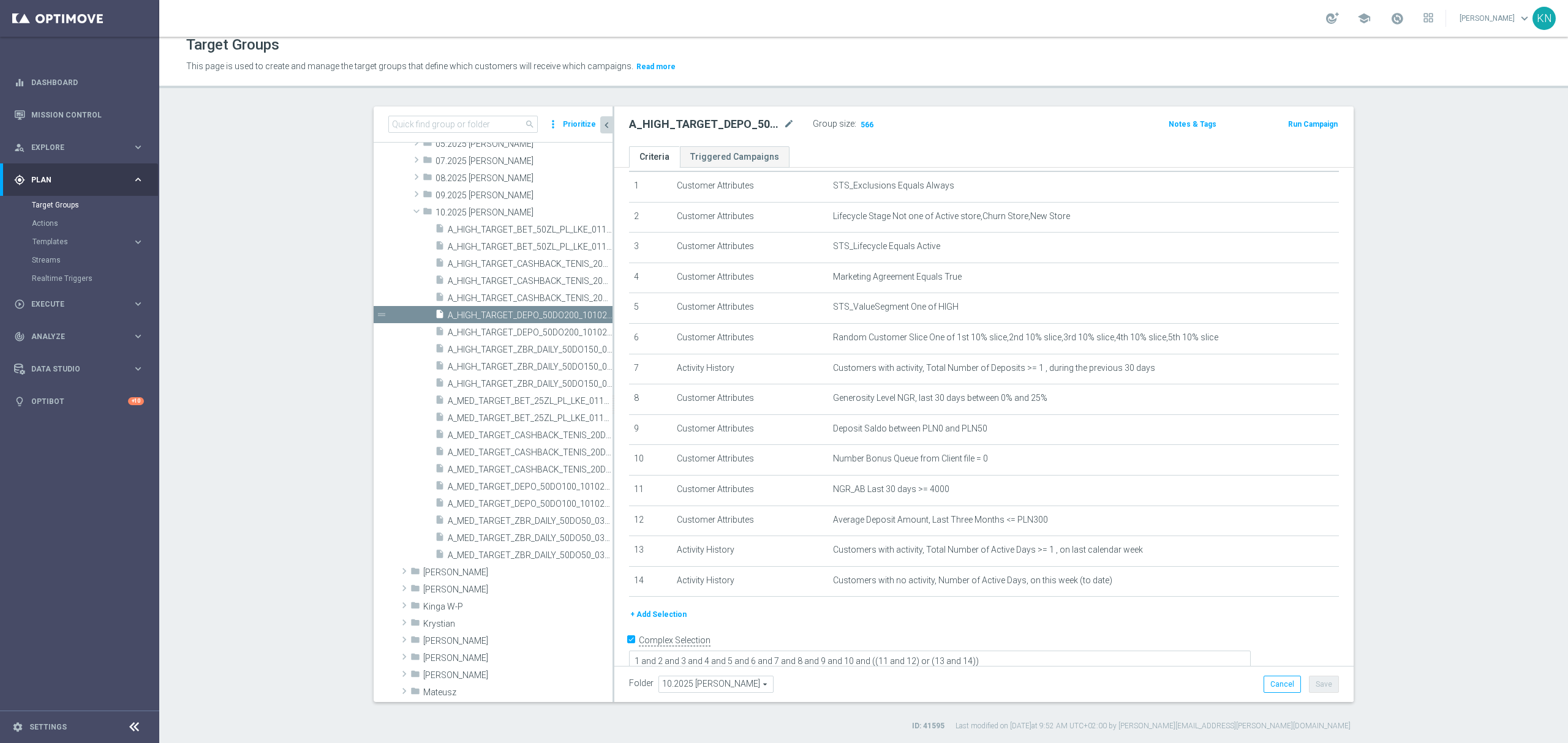
scroll to position [52, 0]
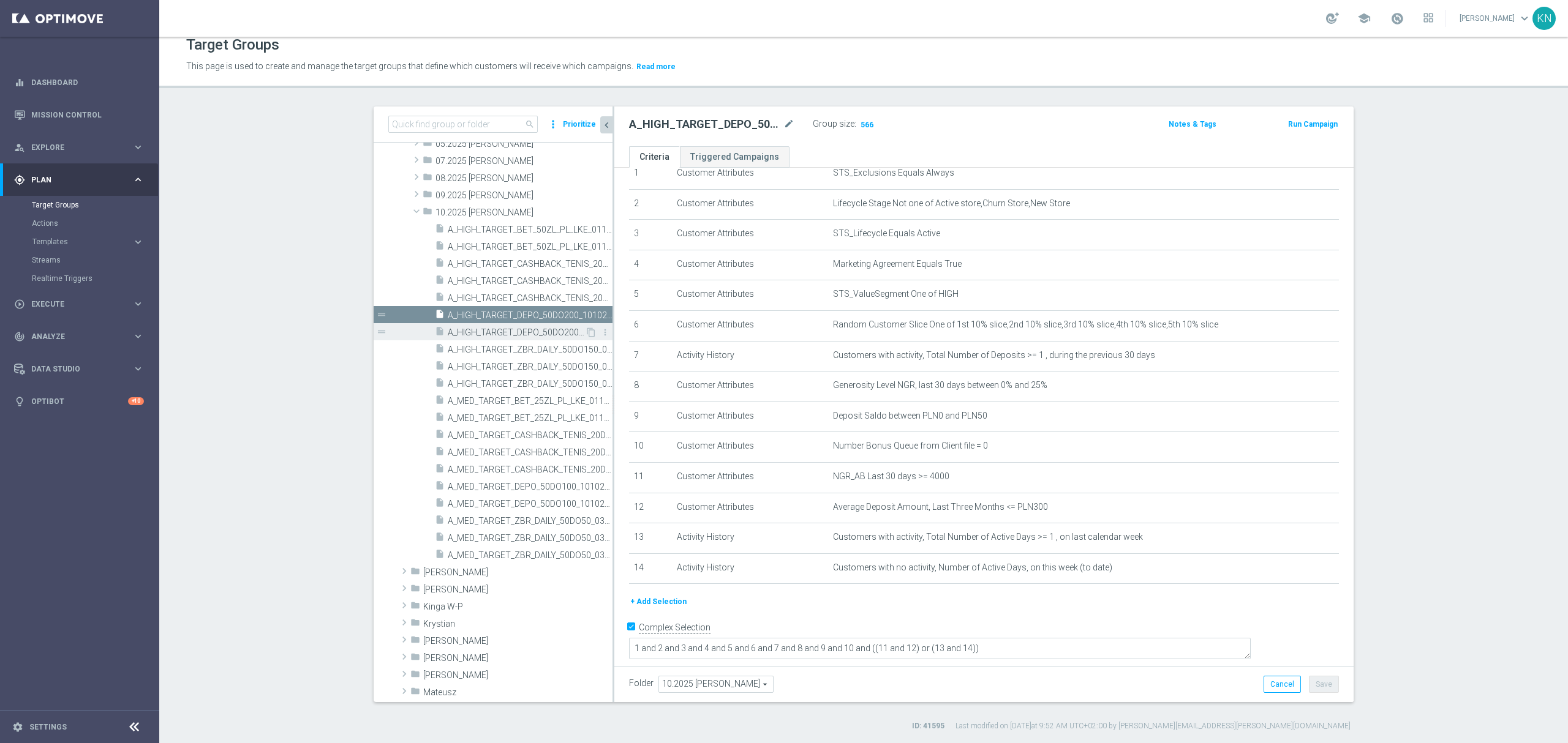
click at [516, 331] on span "A_HIGH_TARGET_DEPO_50DO200_101025_3D" at bounding box center [516, 332] width 137 height 10
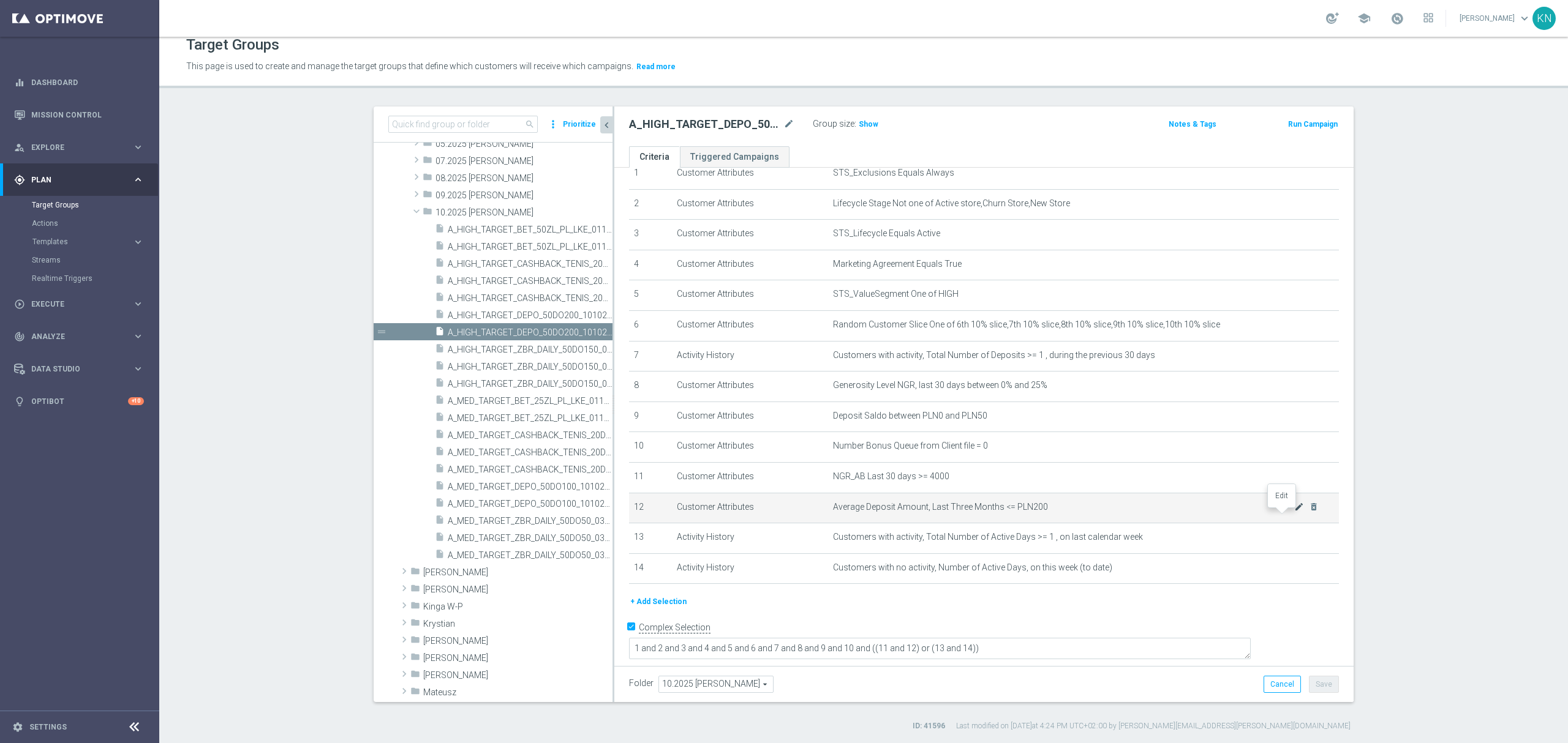
click at [1294, 512] on icon "mode_edit" at bounding box center [1299, 507] width 10 height 10
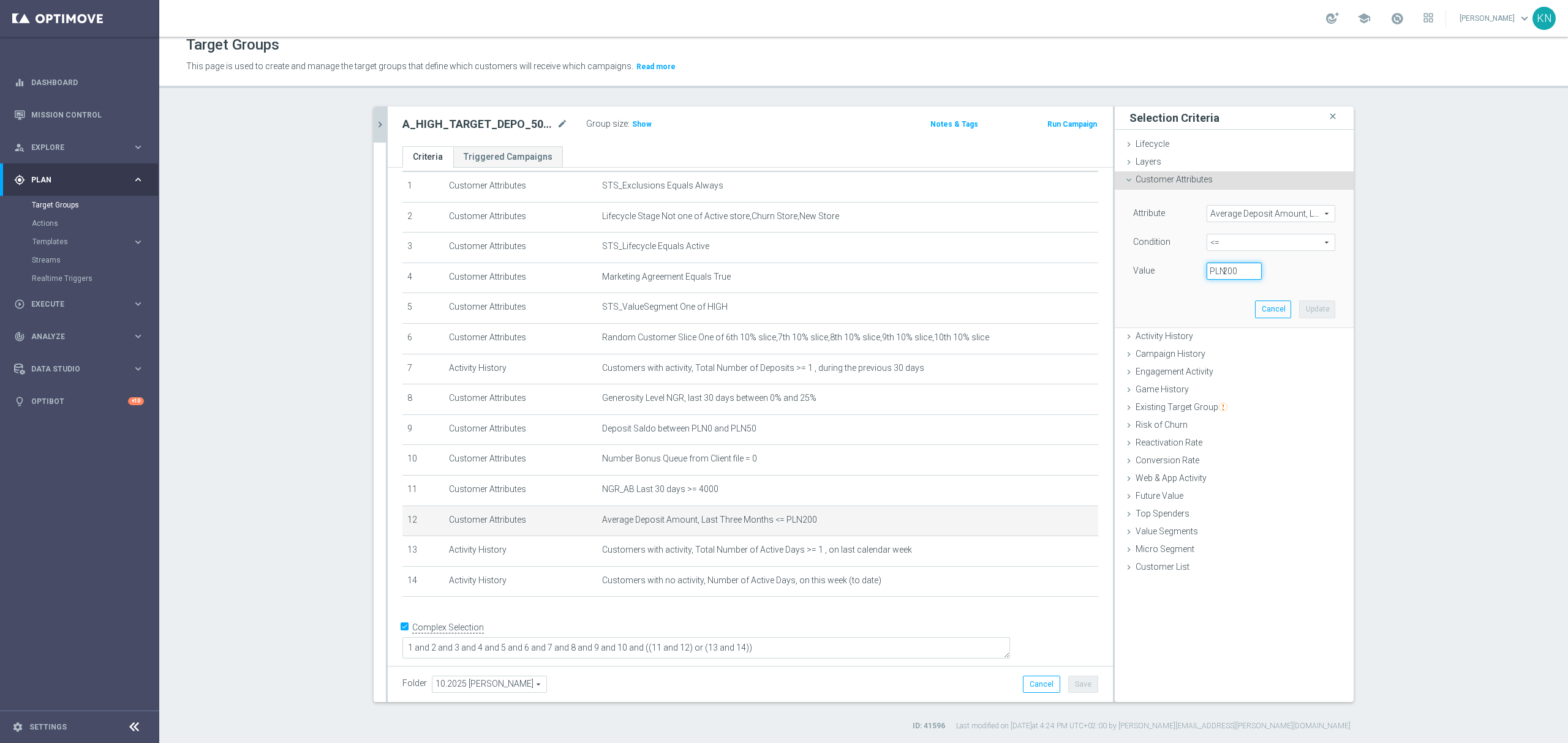
drag, startPoint x: 1235, startPoint y: 277, endPoint x: 1109, endPoint y: 283, distance: 126.1
click at [1114, 273] on div "Attribute Average Deposit Amount, Last Three Months Average Deposit Amount, Las…" at bounding box center [1233, 259] width 239 height 138
type input "300"
click at [1308, 307] on button "Update" at bounding box center [1316, 309] width 36 height 17
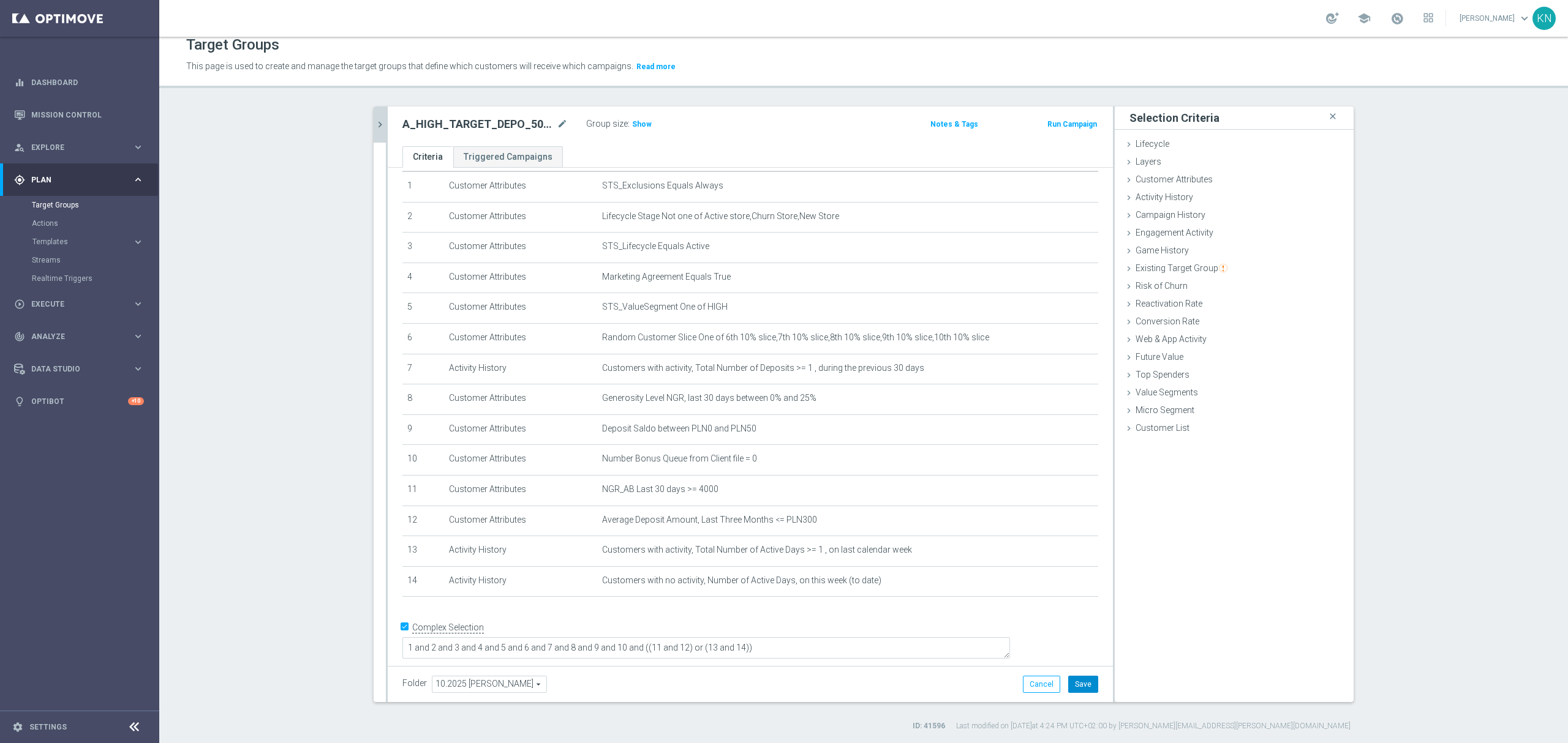
click at [1075, 687] on button "Save" at bounding box center [1083, 685] width 30 height 17
click at [638, 122] on span "Show" at bounding box center [641, 124] width 20 height 9
click at [260, 242] on section "search more_vert Prioritize Customer Target Groups library_add create_new_folder" at bounding box center [863, 419] width 1408 height 625
click at [376, 120] on icon "chevron_right" at bounding box center [380, 124] width 12 height 12
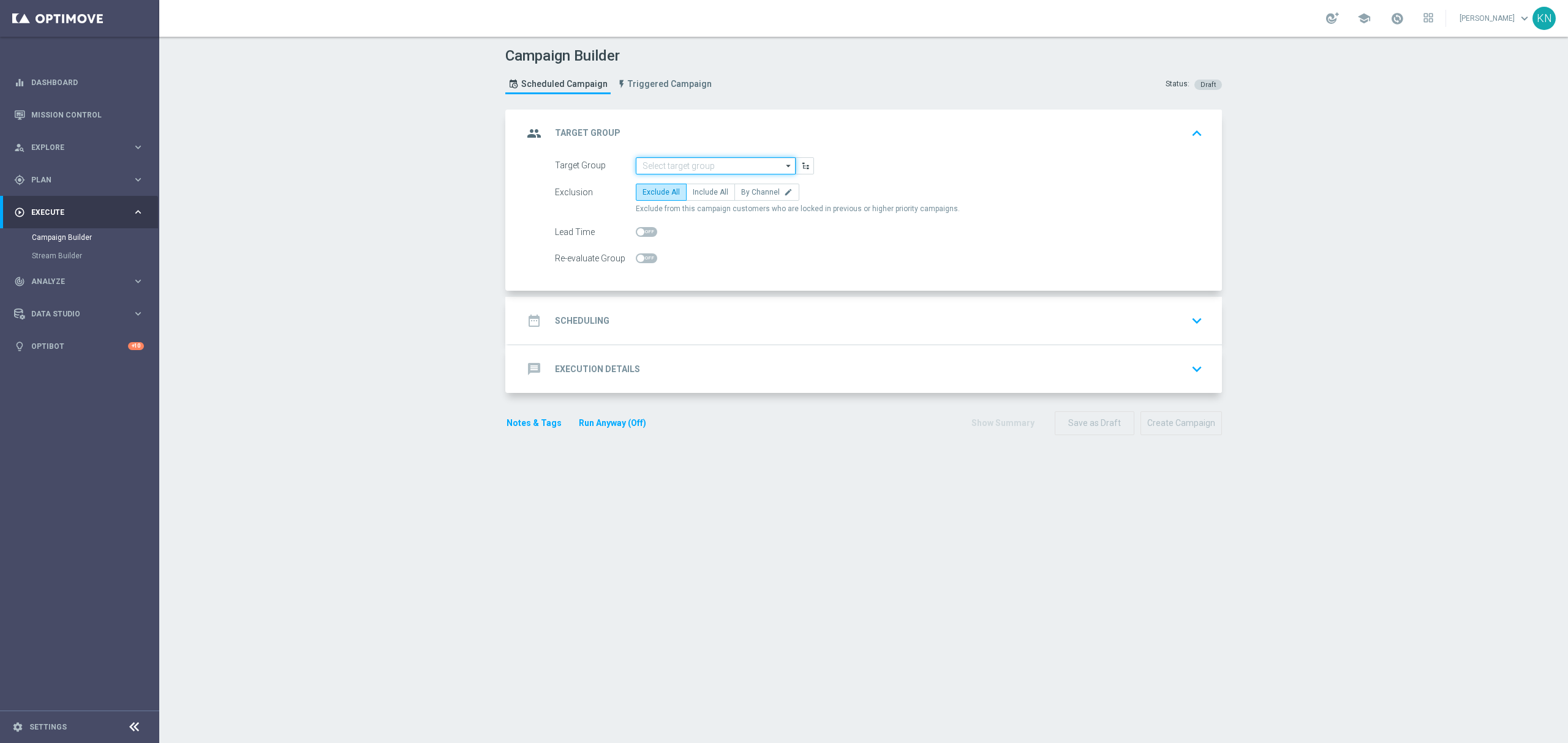
drag, startPoint x: 666, startPoint y: 160, endPoint x: 699, endPoint y: 177, distance: 37.1
click at [666, 160] on input at bounding box center [715, 166] width 160 height 17
paste input "A_MED_TARGET_DEPO_50DO100_101025_3D"
click at [713, 188] on div "A_MED_TARGET_DEPO_50DO100_101025_3D" at bounding box center [716, 189] width 148 height 22
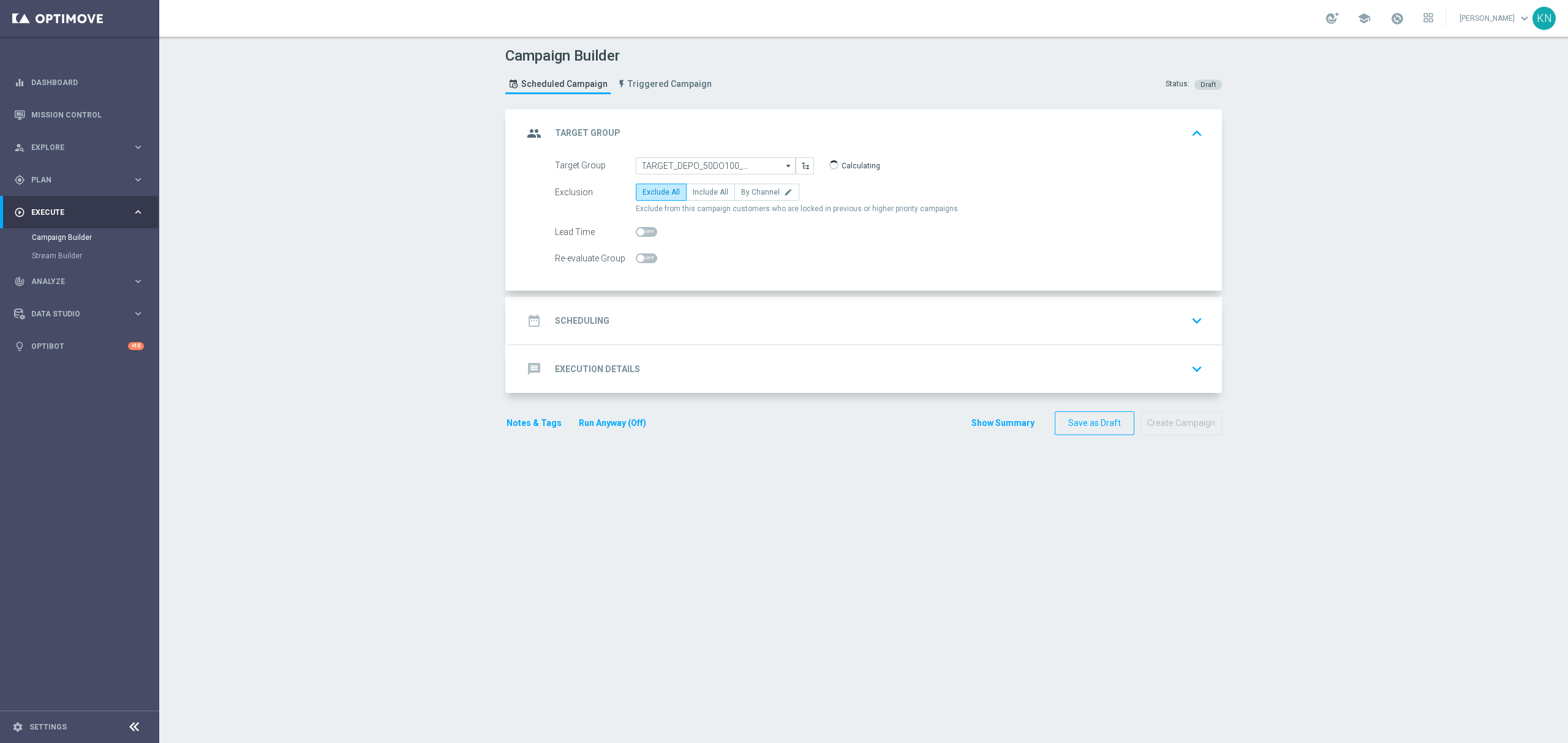
type input "A_MED_TARGET_DEPO_50DO100_101025_3D"
click at [749, 196] on span "By Channel" at bounding box center [760, 192] width 39 height 9
click at [749, 196] on input "By Channel edit" at bounding box center [745, 195] width 8 height 8
radio input "true"
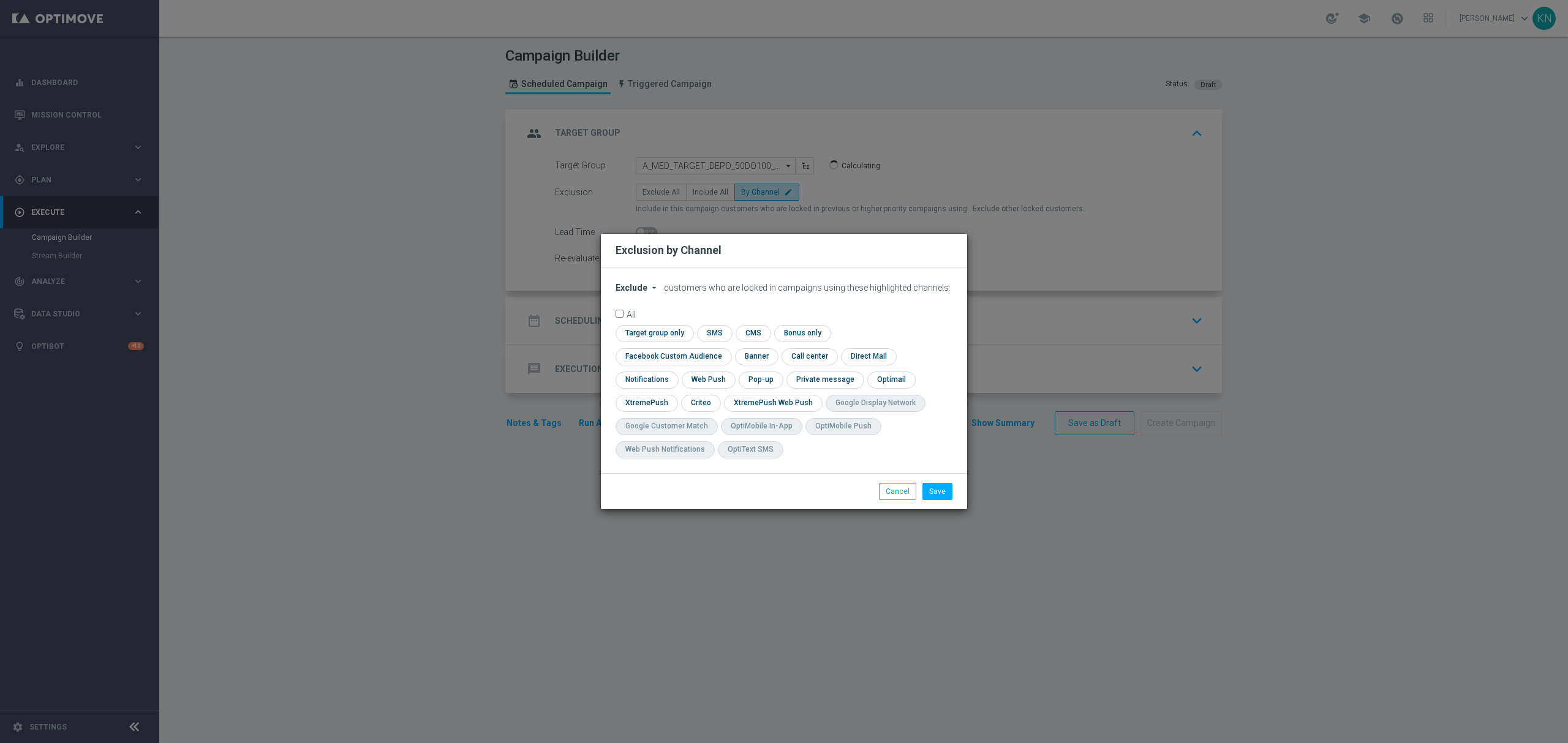
click at [626, 292] on span "Exclude" at bounding box center [631, 288] width 32 height 10
click at [647, 323] on div "Include" at bounding box center [638, 315] width 45 height 14
click at [658, 342] on input "checkbox" at bounding box center [652, 333] width 75 height 17
checkbox input "true"
click at [642, 355] on input "checkbox" at bounding box center [670, 356] width 110 height 17
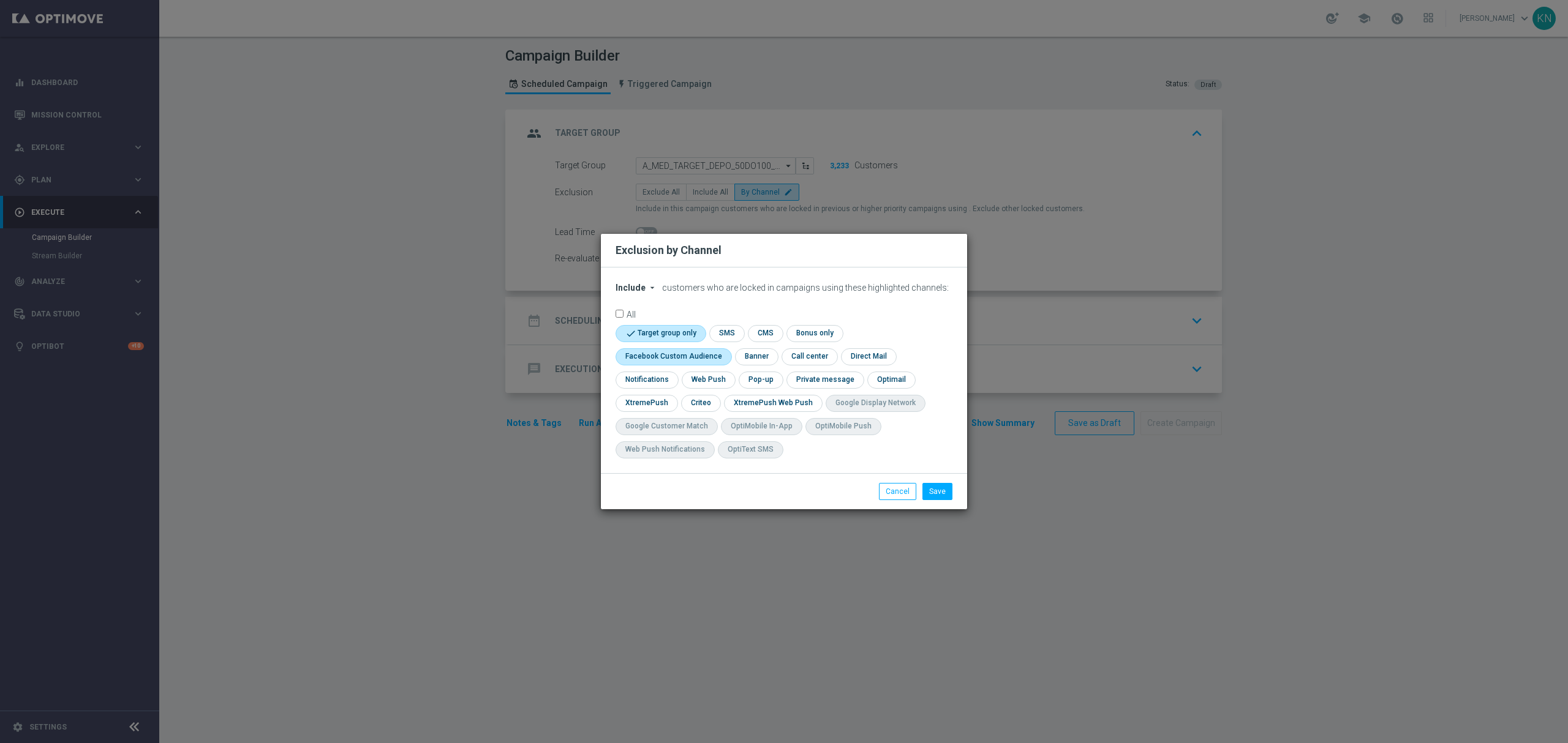
checkbox input "true"
click at [706, 402] on input "checkbox" at bounding box center [700, 403] width 38 height 17
checkbox input "true"
drag, startPoint x: 947, startPoint y: 493, endPoint x: 817, endPoint y: 391, distance: 165.2
click at [947, 490] on button "Save" at bounding box center [937, 492] width 30 height 17
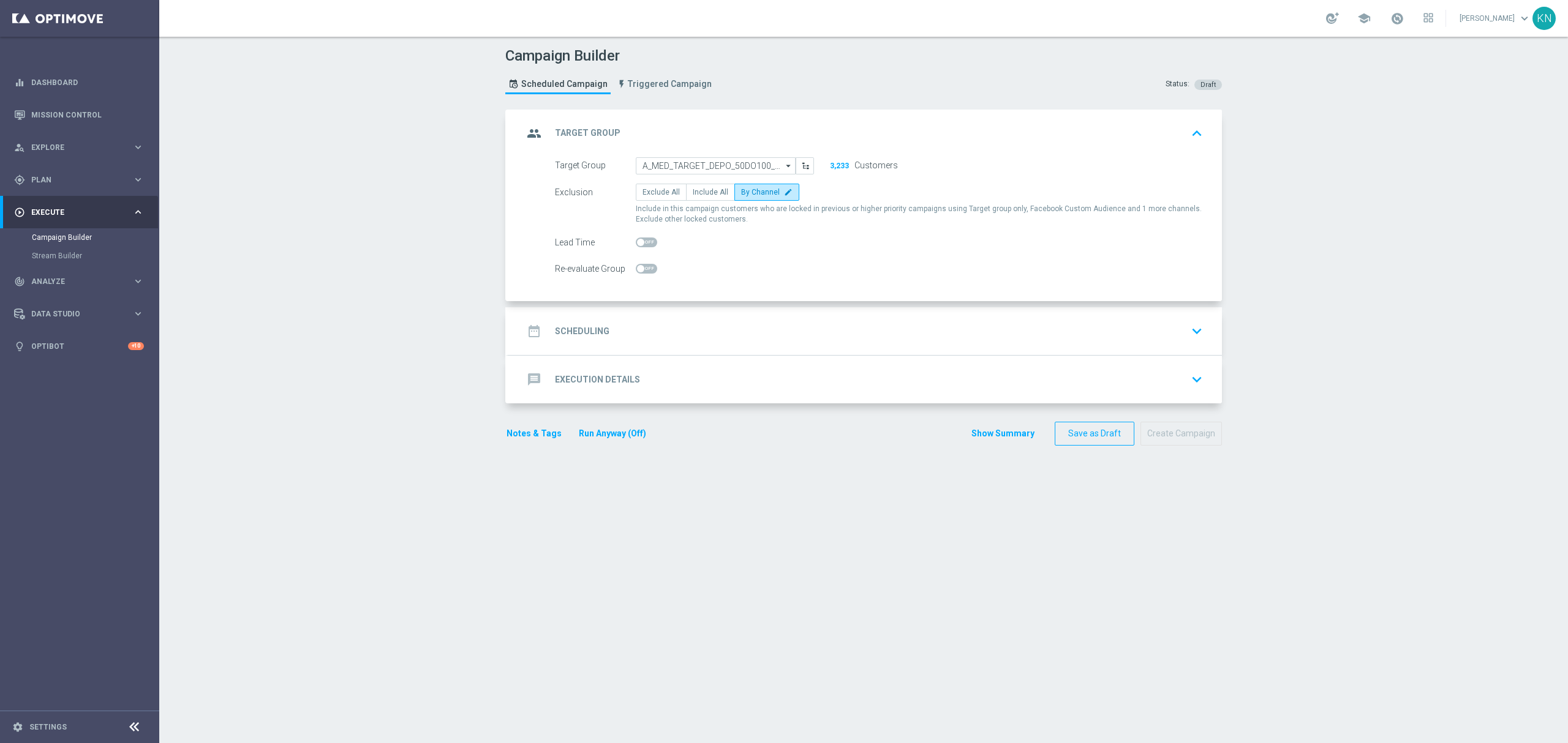
drag, startPoint x: 743, startPoint y: 314, endPoint x: 749, endPoint y: 319, distance: 7.8
click at [745, 314] on div "date_range Scheduling keyboard_arrow_down" at bounding box center [865, 331] width 714 height 48
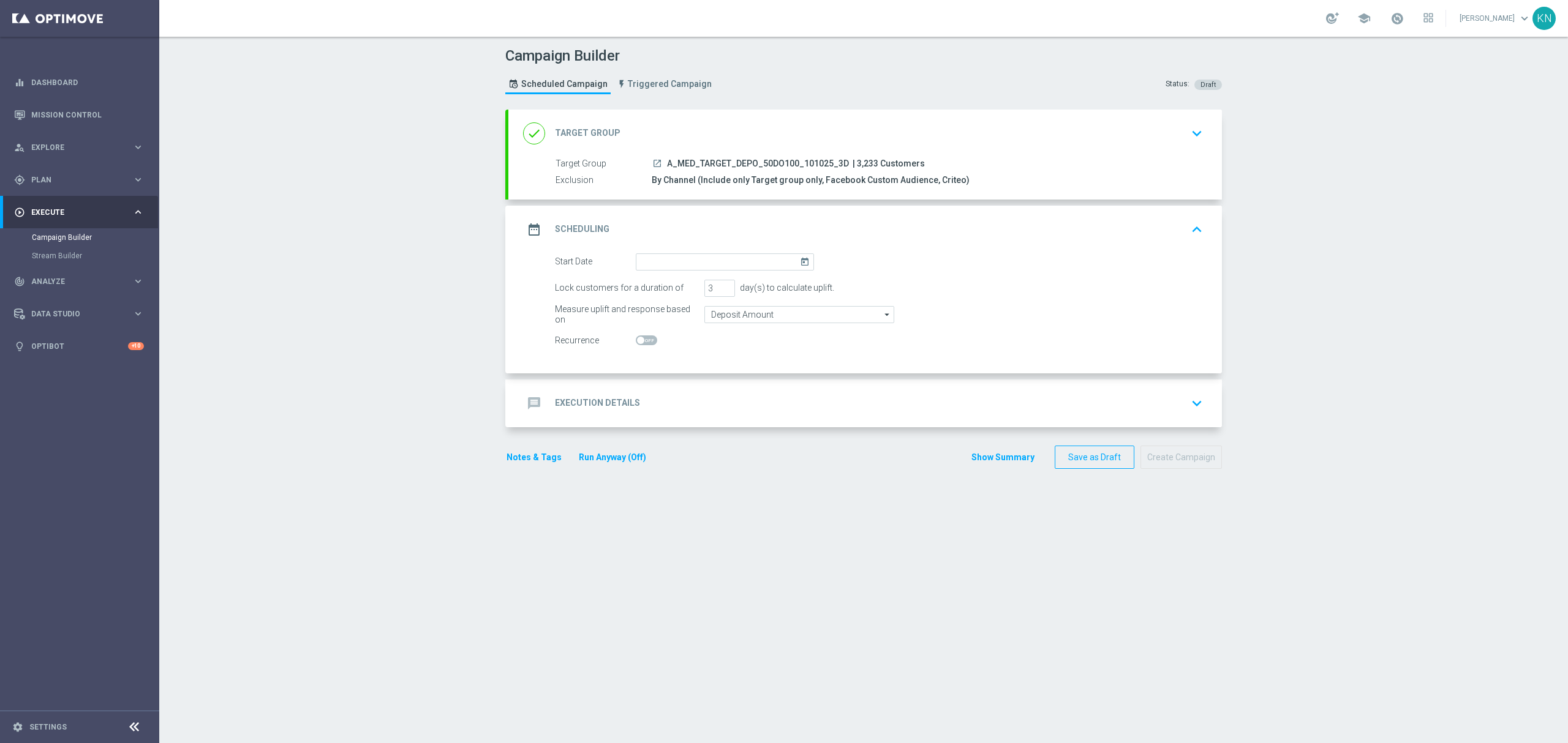
click at [942, 400] on div "message Execution Details keyboard_arrow_down" at bounding box center [865, 403] width 684 height 23
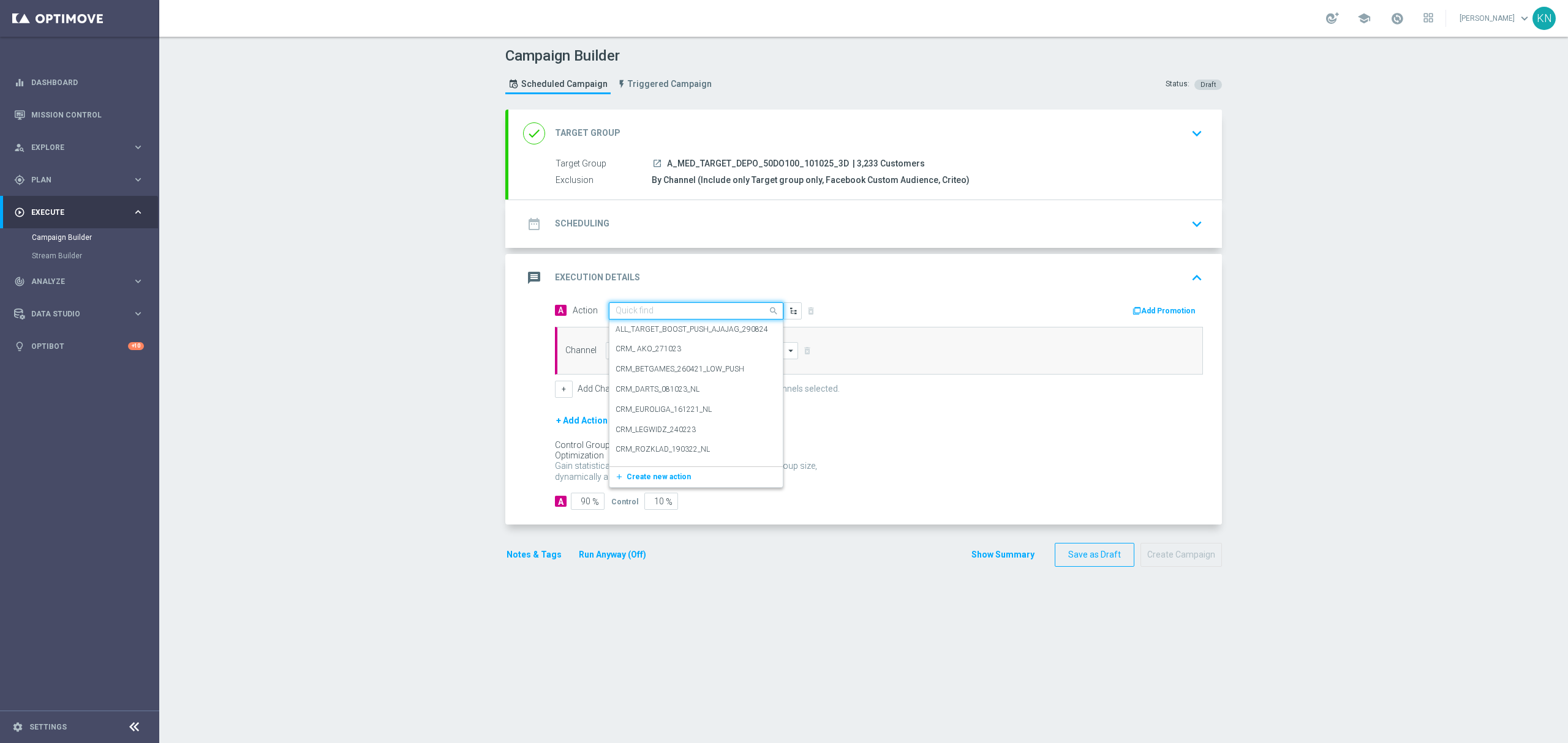
click at [642, 311] on input "text" at bounding box center [683, 311] width 137 height 10
paste input "A_MED_TARGET_DEPO_50DO100_101025_3D"
type input "A_MED_TARGET_DEPO_50DO100_101025_3D"
click at [654, 354] on button "add_new Create new action" at bounding box center [694, 350] width 169 height 14
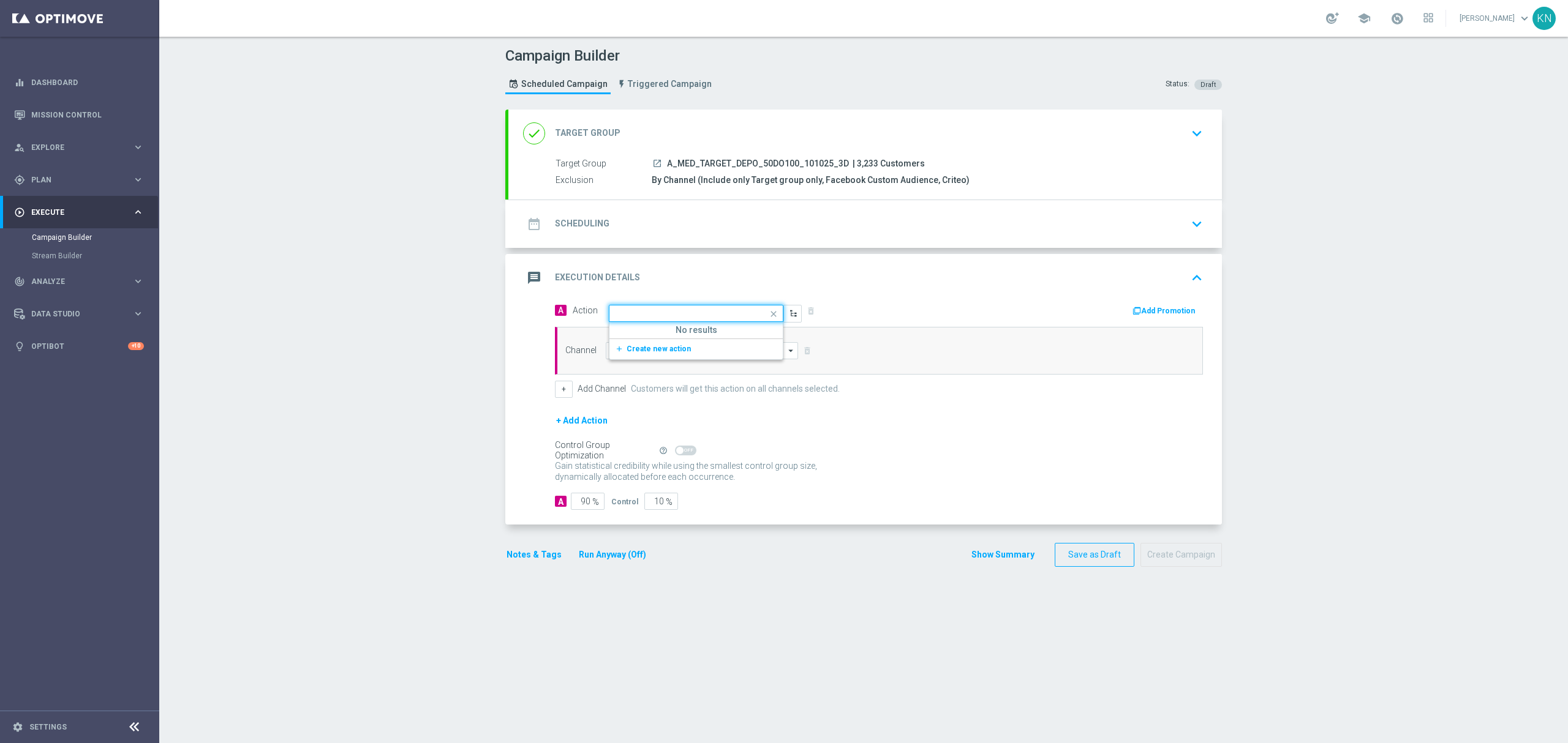
scroll to position [0, 0]
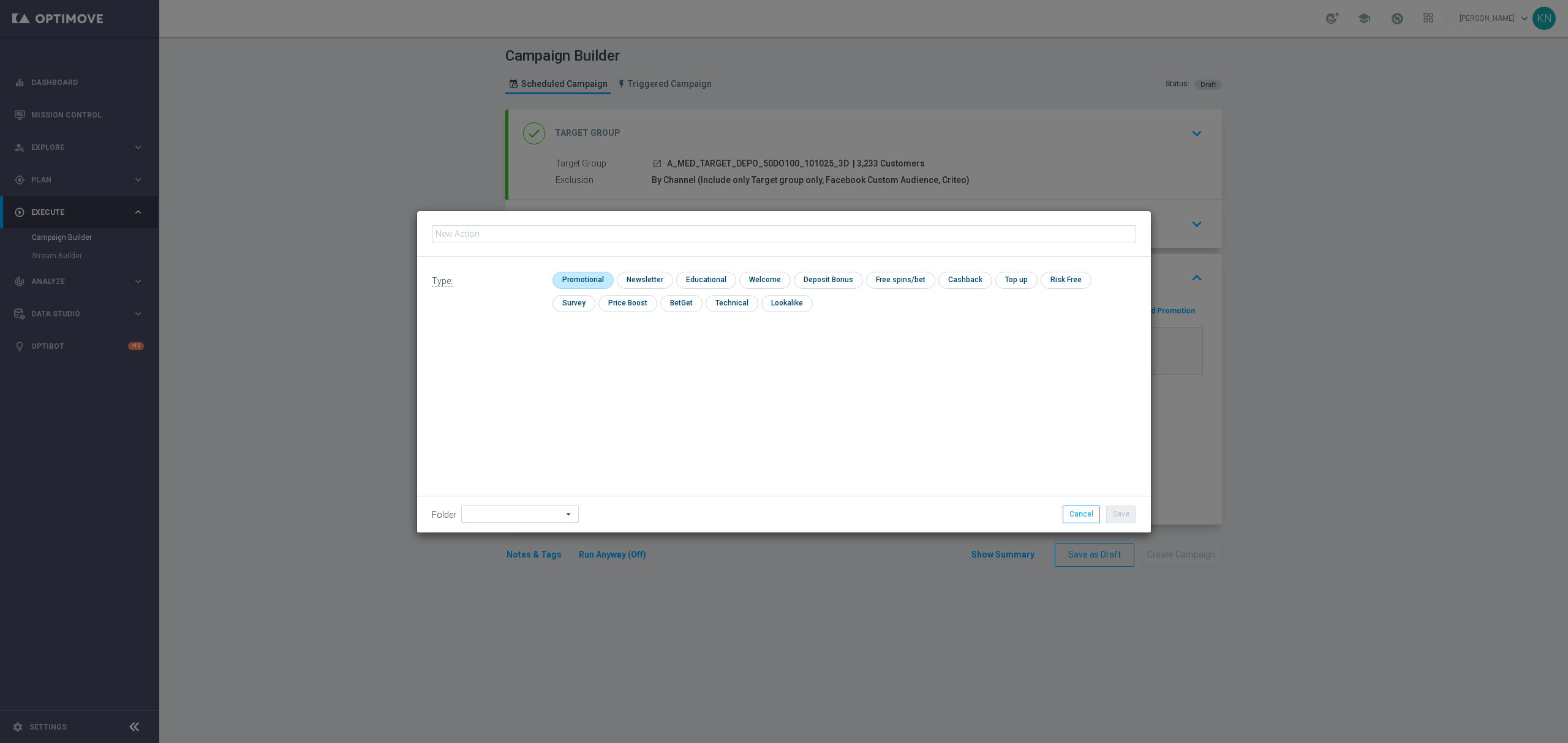
type input "A_MED_TARGET_DEPO_50DO100_101025_3D"
click at [591, 276] on input "checkbox" at bounding box center [581, 280] width 58 height 17
checkbox input "true"
click at [1127, 519] on button "Save" at bounding box center [1121, 514] width 30 height 17
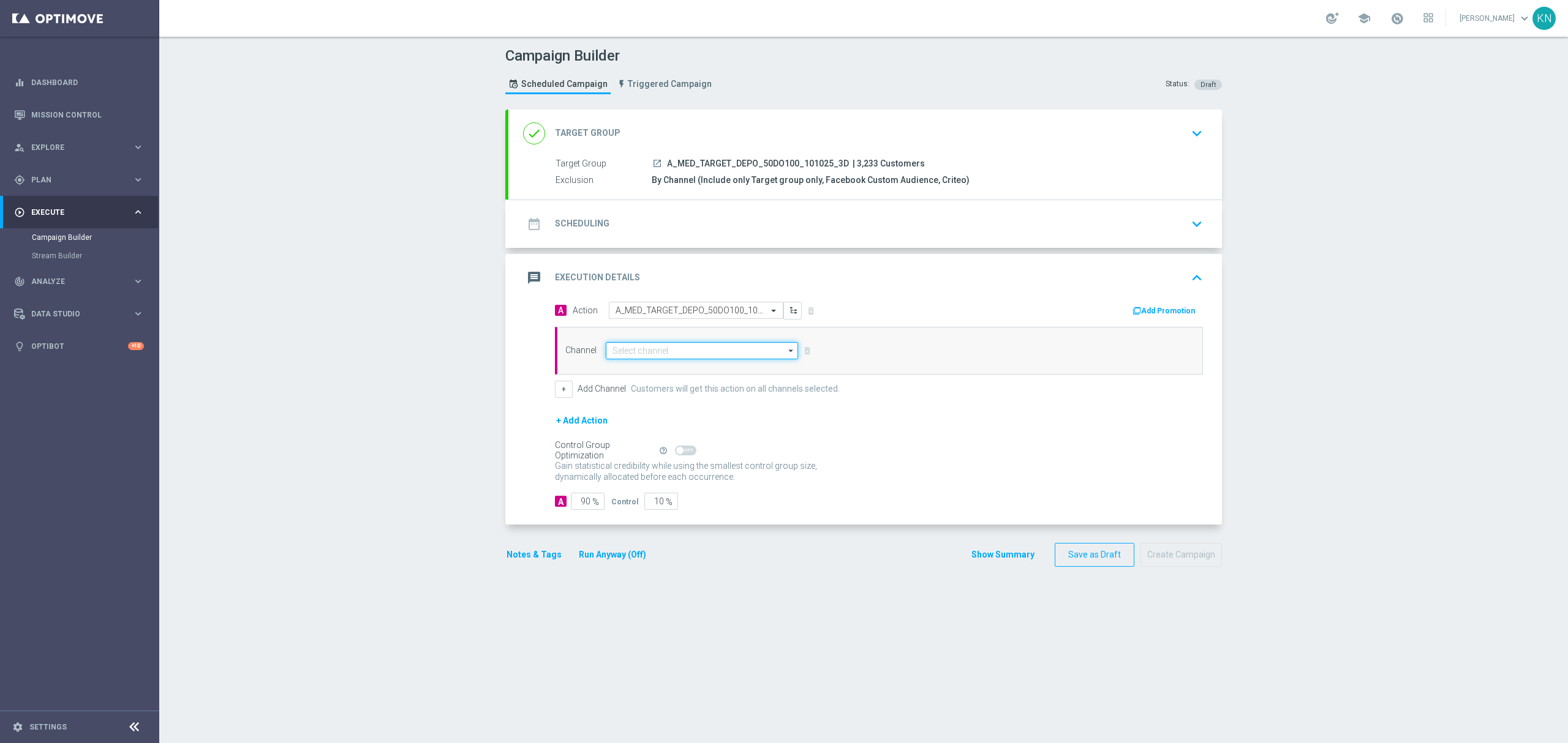
click at [649, 351] on input at bounding box center [702, 351] width 192 height 17
click at [650, 376] on div "Private message" at bounding box center [702, 369] width 192 height 17
type input "Private message"
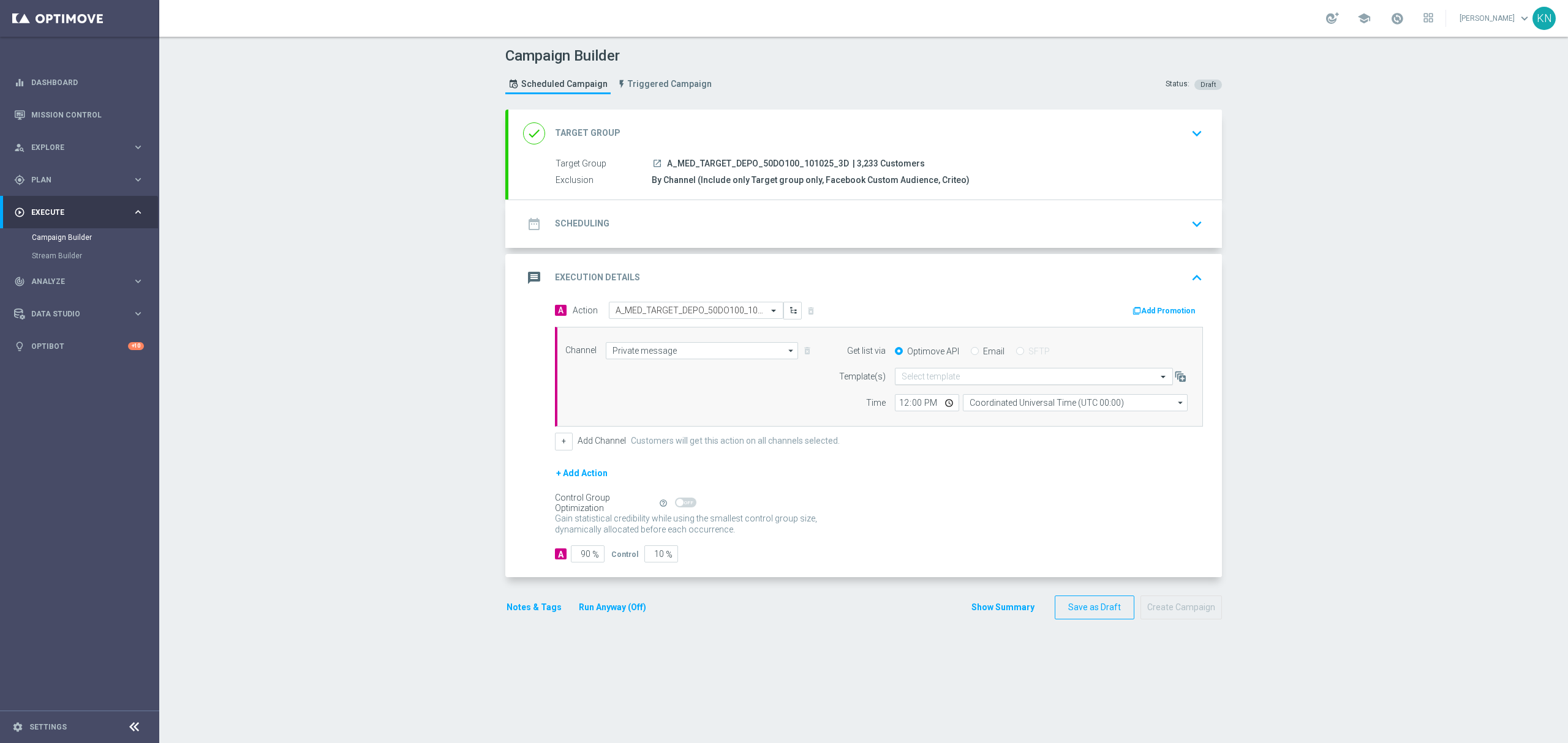
click at [946, 370] on div "Select template" at bounding box center [1034, 377] width 278 height 17
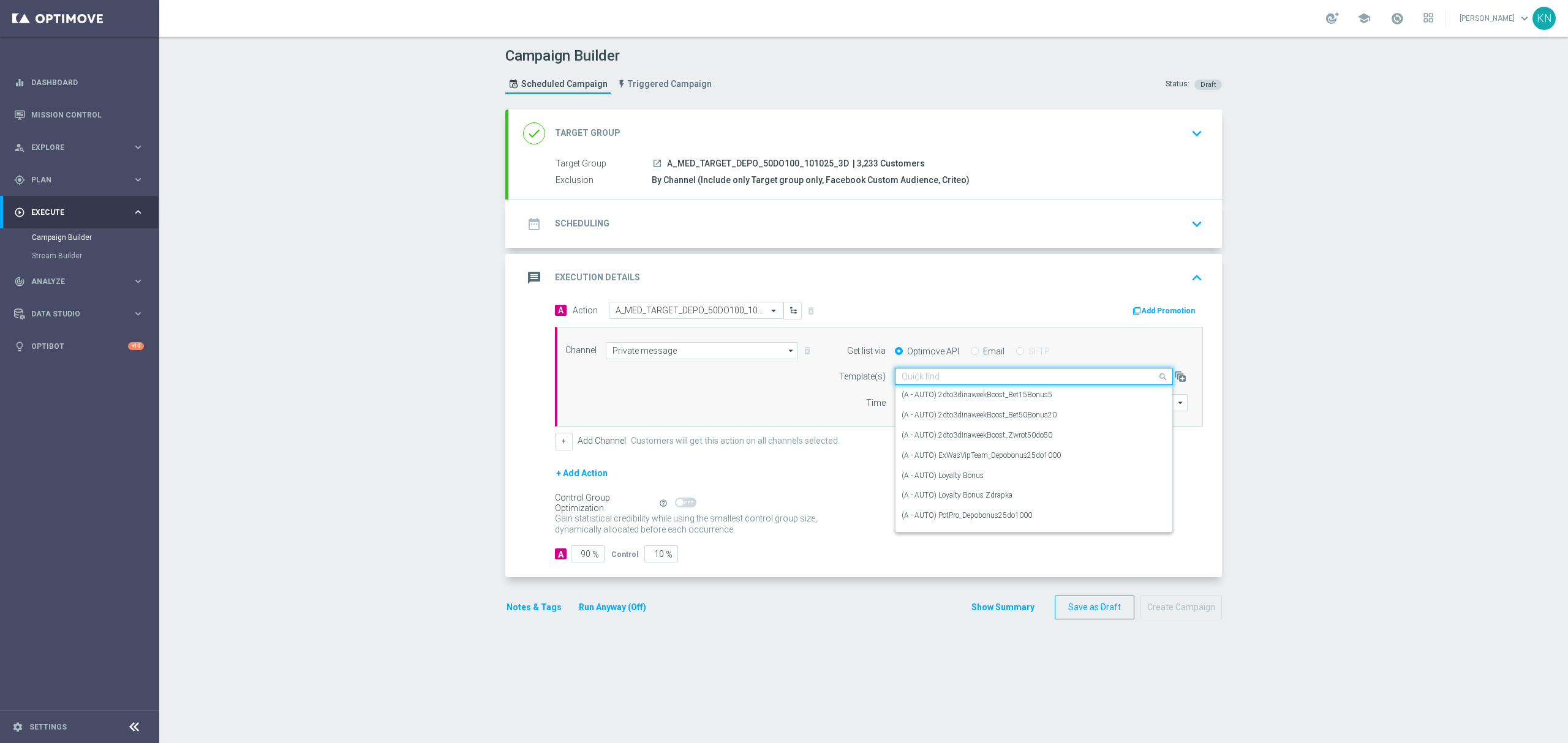
paste input "A_MED_TARGET_DEPO_50DO100_101025_3D"
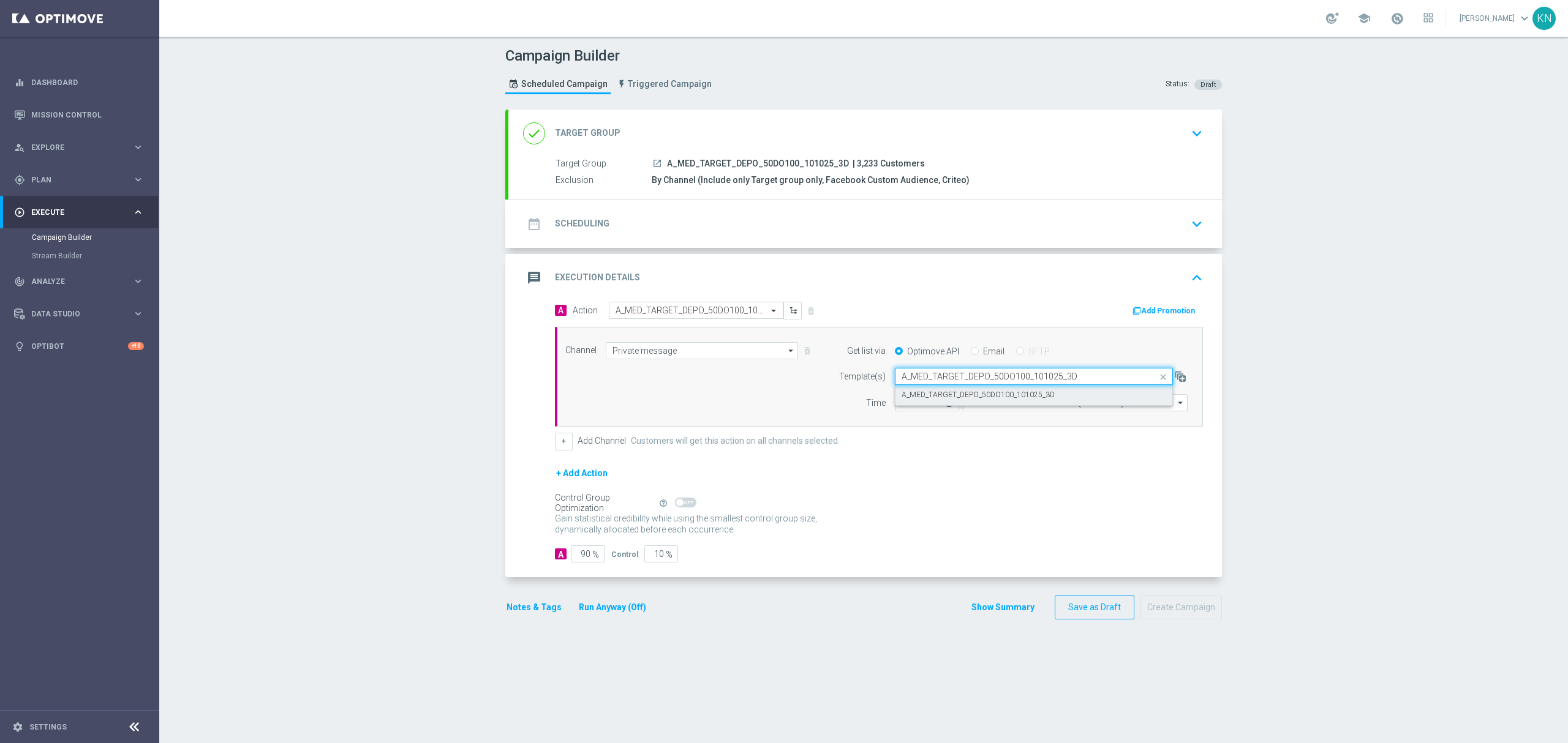
click at [941, 394] on label "A_MED_TARGET_DEPO_50DO100_101025_3D" at bounding box center [978, 395] width 153 height 10
type input "A_MED_TARGET_DEPO_50DO100_101025_3D"
click at [896, 404] on input "12:00" at bounding box center [927, 403] width 64 height 17
type input "11:00"
click at [1019, 409] on input "Coordinated Universal Time (UTC 00:00)" at bounding box center [1074, 403] width 225 height 17
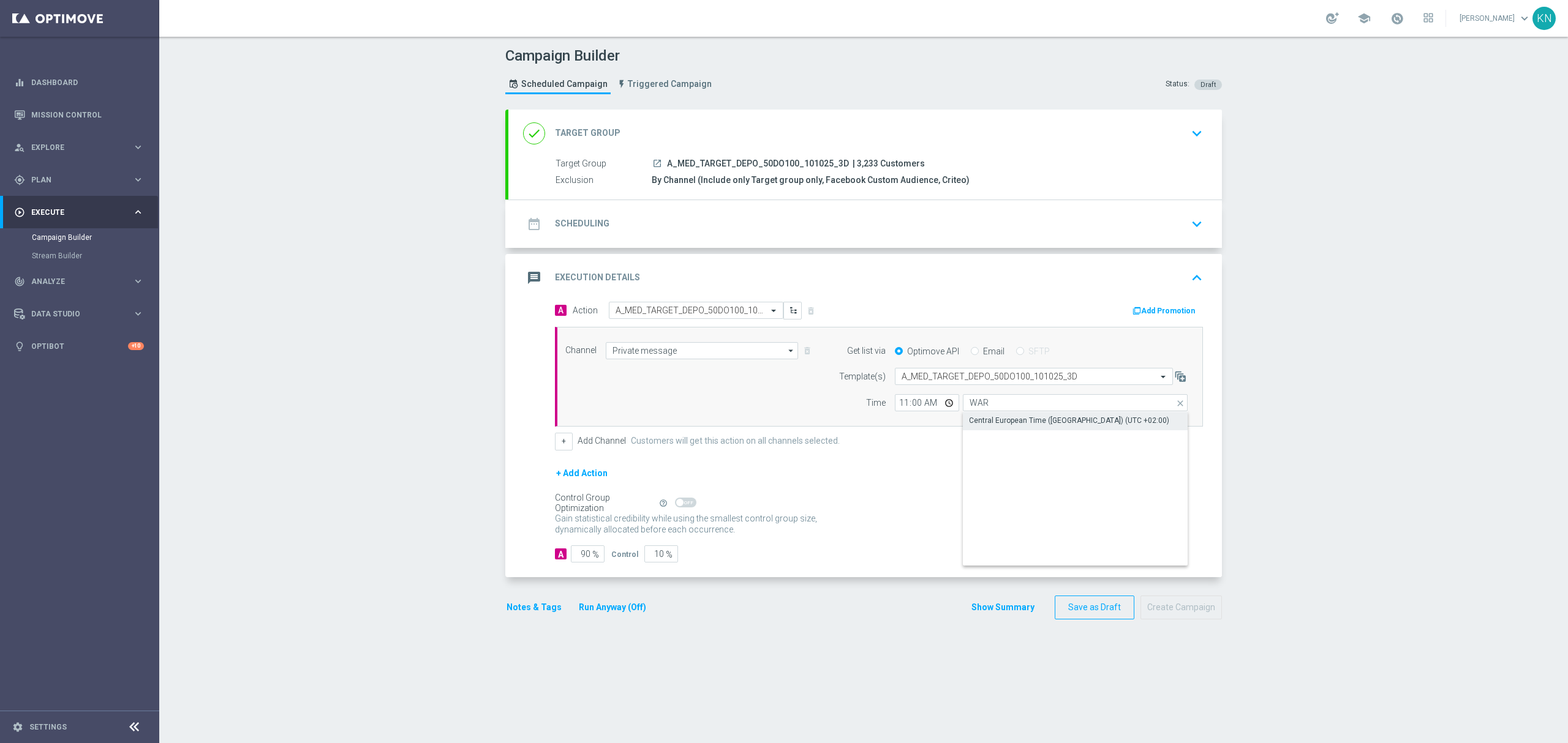
click at [1008, 418] on div "Central European Time (Warsaw) (UTC +02:00)" at bounding box center [1069, 420] width 200 height 11
type input "Central European Time (Warsaw) (UTC +02:00)"
click at [1139, 219] on div "date_range Scheduling keyboard_arrow_down" at bounding box center [865, 223] width 684 height 23
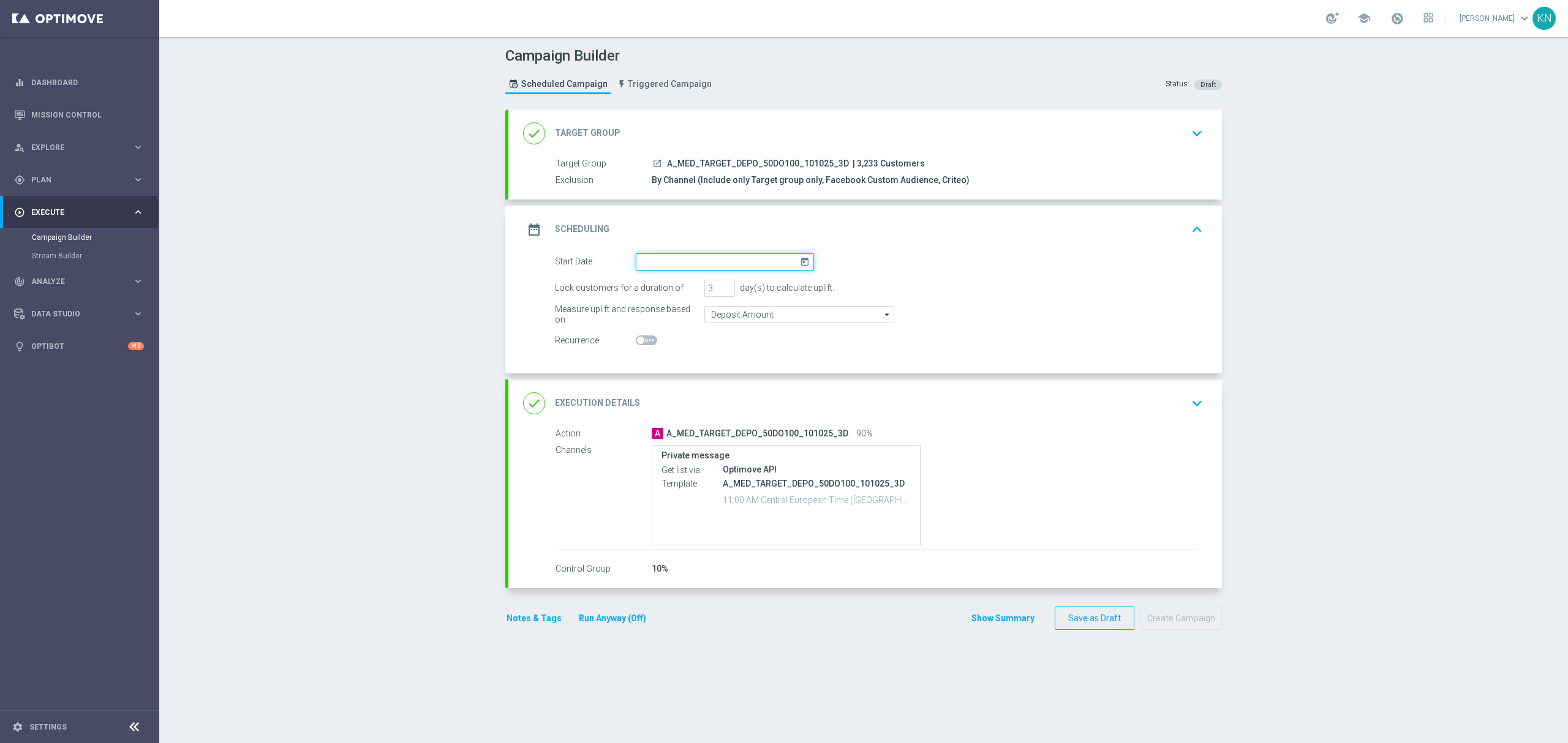
click at [658, 262] on input at bounding box center [725, 262] width 178 height 17
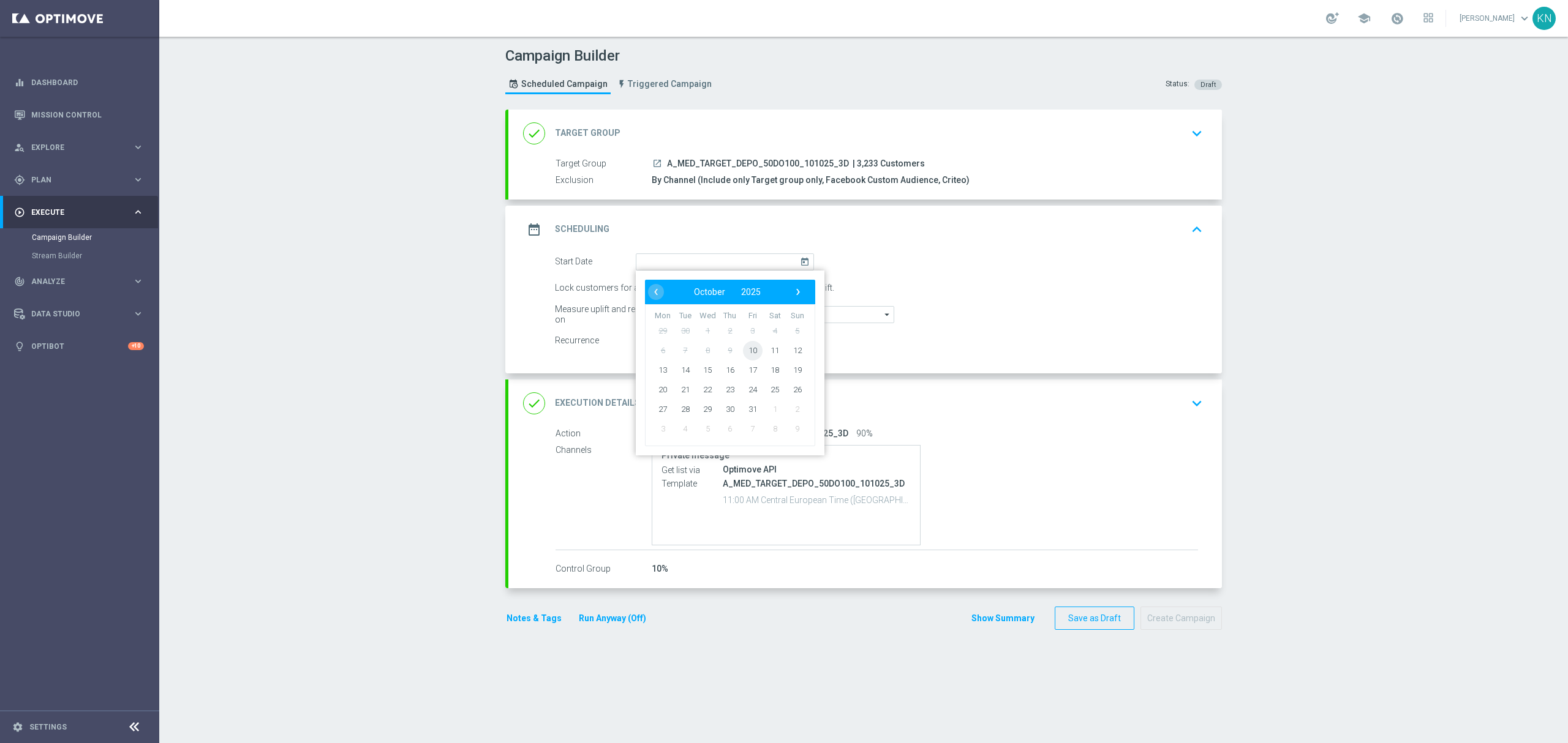
click at [747, 350] on span "10" at bounding box center [753, 350] width 20 height 20
type input "10 Oct 2025"
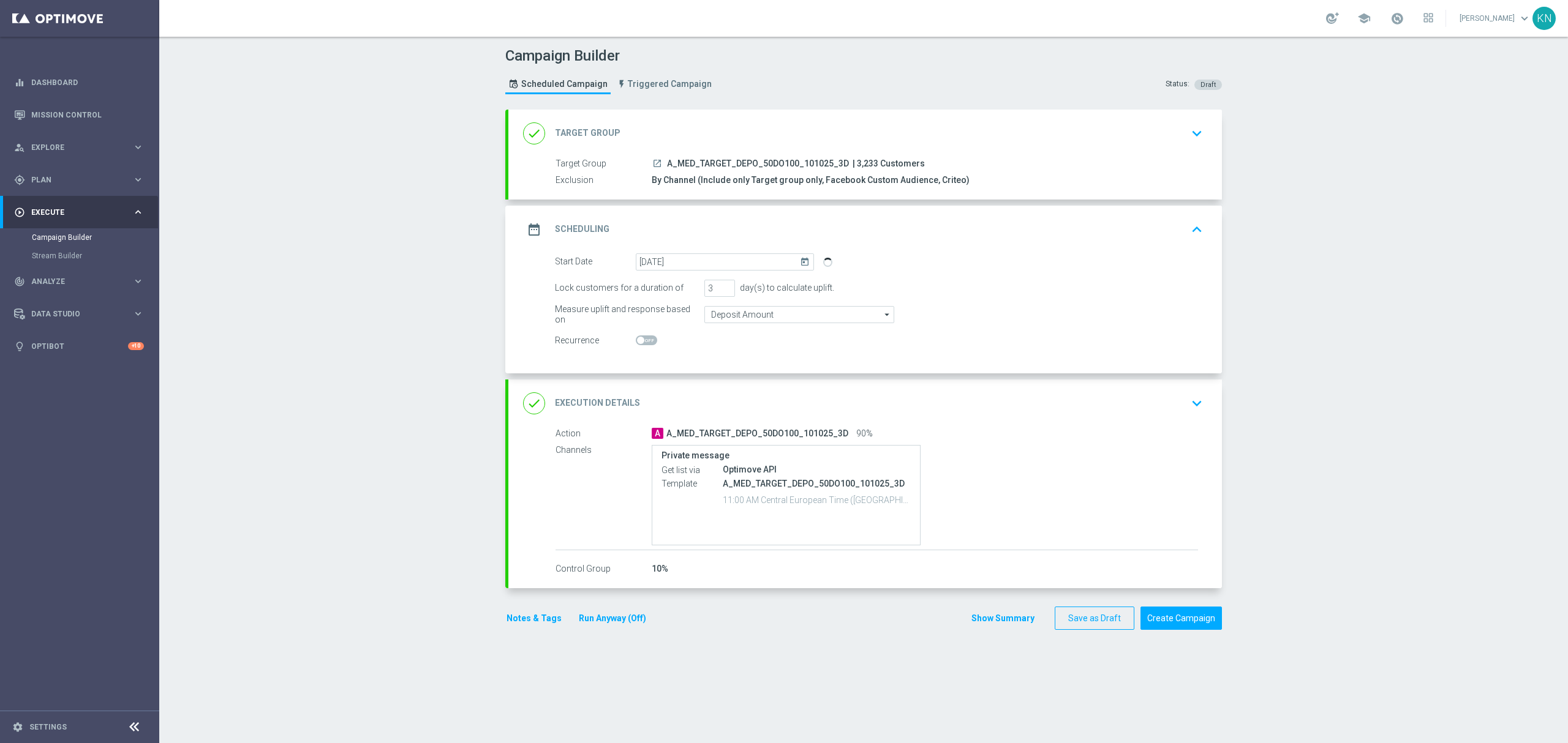
click at [1057, 410] on div "done Execution Details keyboard_arrow_down" at bounding box center [865, 403] width 684 height 23
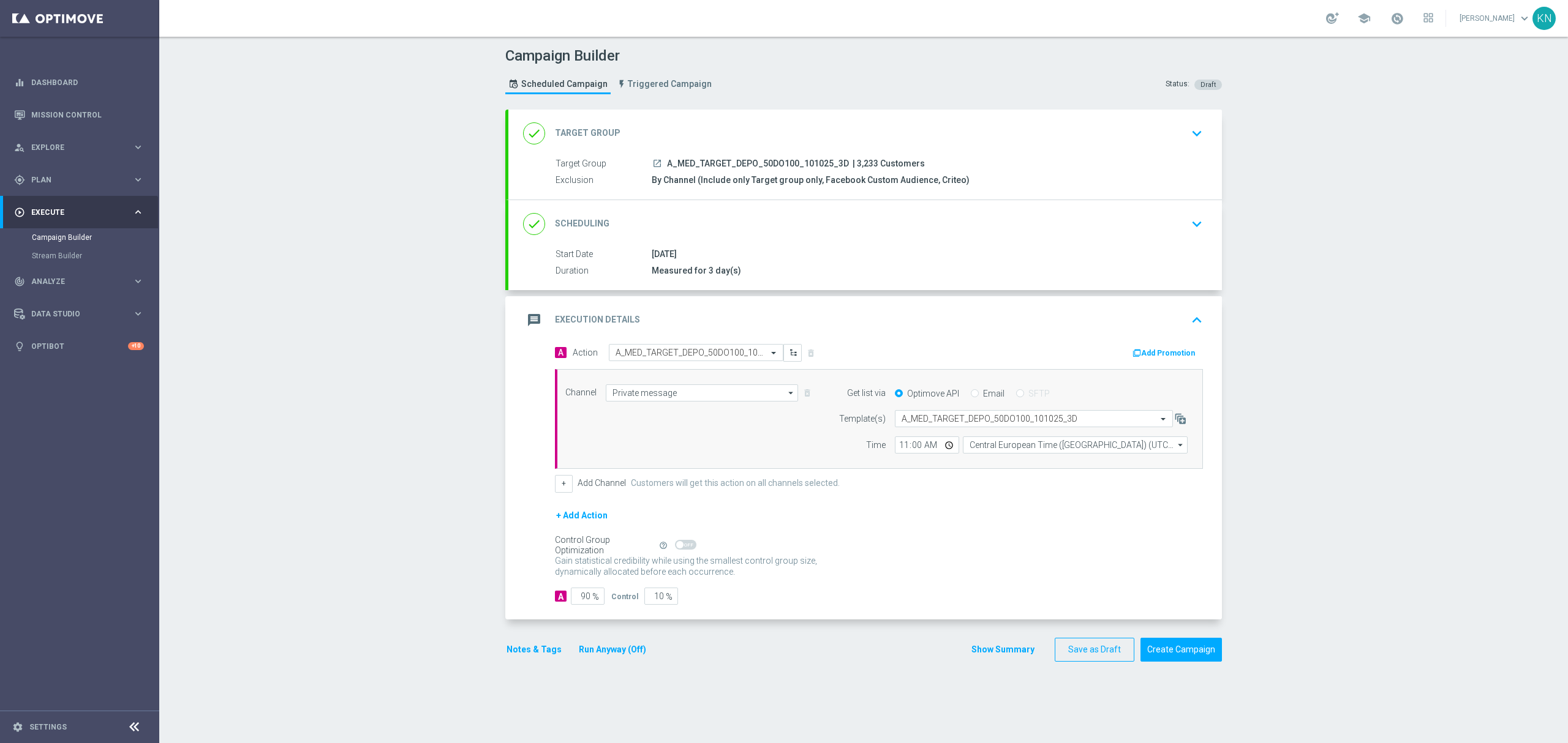
click at [1169, 356] on button "Add Promotion" at bounding box center [1165, 353] width 68 height 14
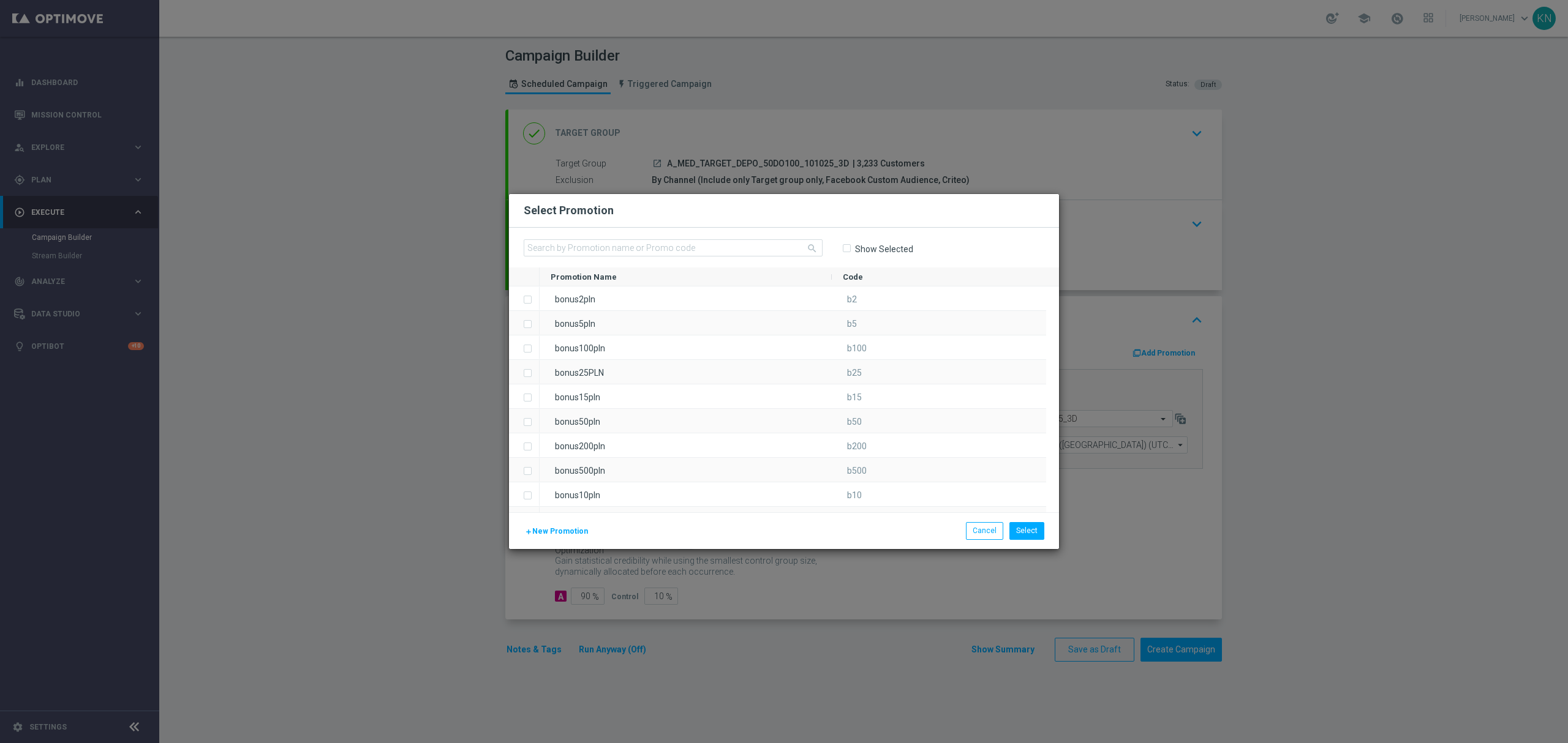
click at [544, 528] on span "New Promotion" at bounding box center [560, 531] width 56 height 9
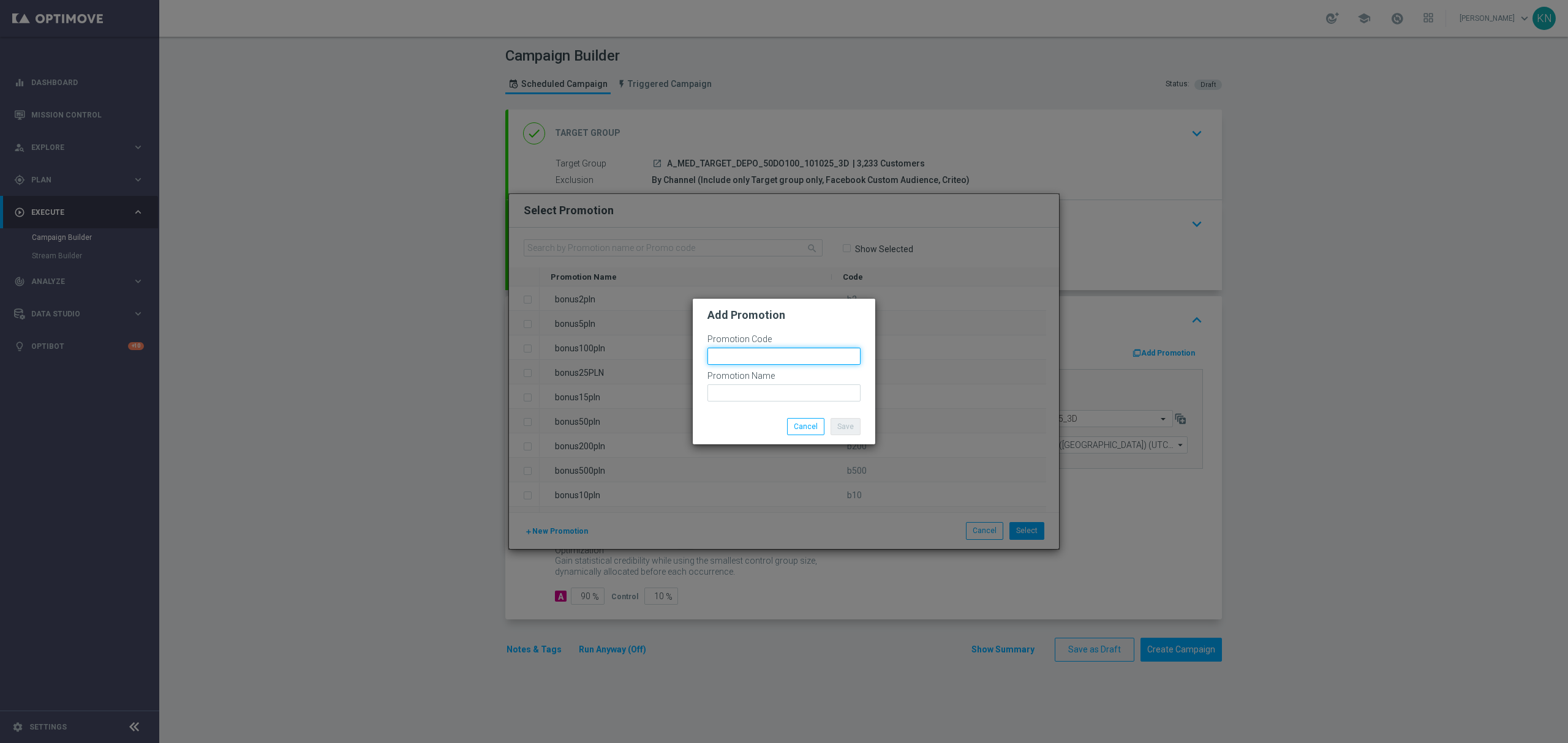
click at [765, 356] on input "text" at bounding box center [784, 357] width 153 height 17
paste input "188680"
drag, startPoint x: 805, startPoint y: 354, endPoint x: 528, endPoint y: 354, distance: 277.0
click at [528, 354] on modal-container "Add Promotion Promotion Code bonusapi_tg-188680 Promotion Name Save Cancel" at bounding box center [784, 371] width 1568 height 743
type input "bonusapi_tg-188680"
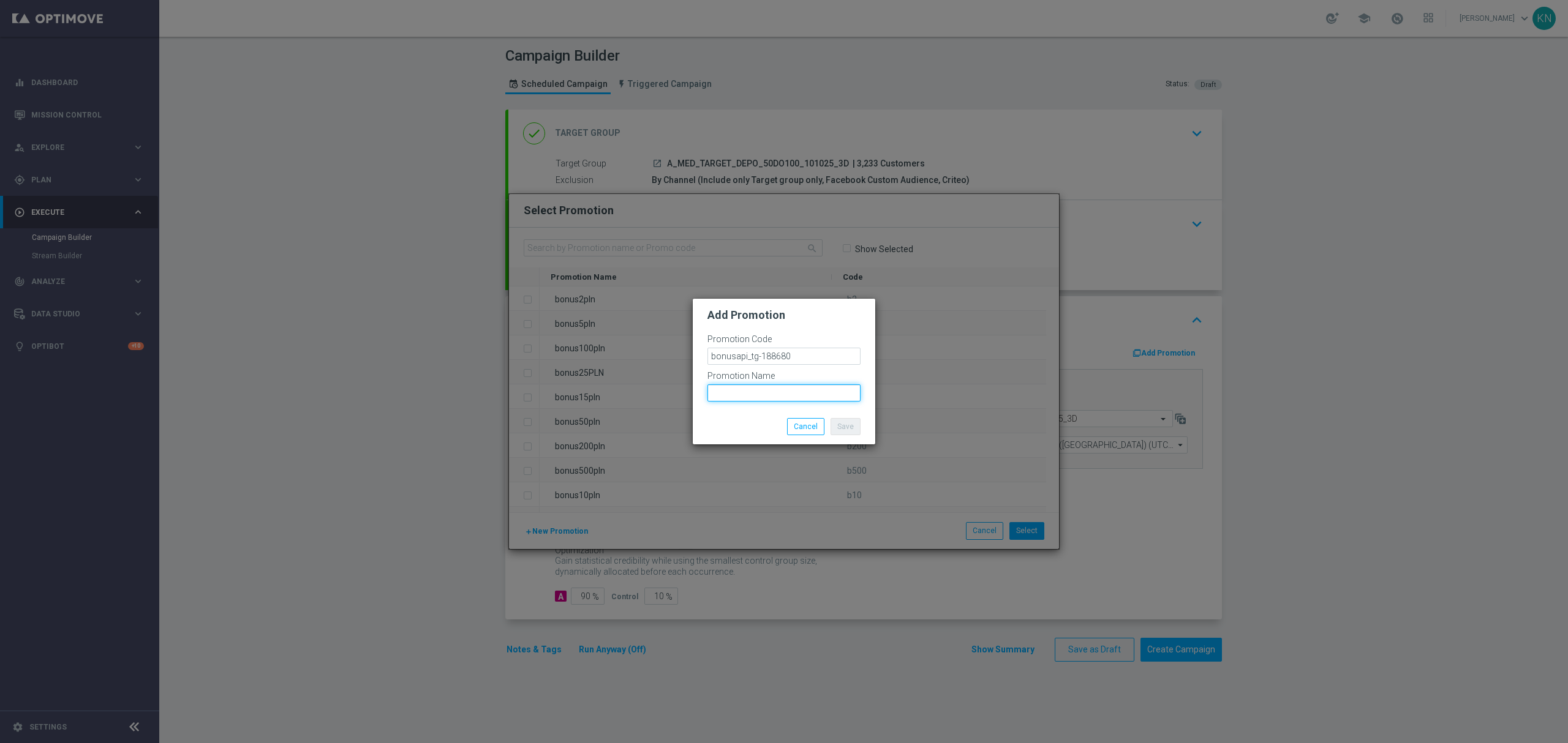
click at [745, 393] on input "text" at bounding box center [784, 393] width 153 height 17
paste input "bonusapi_tg-188680"
type input "bonusapi_tg-188680"
click at [844, 420] on button "Save" at bounding box center [846, 427] width 30 height 17
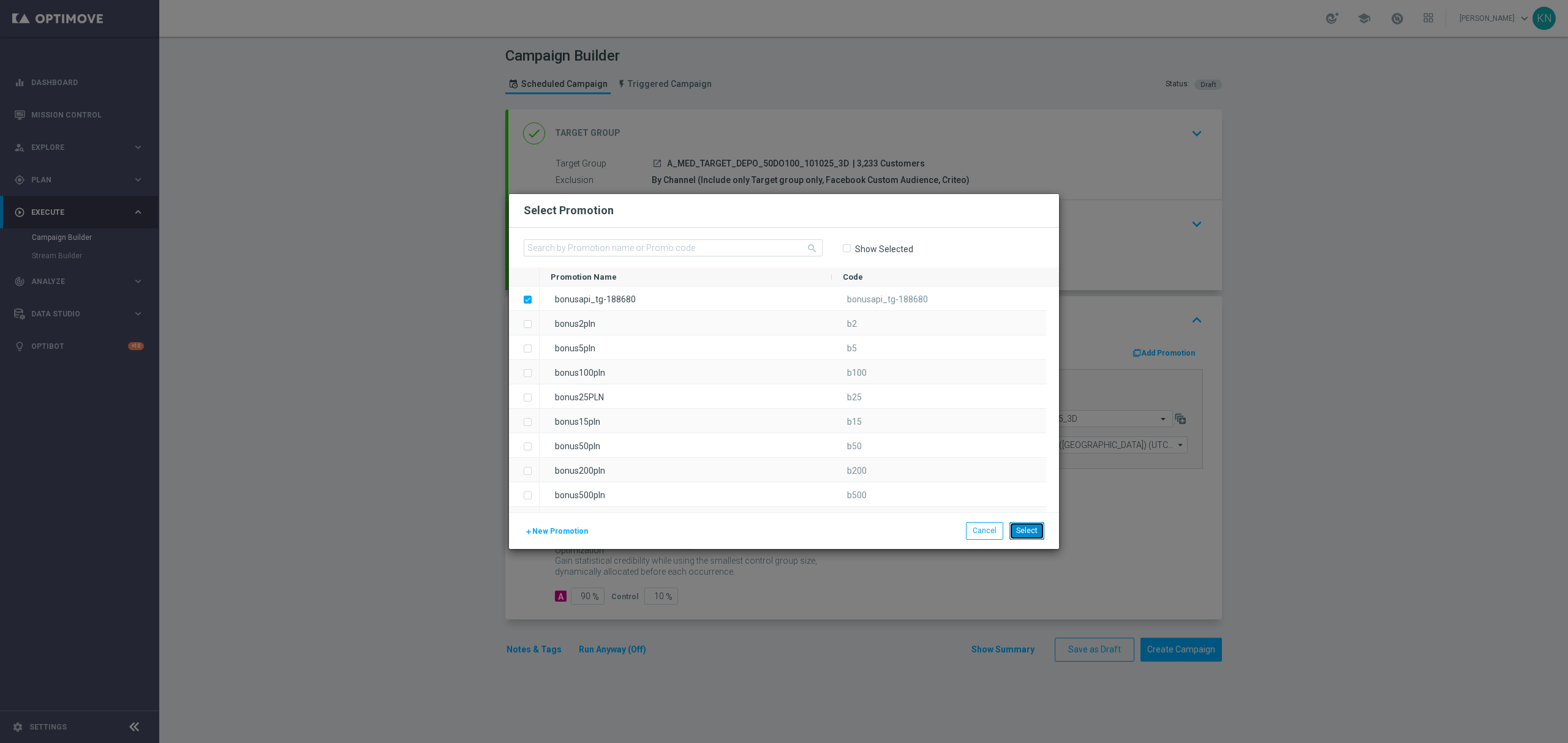
click at [1032, 530] on button "Select" at bounding box center [1027, 531] width 35 height 17
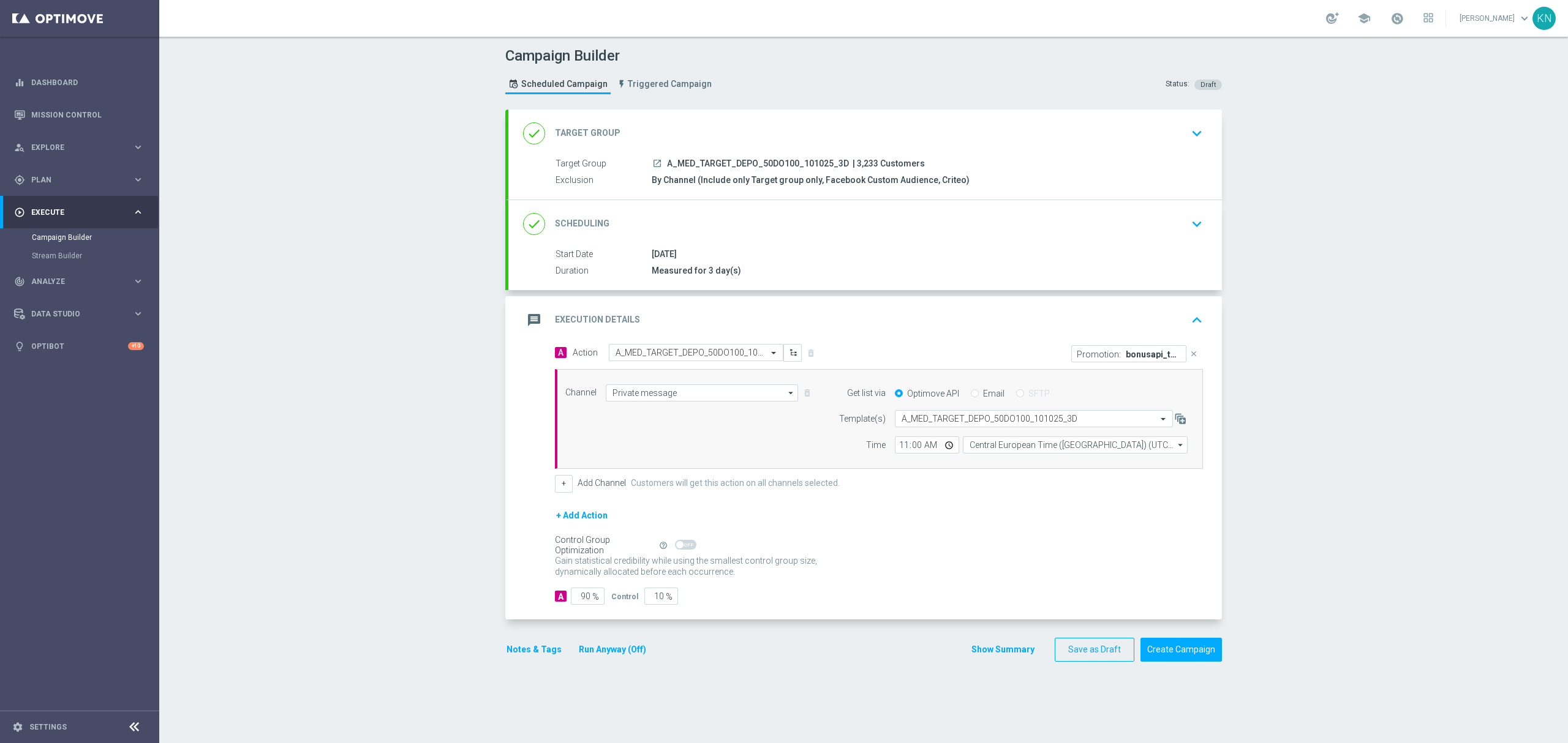
click at [509, 658] on button "Notes & Tags" at bounding box center [534, 649] width 57 height 15
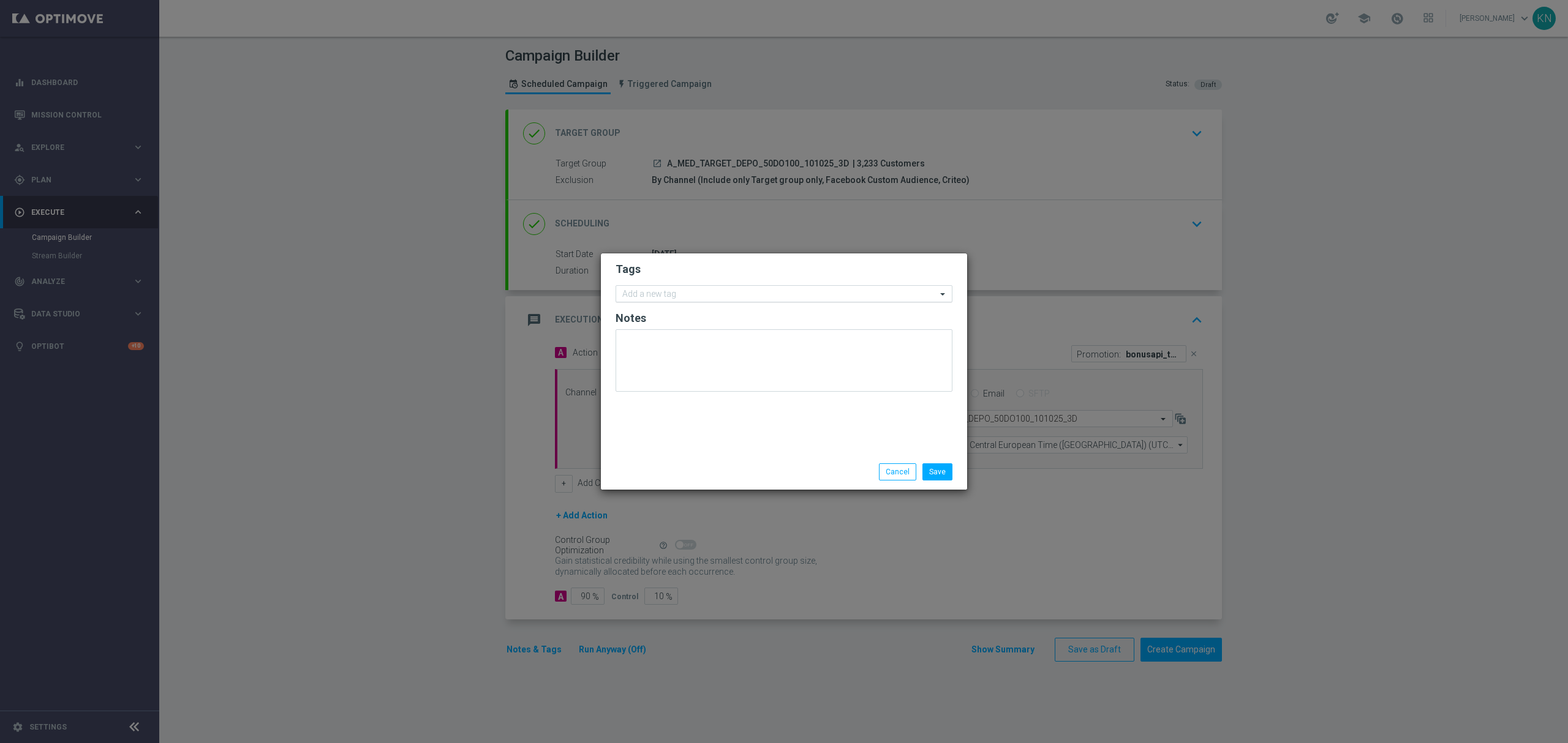
click at [668, 299] on div "Add a new tag" at bounding box center [784, 294] width 337 height 17
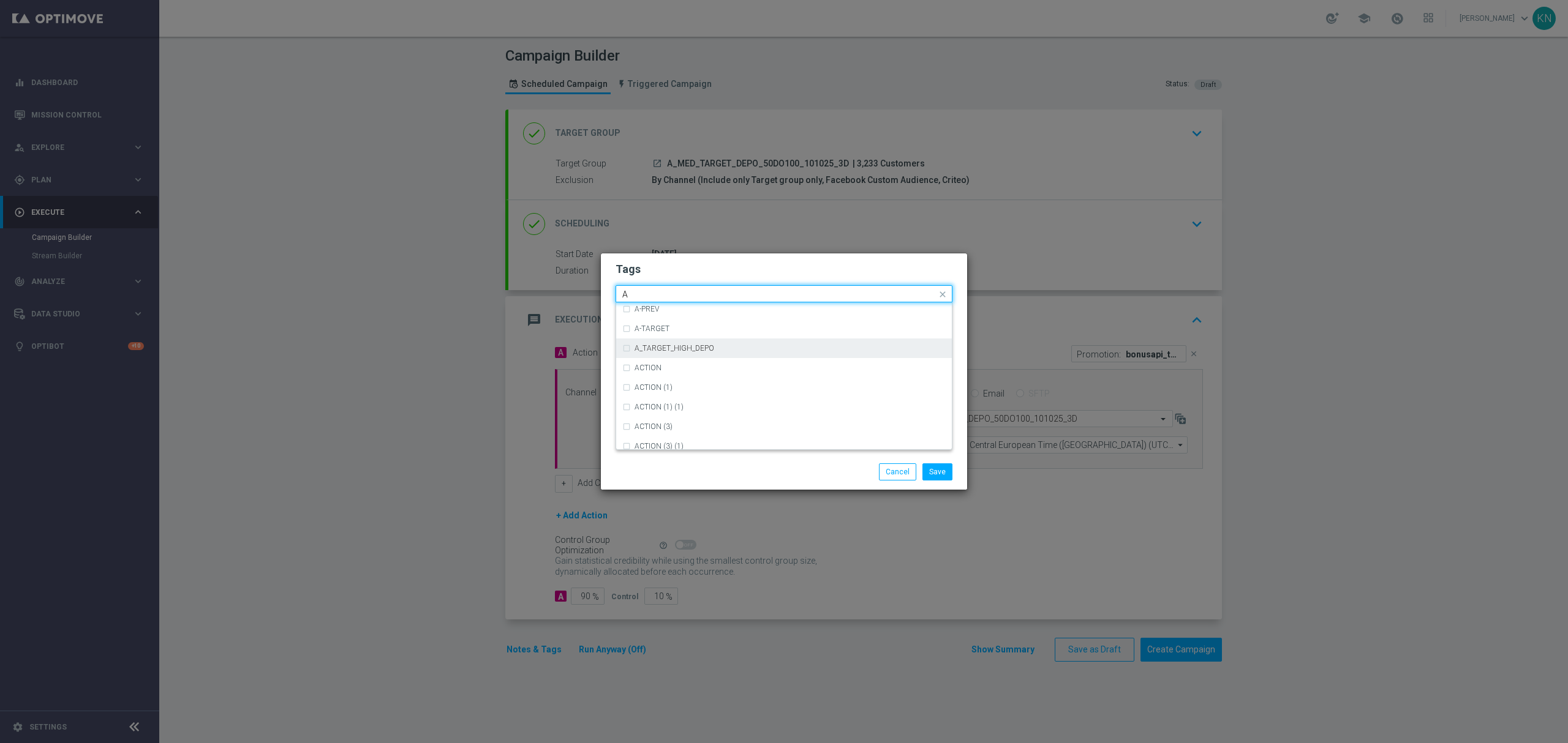
scroll to position [1469, 0]
click at [660, 351] on div "A" at bounding box center [789, 351] width 311 height 7
type input "A"
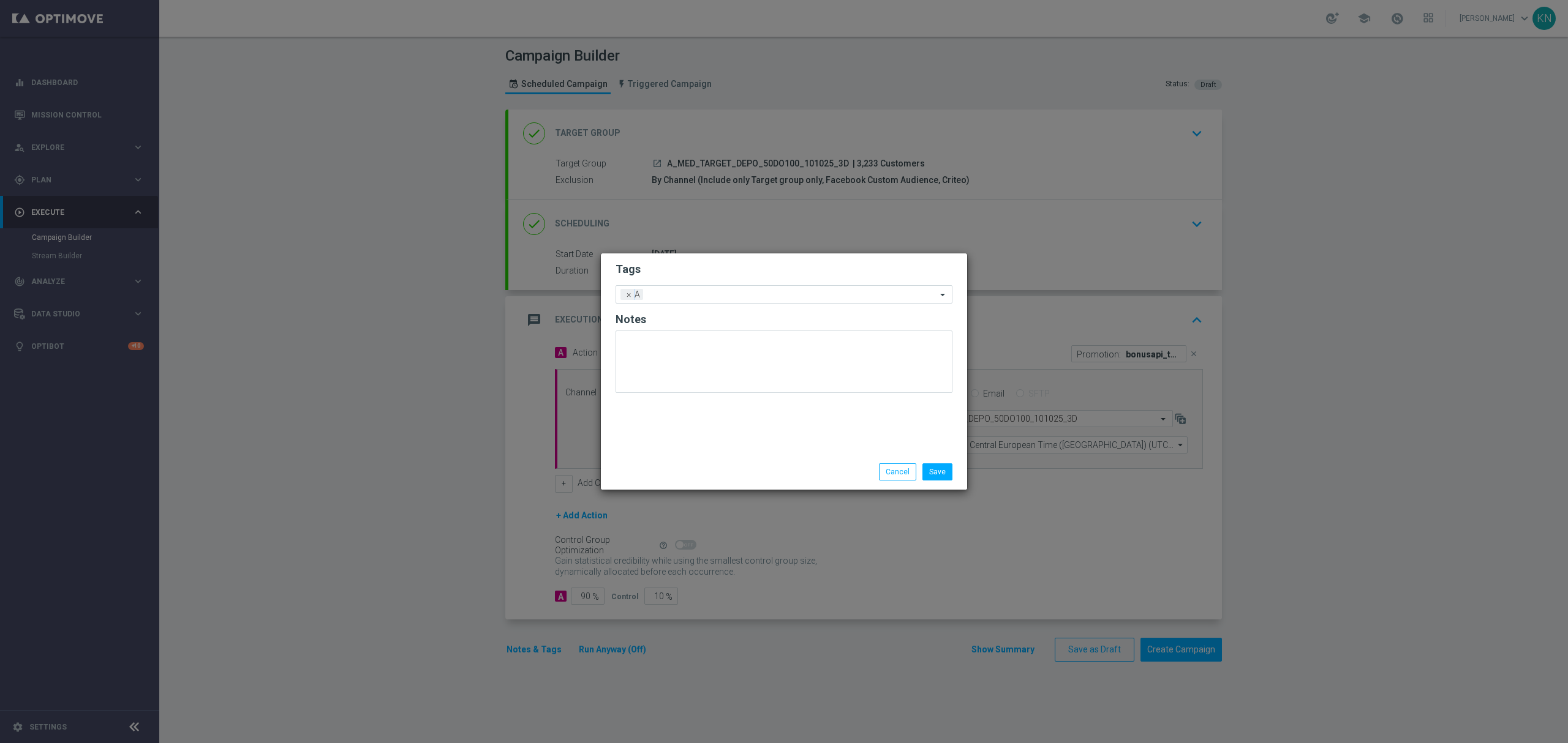
click at [723, 274] on h2 "Tags" at bounding box center [784, 269] width 337 height 14
click at [714, 294] on input "text" at bounding box center [792, 295] width 288 height 10
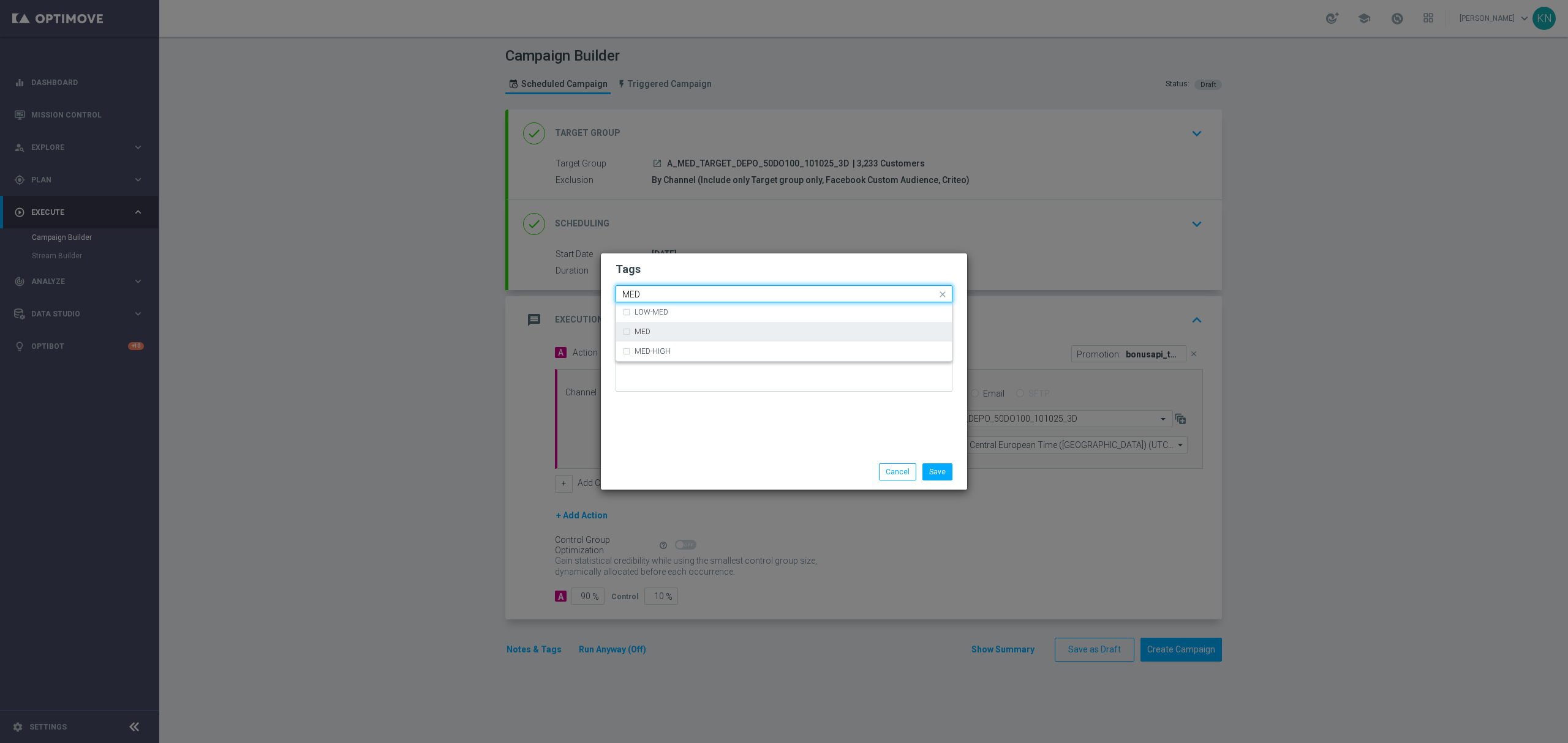
click at [660, 331] on div "MED" at bounding box center [789, 331] width 311 height 7
type input "MED"
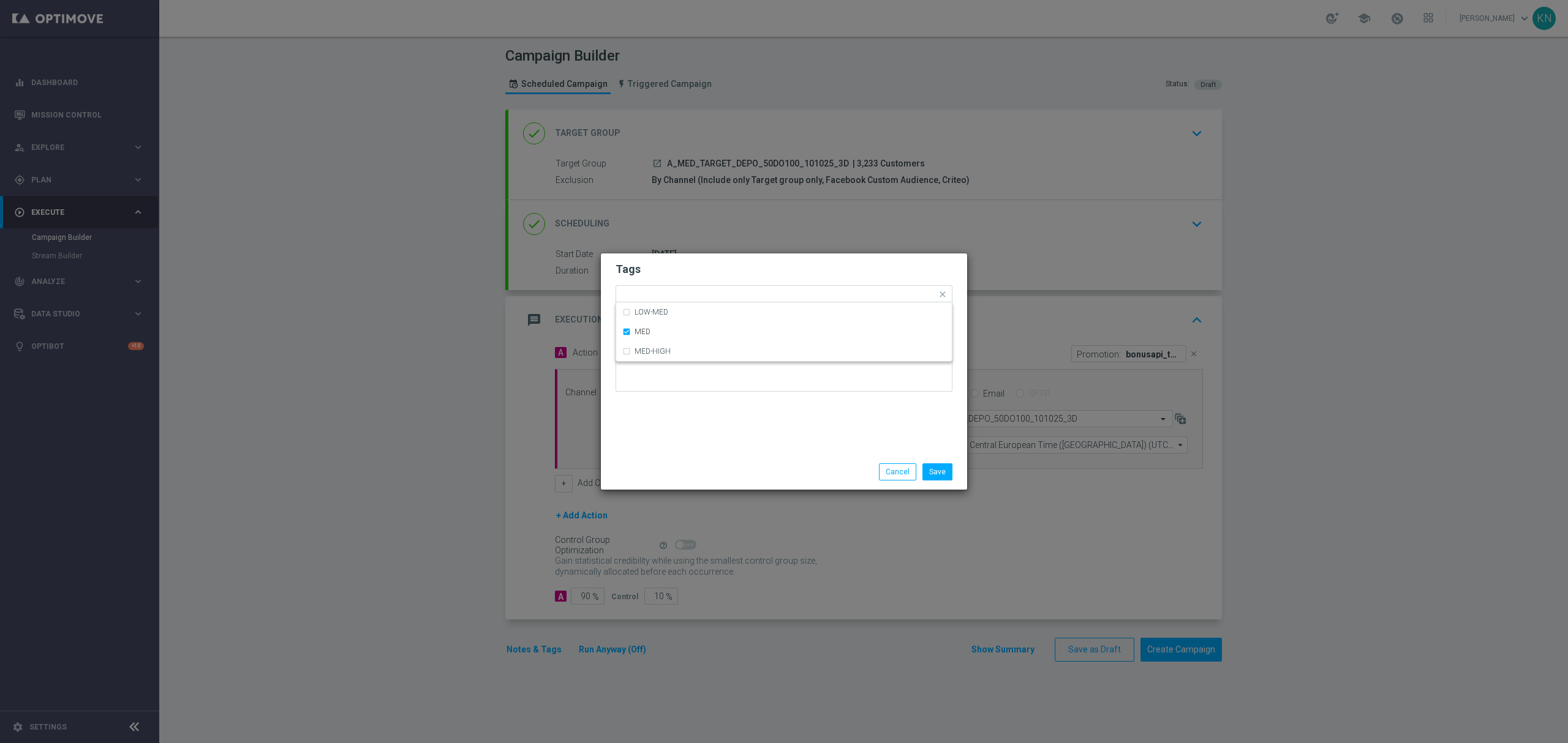
click at [701, 280] on form "Tags Quick find × A × MED LOW-MED MED MED-HIGH Notes" at bounding box center [784, 330] width 337 height 142
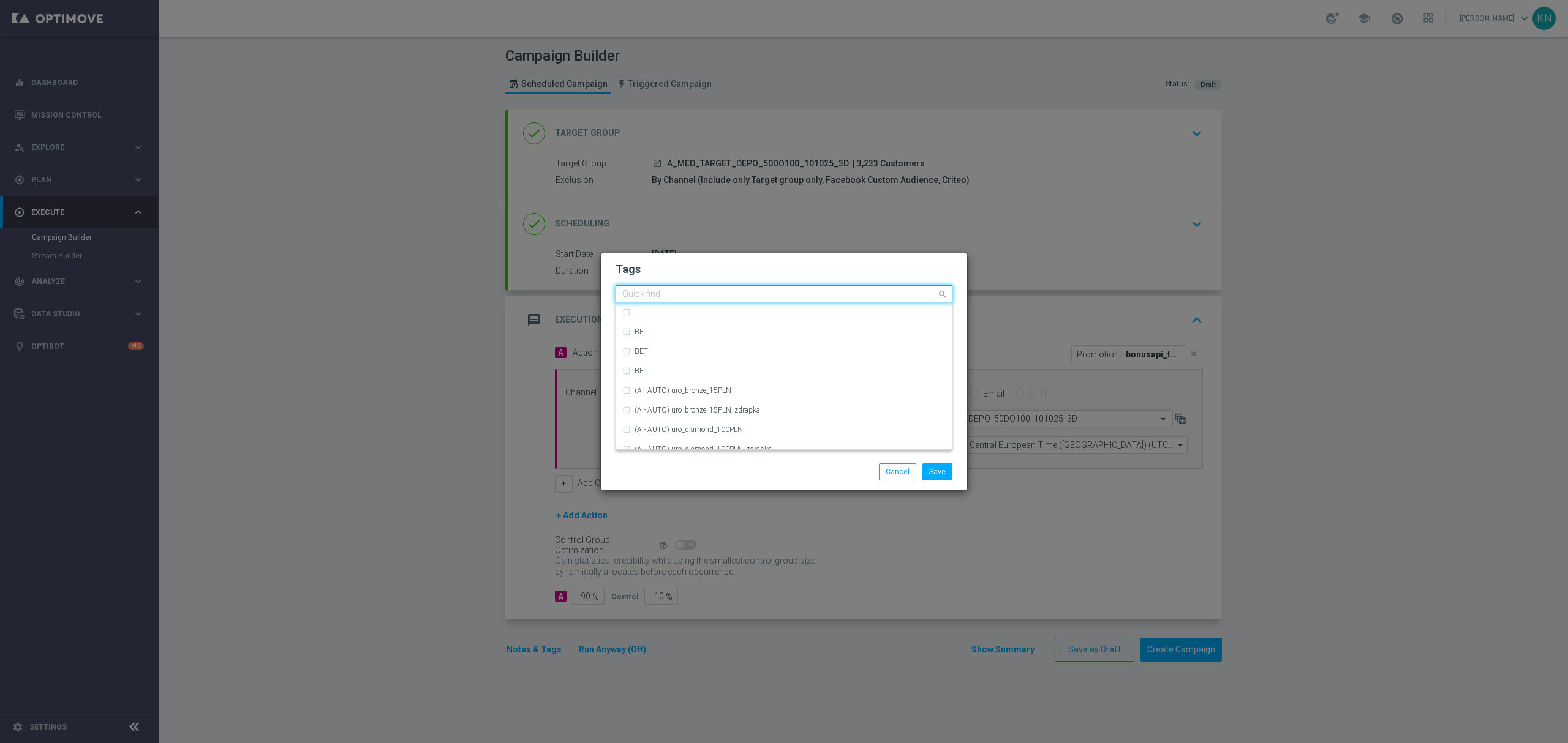
click at [752, 297] on input "text" at bounding box center [779, 294] width 314 height 10
click at [664, 397] on div "TARGET" at bounding box center [789, 394] width 311 height 7
type input "TARG"
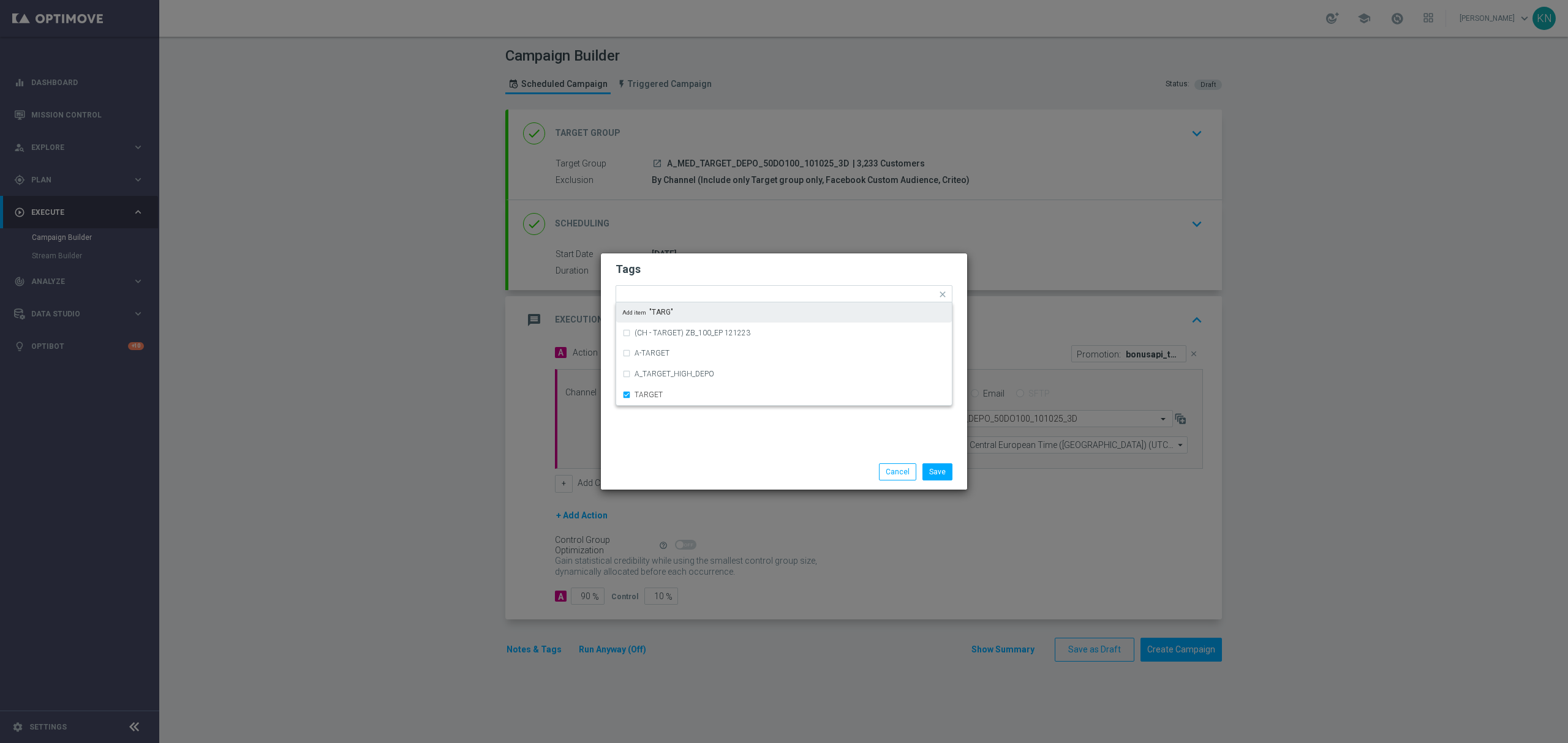
click at [718, 273] on h2 "Tags" at bounding box center [784, 269] width 337 height 14
click at [753, 295] on input "text" at bounding box center [837, 295] width 198 height 10
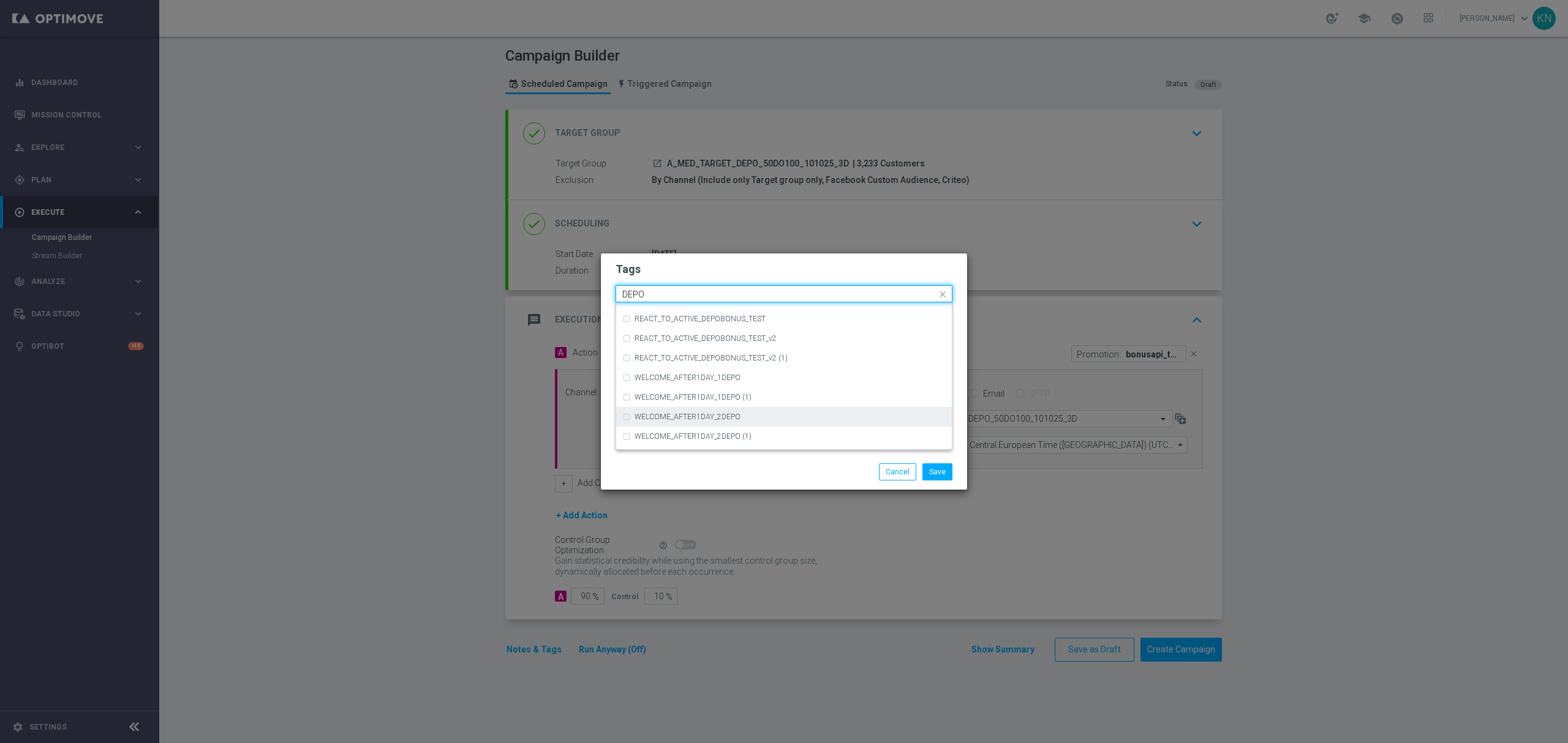
scroll to position [637, 0]
drag, startPoint x: 654, startPoint y: 288, endPoint x: 556, endPoint y: 288, distance: 98.0
click at [556, 288] on modal-container "Tags Quick find × A × MED × TARGET DEPO DEPO REACT_TO_ACTIVE_DEPOBONUS_TEST REA…" at bounding box center [784, 371] width 1568 height 743
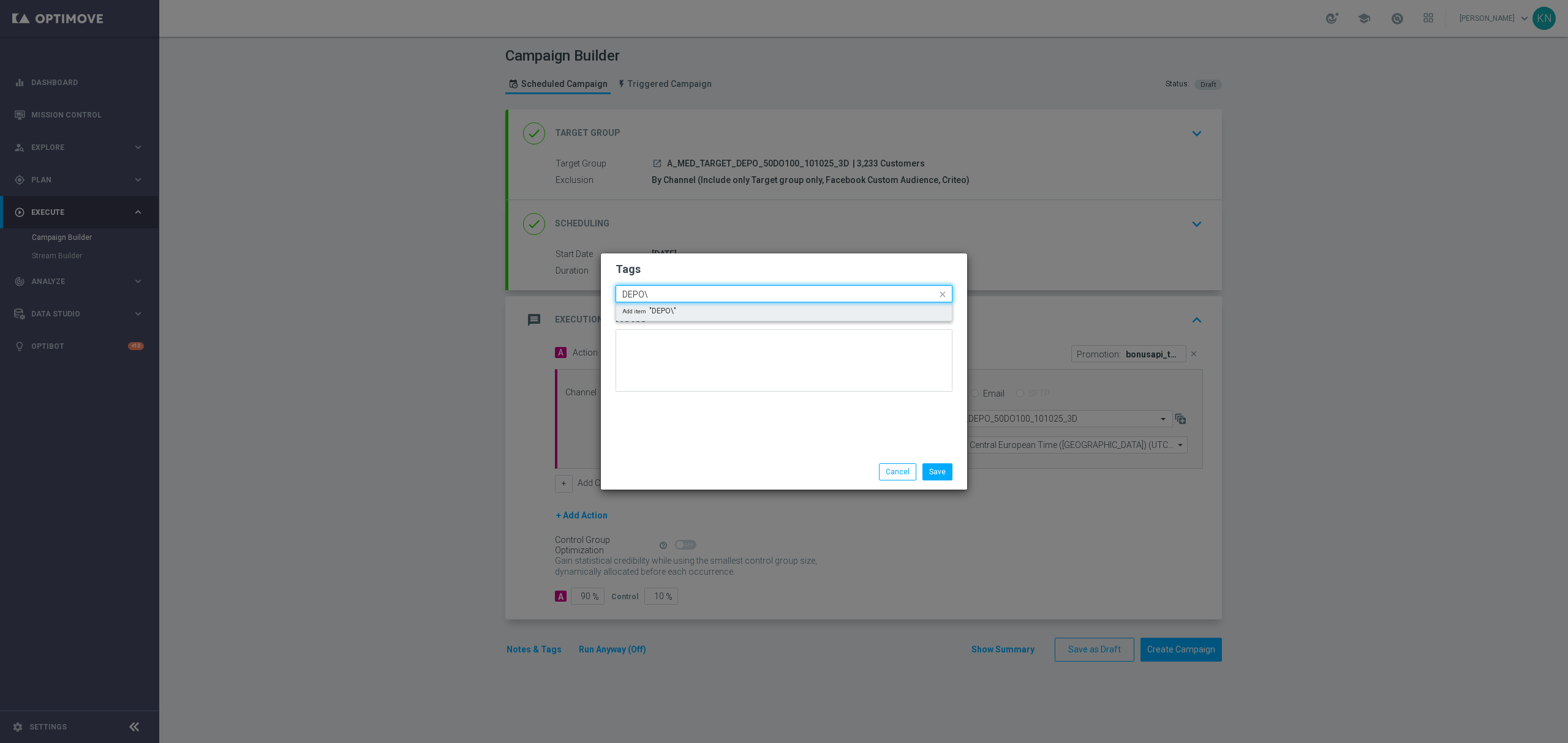
scroll to position [0, 0]
type input "D"
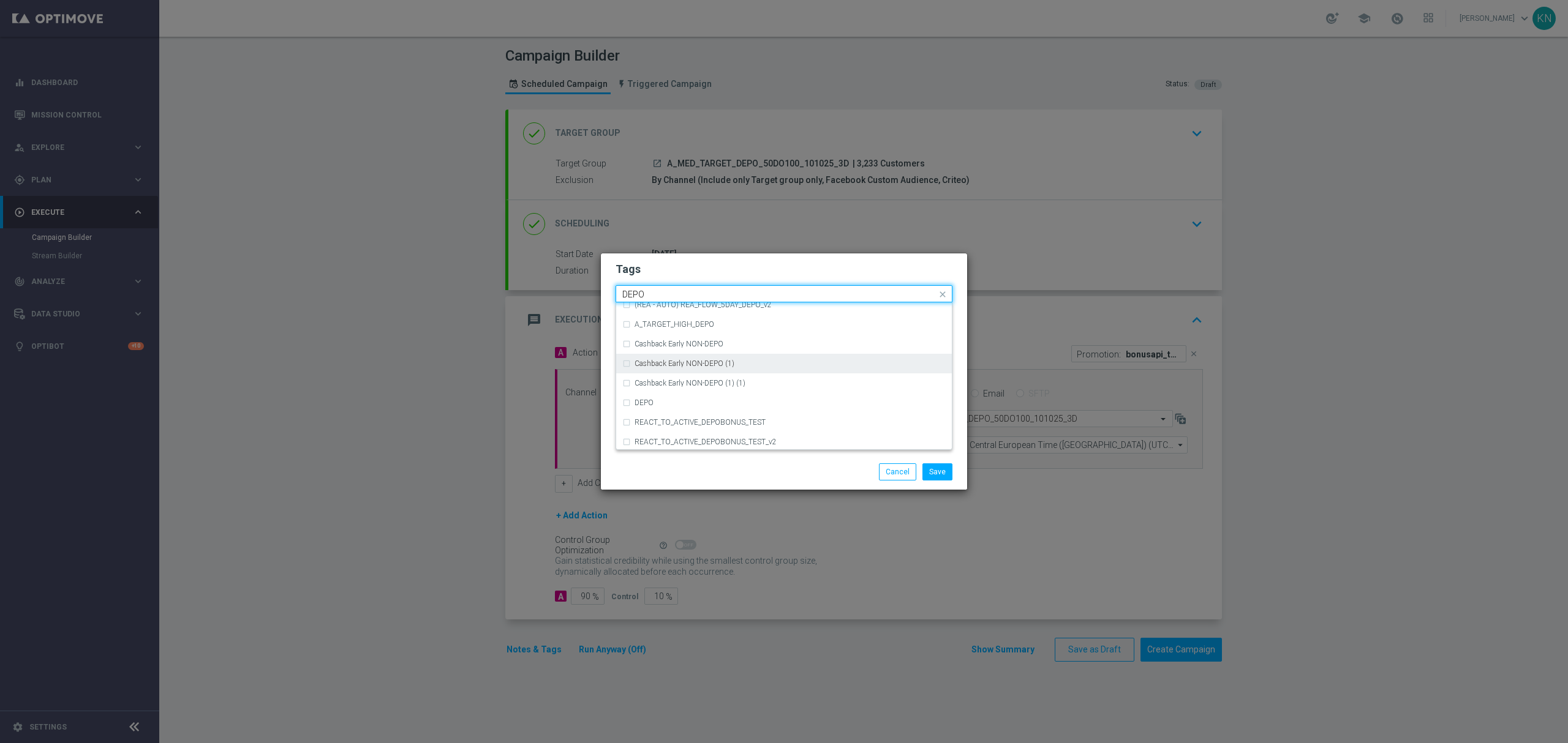
scroll to position [474, 0]
click at [645, 404] on label "DEPO" at bounding box center [644, 407] width 19 height 7
type input "DEP"
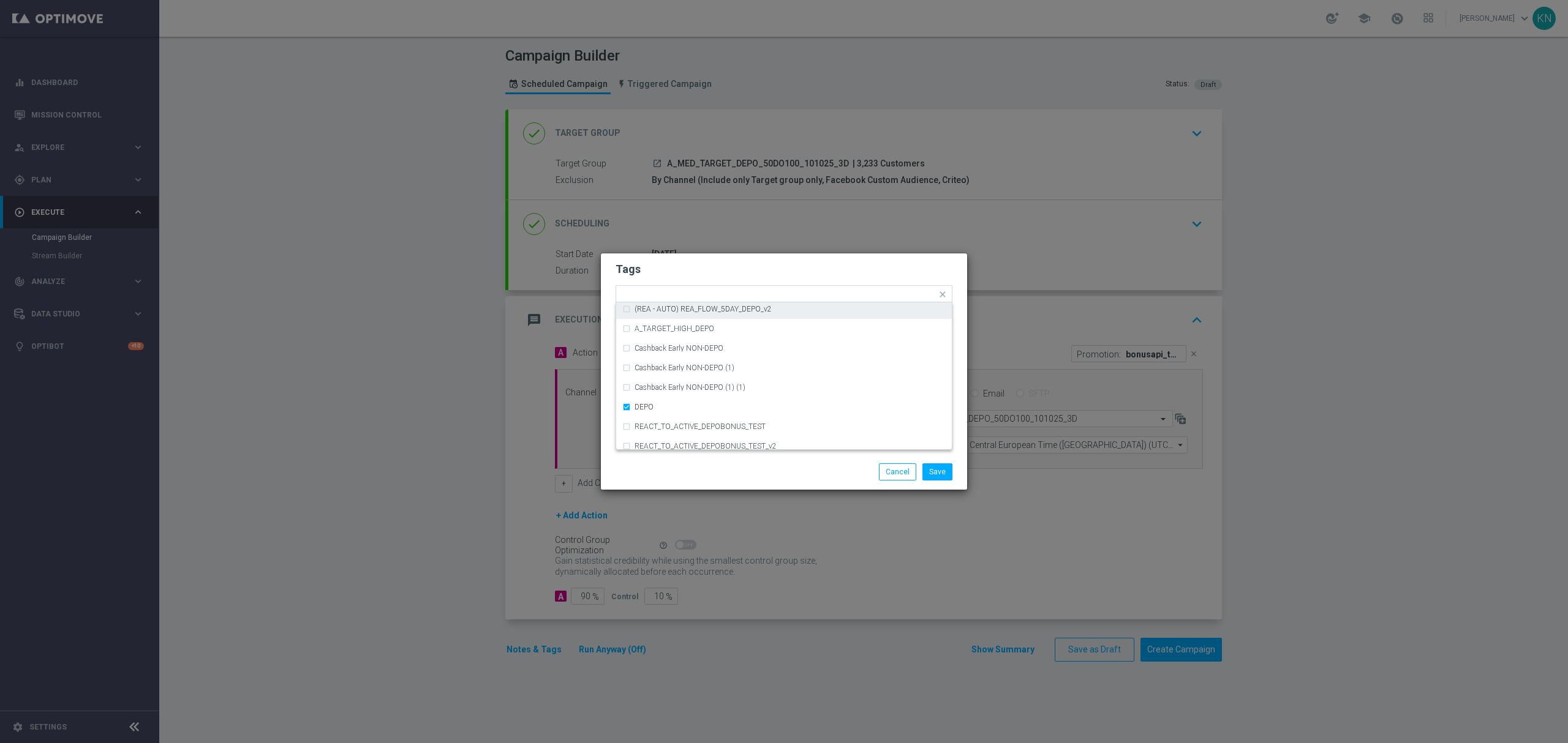
click at [742, 262] on h2 "Tags" at bounding box center [784, 269] width 337 height 14
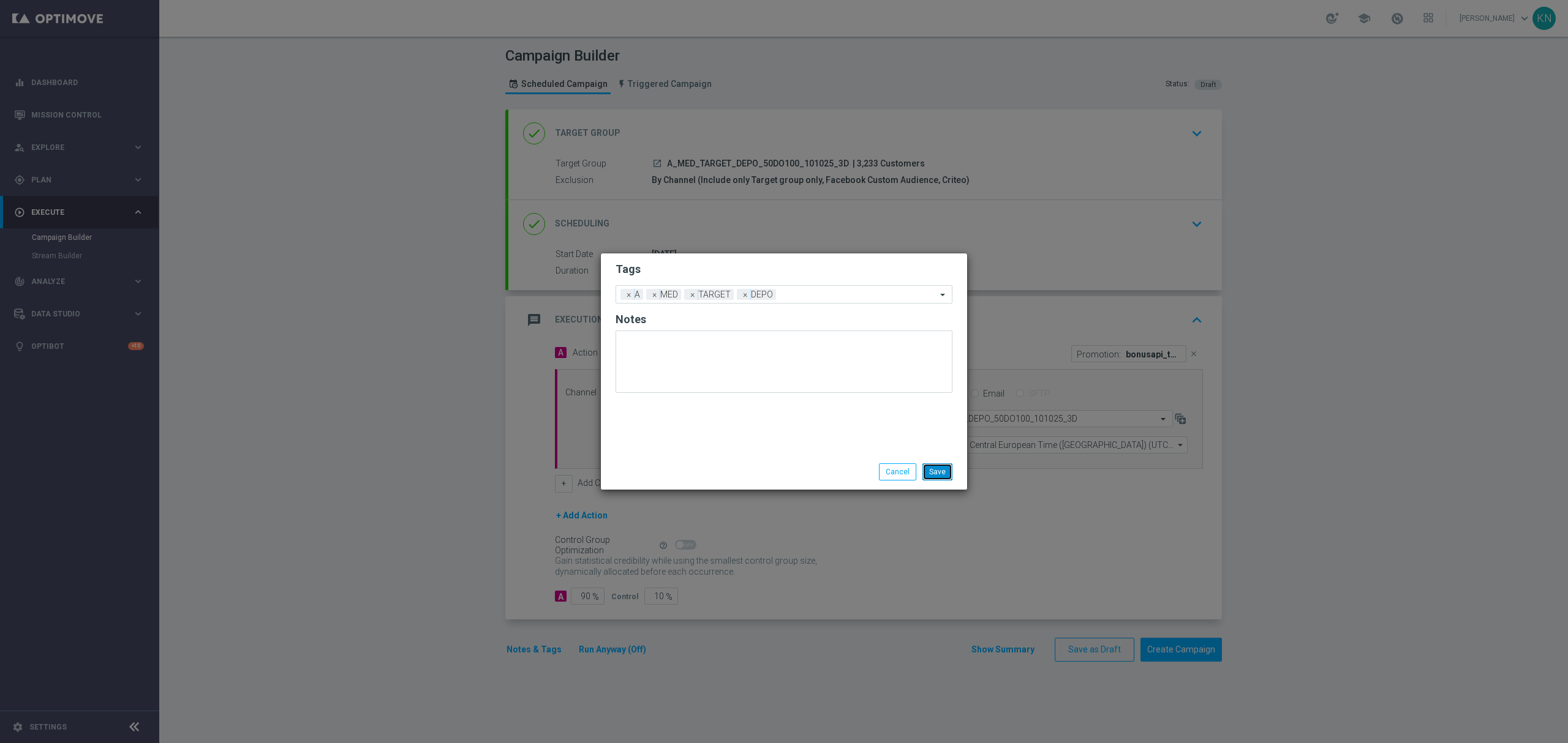
click at [939, 475] on button "Save" at bounding box center [937, 472] width 30 height 17
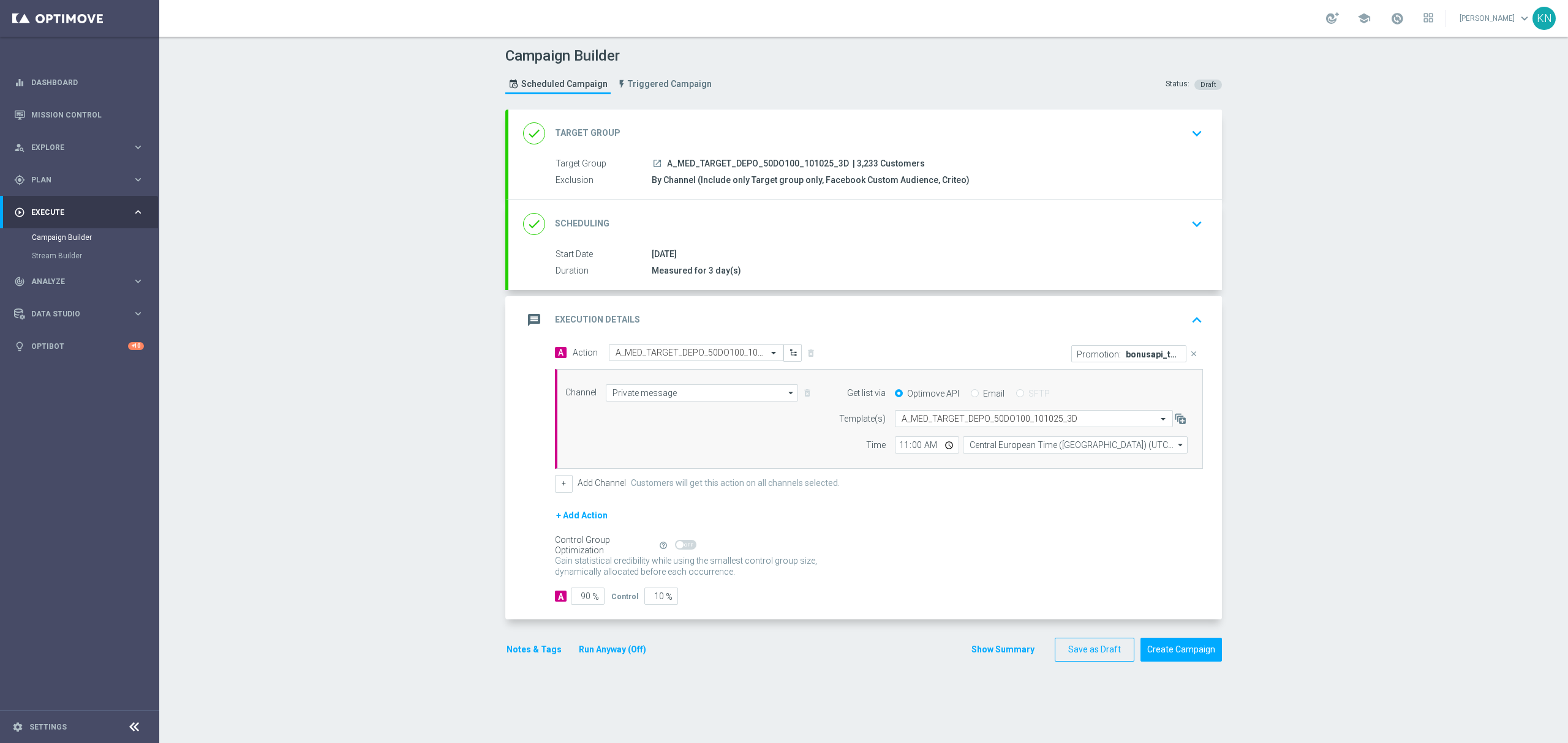
click at [1055, 248] on div "10 Oct 2025" at bounding box center [924, 253] width 546 height 12
click at [1121, 222] on div "done Scheduling keyboard_arrow_down" at bounding box center [865, 223] width 684 height 23
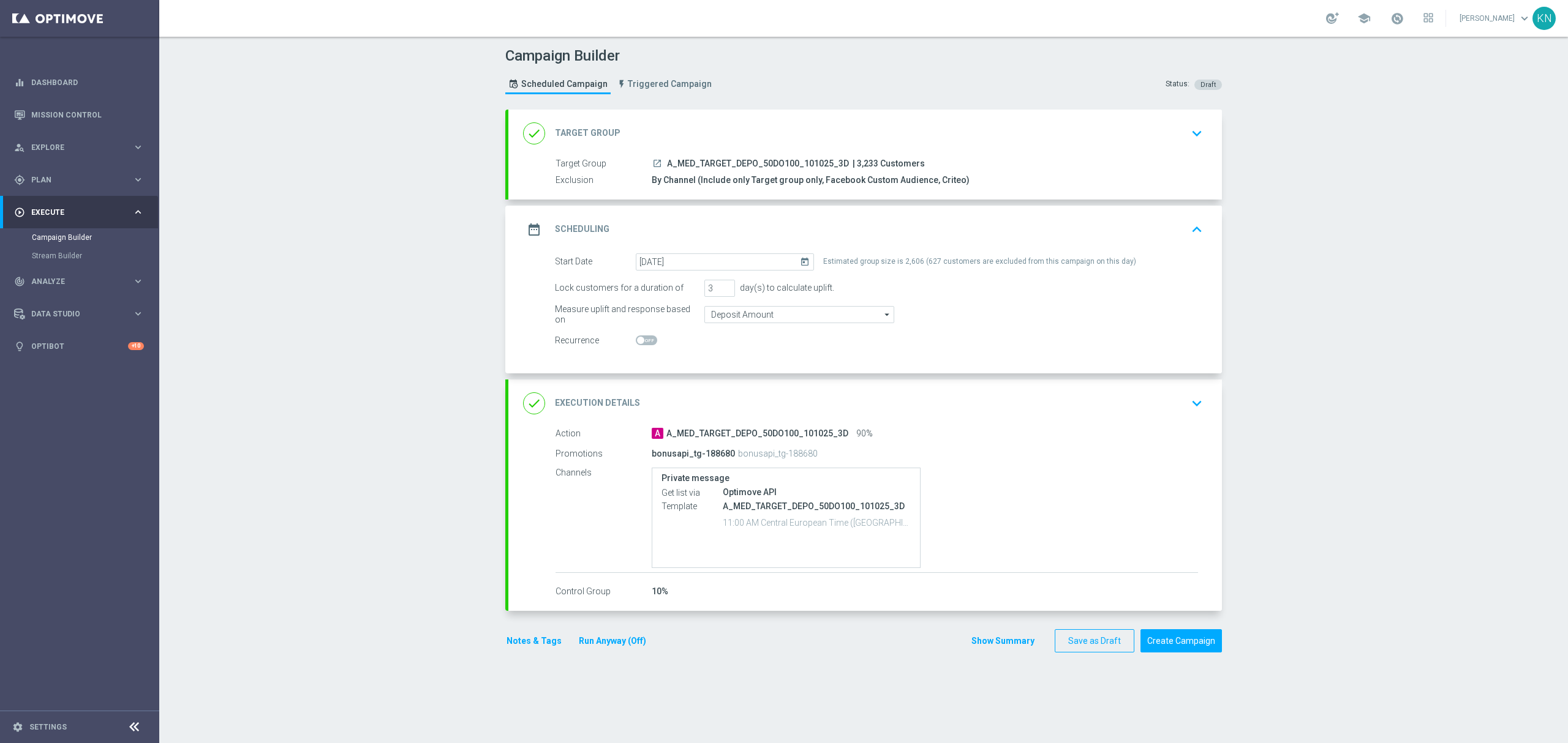
click at [535, 639] on button "Notes & Tags" at bounding box center [534, 641] width 57 height 15
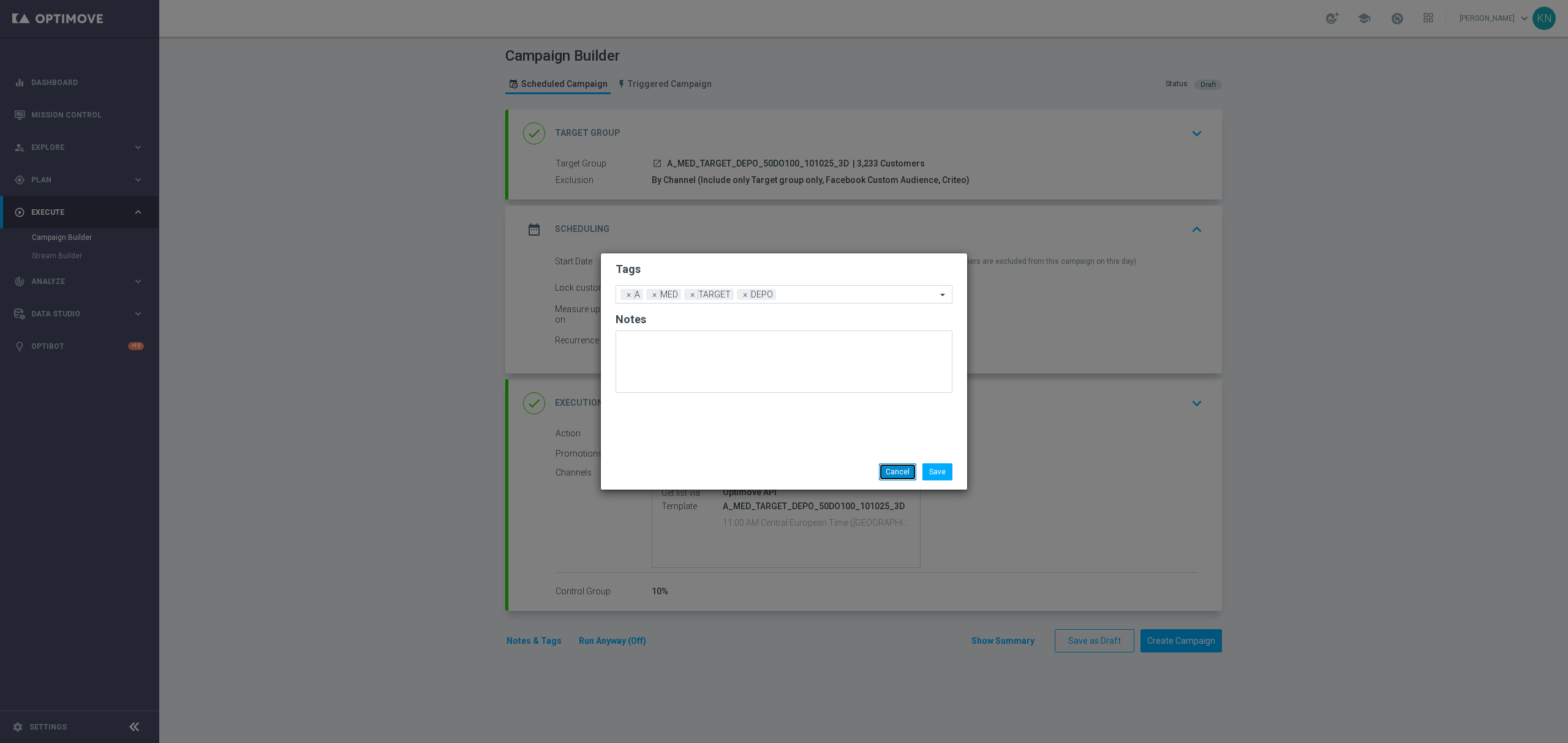
click at [890, 478] on button "Cancel" at bounding box center [897, 472] width 37 height 17
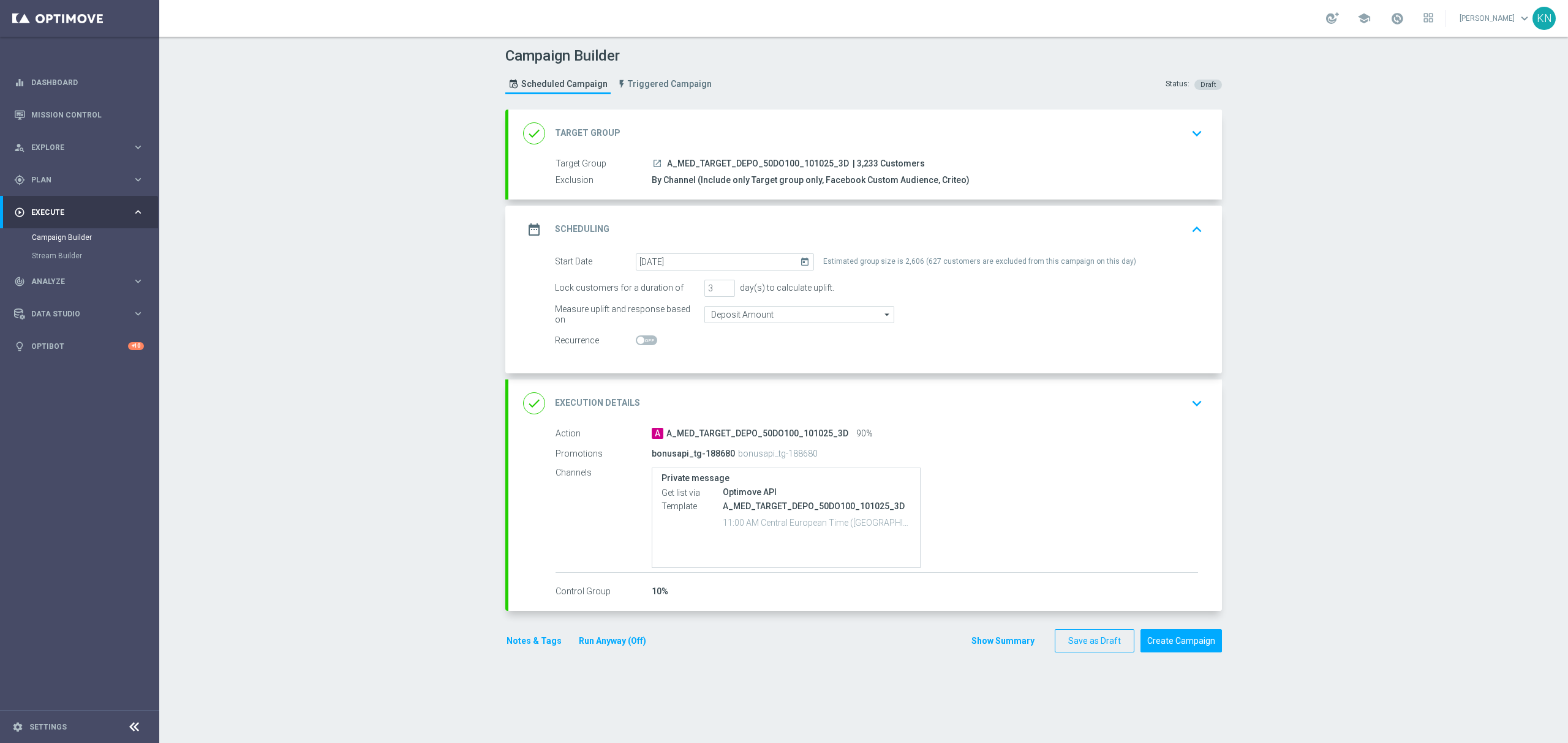
drag, startPoint x: 805, startPoint y: 452, endPoint x: 641, endPoint y: 448, distance: 164.0
click at [641, 448] on div "Promotions bonusapi_tg-188680 bonusapi_tg-188680" at bounding box center [877, 454] width 642 height 20
click at [1179, 640] on button "Create Campaign" at bounding box center [1181, 641] width 81 height 24
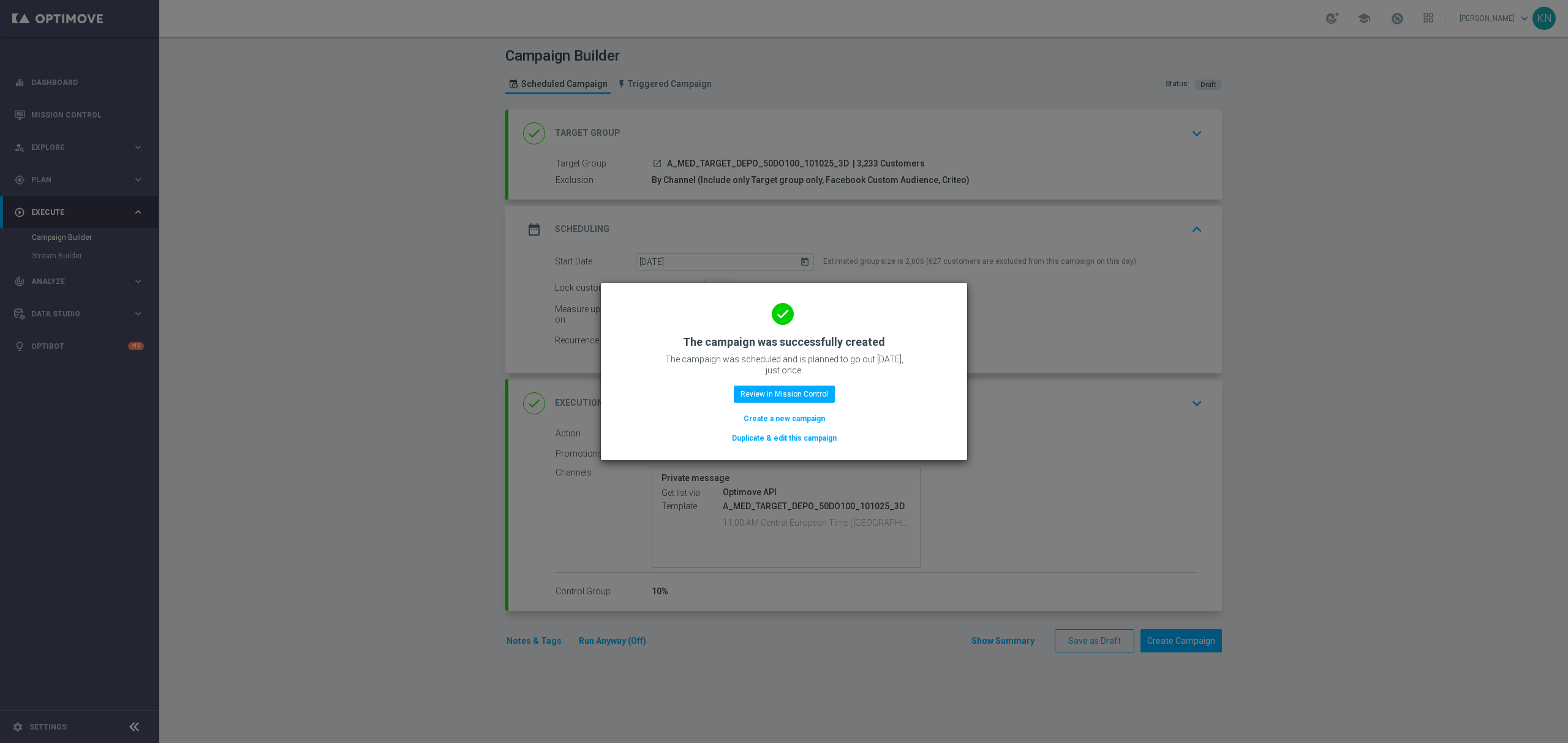
click at [783, 436] on button "Duplicate & edit this campaign" at bounding box center [784, 438] width 107 height 14
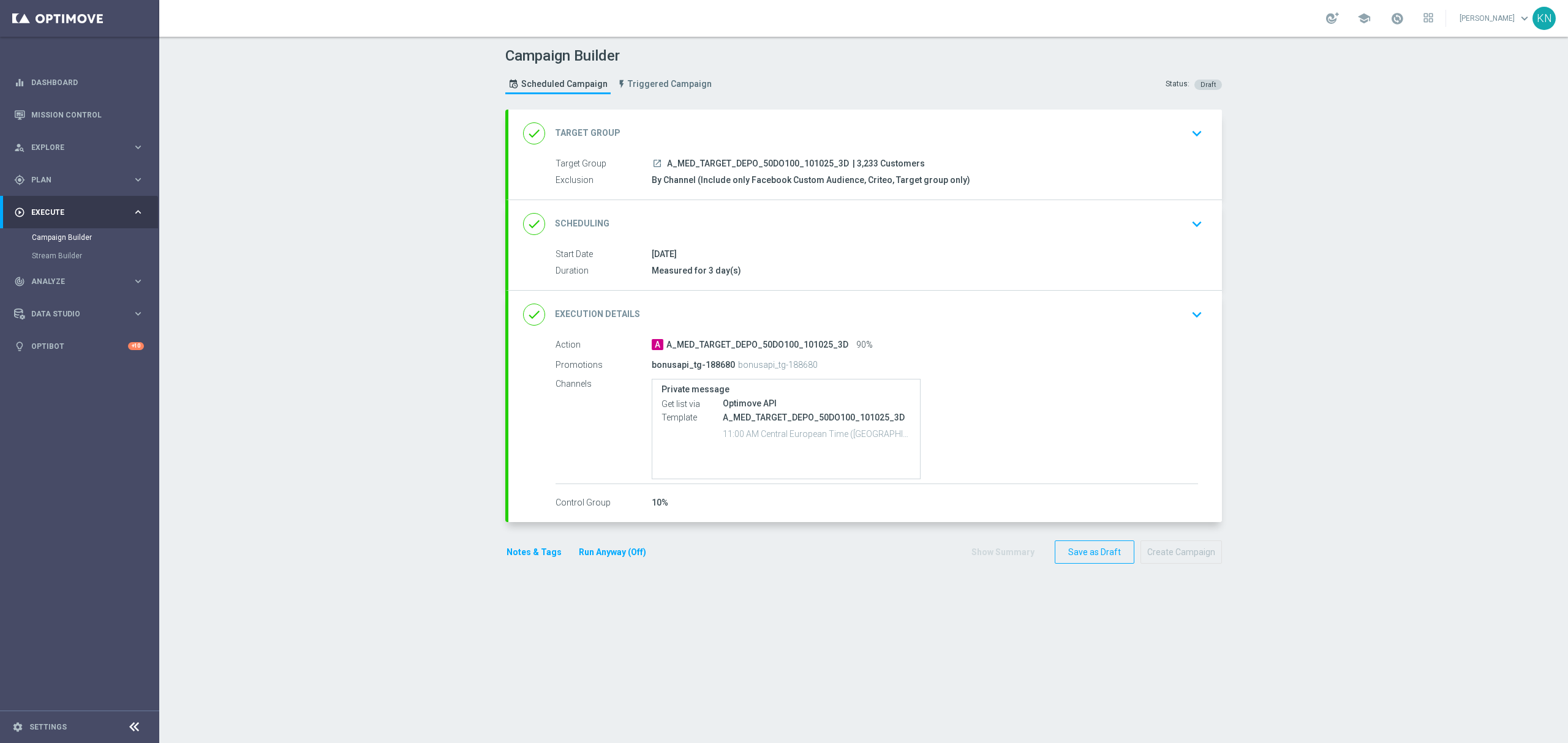
click at [1095, 153] on div "done Target Group keyboard_arrow_down" at bounding box center [865, 134] width 714 height 48
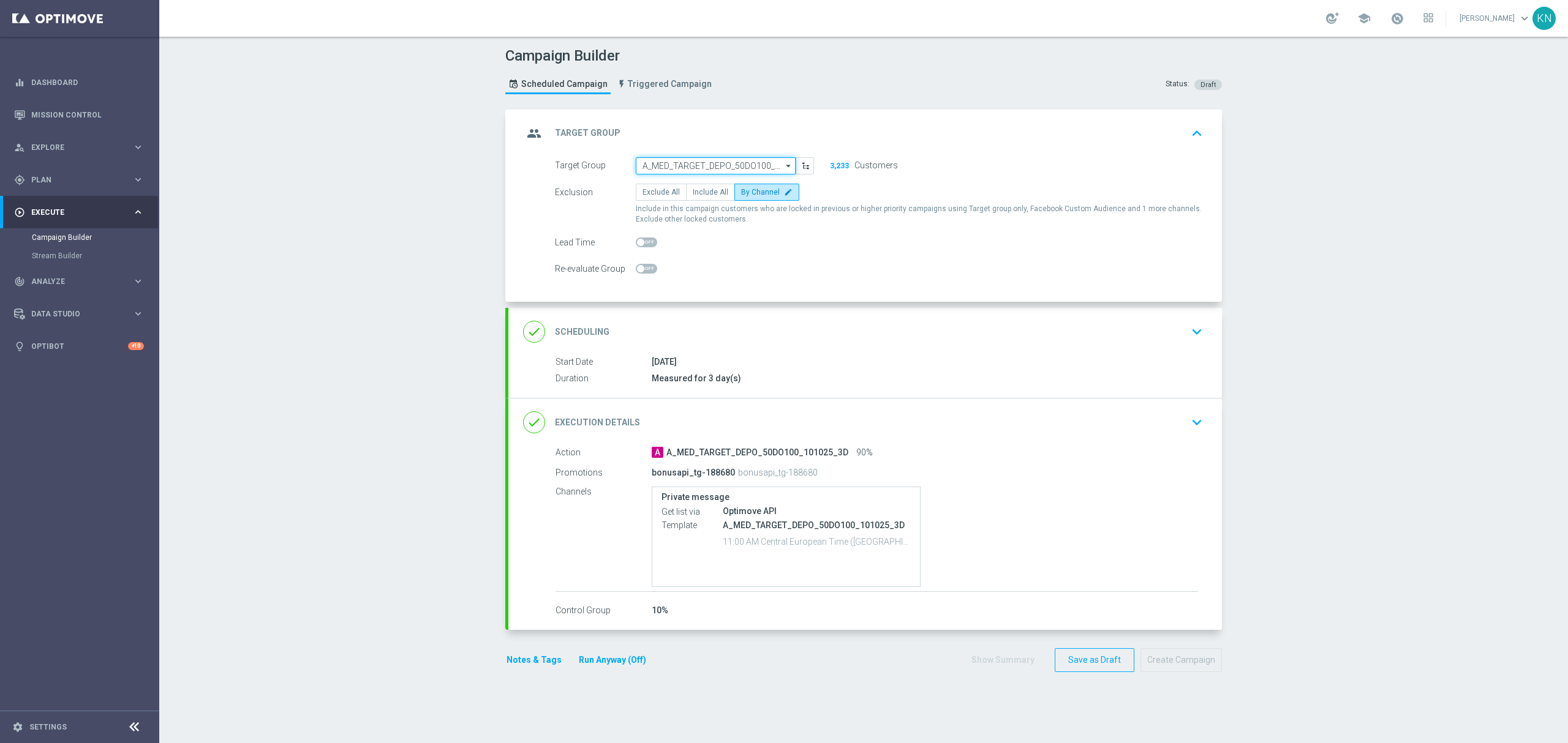
click at [661, 165] on input "A_MED_TARGET_DEPO_50DO100_101025_3D" at bounding box center [715, 166] width 160 height 17
paste input "A_HIGH_TARGET_DEPO_50DO200_101025_3D"
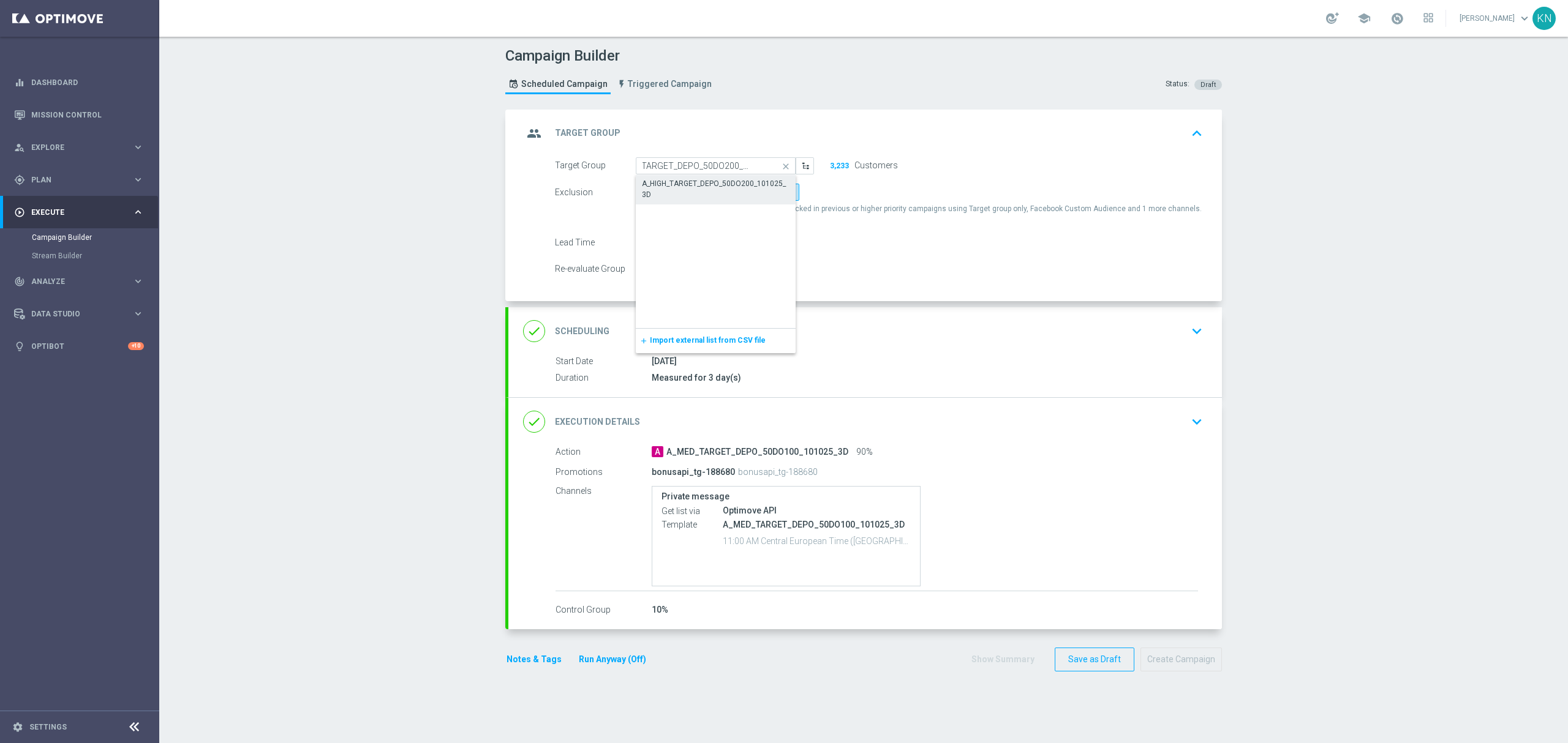
click at [682, 191] on div "A_HIGH_TARGET_DEPO_50DO200_101025_3D" at bounding box center [716, 189] width 148 height 22
type input "A_HIGH_TARGET_DEPO_50DO200_101025_3D"
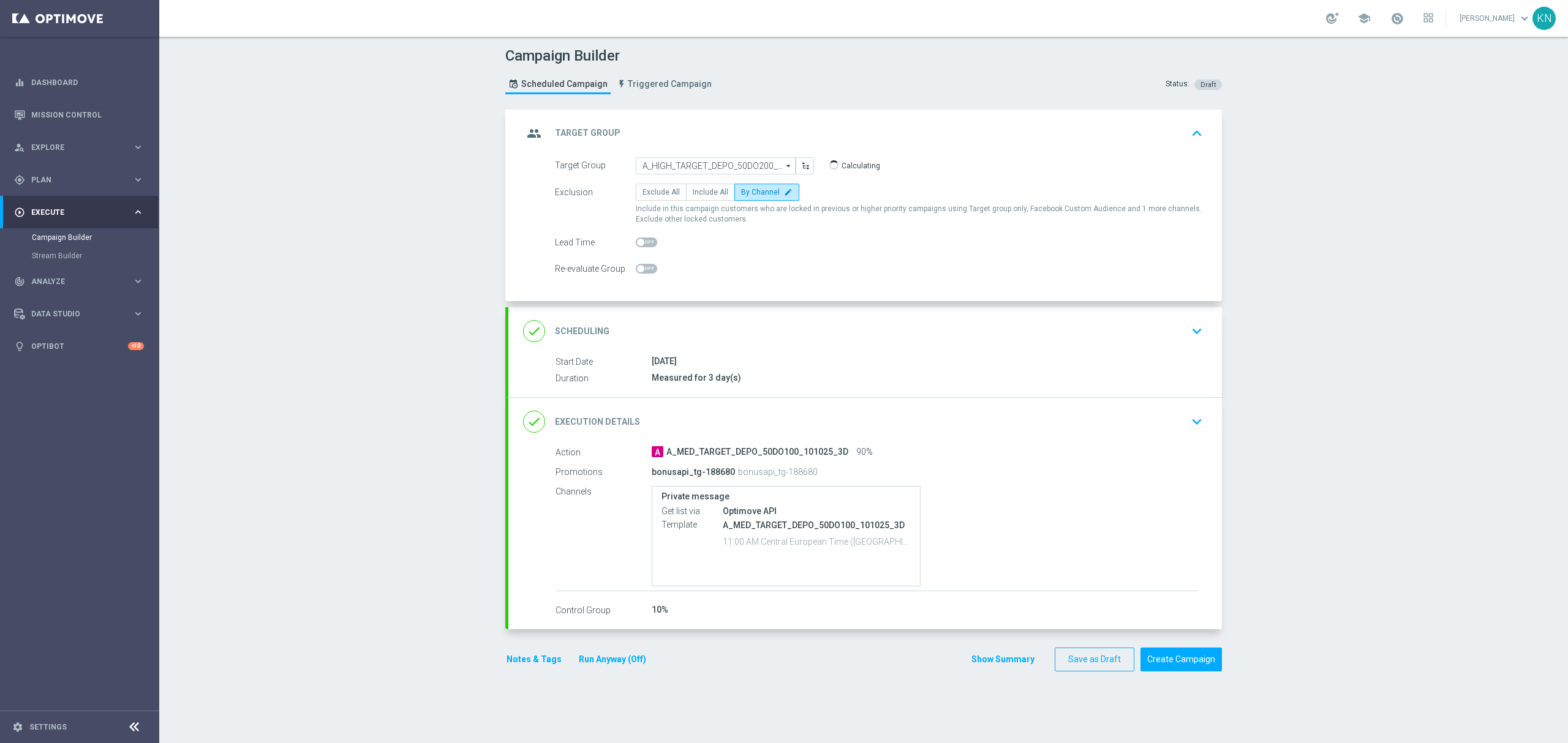
click at [873, 340] on div "done Scheduling keyboard_arrow_down" at bounding box center [865, 331] width 684 height 23
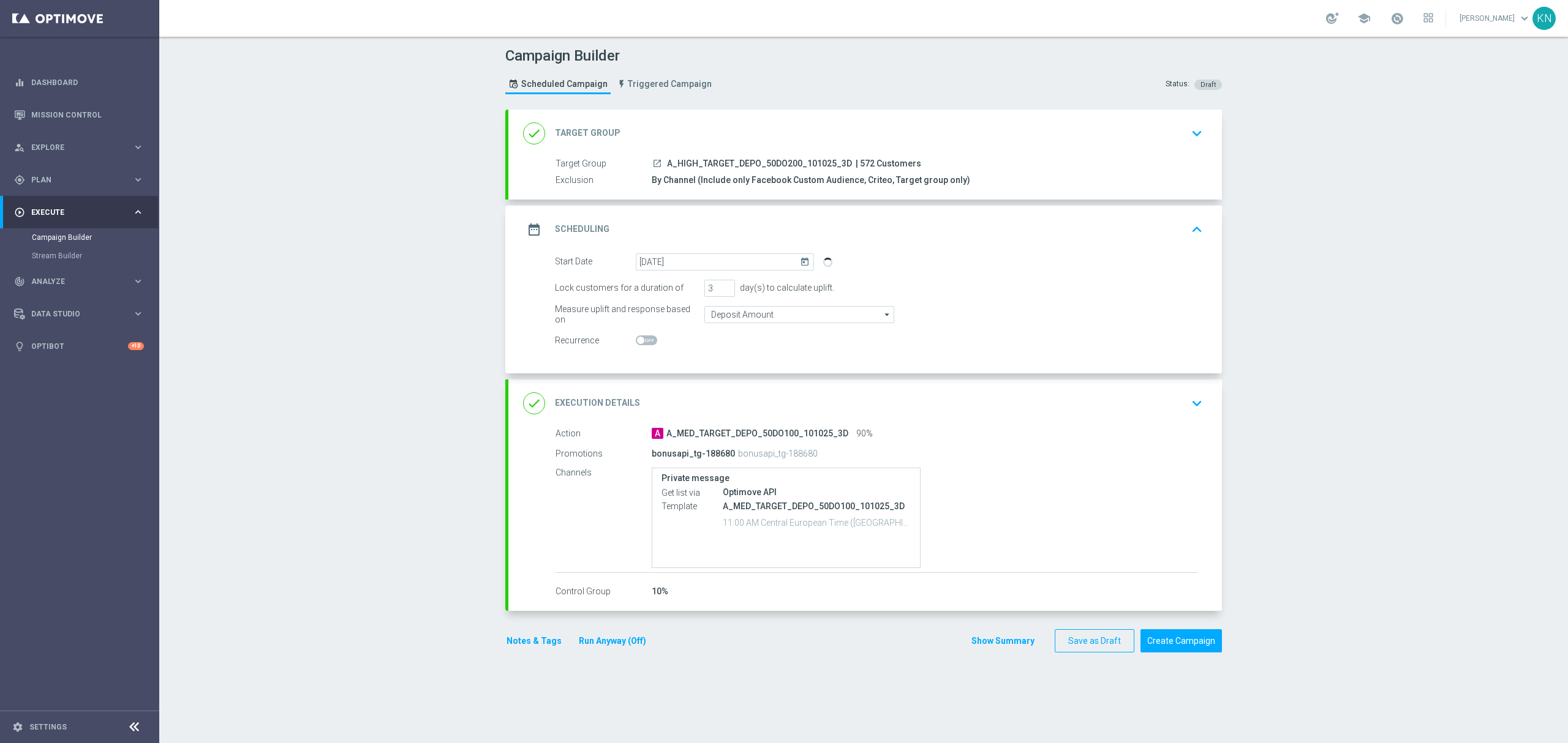
click at [892, 393] on div "done Execution Details keyboard_arrow_down" at bounding box center [865, 403] width 684 height 23
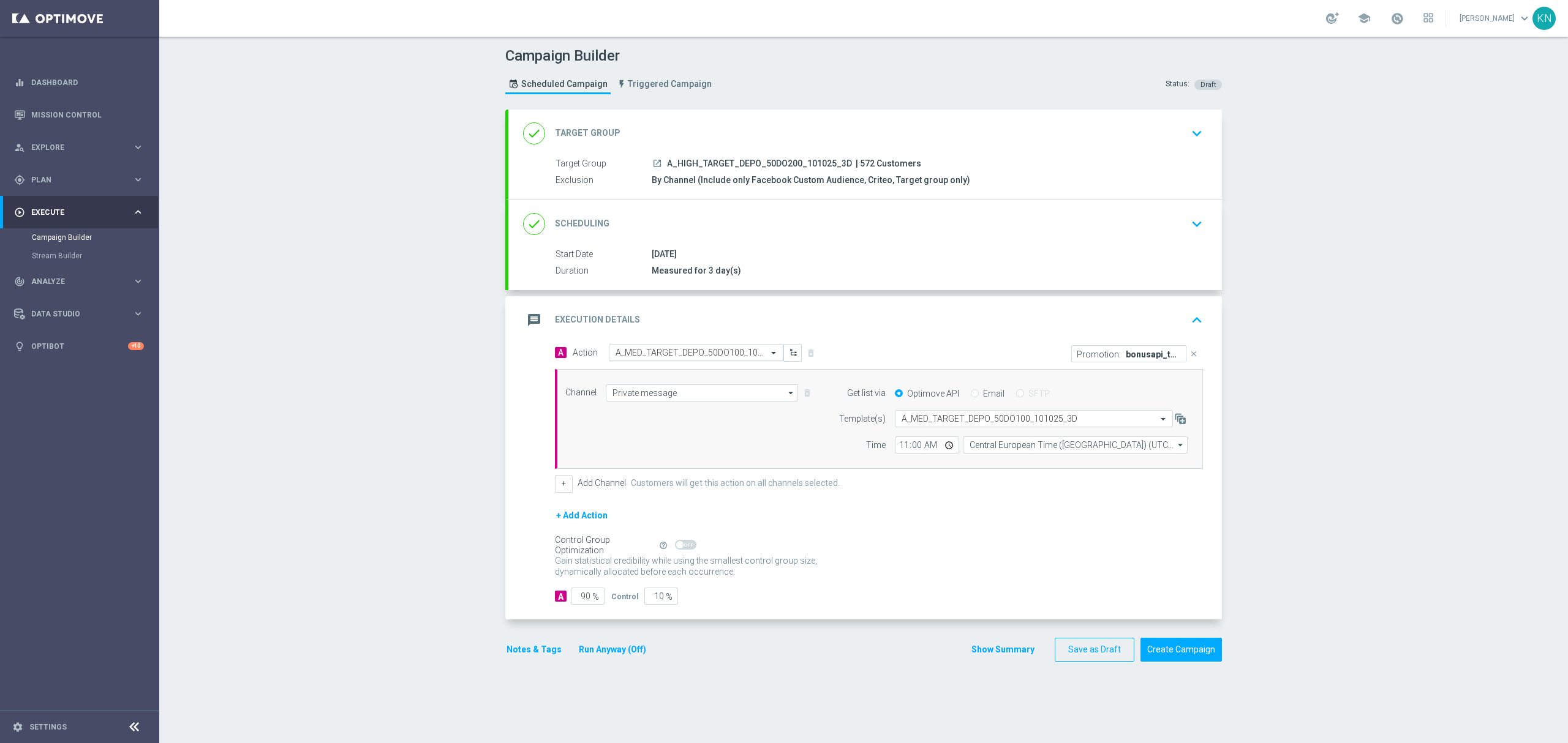
click at [670, 355] on input "text" at bounding box center [683, 353] width 137 height 10
paste input "A_HIGH_TARGET_DEPO_50DO200_101025_3D"
type input "A_HIGH_TARGET_DEPO_50DO200_101025_3D"
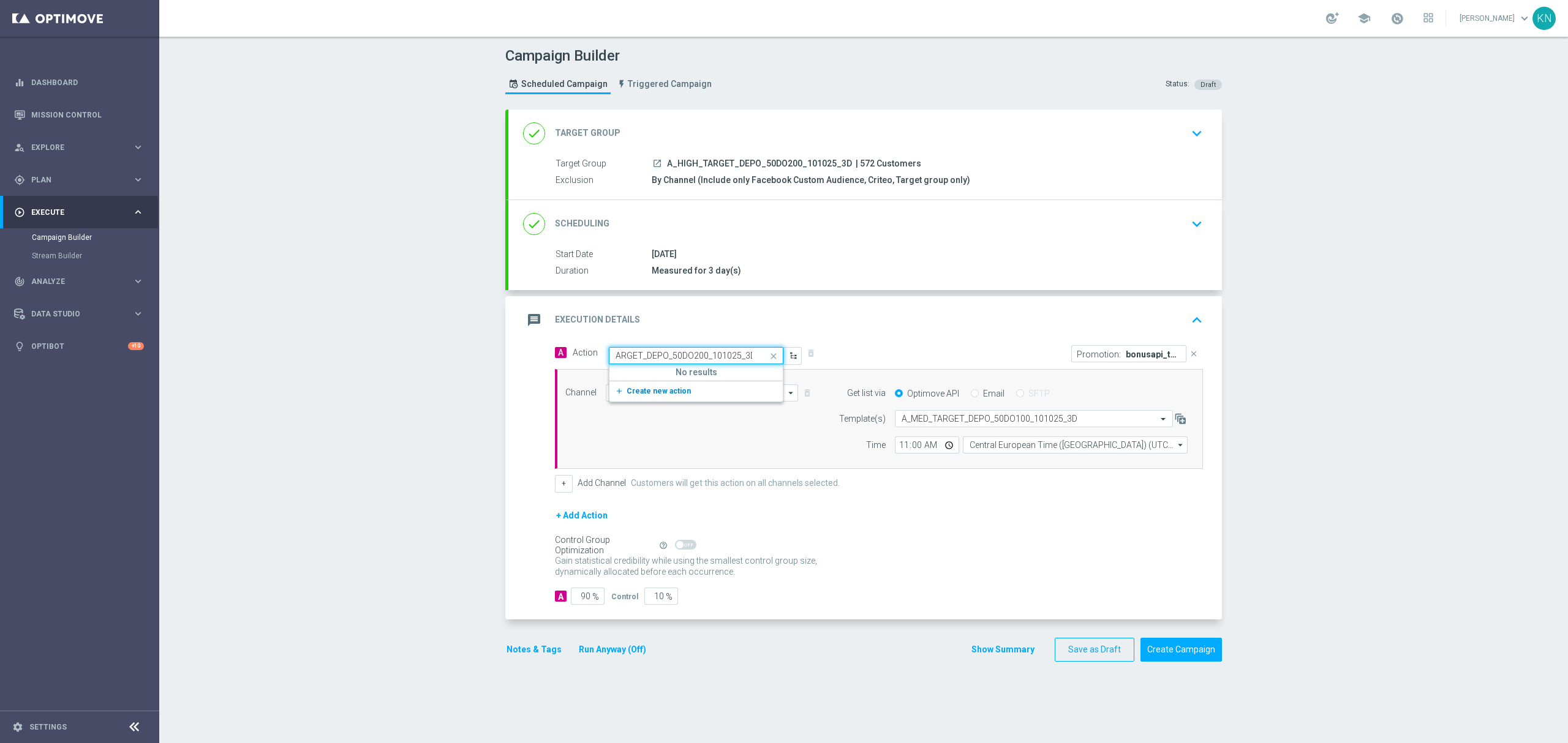
click at [658, 394] on span "Create new action" at bounding box center [658, 391] width 64 height 9
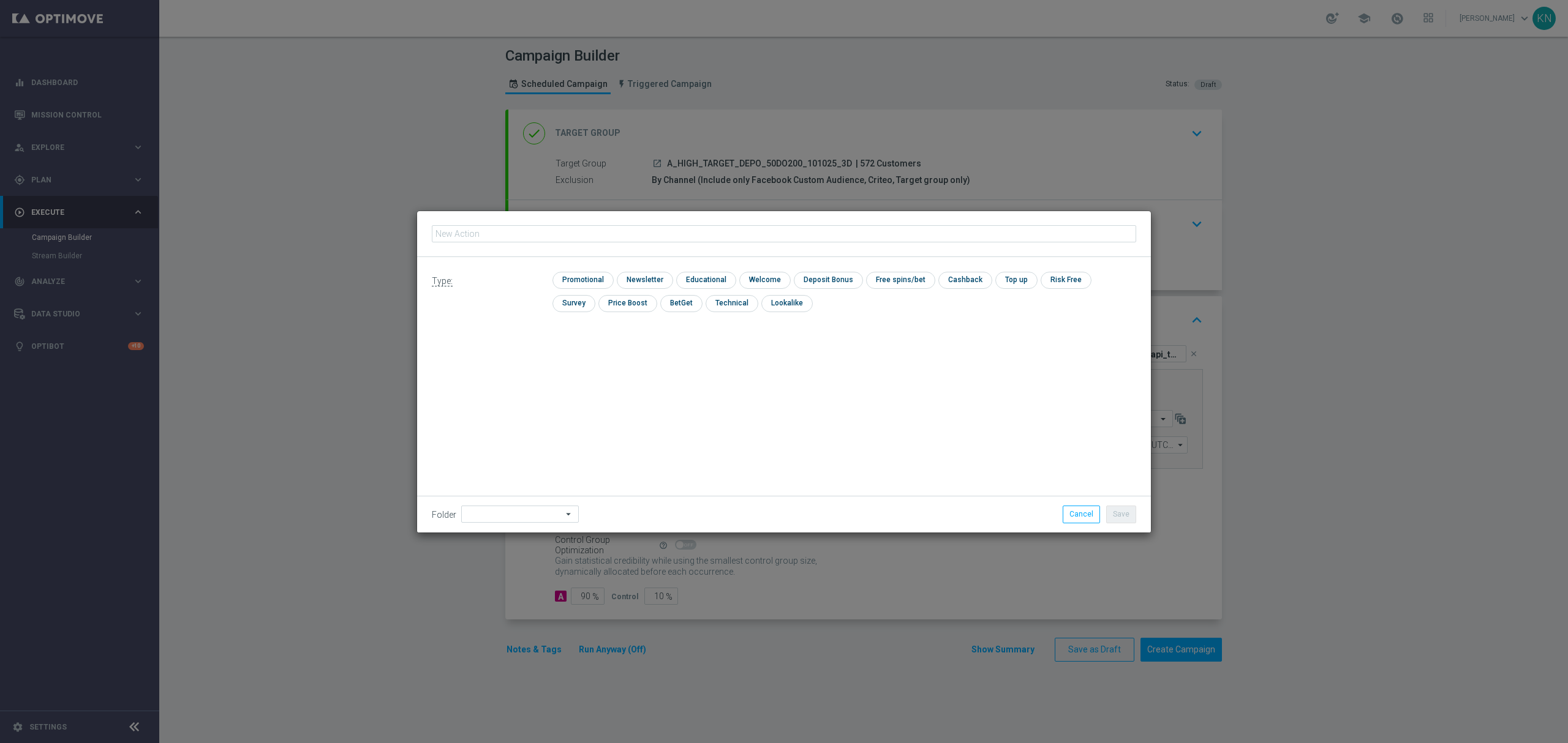
type input "A_HIGH_TARGET_DEPO_50DO200_101025_3D"
click at [594, 279] on input "checkbox" at bounding box center [581, 280] width 58 height 17
checkbox input "true"
click at [1116, 505] on button "Save" at bounding box center [1121, 514] width 30 height 17
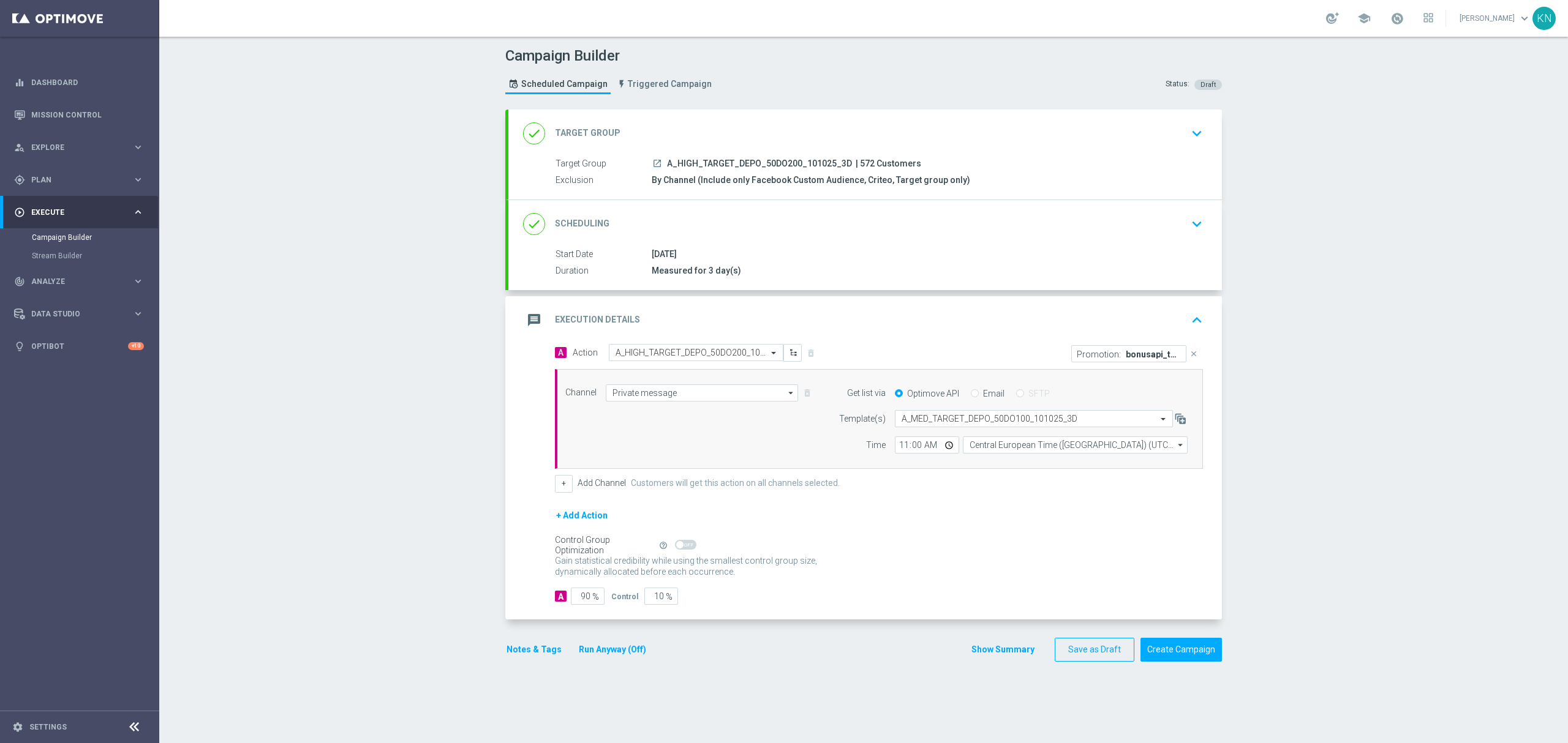
click at [934, 430] on form "Template(s) Select template A_MED_TARGET_DEPO_50DO100_101025_3D Time 11:00 Cent…" at bounding box center [1009, 431] width 355 height 44
click at [937, 421] on input "text" at bounding box center [1021, 419] width 240 height 10
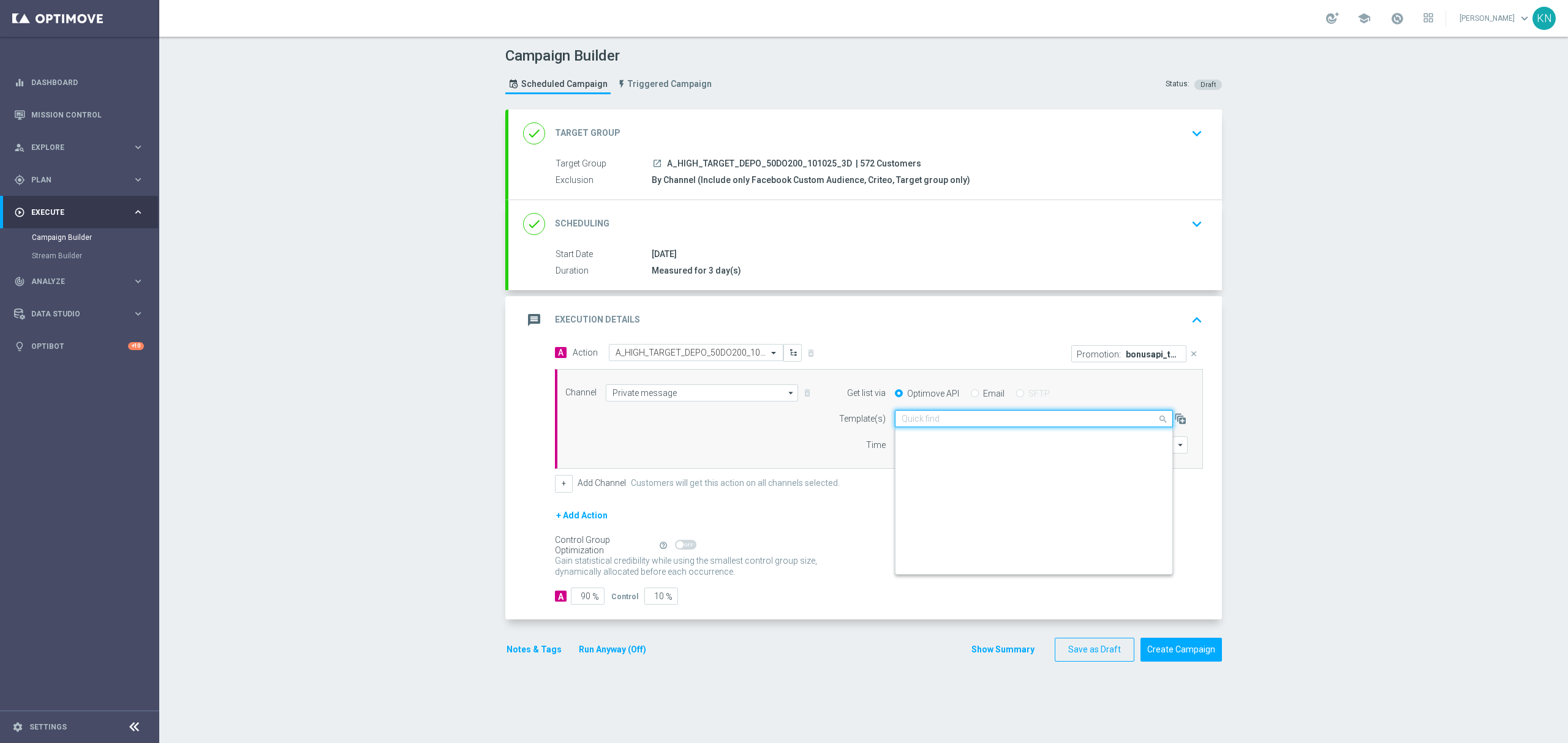
scroll to position [80564, 0]
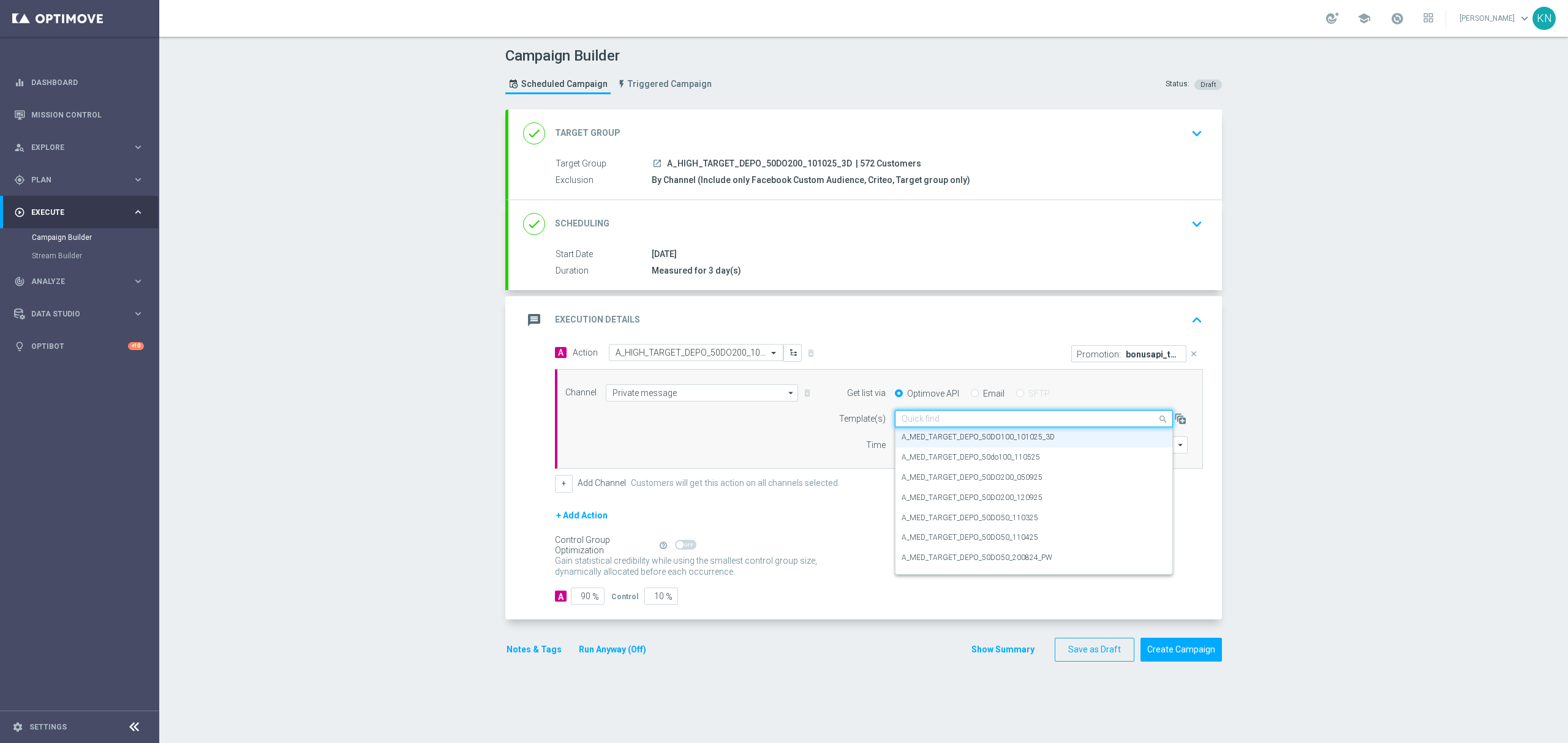
paste input "A_HIGH_TARGET_DEPO_50DO200_101025_3D"
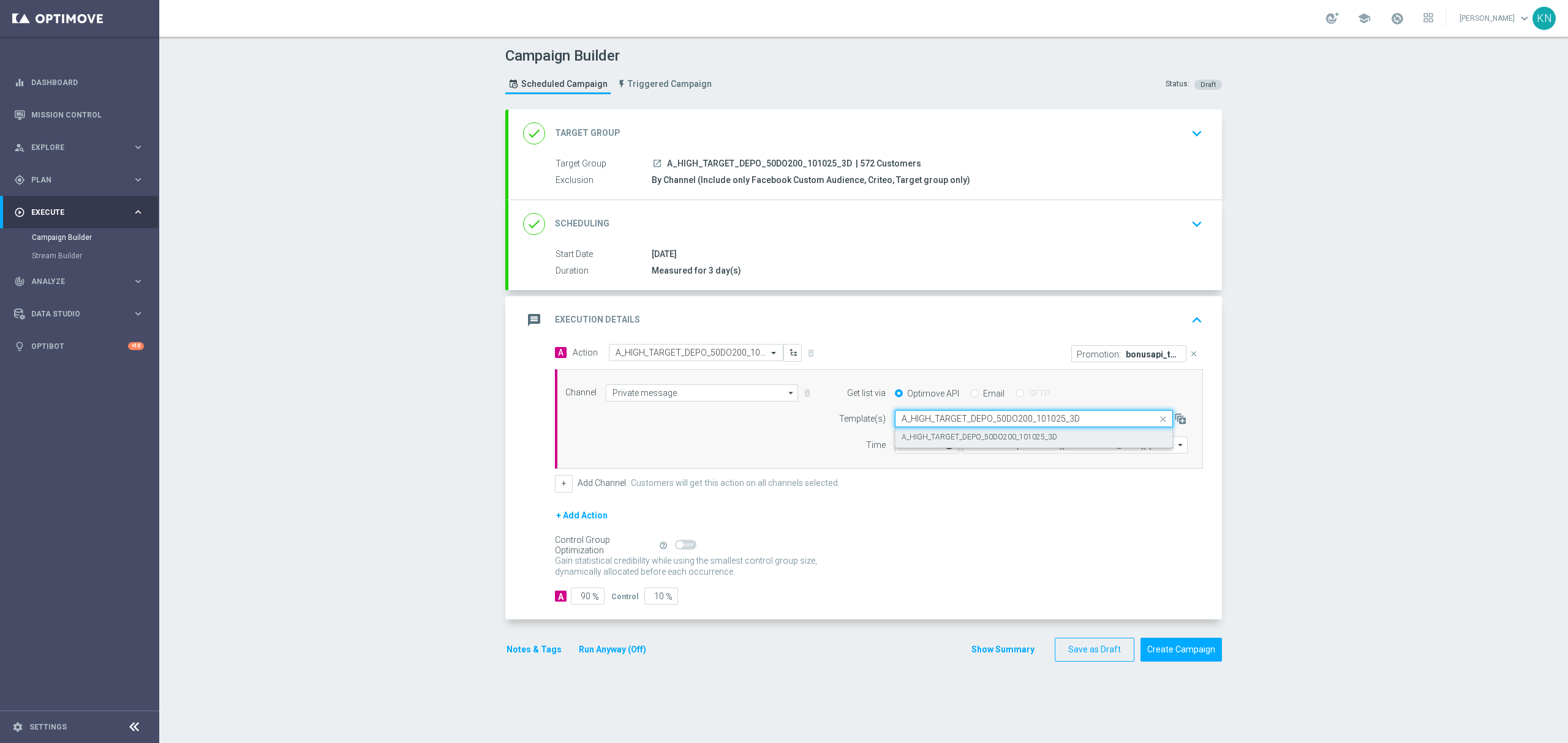
scroll to position [0, 0]
click at [944, 439] on label "A_HIGH_TARGET_DEPO_50DO200_101025_3D" at bounding box center [979, 437] width 156 height 10
type input "A_HIGH_TARGET_DEPO_50DO200_101025_3D"
click at [534, 650] on button "Notes & Tags" at bounding box center [534, 649] width 57 height 15
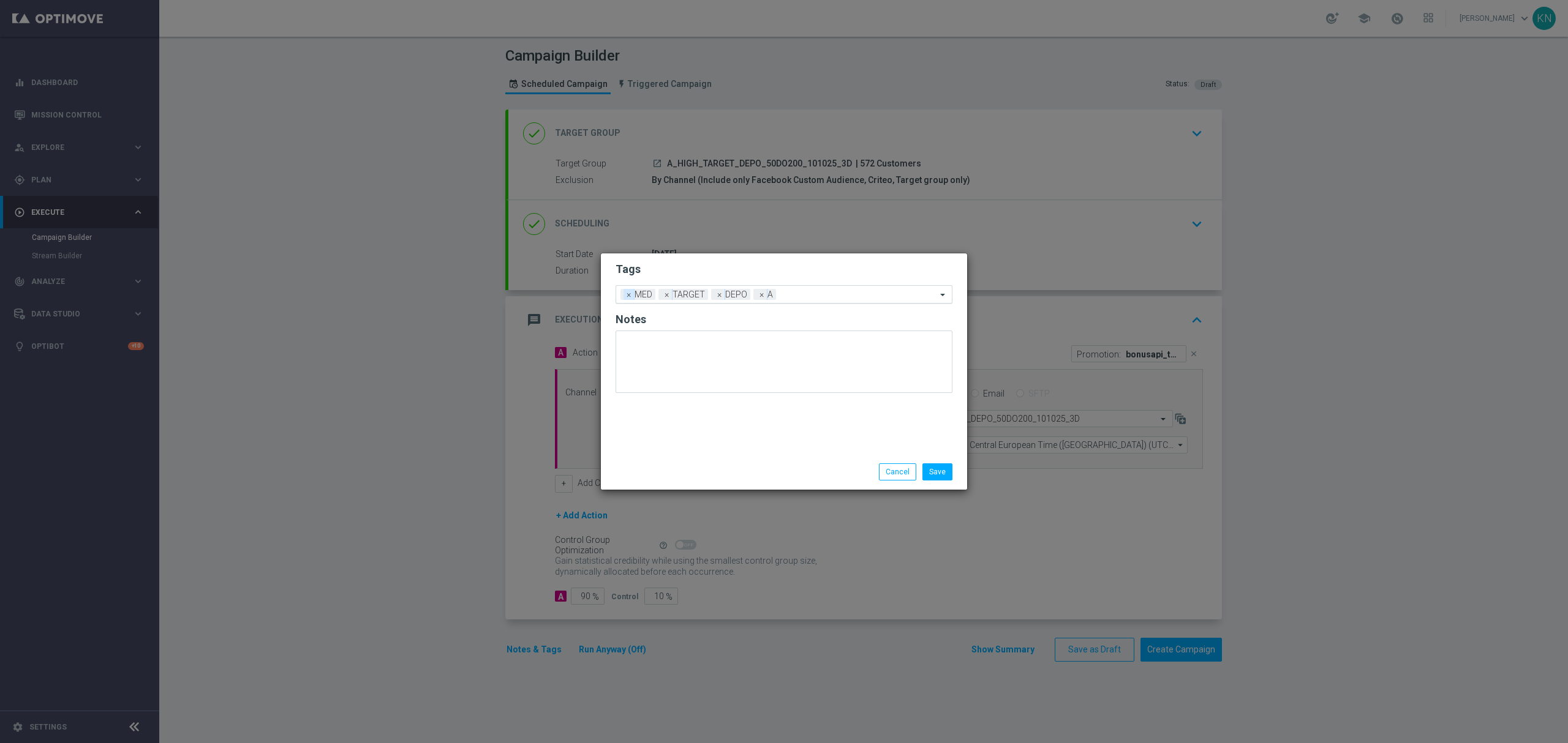
click at [623, 295] on span "×" at bounding box center [629, 295] width 11 height 11
click at [761, 299] on input "text" at bounding box center [779, 294] width 314 height 10
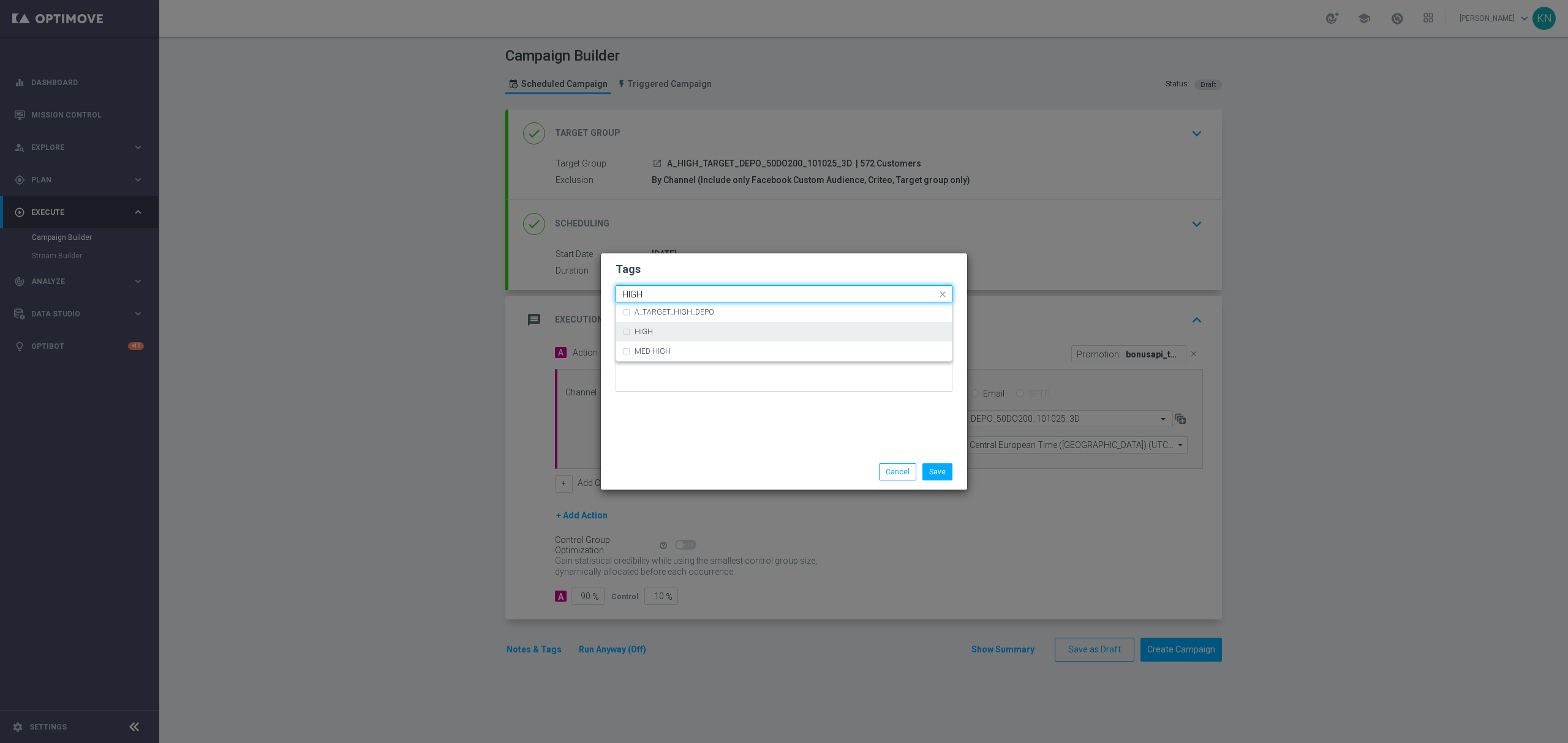
click at [693, 336] on div "HIGH" at bounding box center [784, 331] width 323 height 20
type input "HIGH"
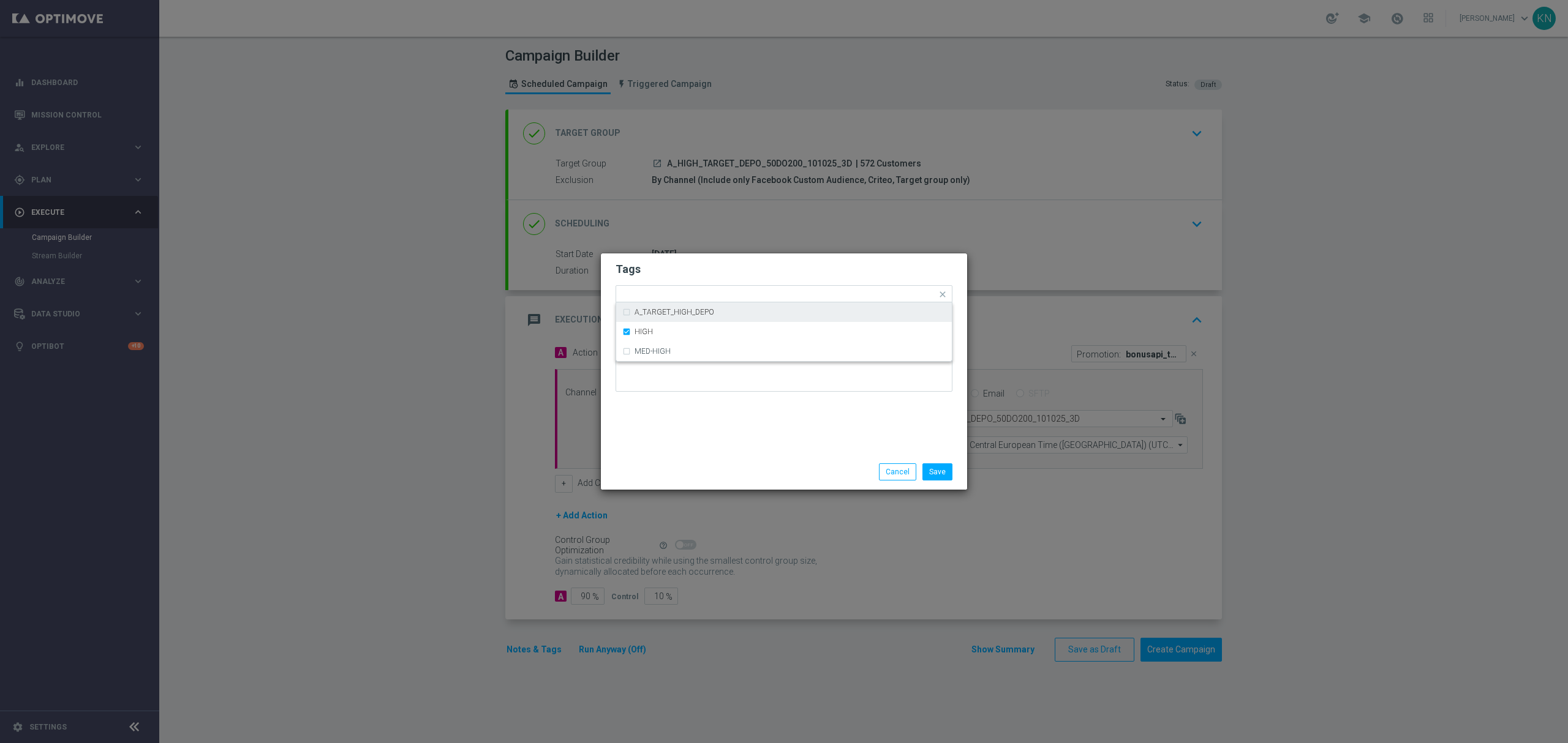
click at [706, 270] on h2 "Tags" at bounding box center [784, 269] width 337 height 14
click at [937, 476] on button "Save" at bounding box center [937, 472] width 30 height 17
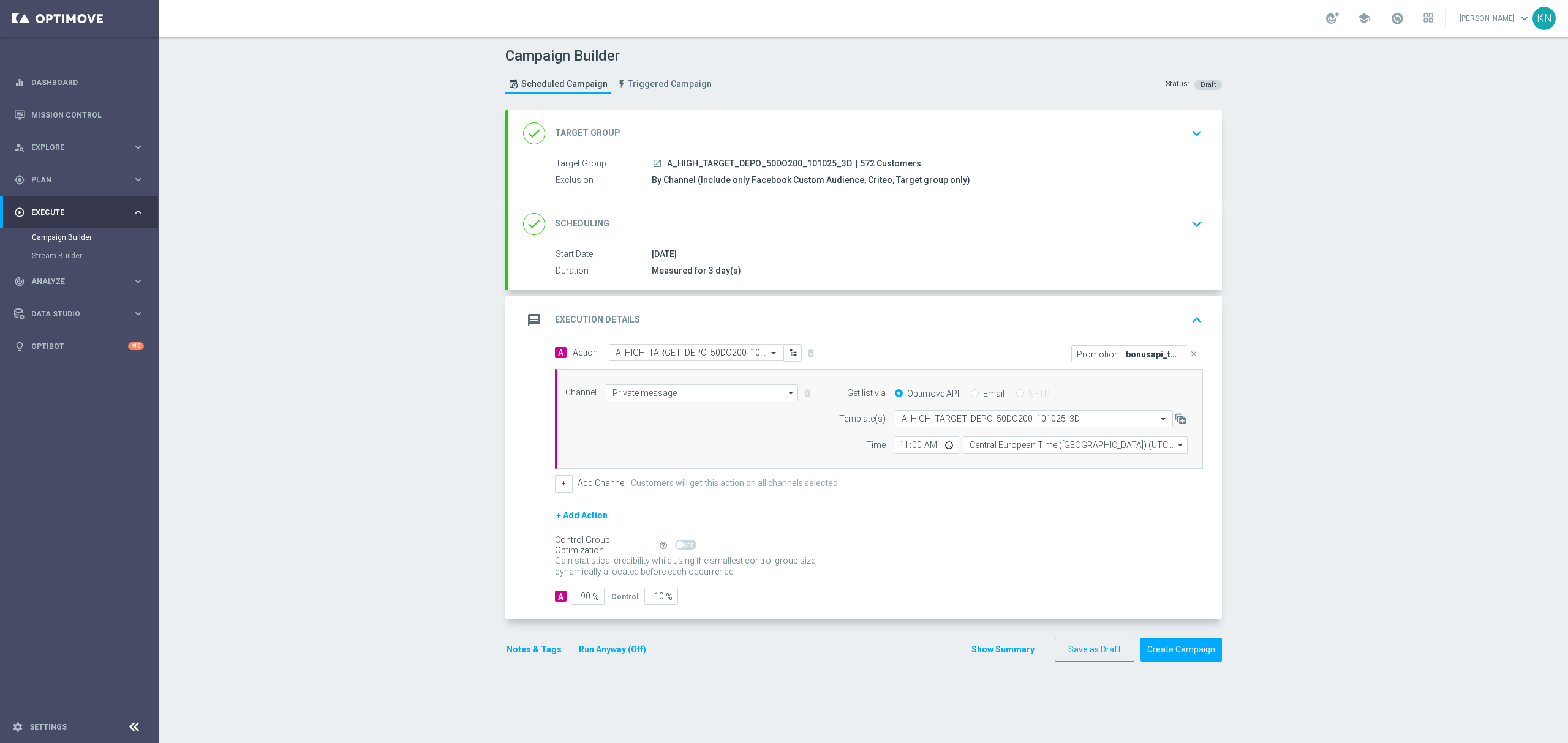
click at [1163, 353] on p "bonusapi_tg-188680" at bounding box center [1152, 354] width 55 height 10
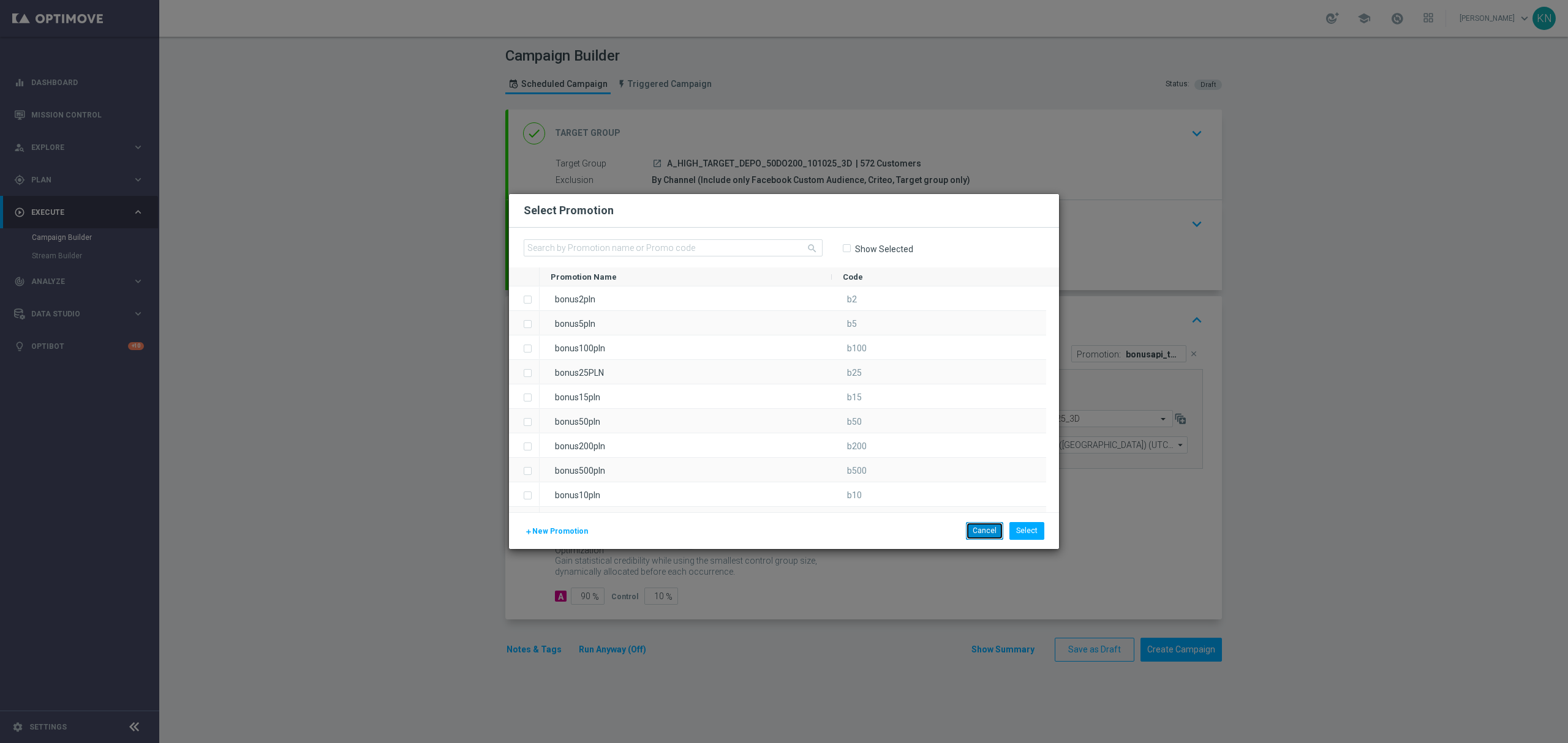
drag, startPoint x: 976, startPoint y: 535, endPoint x: 1045, endPoint y: 512, distance: 72.7
click at [976, 532] on button "Cancel" at bounding box center [984, 531] width 37 height 17
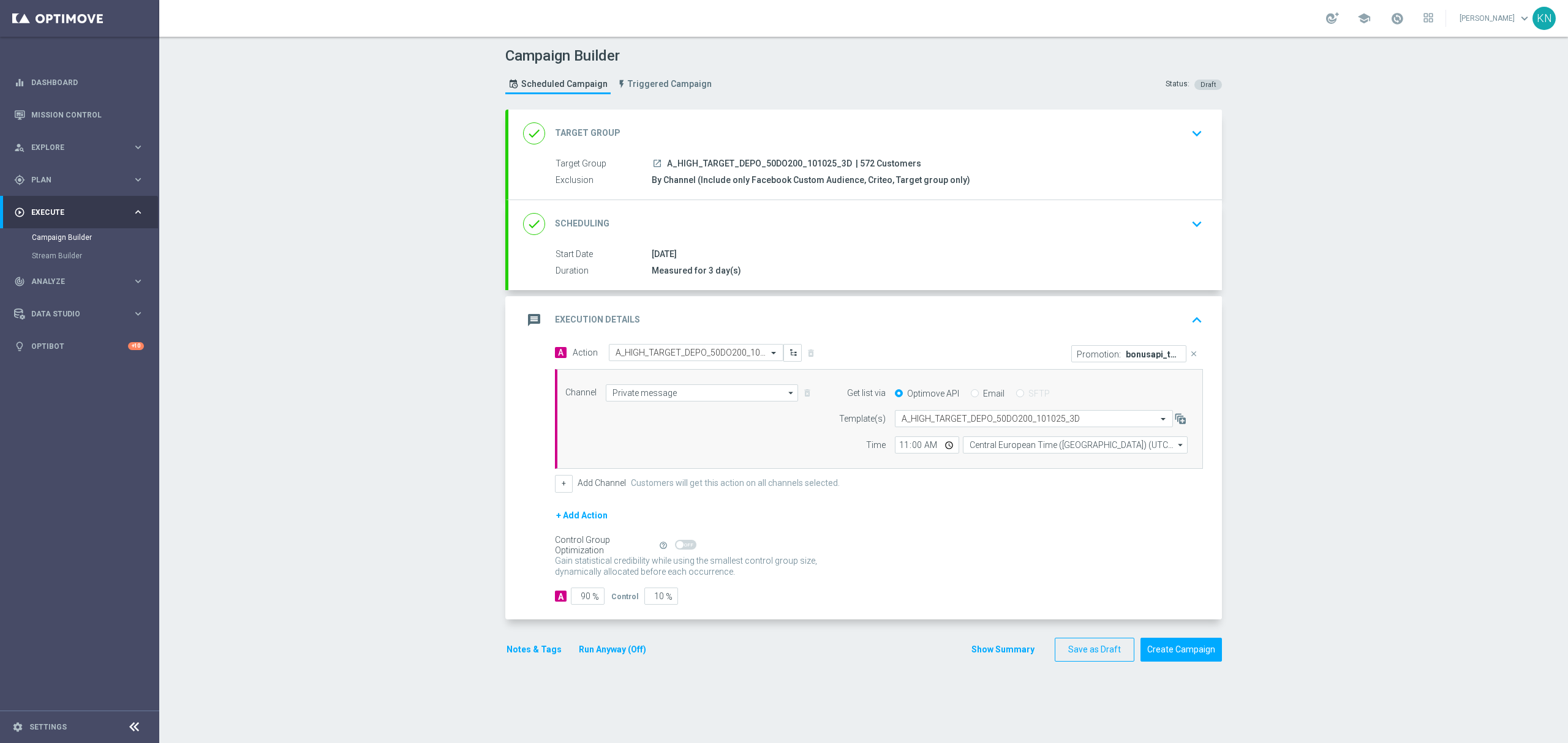
click at [1189, 356] on icon "close" at bounding box center [1193, 354] width 9 height 9
click at [1177, 354] on button "Add Promotion" at bounding box center [1165, 353] width 68 height 14
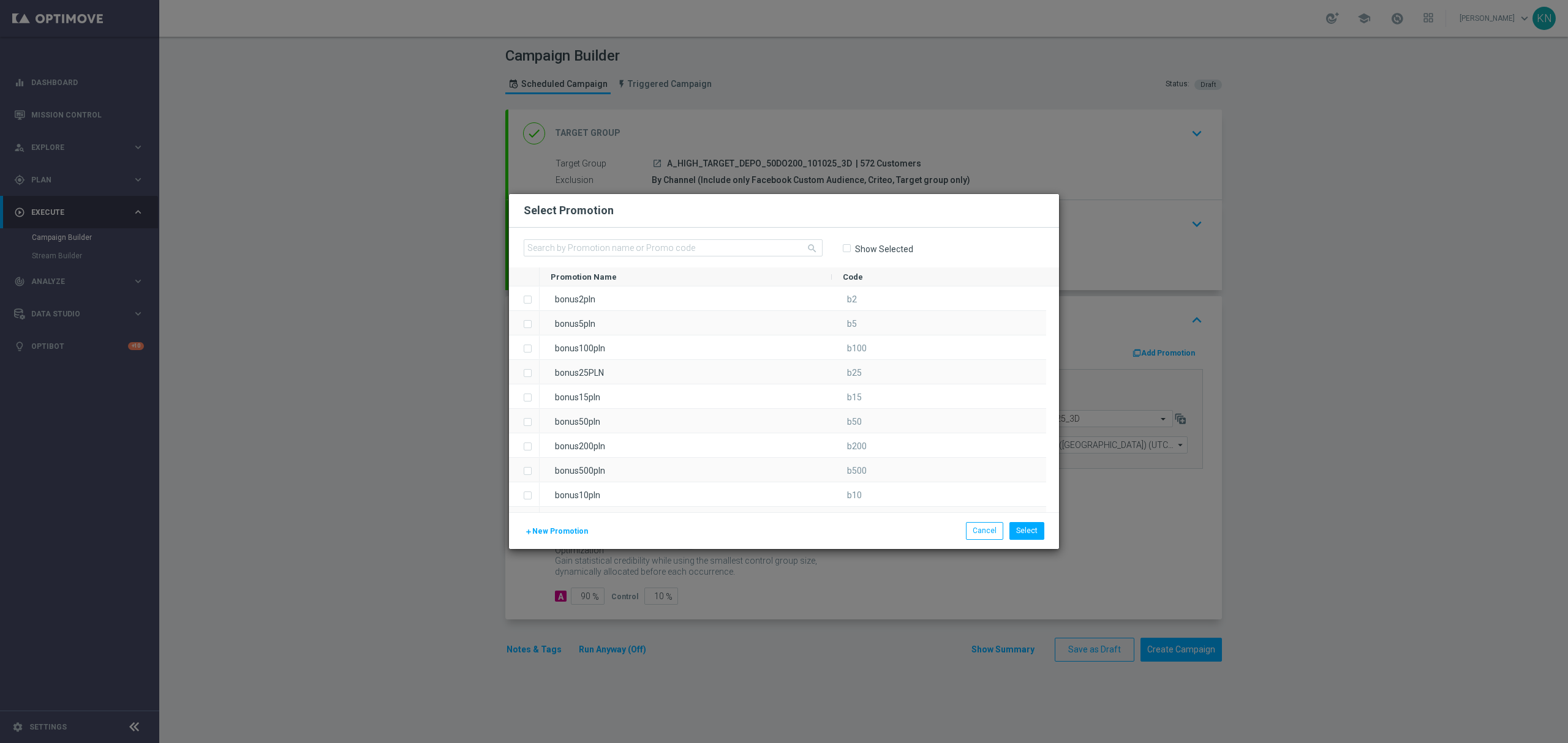
click at [547, 528] on span "New Promotion" at bounding box center [560, 531] width 56 height 9
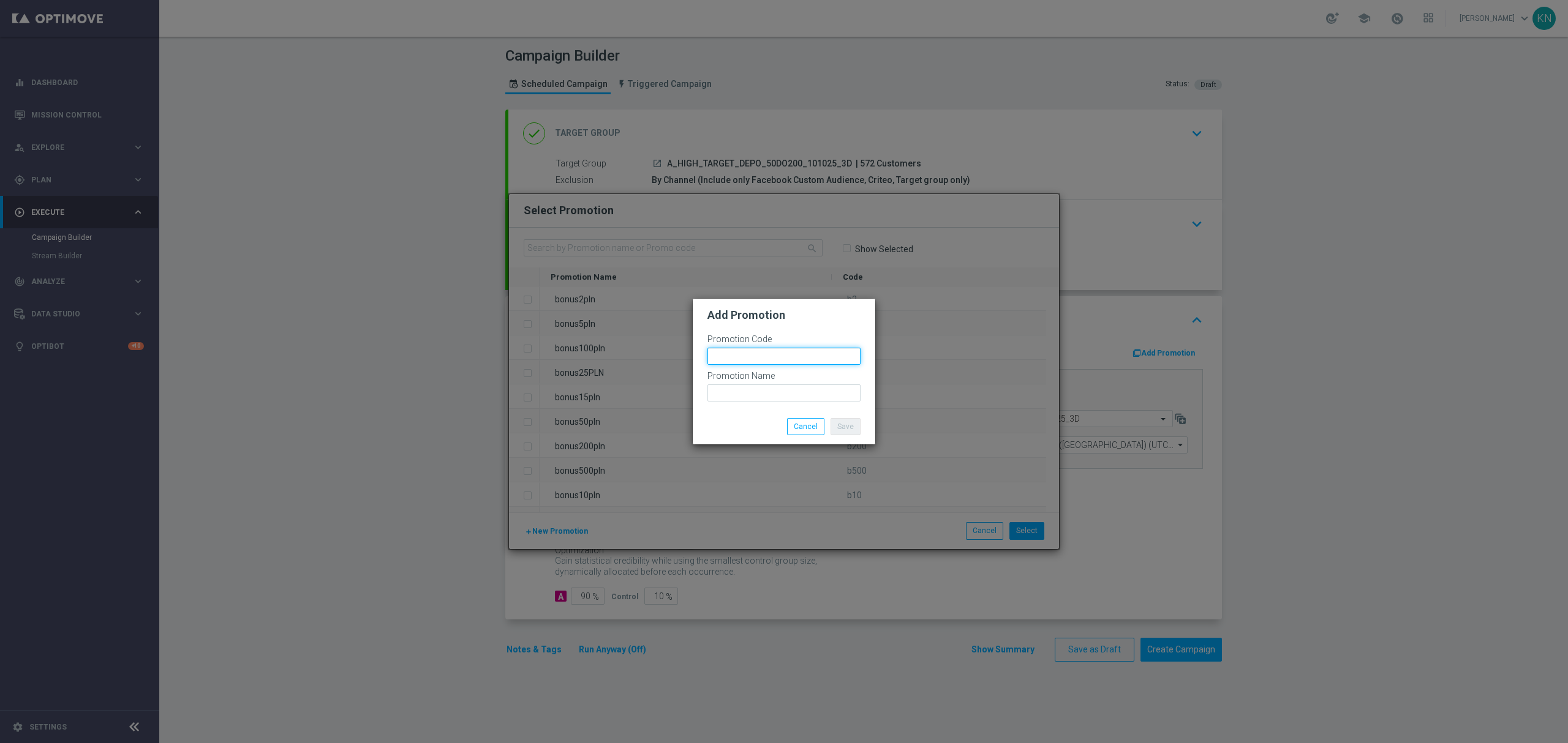
drag, startPoint x: 752, startPoint y: 358, endPoint x: 765, endPoint y: 376, distance: 22.2
click at [751, 358] on input "text" at bounding box center [784, 357] width 153 height 17
paste input "188683"
drag, startPoint x: 808, startPoint y: 354, endPoint x: 578, endPoint y: 348, distance: 230.1
click at [554, 346] on modal-container "Add Promotion Promotion Code bonusapi_tg-188683 Promotion Name Save Cancel" at bounding box center [784, 371] width 1568 height 743
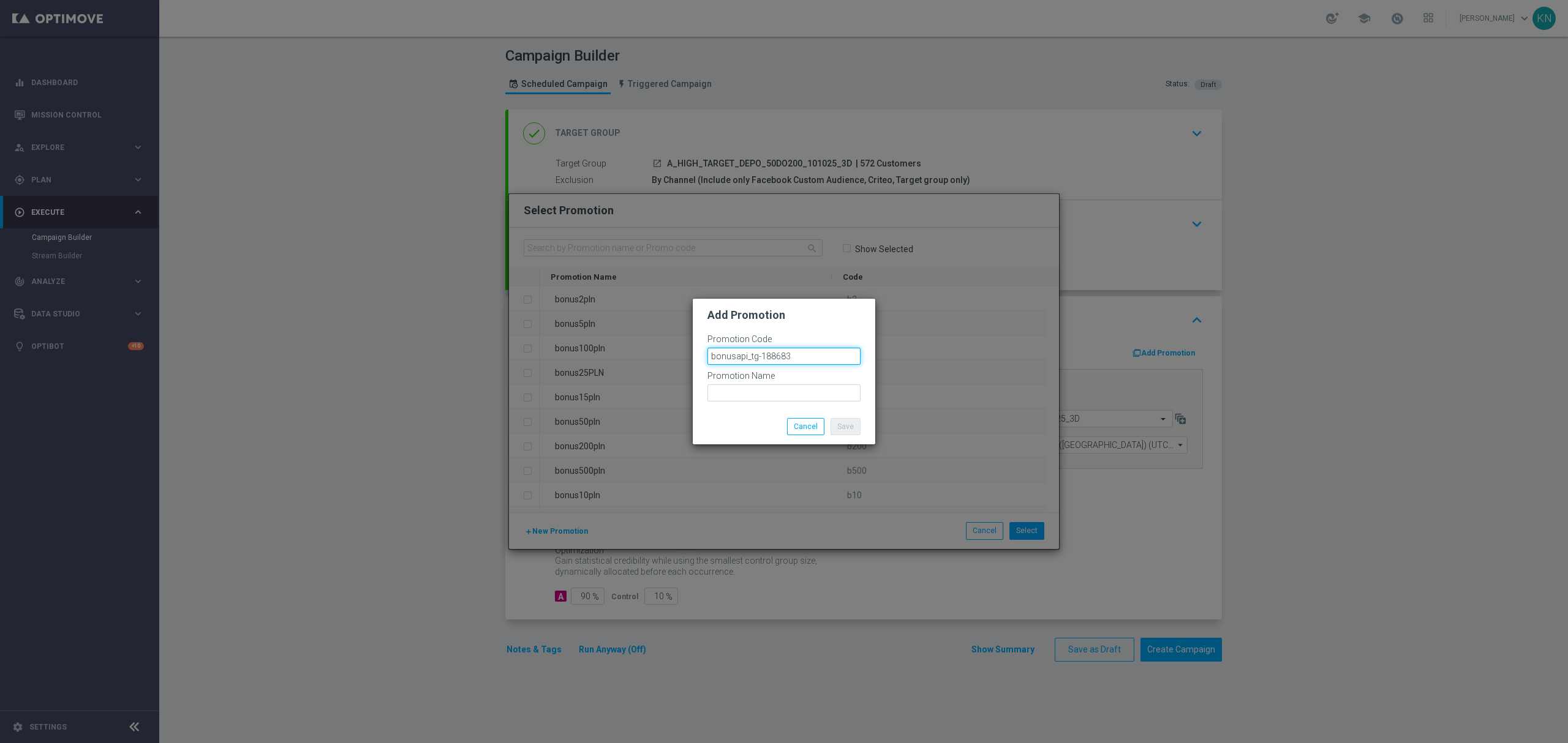
type input "bonusapi_tg-188683"
click at [724, 390] on input "text" at bounding box center [784, 393] width 153 height 17
paste input "bonusapi_tg-188683"
type input "bonusapi_tg-188683"
click at [847, 423] on button "Save" at bounding box center [846, 427] width 30 height 17
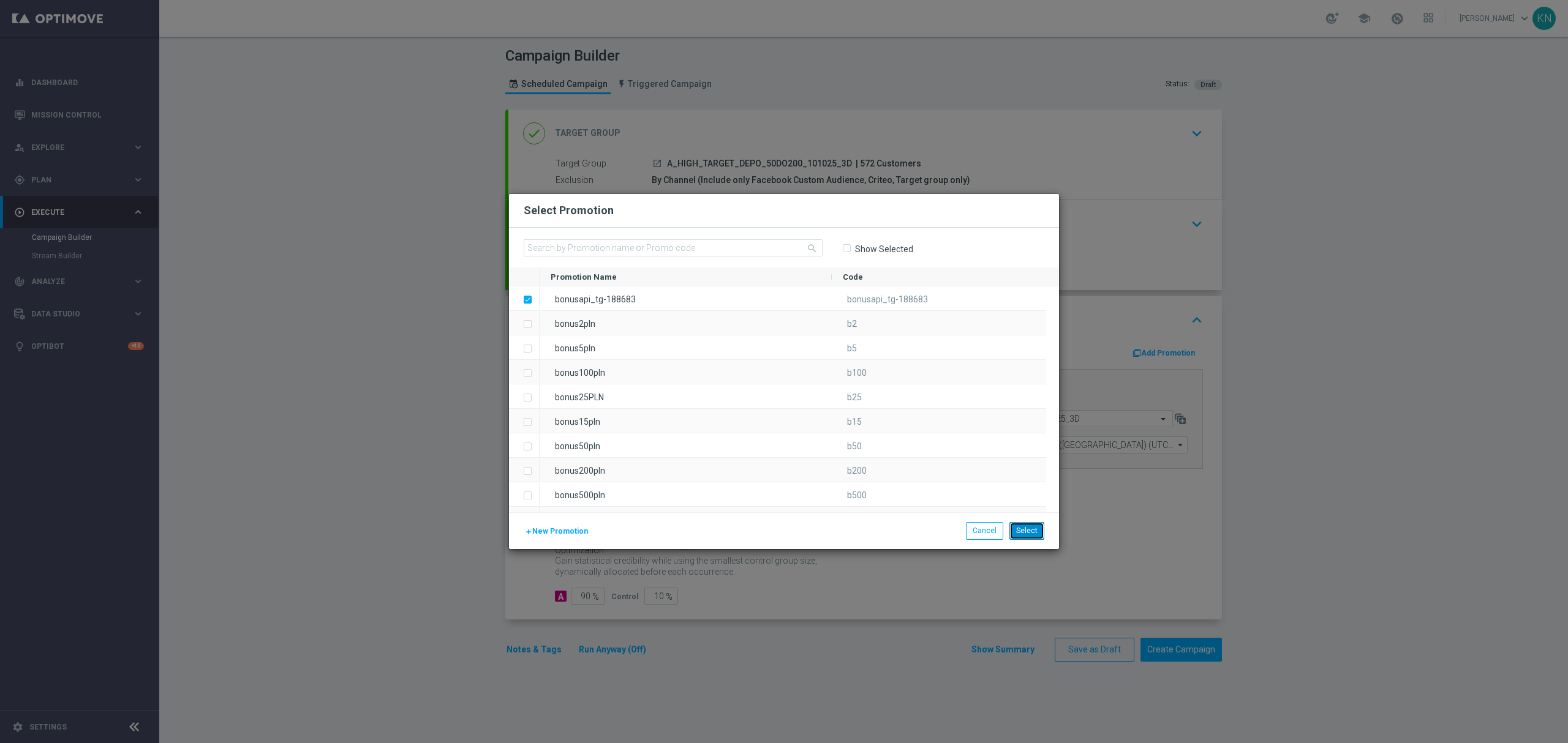
click at [1029, 528] on button "Select" at bounding box center [1027, 531] width 35 height 17
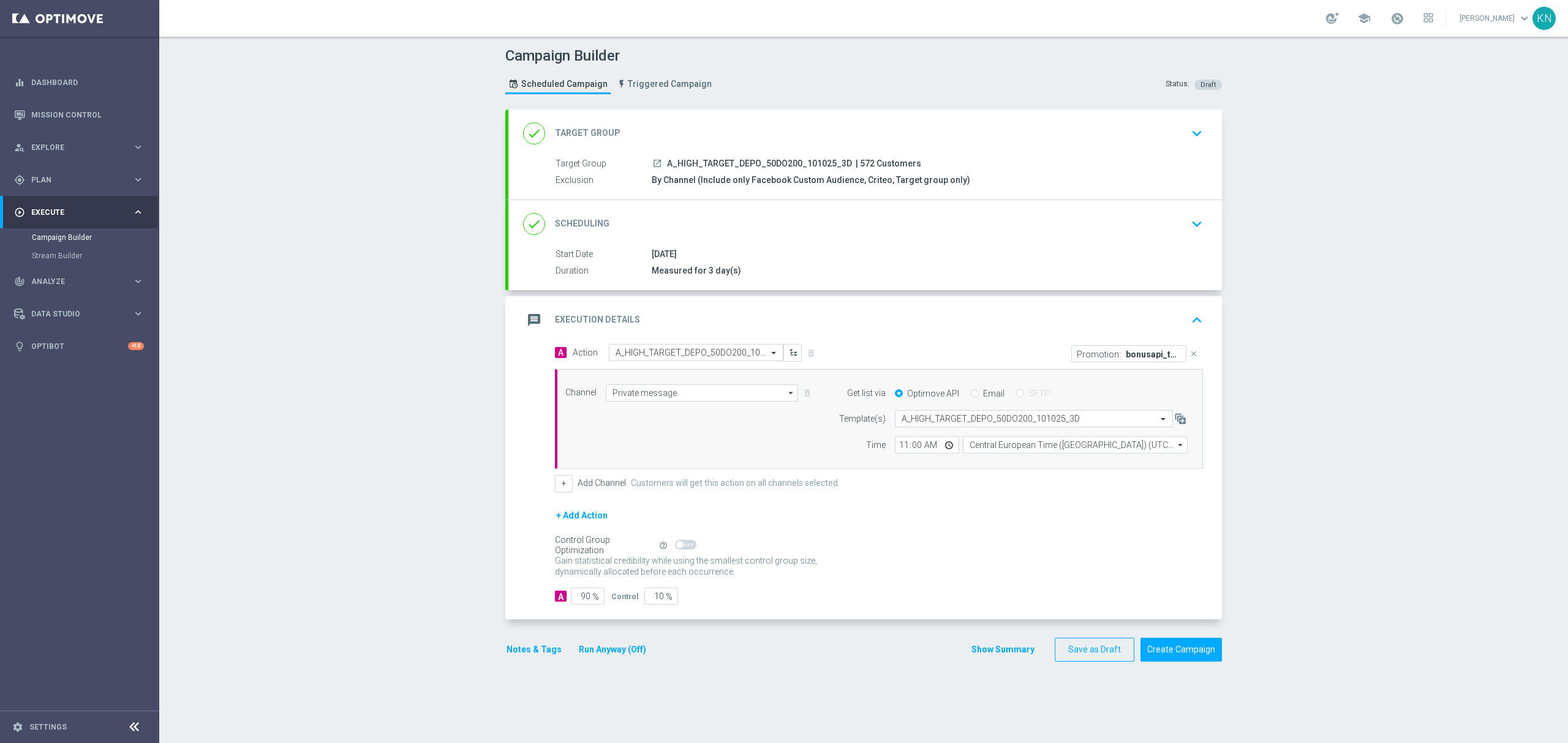
click at [1164, 129] on div "done Target Group keyboard_arrow_down" at bounding box center [865, 133] width 684 height 23
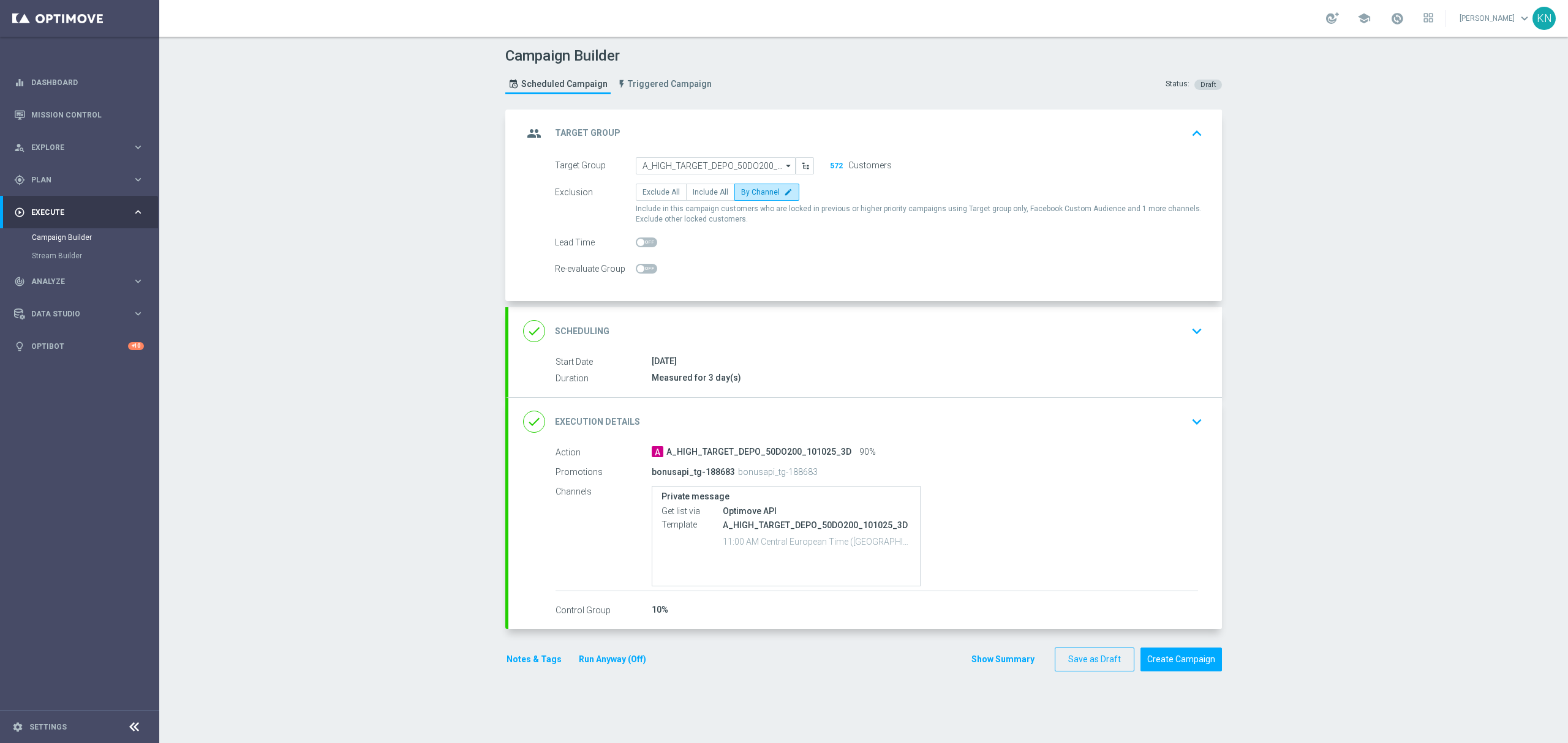
click at [1105, 316] on div "done Scheduling keyboard_arrow_down" at bounding box center [865, 331] width 714 height 48
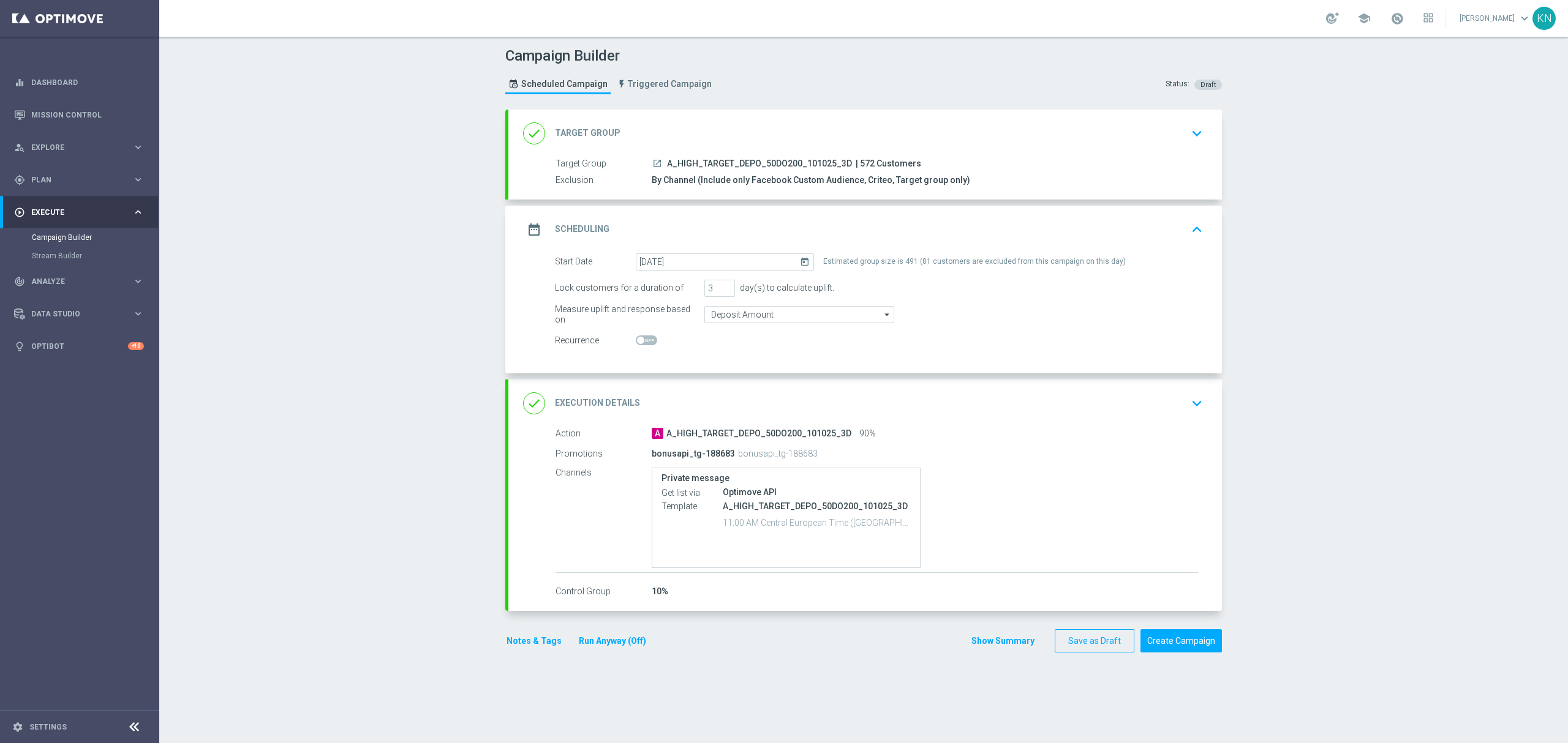
click at [1005, 407] on div "done Execution Details keyboard_arrow_down" at bounding box center [865, 403] width 684 height 23
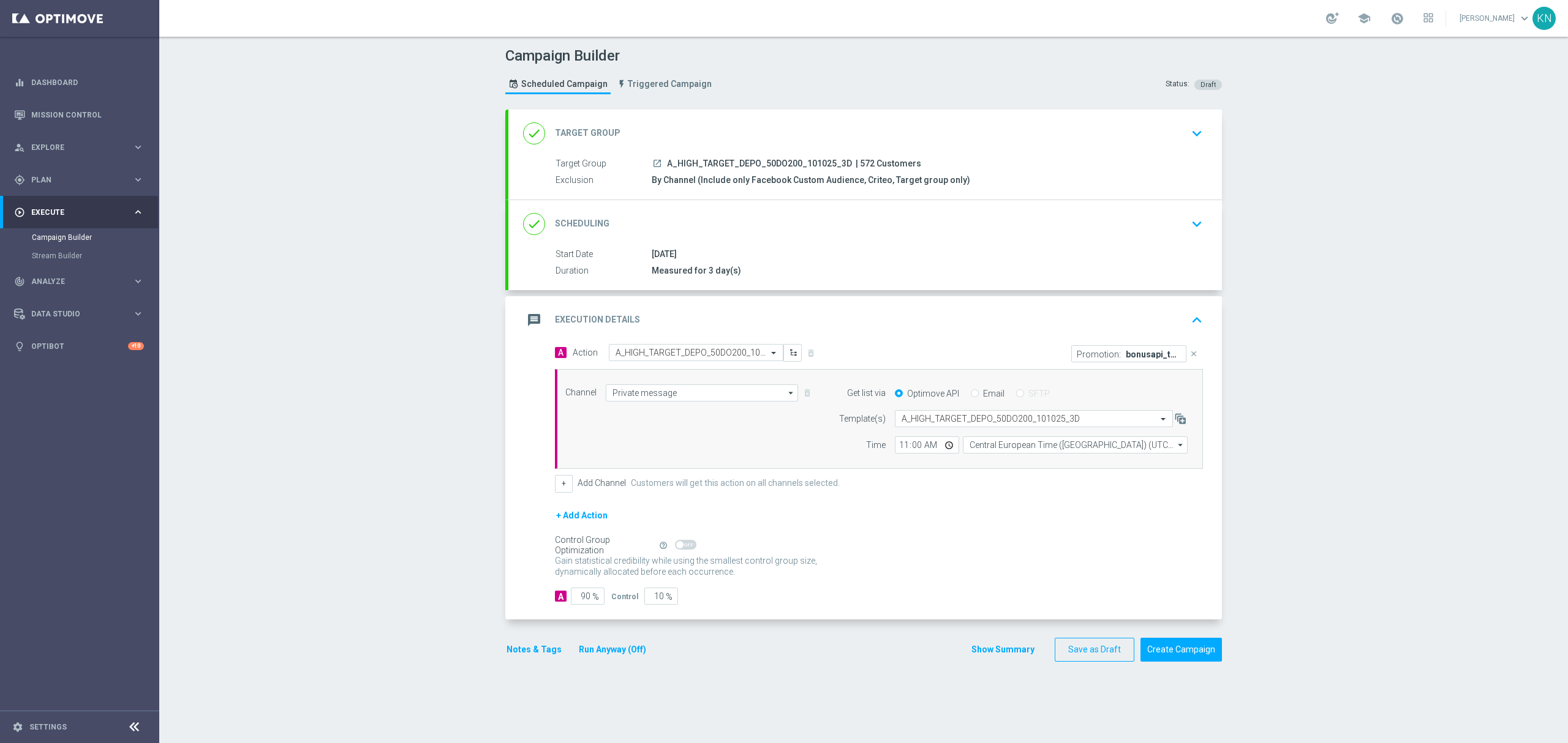
click at [1147, 238] on div "done Scheduling keyboard_arrow_down" at bounding box center [865, 224] width 714 height 48
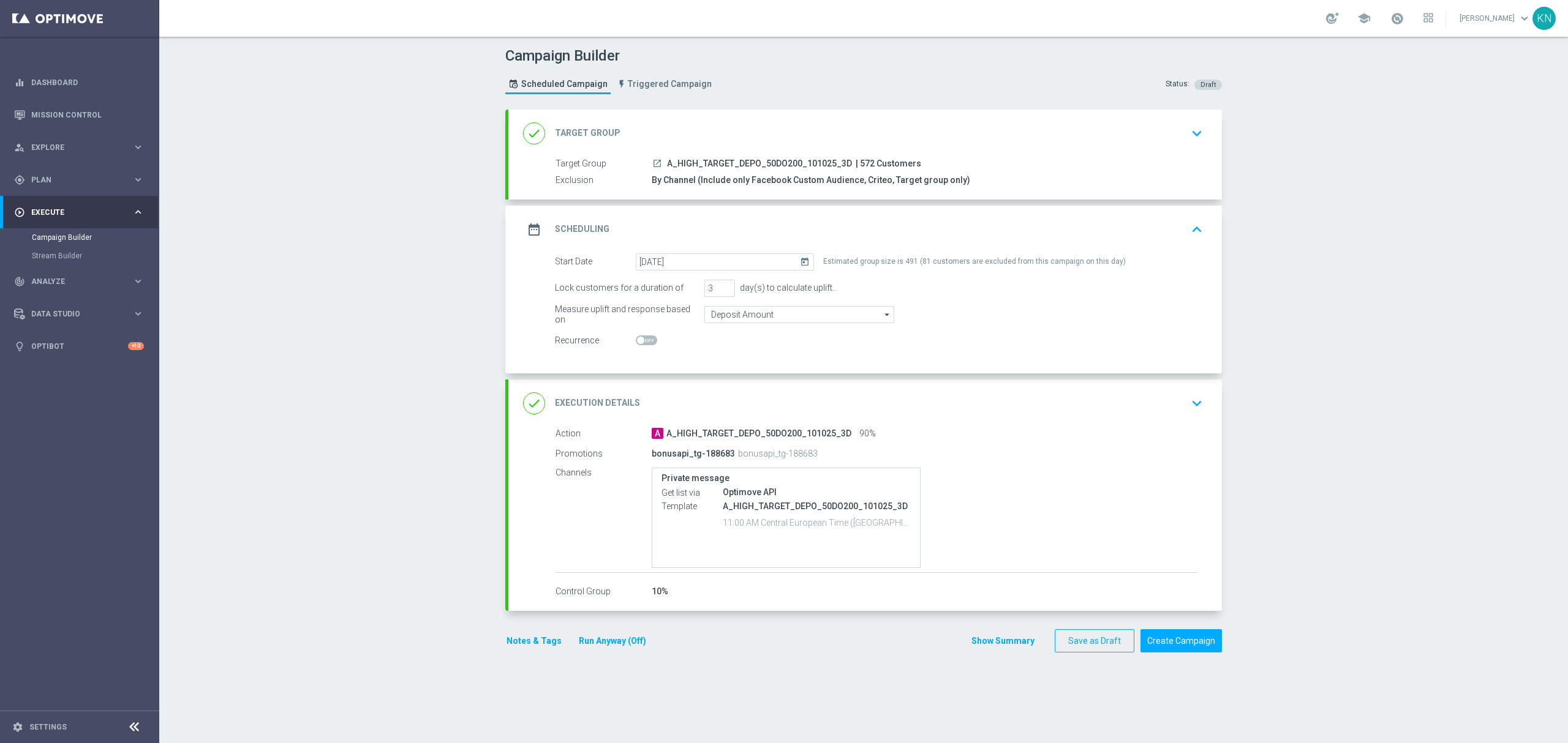
drag, startPoint x: 794, startPoint y: 459, endPoint x: 637, endPoint y: 449, distance: 157.3
click at [637, 449] on div "Promotions bonusapi_tg-188683 bonusapi_tg-188683" at bounding box center [877, 454] width 642 height 20
click at [829, 455] on div "bonusapi_tg-188683 bonusapi_tg-188683" at bounding box center [877, 454] width 450 height 17
click at [827, 454] on div "bonusapi_tg-188683 bonusapi_tg-188683" at bounding box center [877, 454] width 450 height 17
click at [1142, 135] on div "done Target Group keyboard_arrow_down" at bounding box center [865, 133] width 684 height 23
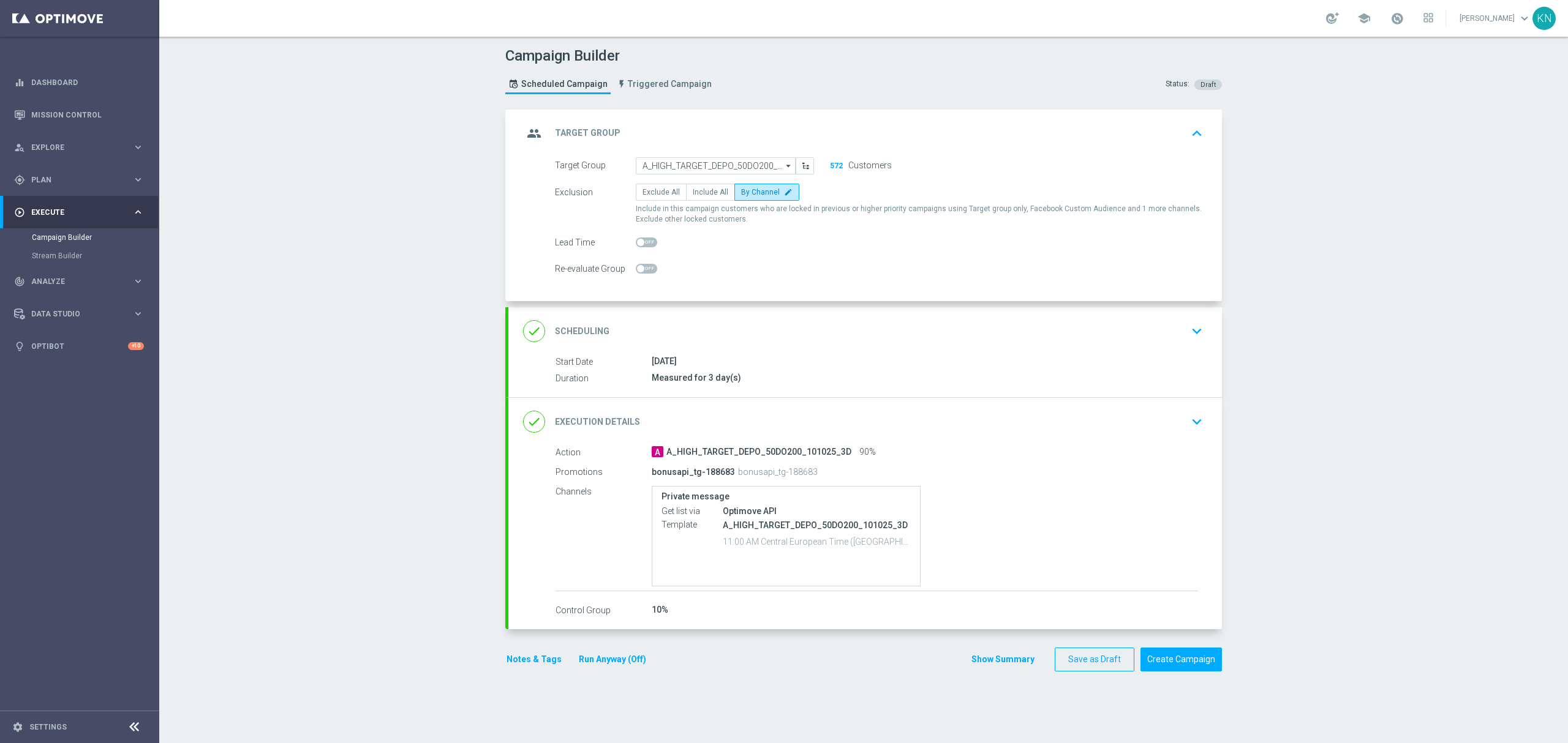
click at [1051, 339] on div "done Scheduling keyboard_arrow_down" at bounding box center [865, 331] width 684 height 23
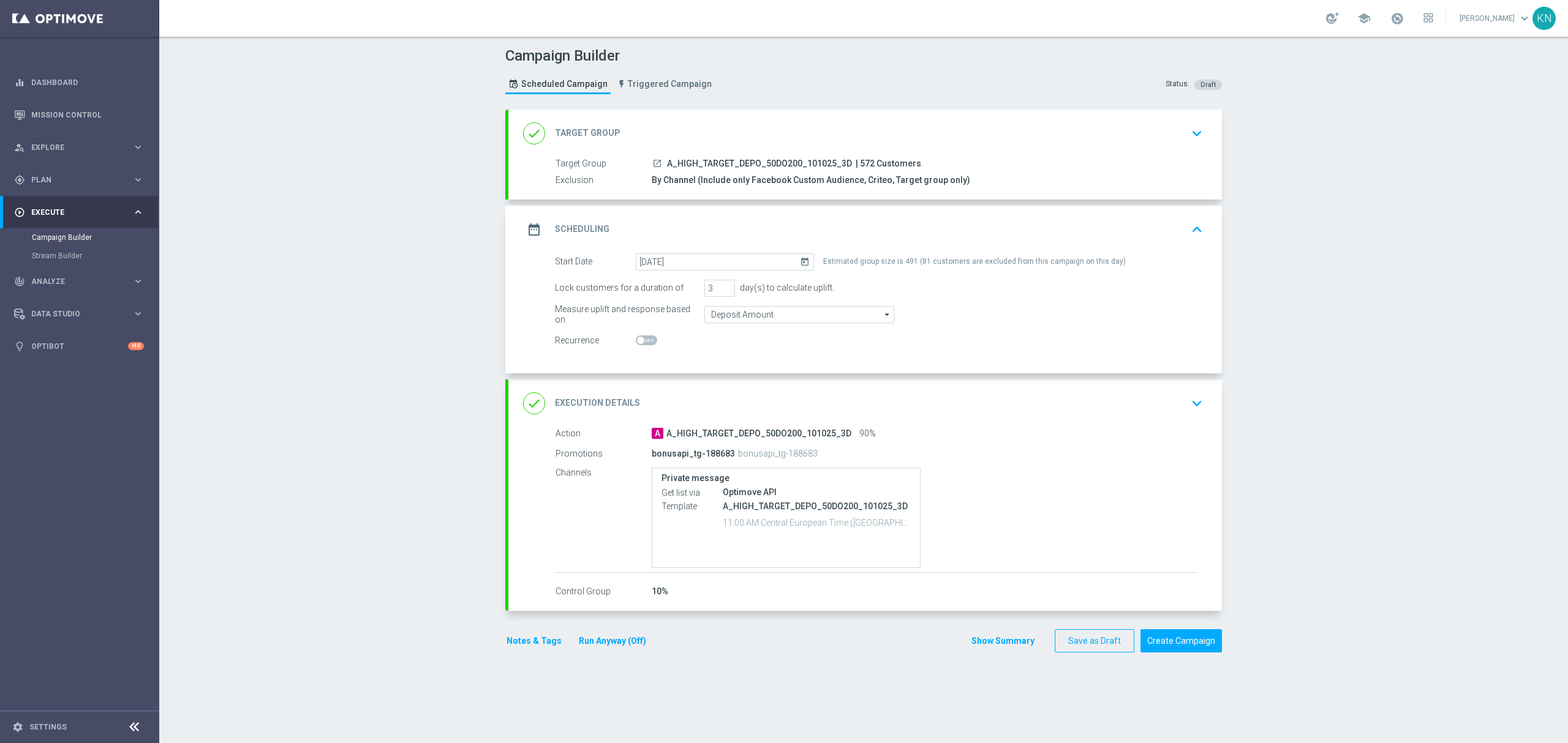
click at [1082, 407] on div "done Execution Details keyboard_arrow_down" at bounding box center [865, 403] width 684 height 23
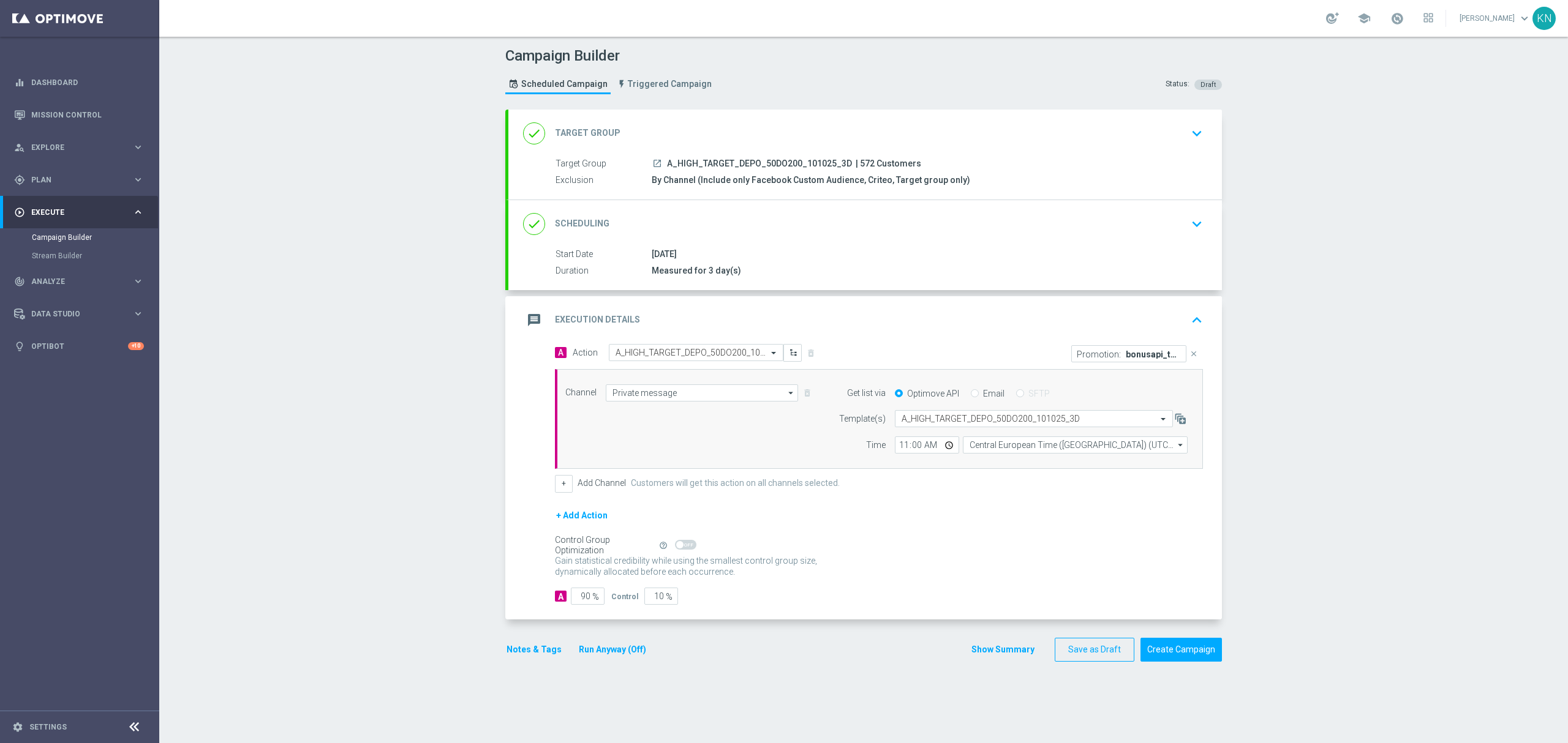
click at [529, 645] on button "Notes & Tags" at bounding box center [534, 649] width 57 height 15
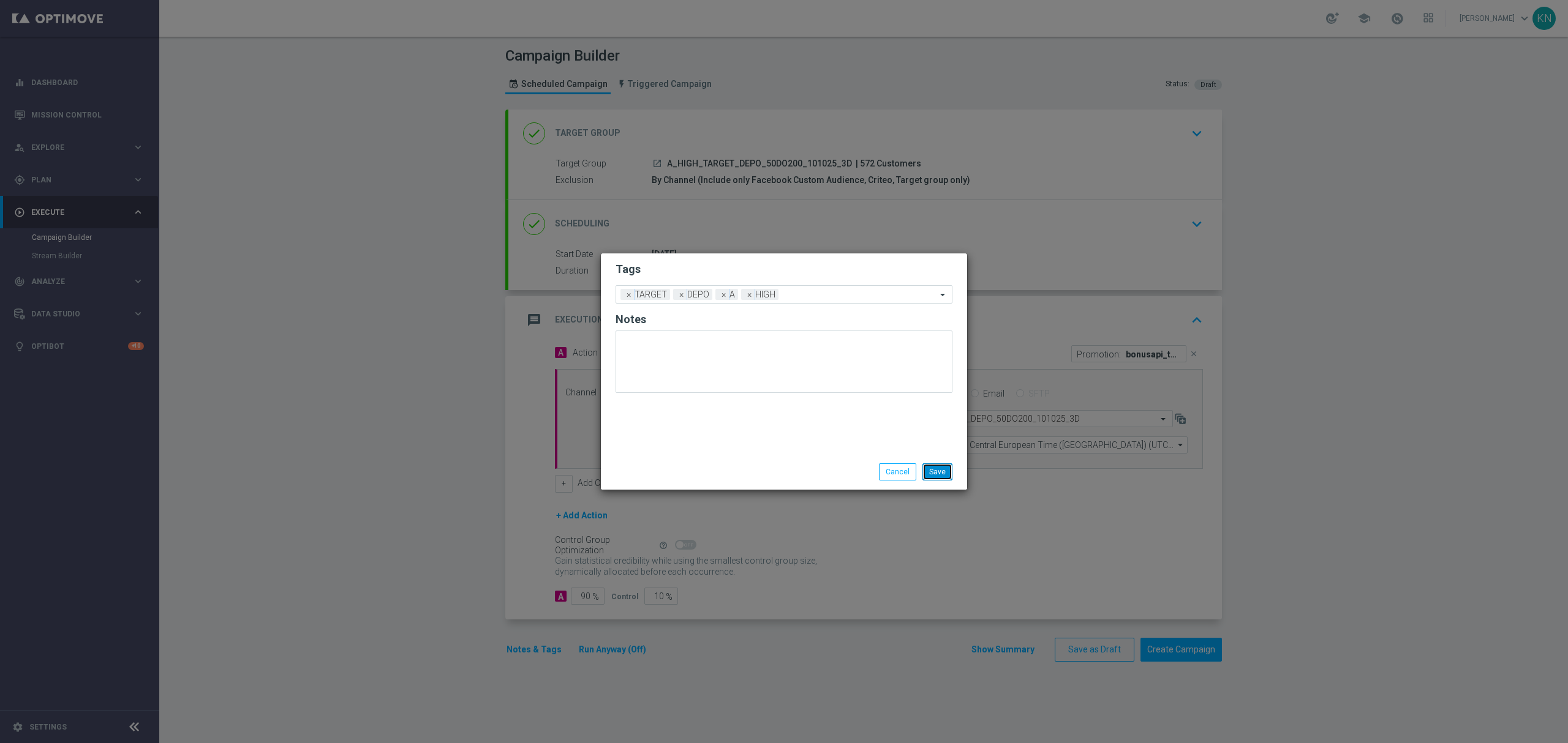
click at [928, 473] on button "Save" at bounding box center [937, 472] width 30 height 17
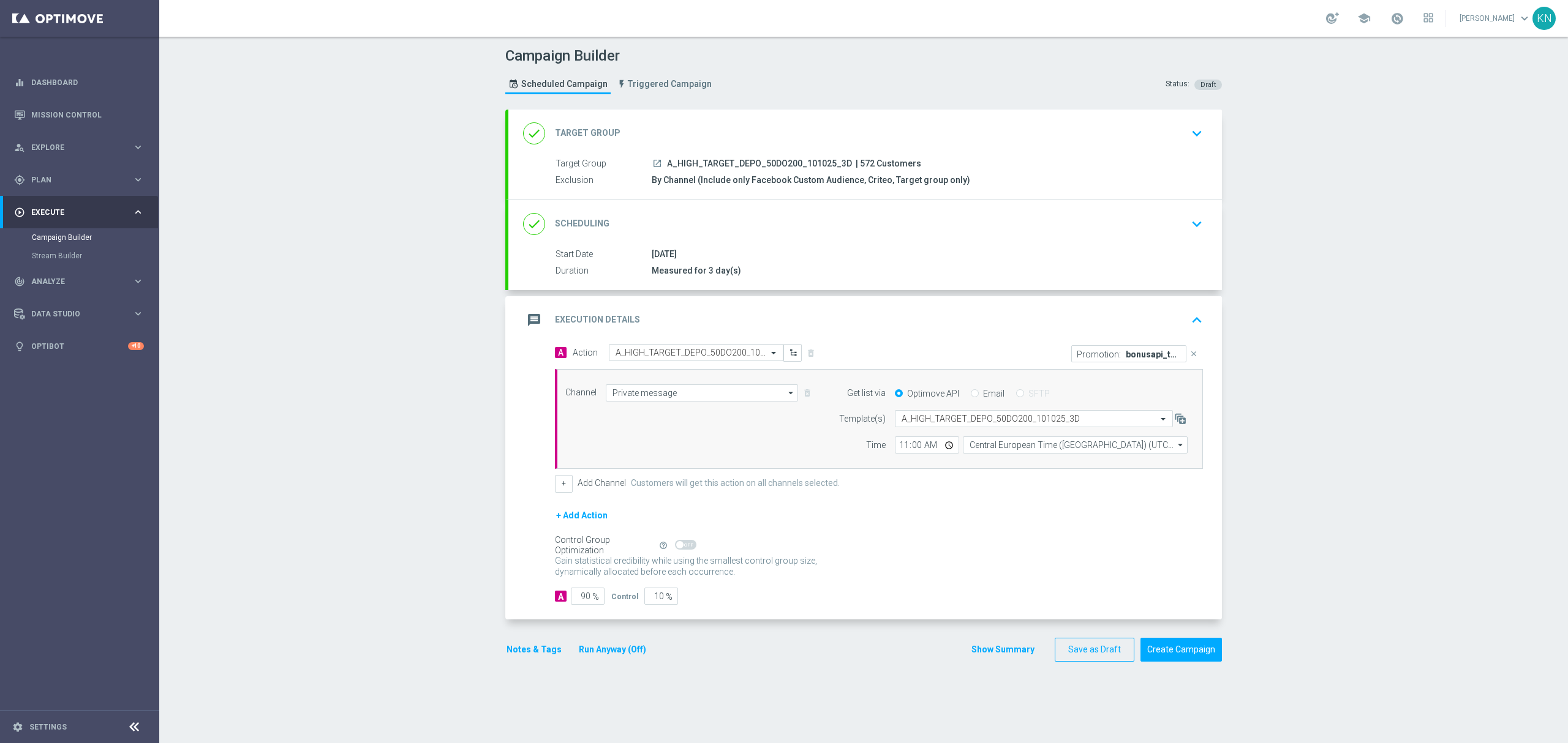
click at [1149, 228] on div "done Scheduling keyboard_arrow_down" at bounding box center [865, 223] width 684 height 23
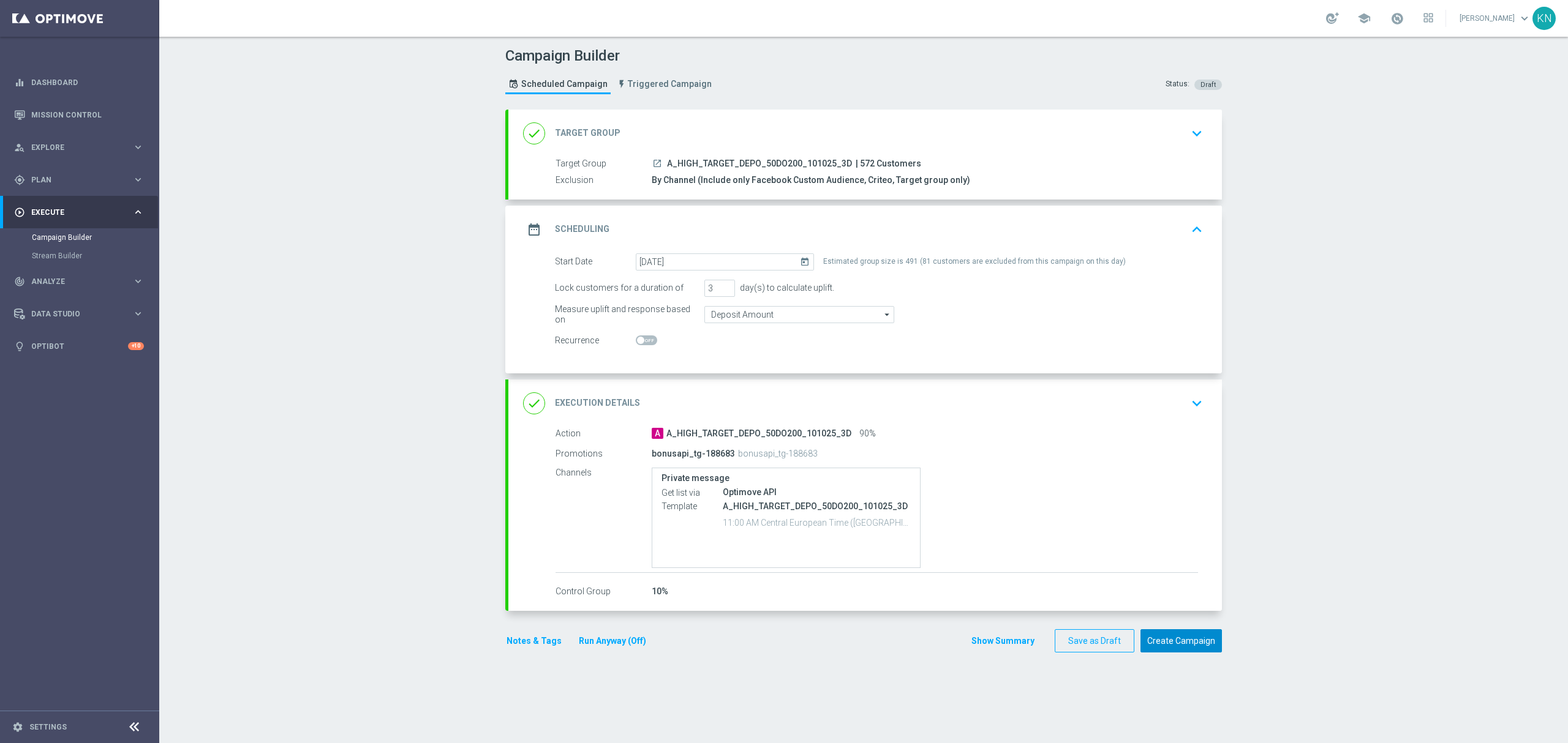
click at [1193, 647] on button "Create Campaign" at bounding box center [1181, 641] width 81 height 24
